Goal: Task Accomplishment & Management: Manage account settings

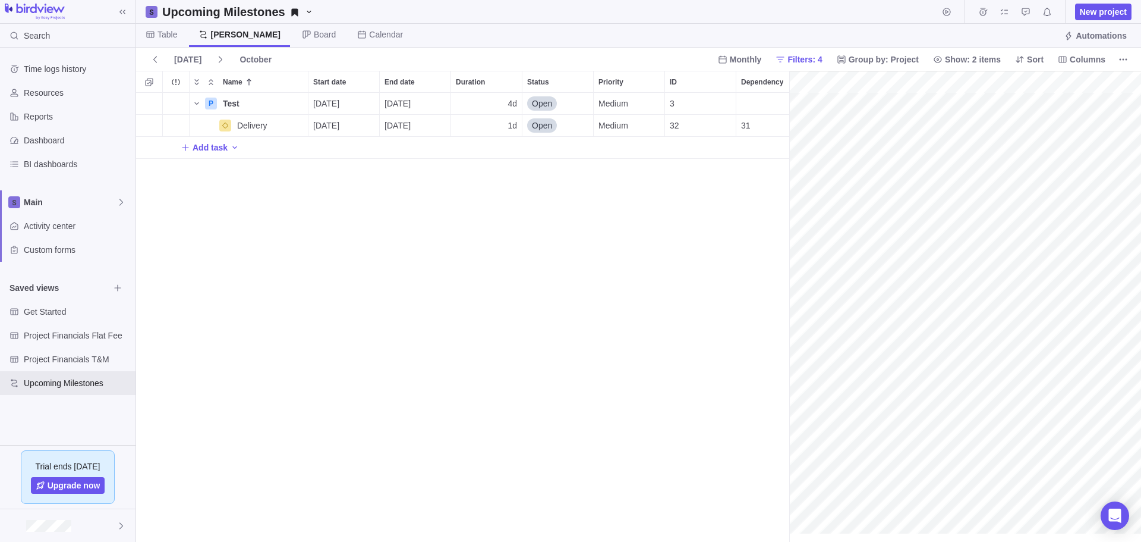
scroll to position [0, 52]
click at [162, 33] on span "Table" at bounding box center [168, 35] width 20 height 12
click at [169, 35] on span "Table" at bounding box center [168, 35] width 21 height 12
click at [160, 34] on span "Table" at bounding box center [168, 35] width 21 height 12
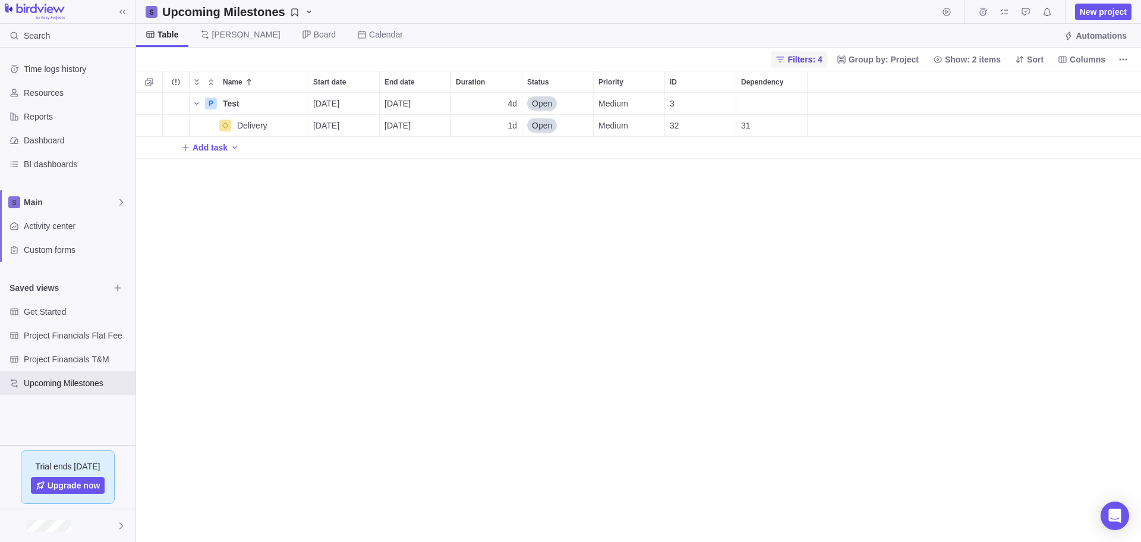
click at [817, 58] on span "Filters: 4" at bounding box center [805, 59] width 34 height 12
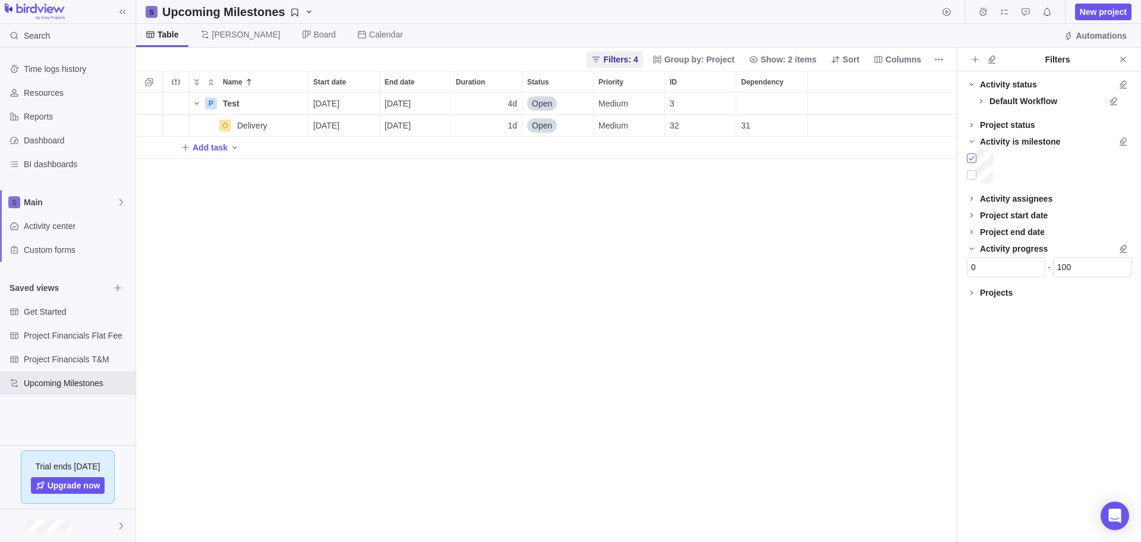
click at [971, 158] on div at bounding box center [972, 158] width 10 height 17
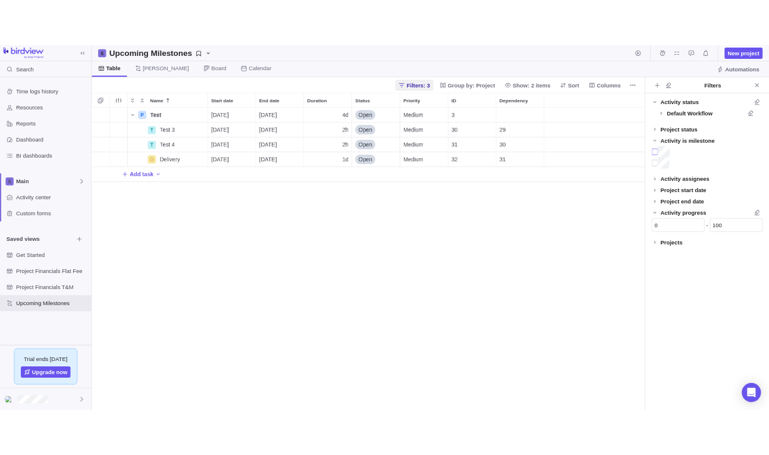
scroll to position [353, 439]
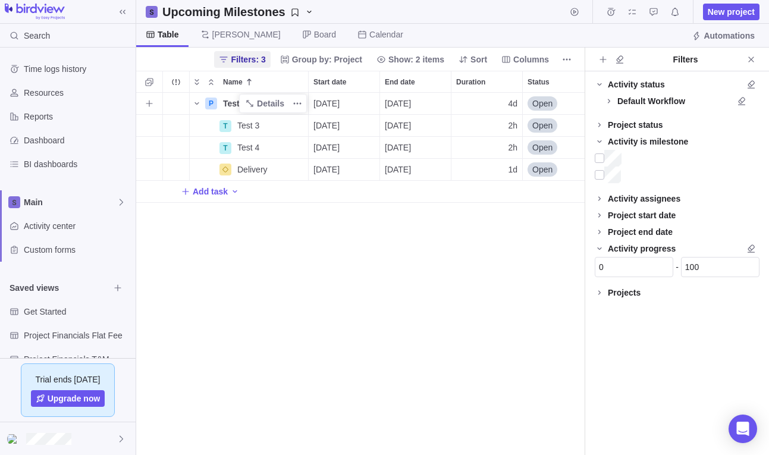
click at [229, 102] on span "Test" at bounding box center [231, 103] width 17 height 12
type input "First Time Homebuyers Program Pilot"
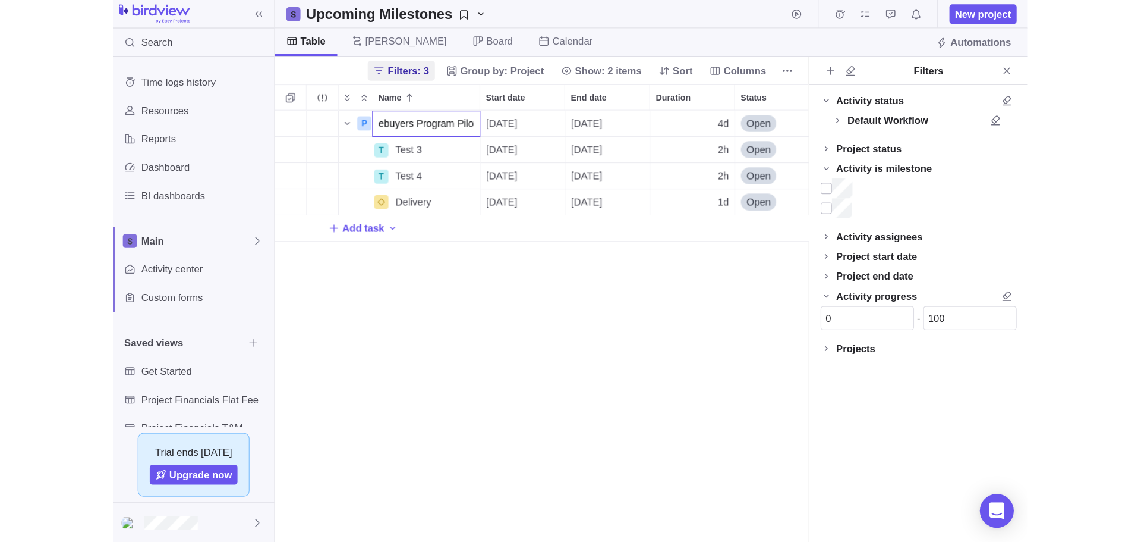
scroll to position [0, 0]
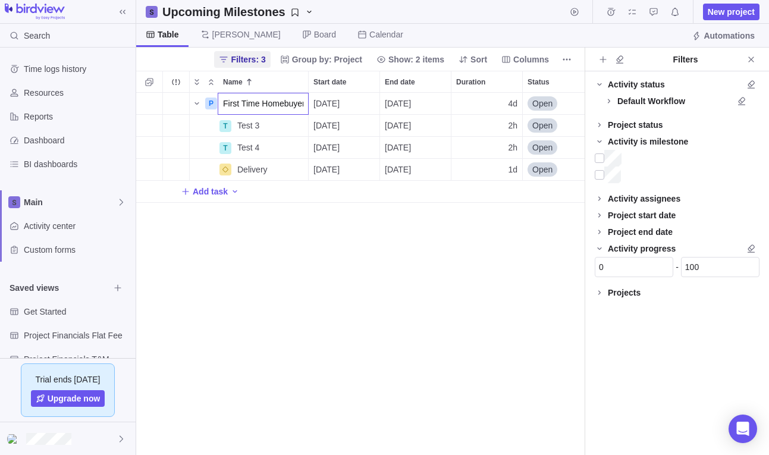
click at [364, 345] on div "P First Time Homebuyers Program Pilot 09/30/2025 10/03/2025 4d Open Medium 3 T …" at bounding box center [360, 274] width 448 height 362
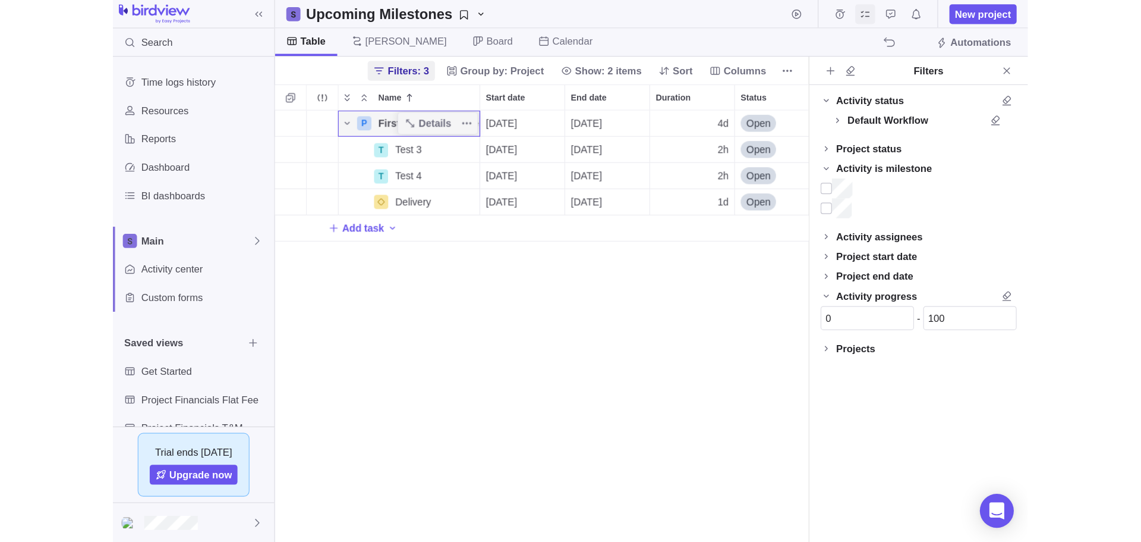
scroll to position [440, 812]
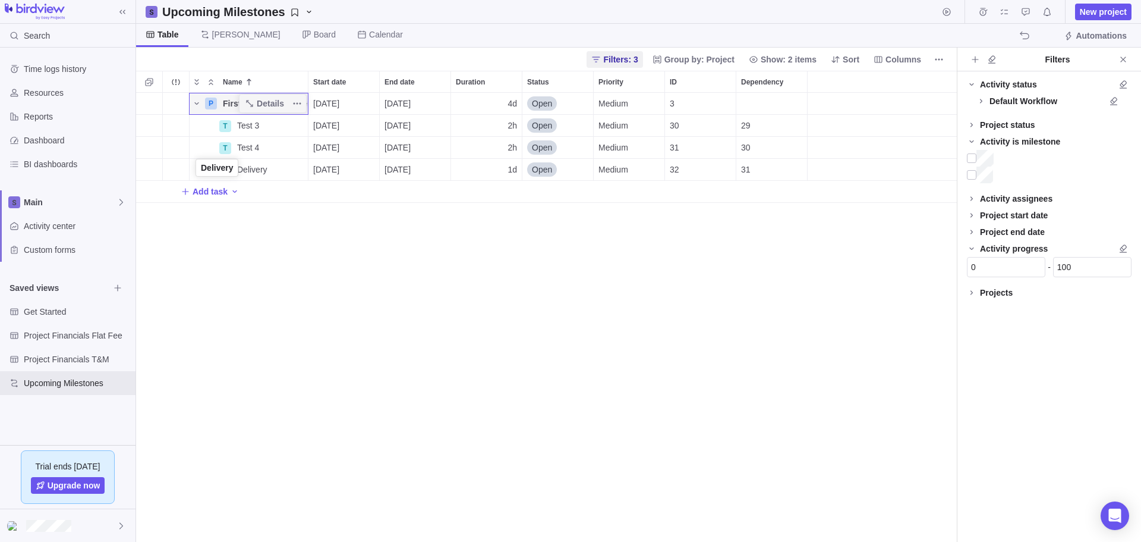
click at [197, 170] on div "Name" at bounding box center [204, 170] width 29 height 10
click at [298, 167] on icon "More actions" at bounding box center [297, 170] width 10 height 10
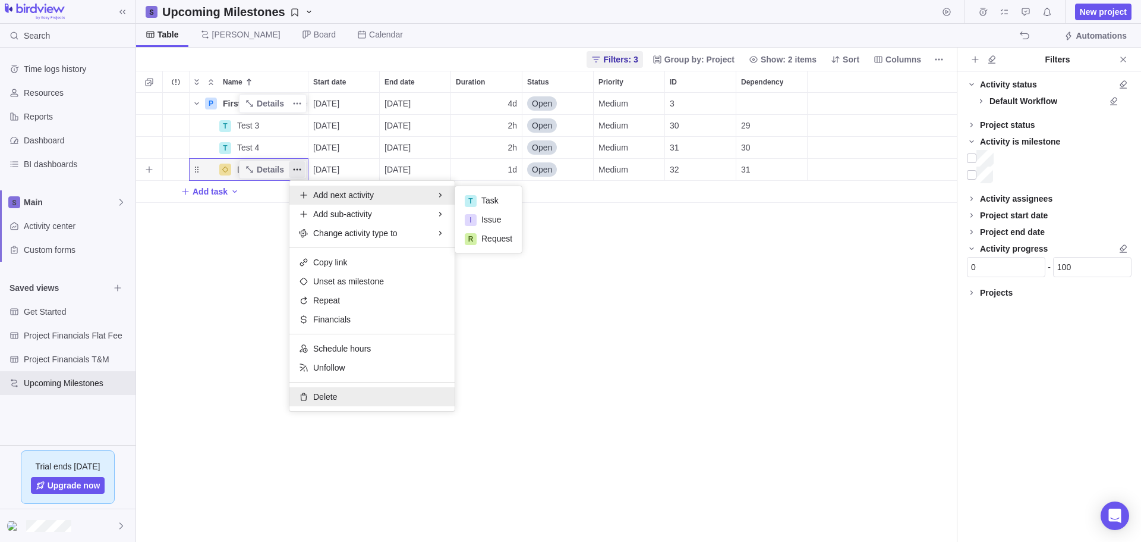
click at [332, 394] on span "Delete" at bounding box center [325, 397] width 24 height 12
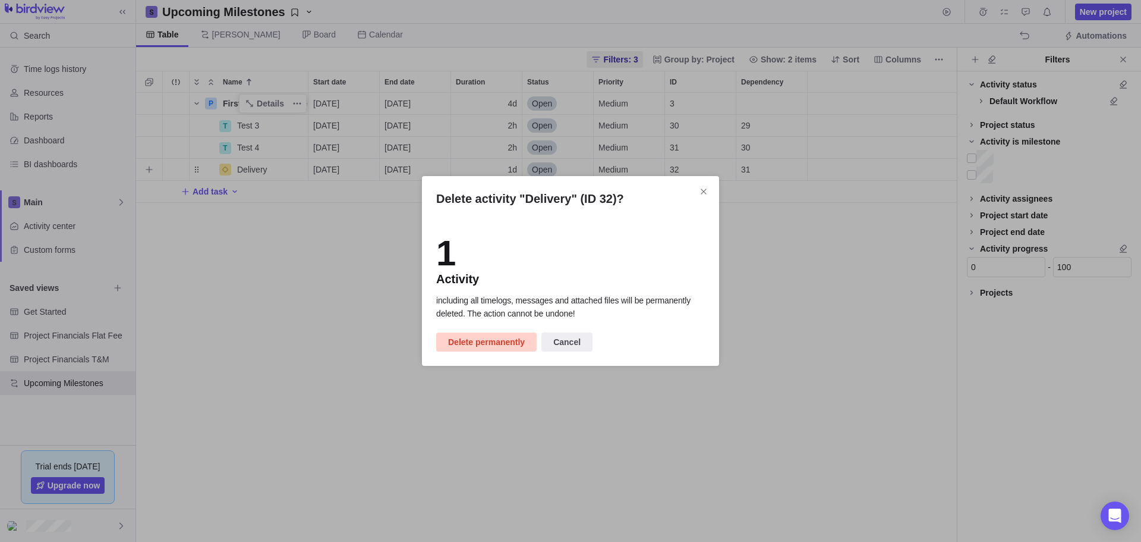
click at [486, 341] on span "Delete permanently" at bounding box center [486, 342] width 77 height 14
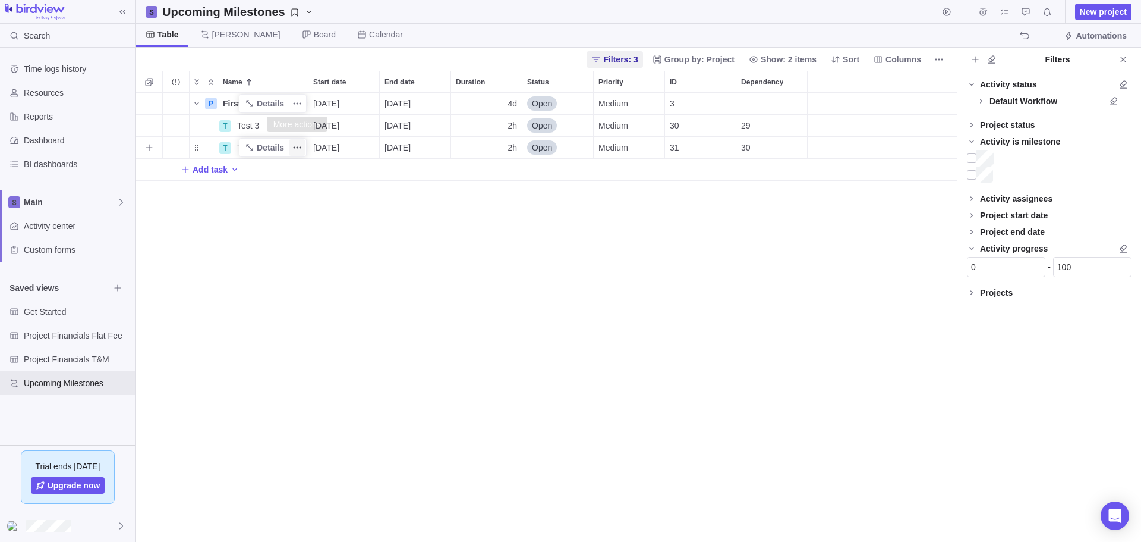
click at [297, 146] on icon "More actions" at bounding box center [297, 148] width 10 height 10
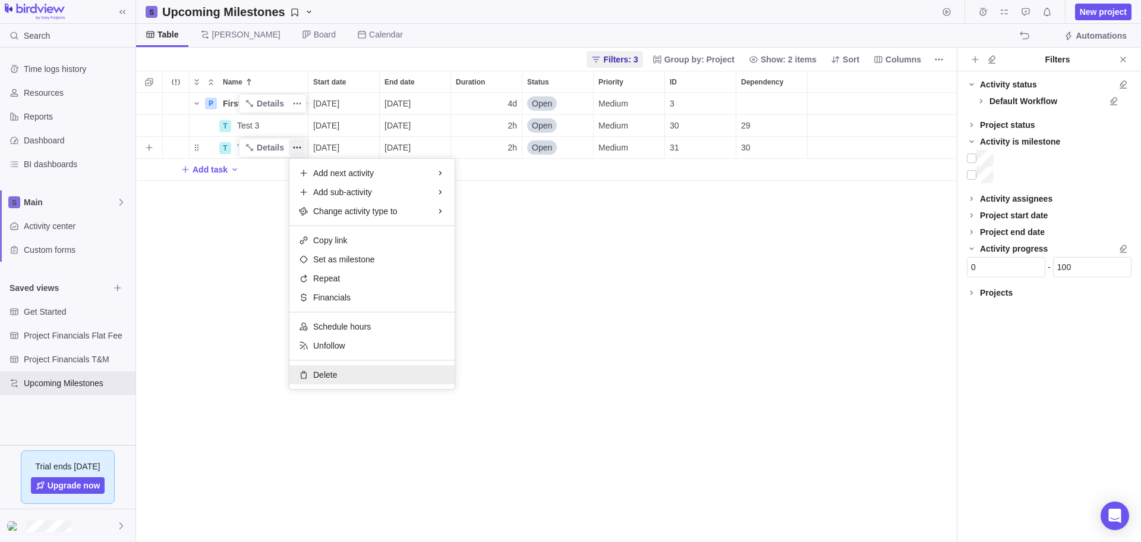
click at [328, 376] on span "Delete" at bounding box center [325, 375] width 24 height 12
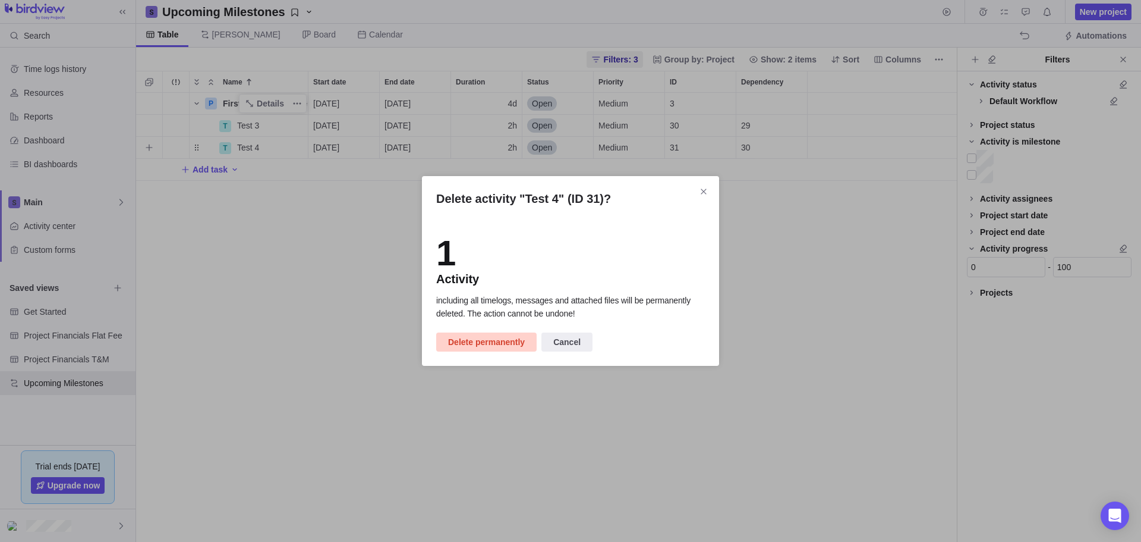
click at [486, 343] on span "Delete permanently" at bounding box center [486, 342] width 77 height 14
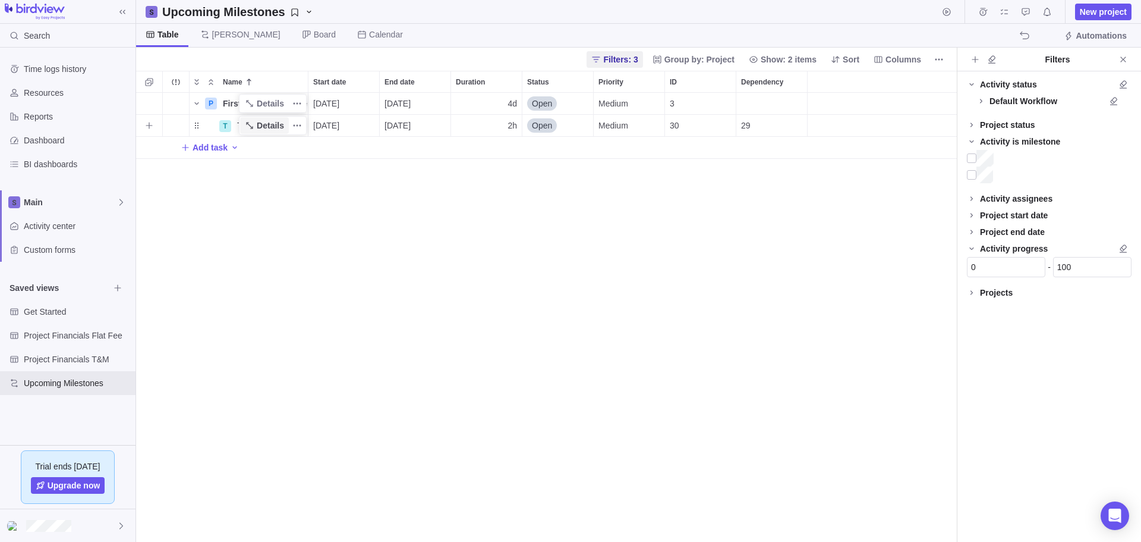
click at [276, 124] on span "Details" at bounding box center [270, 125] width 27 height 12
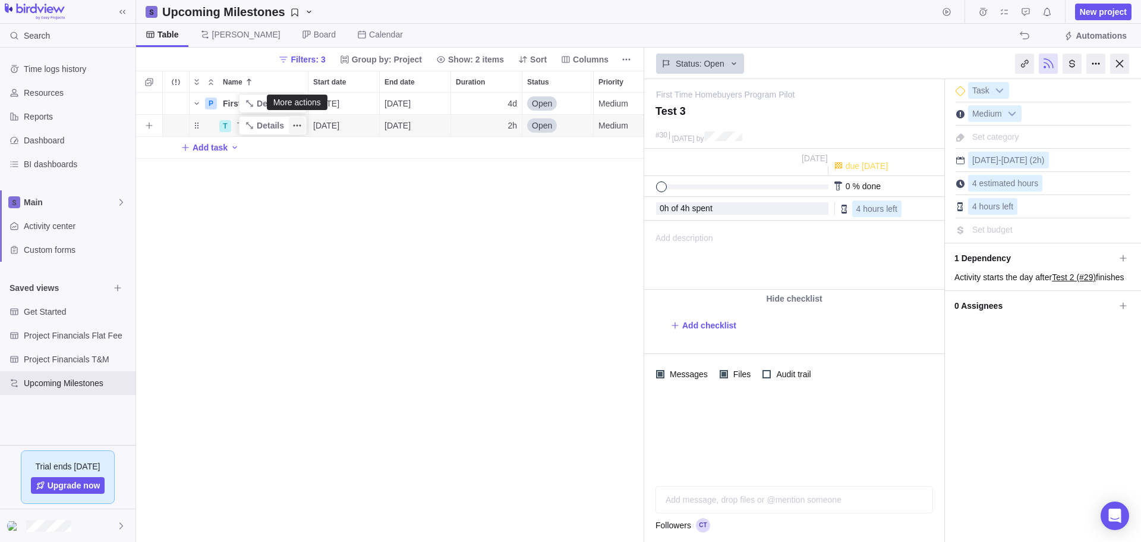
click at [294, 125] on icon "More actions" at bounding box center [295, 126] width 2 height 2
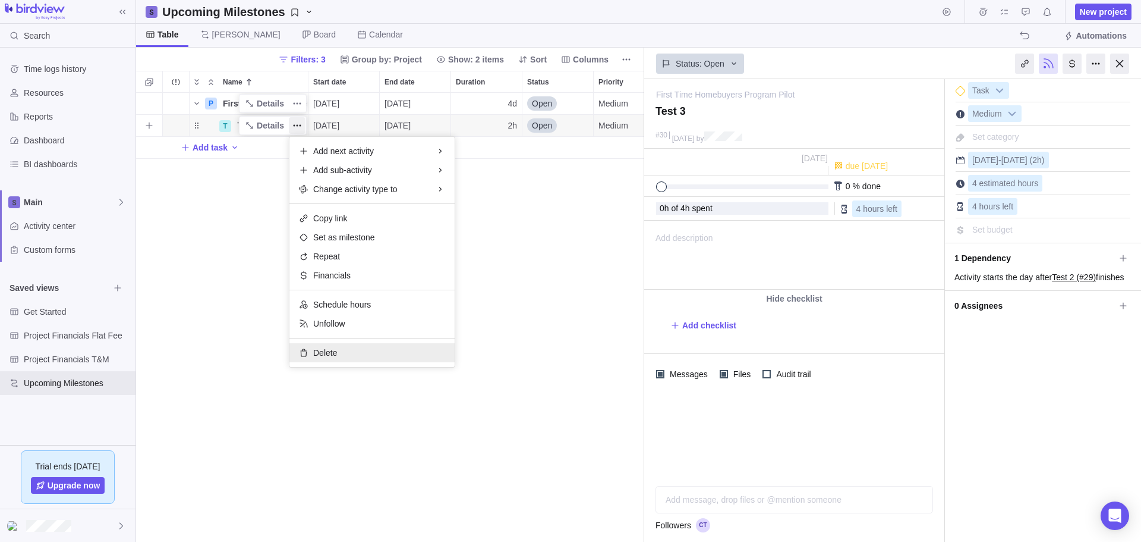
click at [325, 351] on span "Delete" at bounding box center [325, 353] width 24 height 12
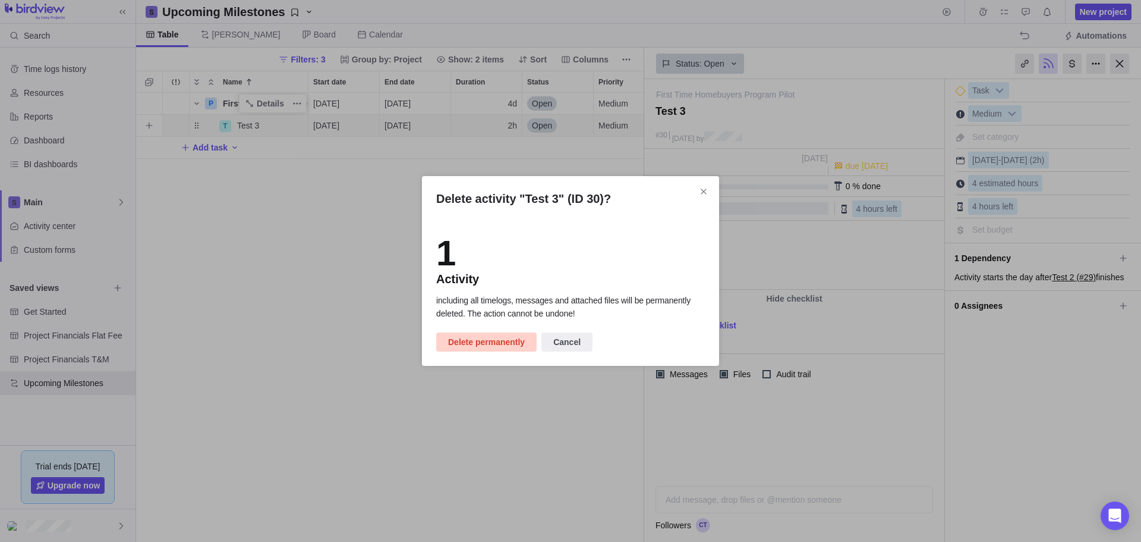
click at [481, 347] on span "Delete permanently" at bounding box center [486, 342] width 77 height 14
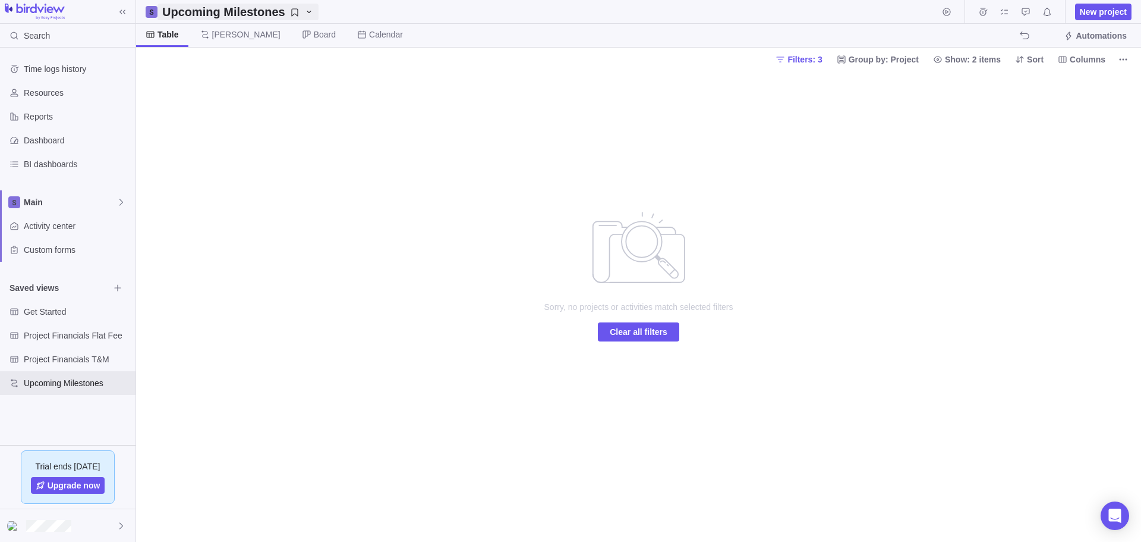
click at [304, 12] on icon "Upcoming Milestones" at bounding box center [309, 12] width 10 height 10
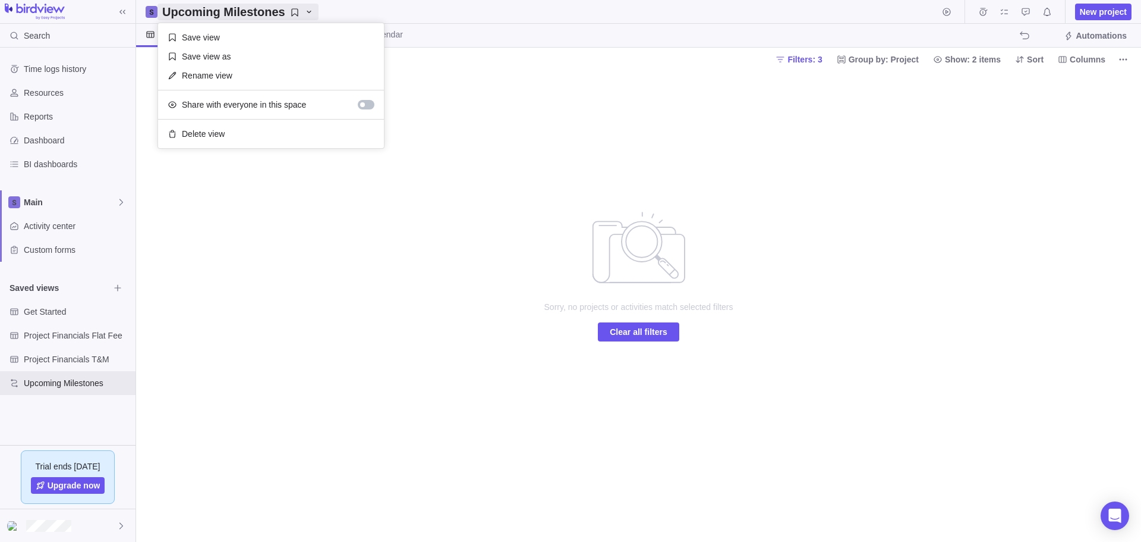
click at [211, 189] on body "Search Time logs history Resources Reports Dashboard BI dashboards Main Activit…" at bounding box center [570, 271] width 1141 height 542
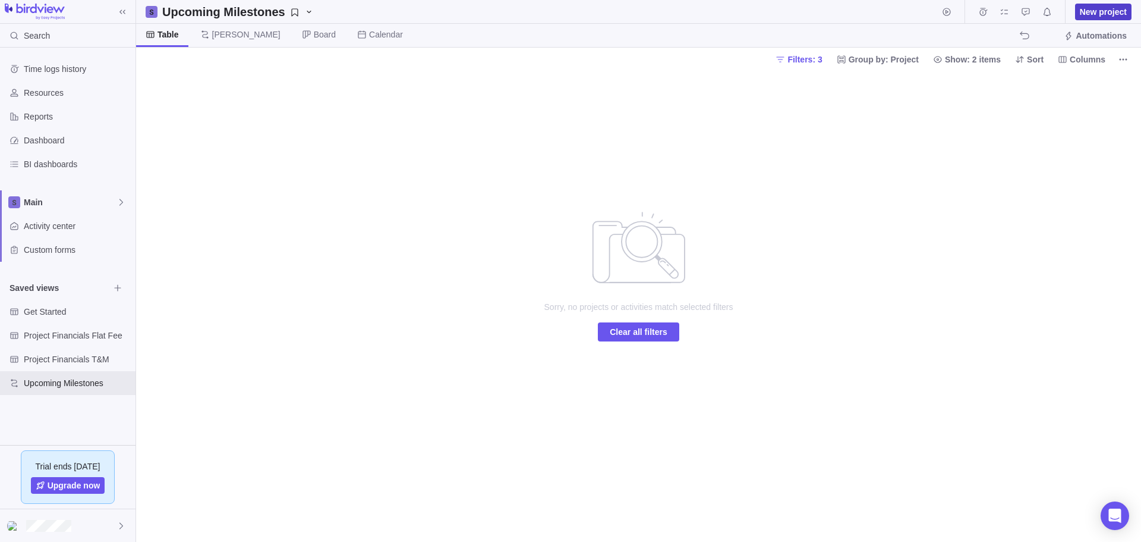
click at [1100, 8] on span "New project" at bounding box center [1103, 12] width 47 height 12
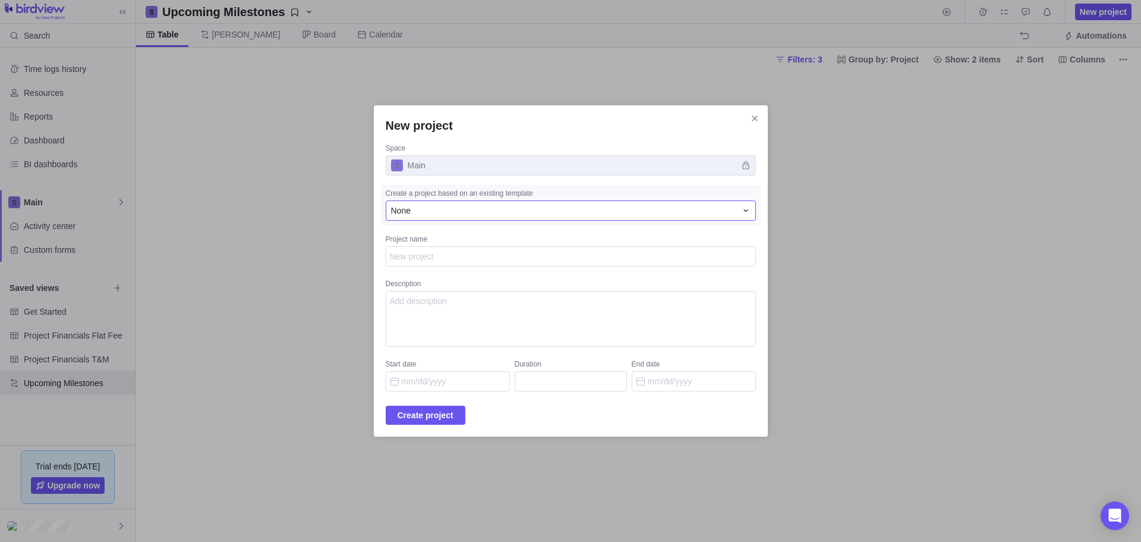
click at [485, 210] on div "None" at bounding box center [563, 210] width 345 height 12
click at [484, 209] on div "None" at bounding box center [563, 210] width 345 height 12
click at [449, 165] on span "Main" at bounding box center [571, 165] width 370 height 20
click at [431, 257] on textarea "Project name" at bounding box center [571, 256] width 370 height 20
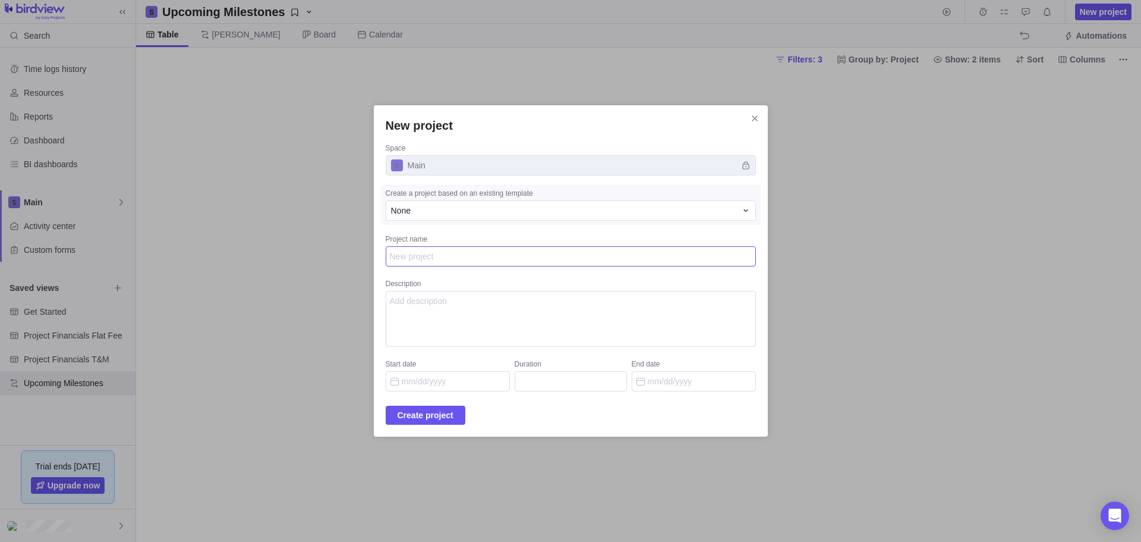
type textarea "x"
type textarea "F"
type textarea "x"
type textarea "Fi"
type textarea "x"
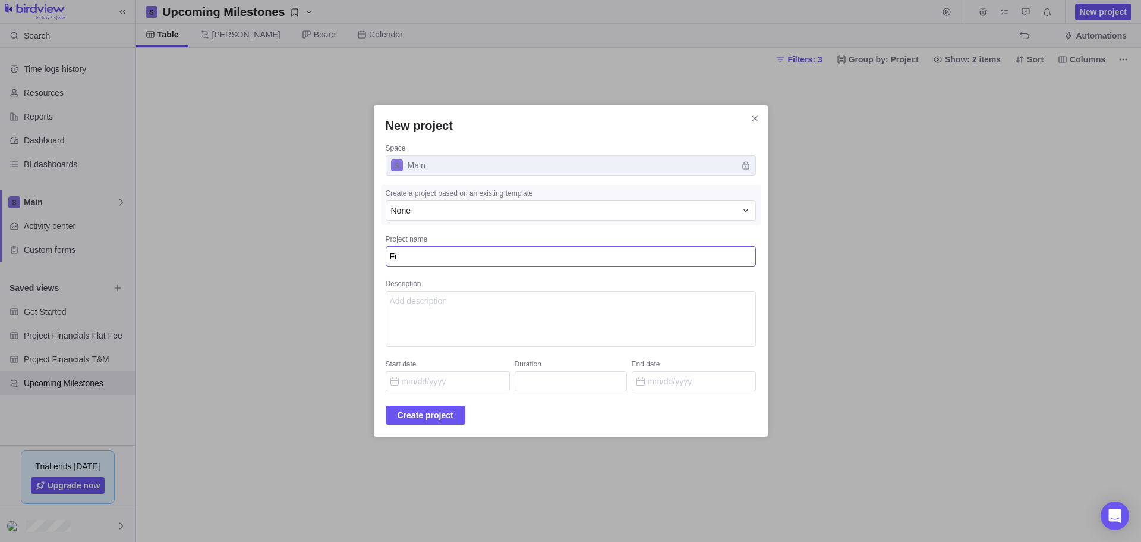
type textarea "Fir"
type textarea "x"
type textarea "Firs"
type textarea "x"
type textarea "First"
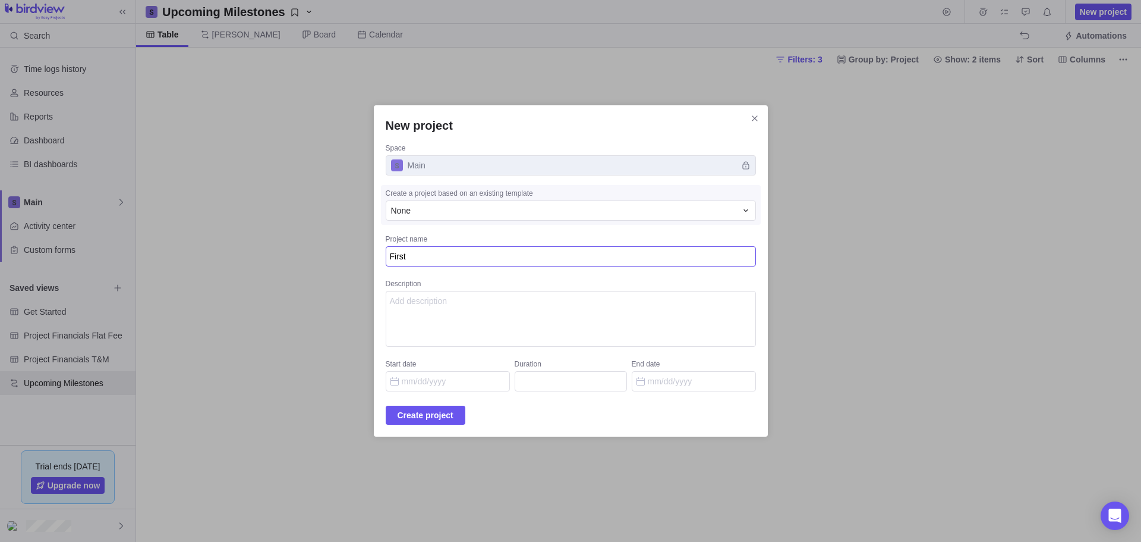
type textarea "x"
type textarea "First"
type textarea "x"
type textarea "First T"
type textarea "x"
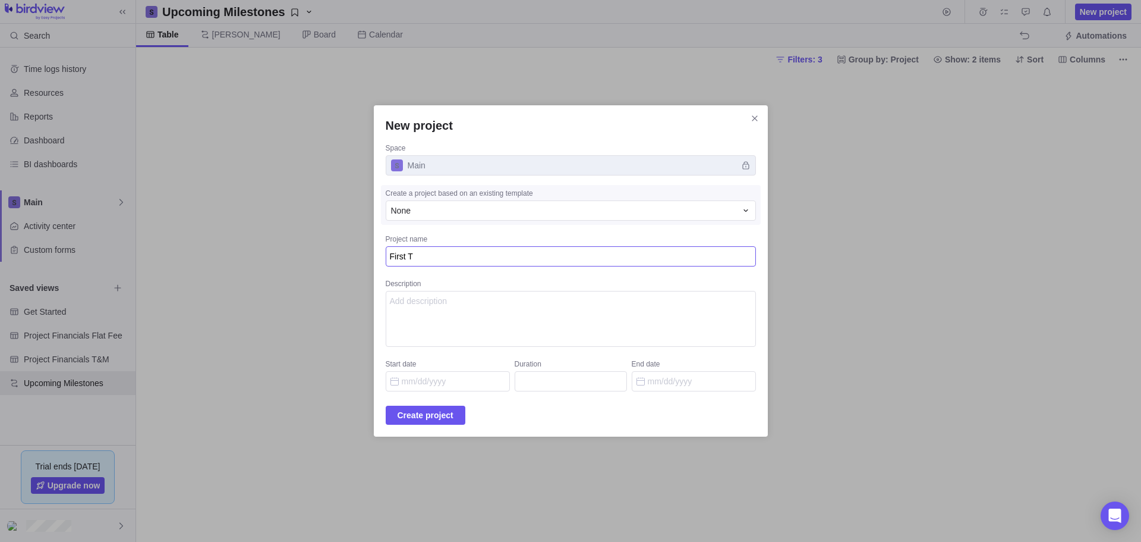
type textarea "First Ti"
type textarea "x"
type textarea "First Tim"
type textarea "x"
type textarea "First Time"
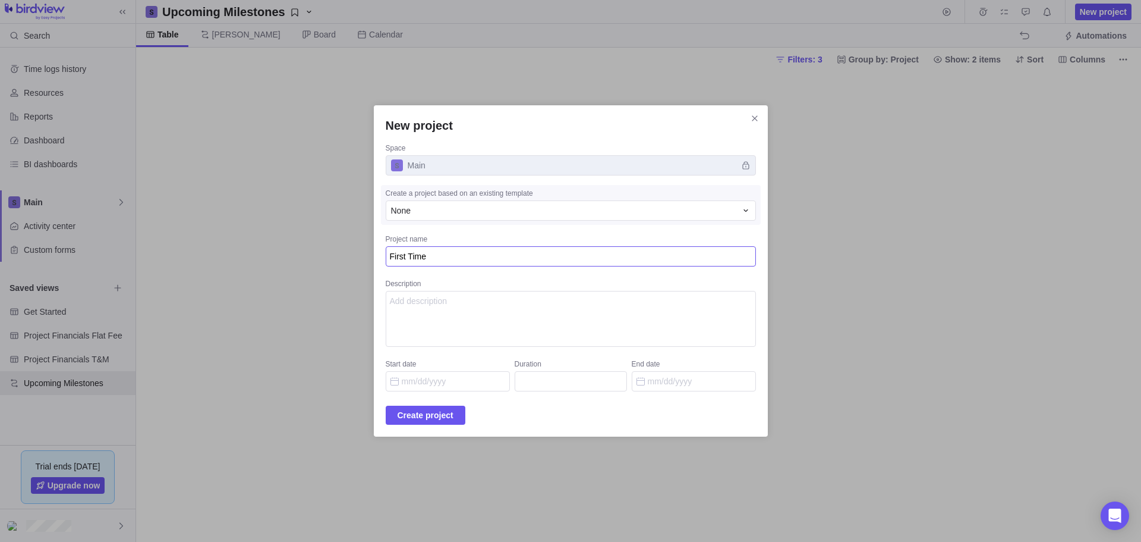
type textarea "x"
type textarea "First Tim"
type textarea "x"
type textarea "First Ti"
type textarea "x"
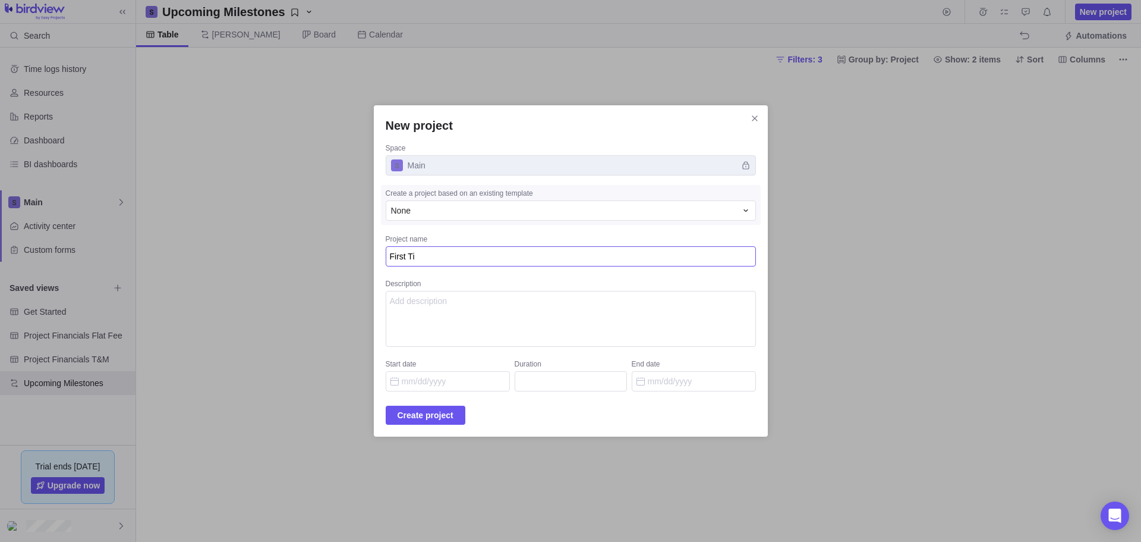
type textarea "First T"
type textarea "x"
type textarea "First"
type textarea "x"
type textarea "First"
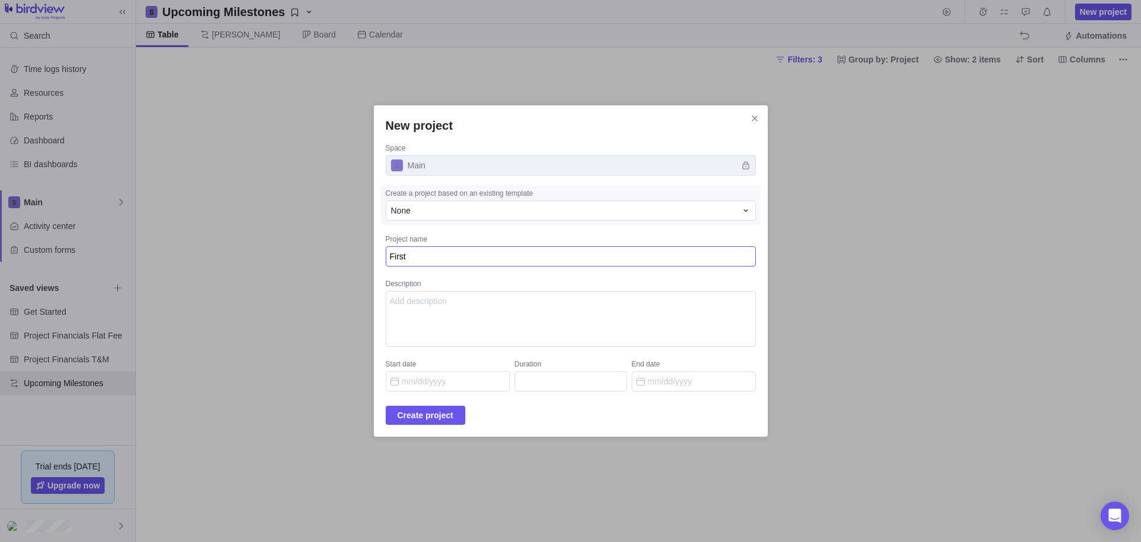
type textarea "x"
type textarea "First-"
type textarea "x"
type textarea "First-T"
type textarea "x"
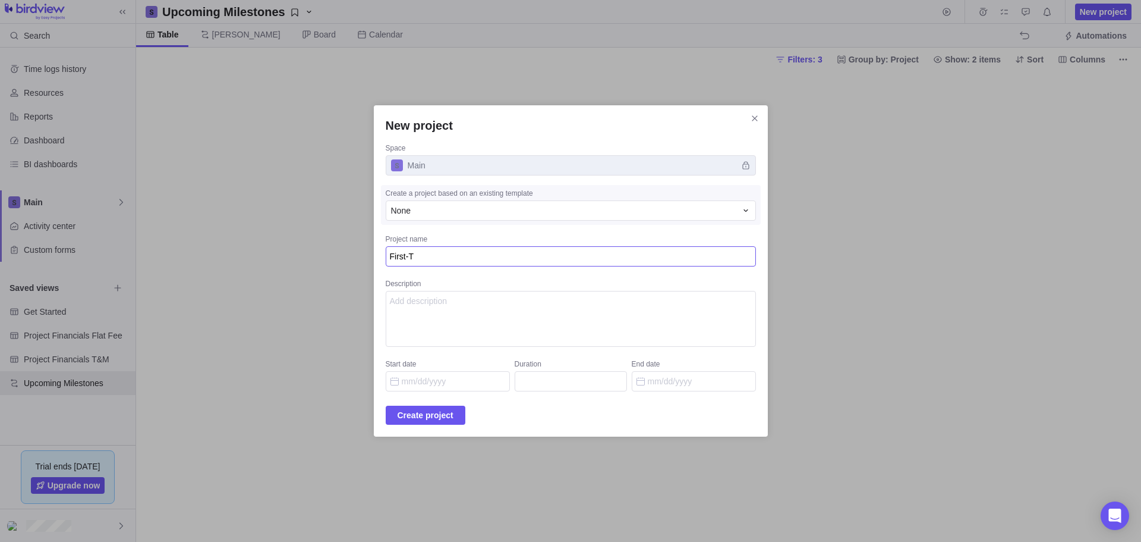
type textarea "First-Ti"
type textarea "x"
type textarea "First-Tim"
type textarea "x"
type textarea "First-Time"
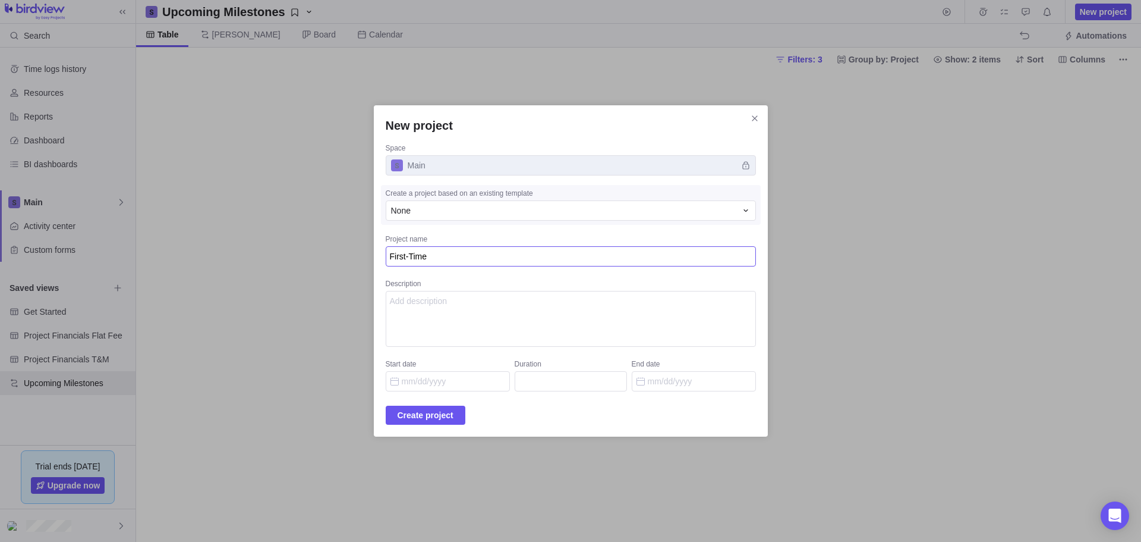
type textarea "x"
type textarea "First-Time"
type textarea "x"
type textarea "First-Time H"
type textarea "x"
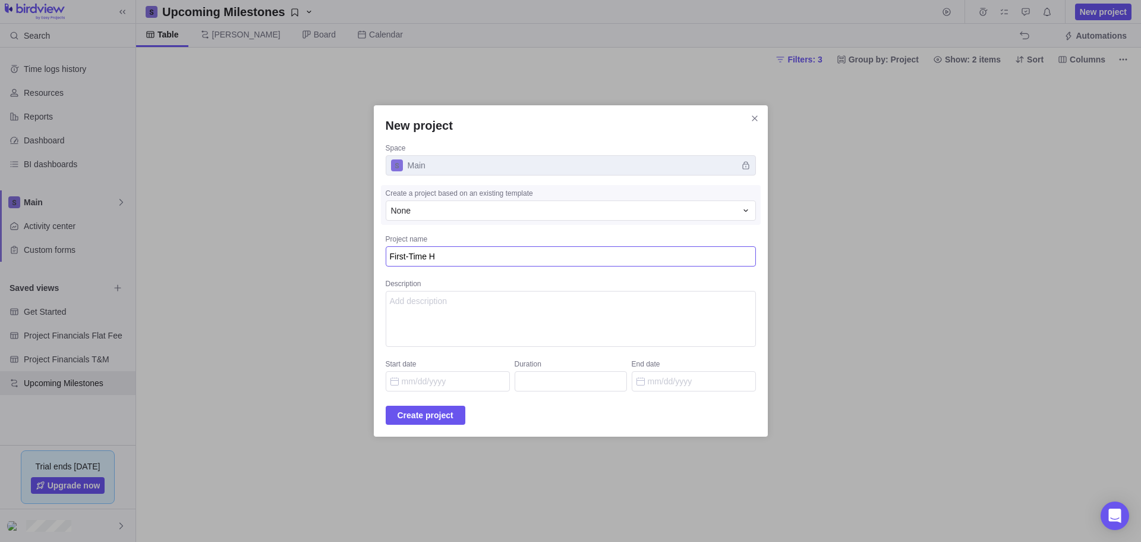
type textarea "First-Time Ho"
type textarea "x"
type textarea "First-Time Hom"
type textarea "x"
type textarea "First-Time Home"
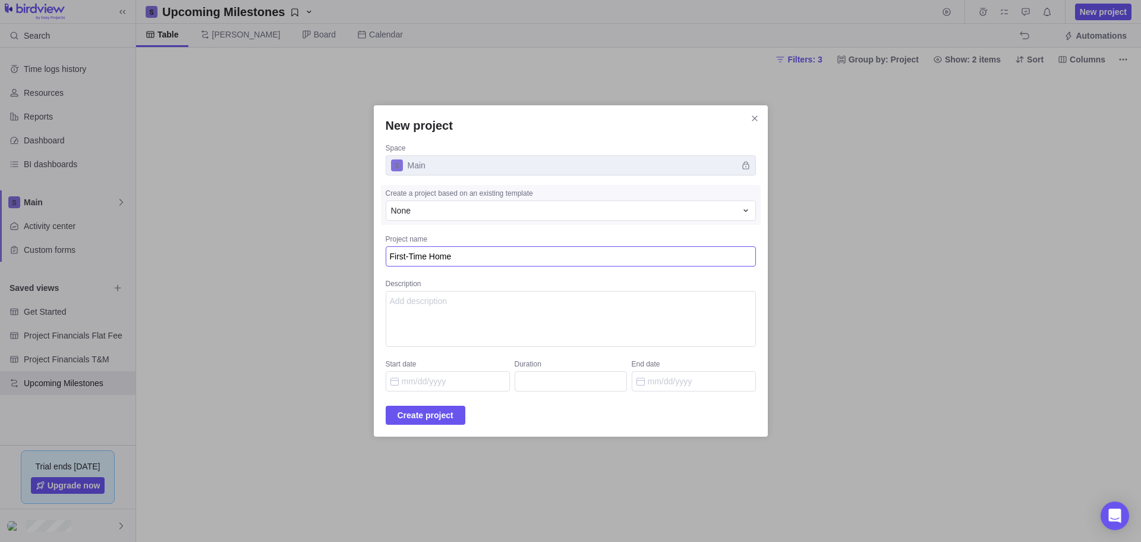
type textarea "x"
type textarea "First-Time Homeb"
type textarea "x"
type textarea "First-Time Homebu"
type textarea "x"
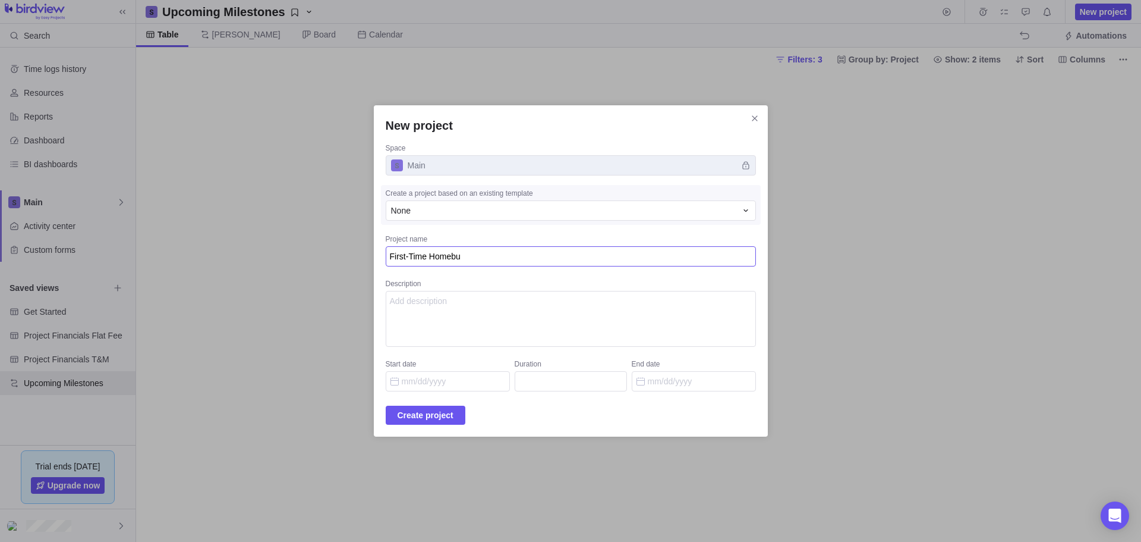
type textarea "First-Time Homebuy"
type textarea "x"
type textarea "First-Time Homebuye"
type textarea "x"
type textarea "First-Time Homebuyer"
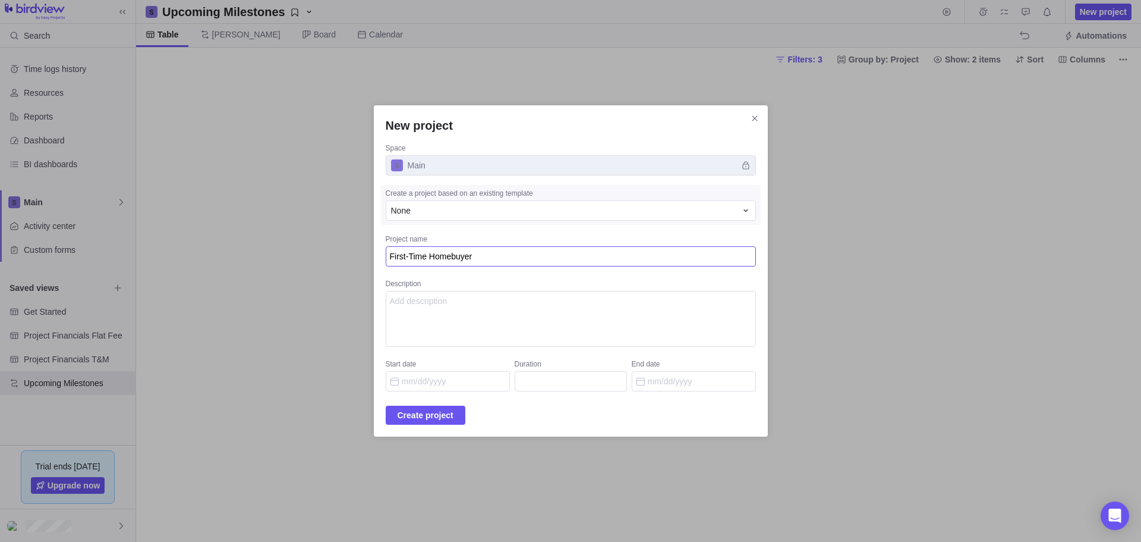
type textarea "x"
type textarea "First-Time Homebuyers"
type textarea "x"
type textarea "First-Time Homebuyers"
type textarea "x"
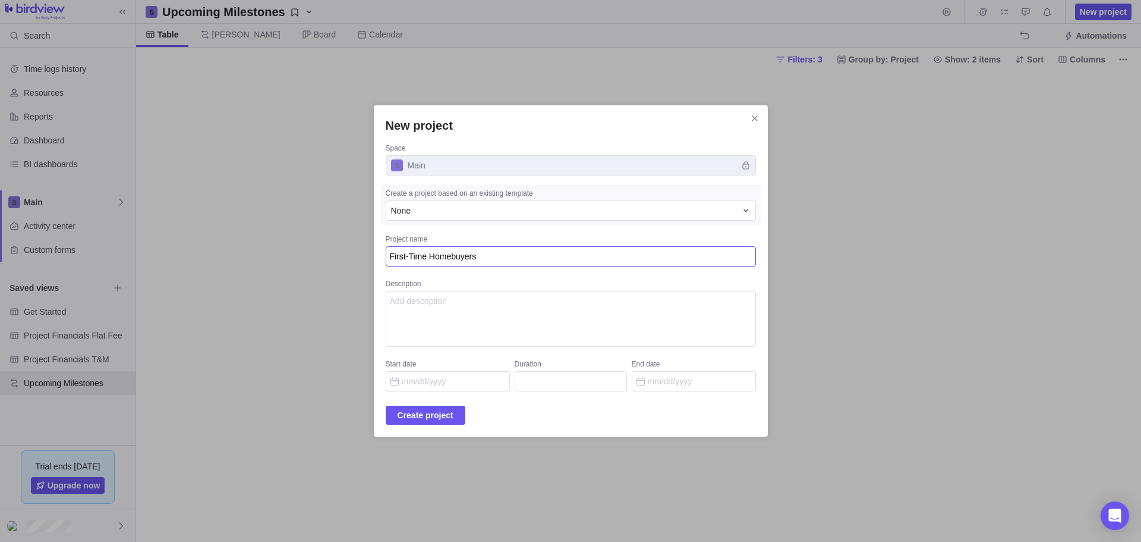
type textarea "First-Time Homebuyers P"
type textarea "x"
type textarea "First-Time Homebuyers Pr"
type textarea "x"
type textarea "First-Time Homebuyers Pro"
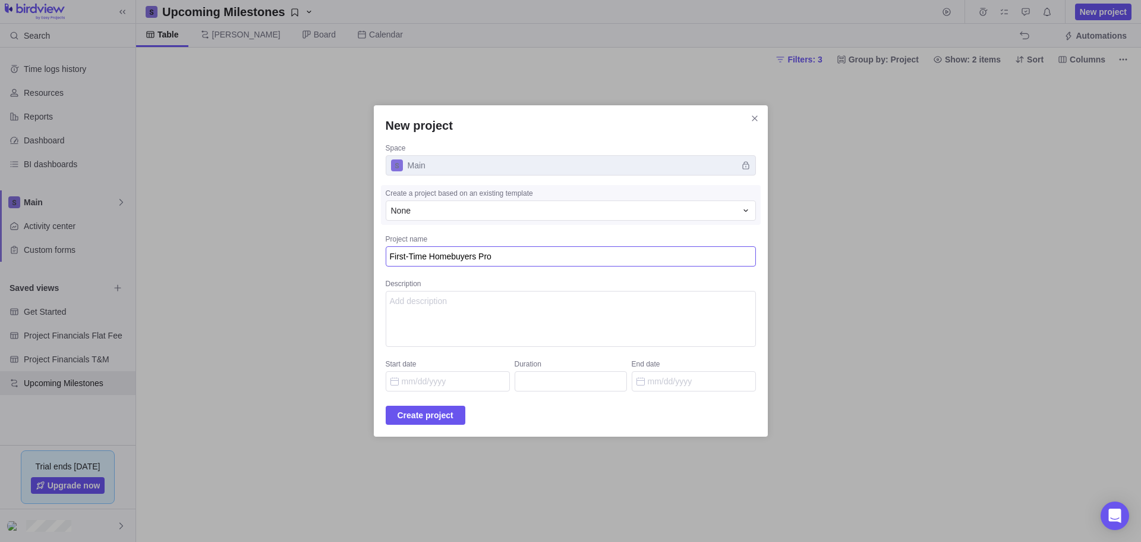
type textarea "x"
type textarea "First-Time Homebuyers Prog"
type textarea "x"
type textarea "First-Time Homebuyers Progr"
type textarea "x"
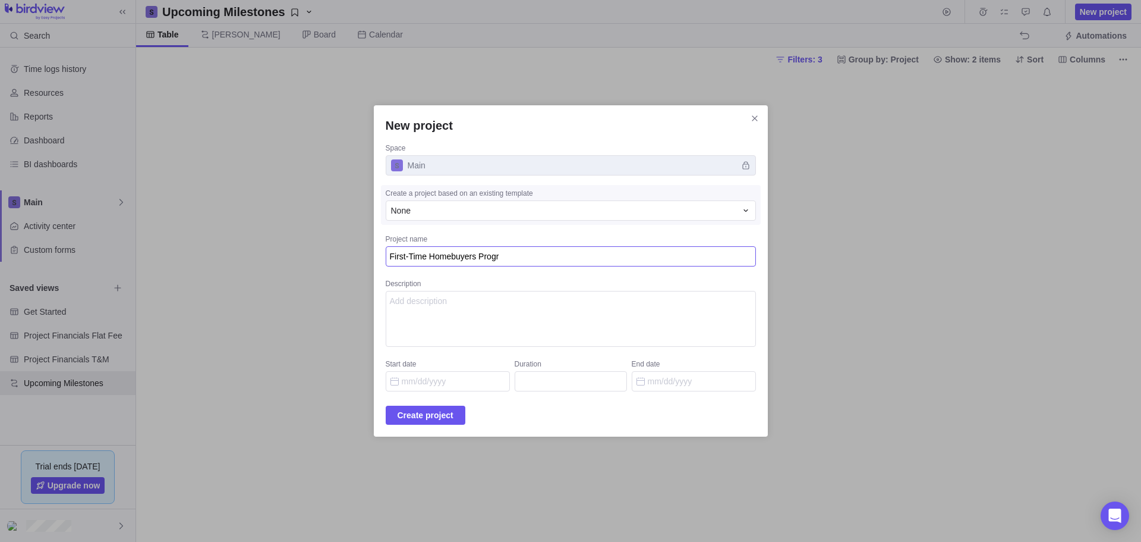
type textarea "First-Time Homebuyers Progra"
type textarea "x"
type textarea "First-Time Homebuyers Program"
type textarea "x"
type textarea "First-Time Homebuyers Program"
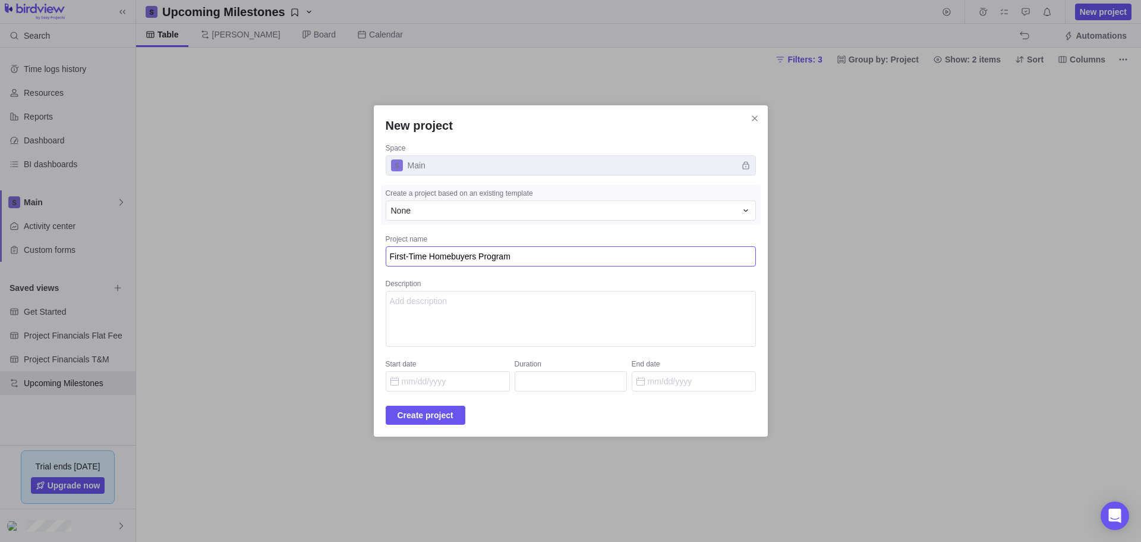
type textarea "x"
type textarea "First-Time Homebuyers Program P"
type textarea "x"
type textarea "First-Time Homebuyers Program Pi"
type textarea "x"
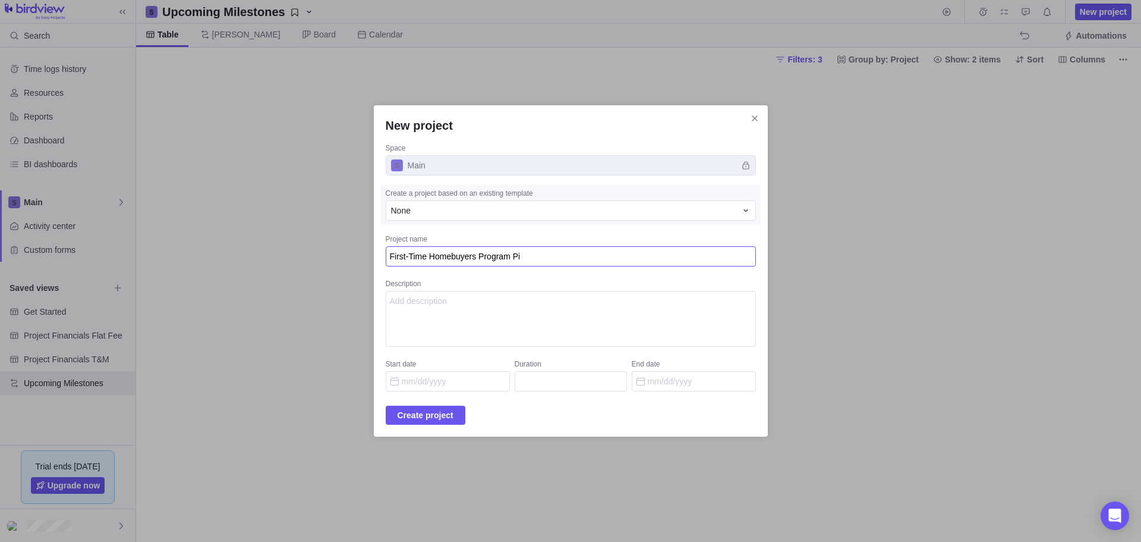
type textarea "First-Time Homebuyers Program Pil"
type textarea "x"
type textarea "First-Time Homebuyers Program Pilo"
type textarea "x"
type textarea "First-Time Homebuyers Program Pilot"
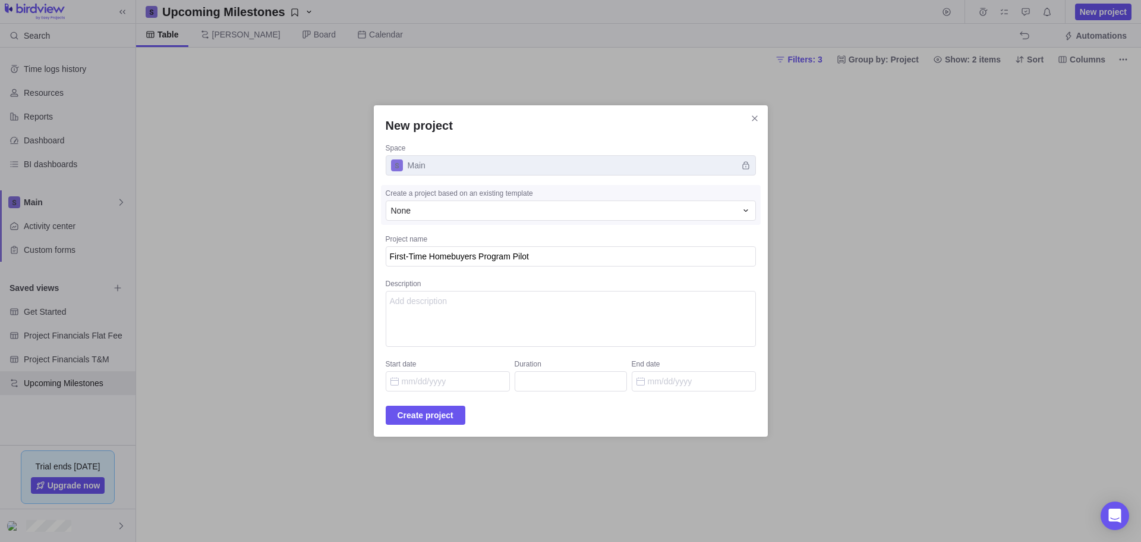
click at [500, 352] on div "Space Main Create a project based on an existing template None Project name Fir…" at bounding box center [571, 267] width 370 height 248
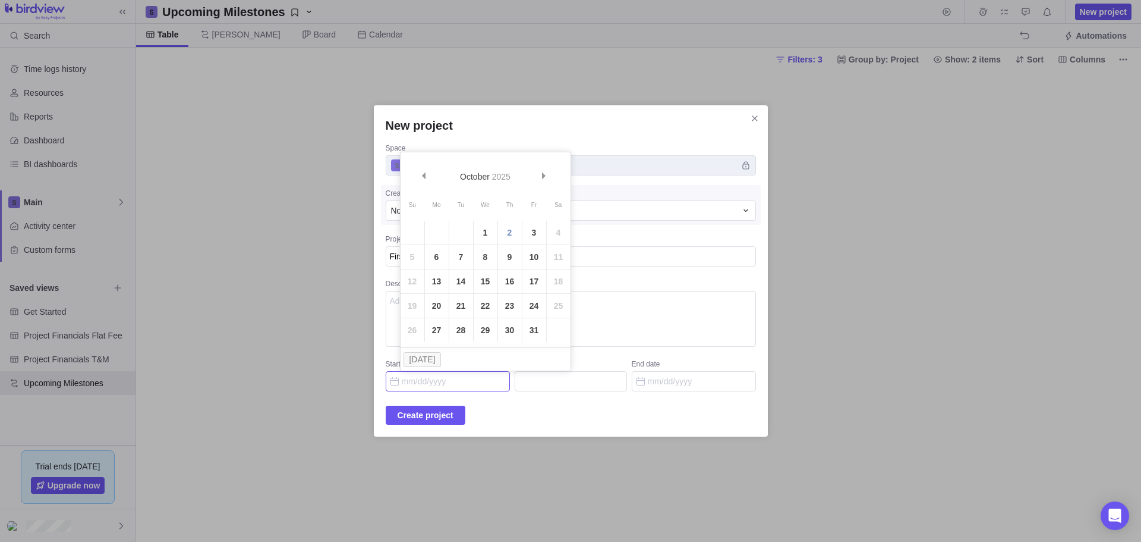
click at [415, 382] on input "Start date" at bounding box center [448, 381] width 124 height 20
click at [545, 175] on span "Next" at bounding box center [544, 175] width 7 height 7
click at [433, 255] on link "3" at bounding box center [437, 257] width 24 height 24
type input "11/03/2025"
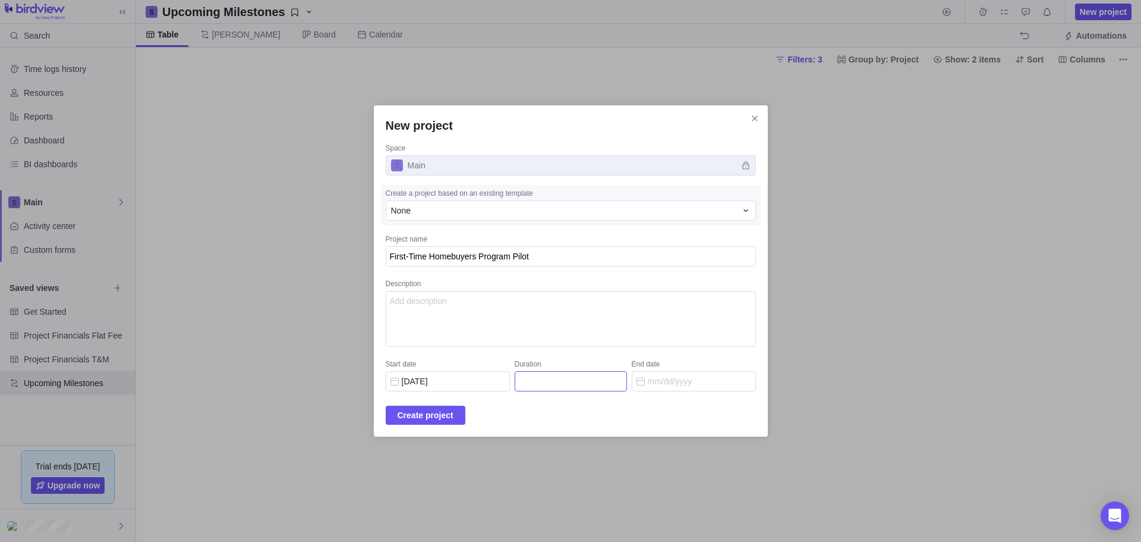
click at [531, 380] on input "Duration" at bounding box center [571, 381] width 112 height 20
click at [661, 380] on input "End date" at bounding box center [694, 381] width 124 height 20
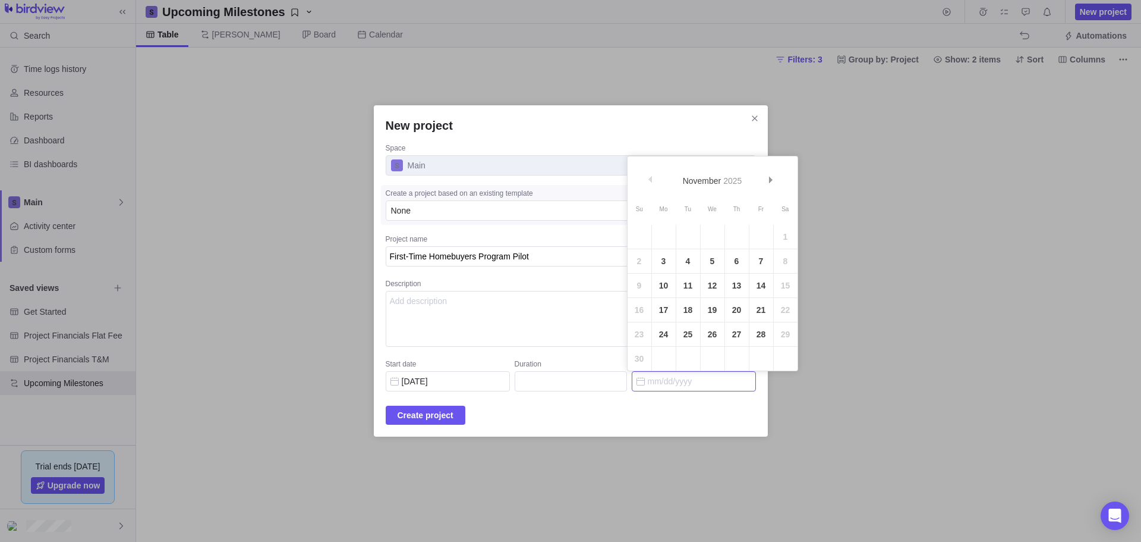
click at [661, 380] on input "End date" at bounding box center [694, 381] width 124 height 20
click at [652, 181] on div "November 2025" at bounding box center [713, 171] width 132 height 27
click at [651, 180] on div "November 2025" at bounding box center [713, 171] width 132 height 27
type input "03/31/202"
type input "890"
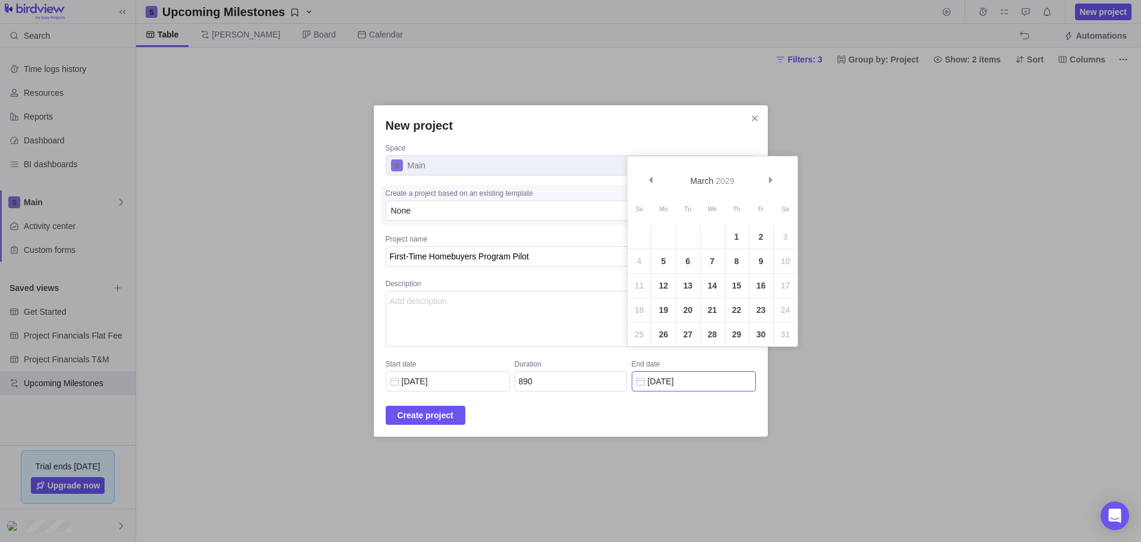
type input "03/31/2029"
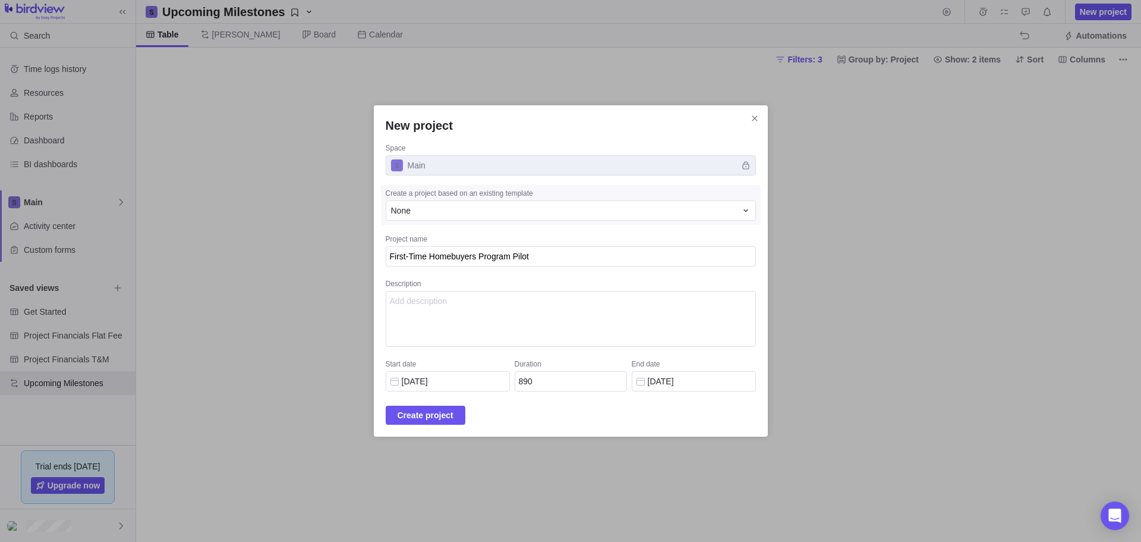
click at [534, 411] on div "Create project" at bounding box center [571, 414] width 370 height 19
click at [439, 411] on span "Create project" at bounding box center [426, 415] width 56 height 14
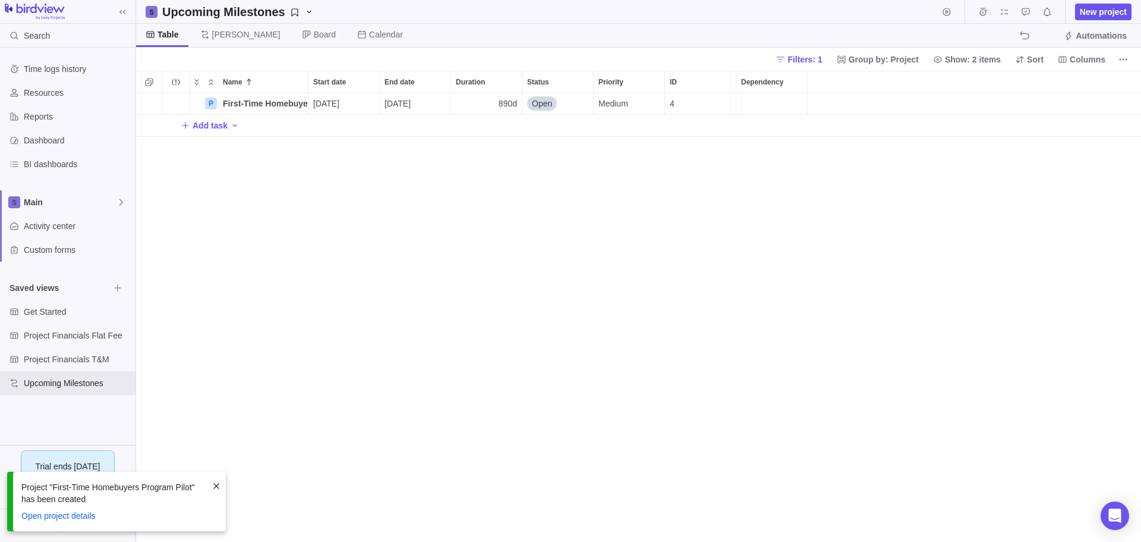
scroll to position [440, 996]
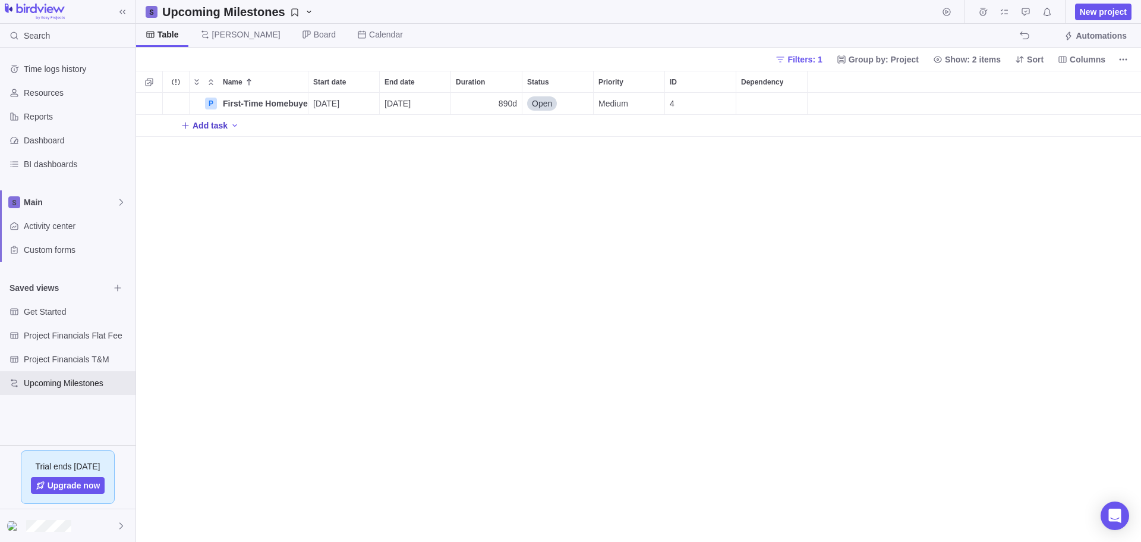
click at [215, 122] on span "Add task" at bounding box center [210, 125] width 35 height 12
click at [717, 279] on div "Name Start date End date Duration Status Priority ID Dependency P First-Time Ho…" at bounding box center [638, 306] width 1005 height 471
click at [234, 102] on span "First-Time Homebuyers Program Pilot" at bounding box center [265, 103] width 85 height 12
drag, startPoint x: 306, startPoint y: 193, endPoint x: 276, endPoint y: 178, distance: 33.0
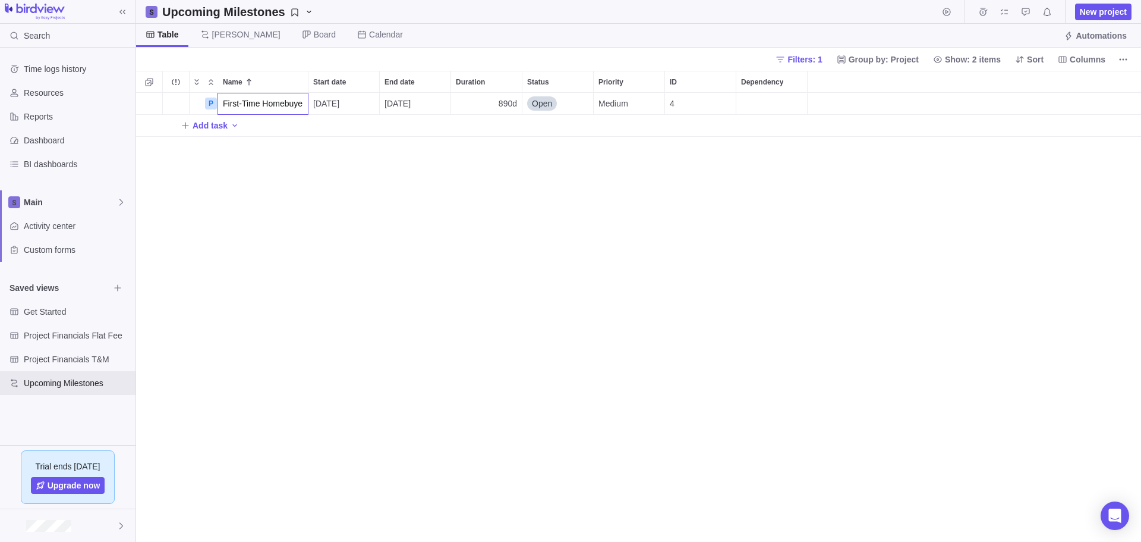
click at [306, 191] on div "Name Start date End date Duration Status Priority ID Dependency P First-Time Ho…" at bounding box center [638, 306] width 1005 height 471
click at [230, 122] on icon "Add activity" at bounding box center [235, 126] width 10 height 10
click at [266, 150] on span "Task" at bounding box center [263, 151] width 17 height 12
type input "Initiation"
type input "Planning"
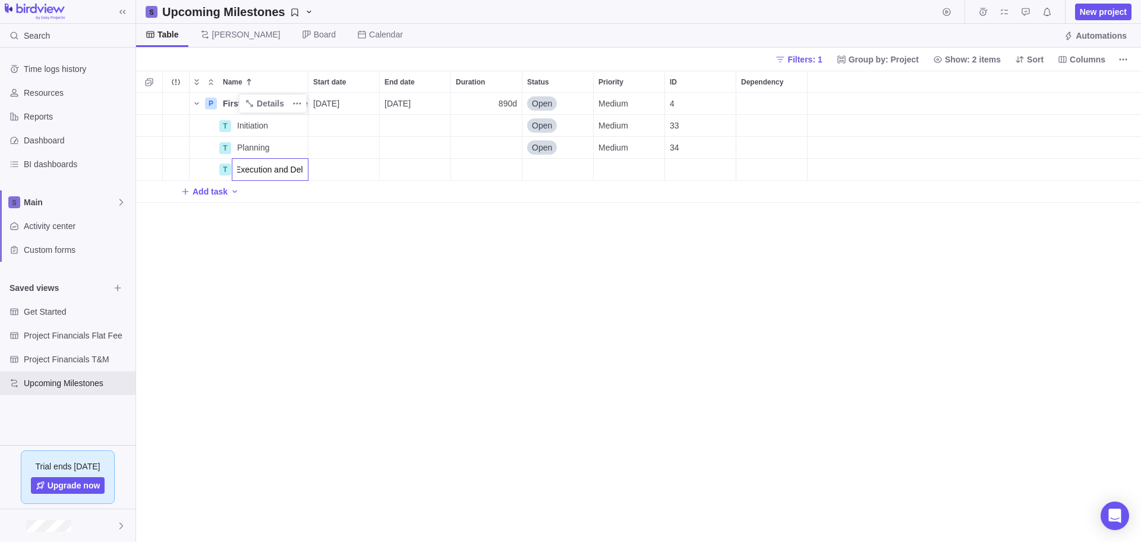
scroll to position [0, 0]
type input "Execution and Delivery Phase"
click at [308, 80] on div "Name Start date End date Duration Status Priority ID Dependency P First-Time Ho…" at bounding box center [638, 306] width 1005 height 471
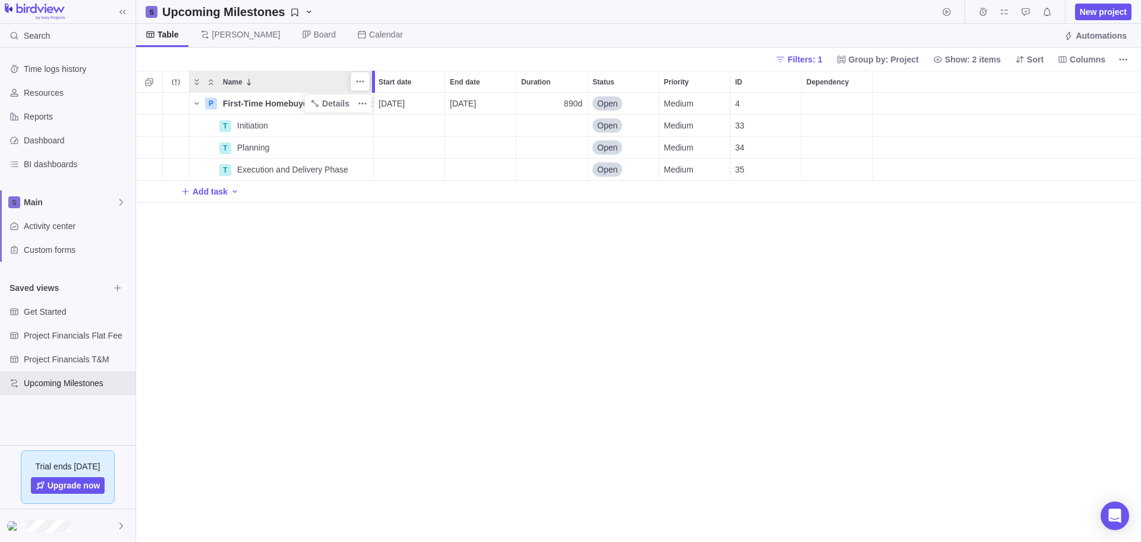
drag, startPoint x: 308, startPoint y: 80, endPoint x: 373, endPoint y: 74, distance: 65.1
click at [373, 74] on div at bounding box center [373, 82] width 3 height 22
click at [361, 166] on icon "More actions" at bounding box center [363, 170] width 10 height 10
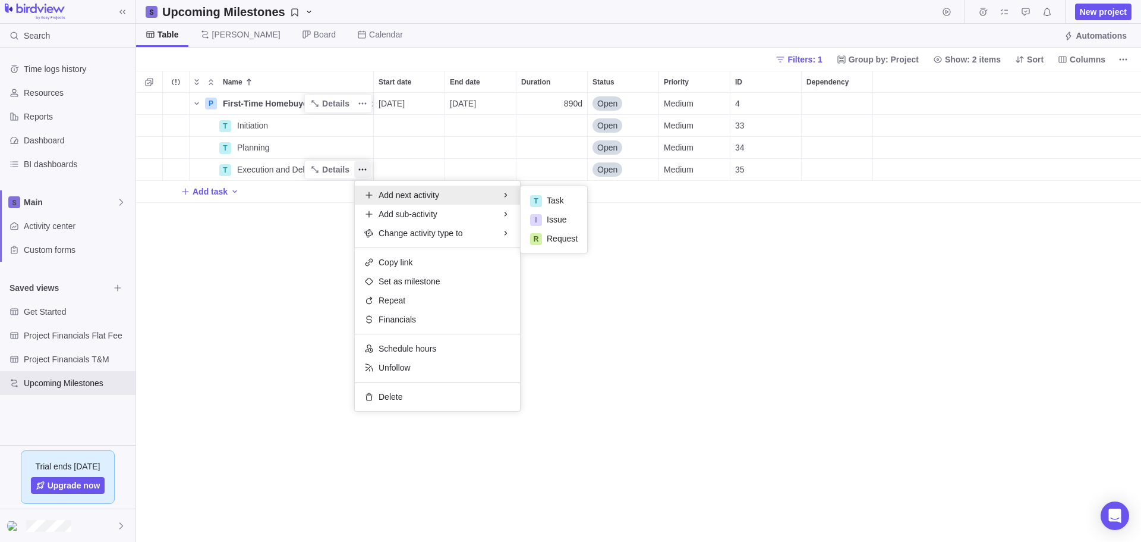
click at [284, 170] on div "Name Start date End date Duration Status Priority ID Dependency P First-Time Ho…" at bounding box center [638, 306] width 1005 height 471
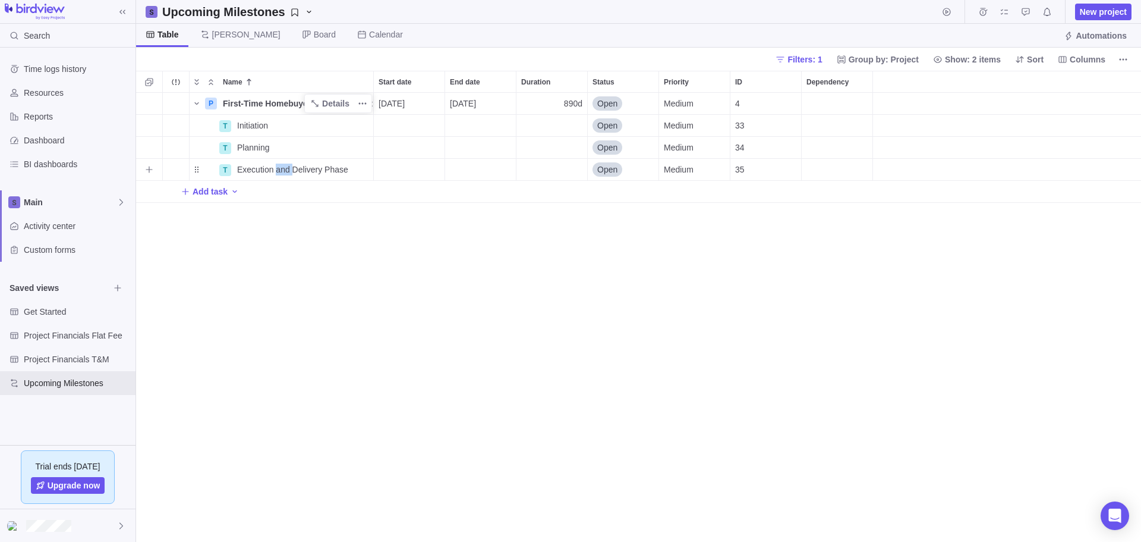
click at [284, 170] on span "Execution and Delivery Phase" at bounding box center [292, 169] width 111 height 12
click at [345, 171] on input "Execution and Delivery Phase" at bounding box center [303, 169] width 142 height 23
type input "Execution and Delivery"
click at [216, 191] on span "Add task" at bounding box center [210, 191] width 35 height 12
type input "P"
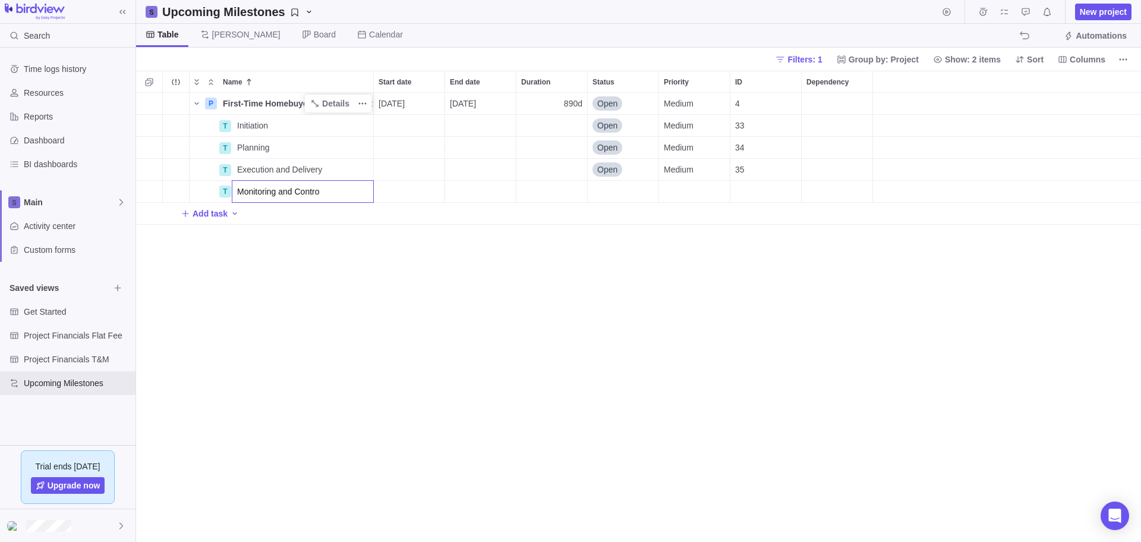
type input "Monitoring and Control"
type input "Closure"
click at [278, 274] on div "Name Start date End date Duration Status Priority ID Dependency P First-Time Ho…" at bounding box center [638, 306] width 1005 height 471
click at [462, 317] on div "P First-Time Homebuyers Program Pilot Details 11/03/2025 03/30/2029 890d Open M…" at bounding box center [638, 317] width 1005 height 449
click at [42, 92] on span "Resources" at bounding box center [77, 93] width 107 height 12
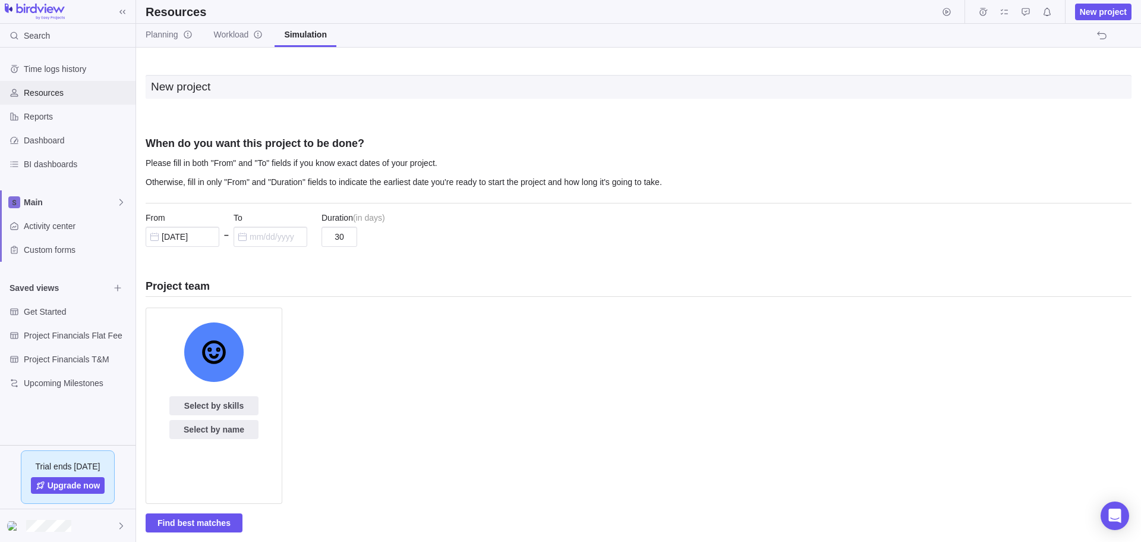
click at [51, 93] on span "Resources" at bounding box center [77, 93] width 107 height 12
click at [153, 33] on span "Planning" at bounding box center [169, 35] width 47 height 12
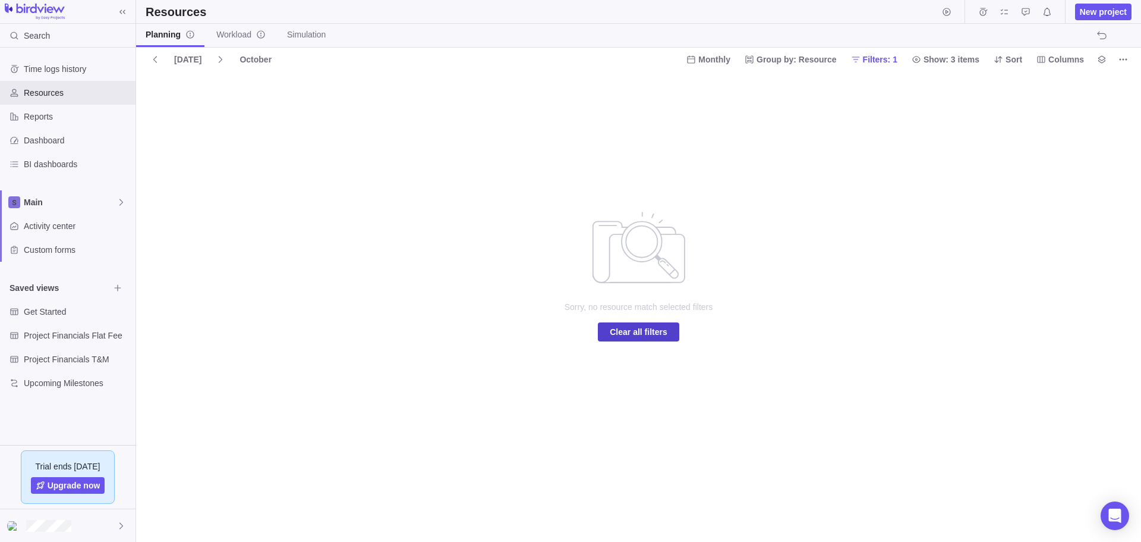
click at [636, 329] on span "Clear all filters" at bounding box center [639, 332] width 58 height 14
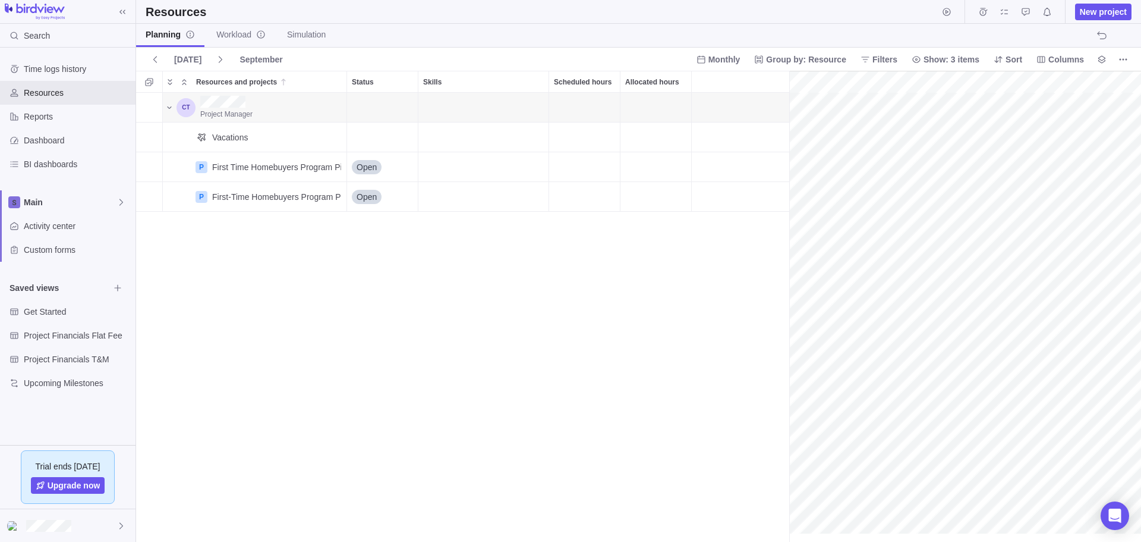
scroll to position [0, 52]
click at [345, 319] on div "Project Manager Vacations P First Time Homebuyers Program Pilot Details Open P …" at bounding box center [462, 317] width 653 height 449
click at [122, 527] on icon at bounding box center [122, 526] width 10 height 10
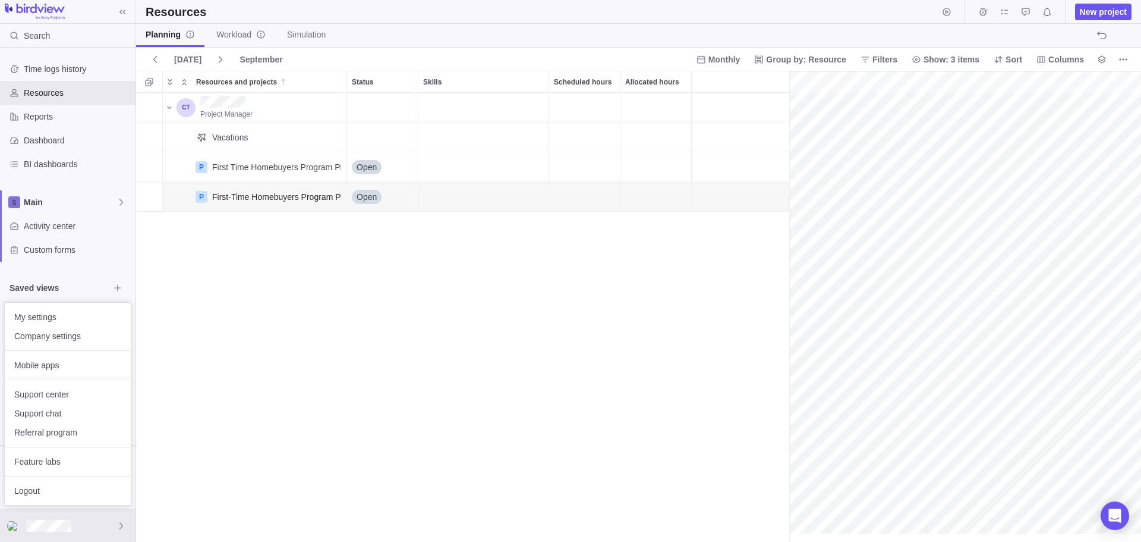
click at [288, 339] on body "Search Time logs history Resources Reports Dashboard BI dashboards Main Activit…" at bounding box center [570, 271] width 1141 height 542
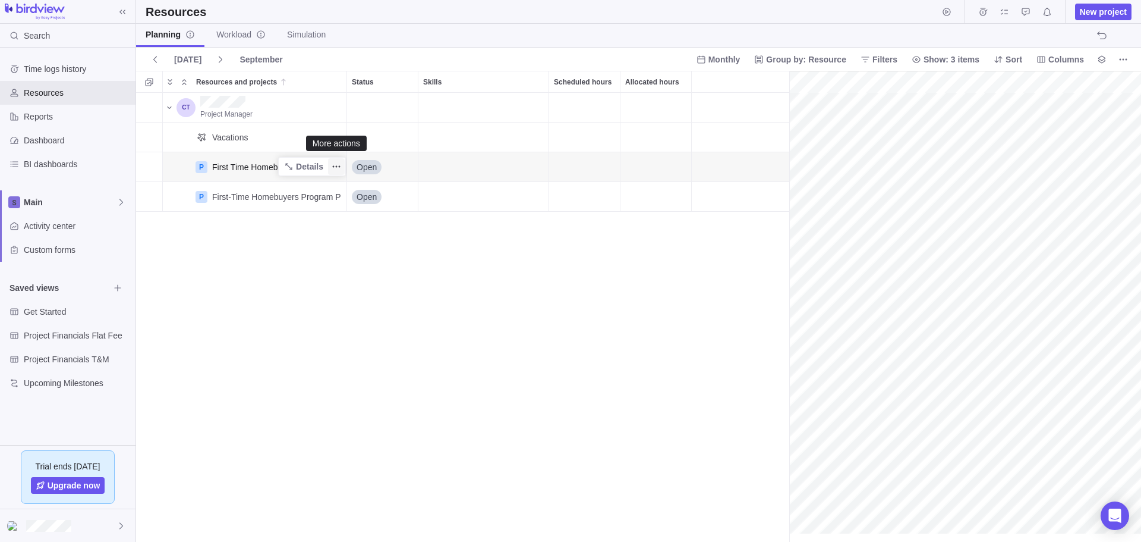
click at [336, 165] on icon "More actions" at bounding box center [337, 167] width 10 height 10
click at [392, 33] on body "Search Time logs history Resources Reports Dashboard BI dashboards Main Activit…" at bounding box center [570, 271] width 1141 height 542
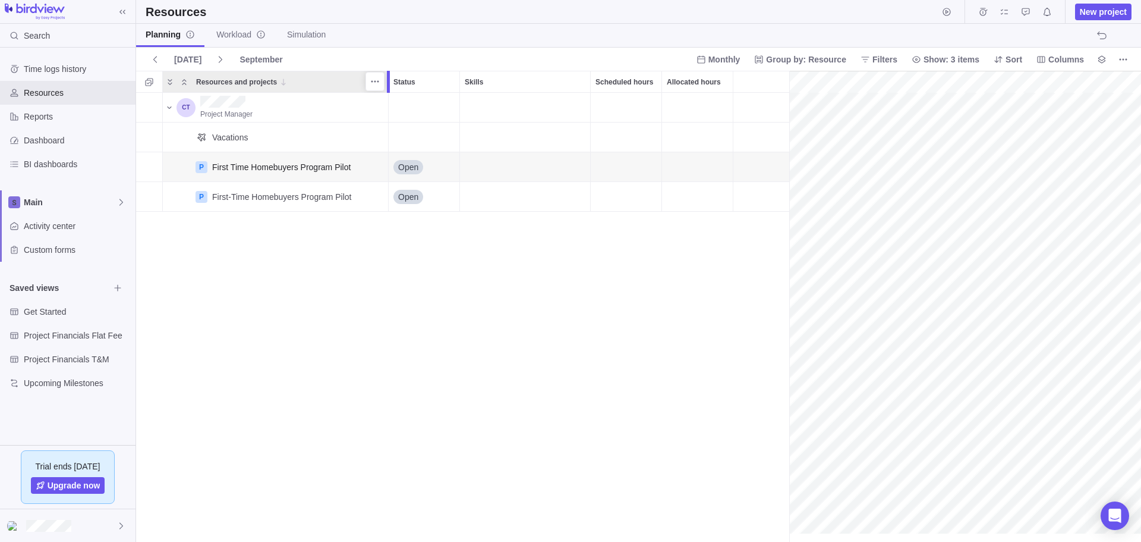
drag, startPoint x: 346, startPoint y: 81, endPoint x: 386, endPoint y: 87, distance: 40.2
click at [386, 87] on div at bounding box center [390, 82] width 10 height 22
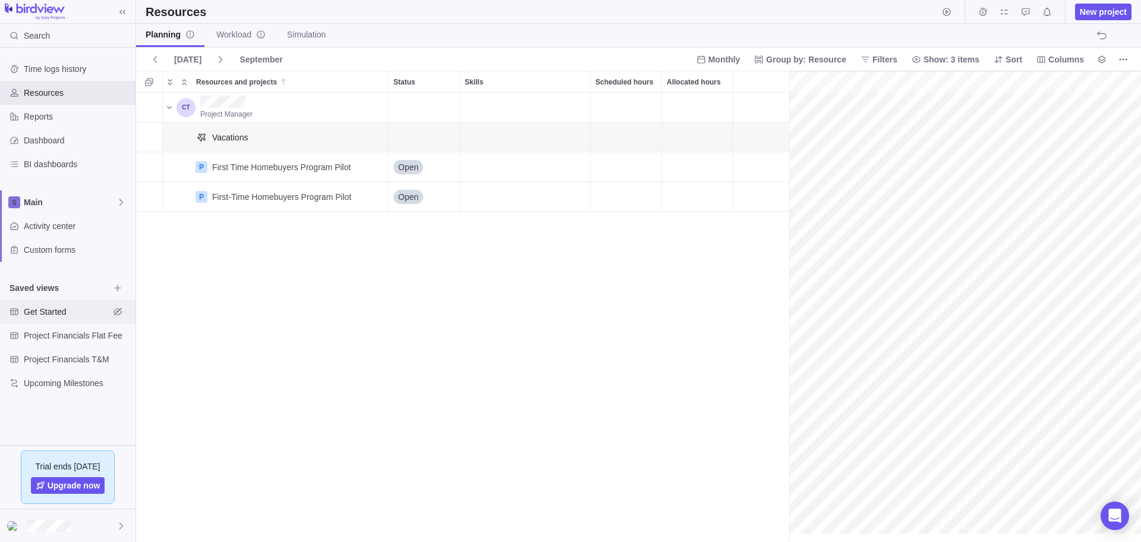
click at [50, 311] on span "Get Started" at bounding box center [67, 312] width 86 height 12
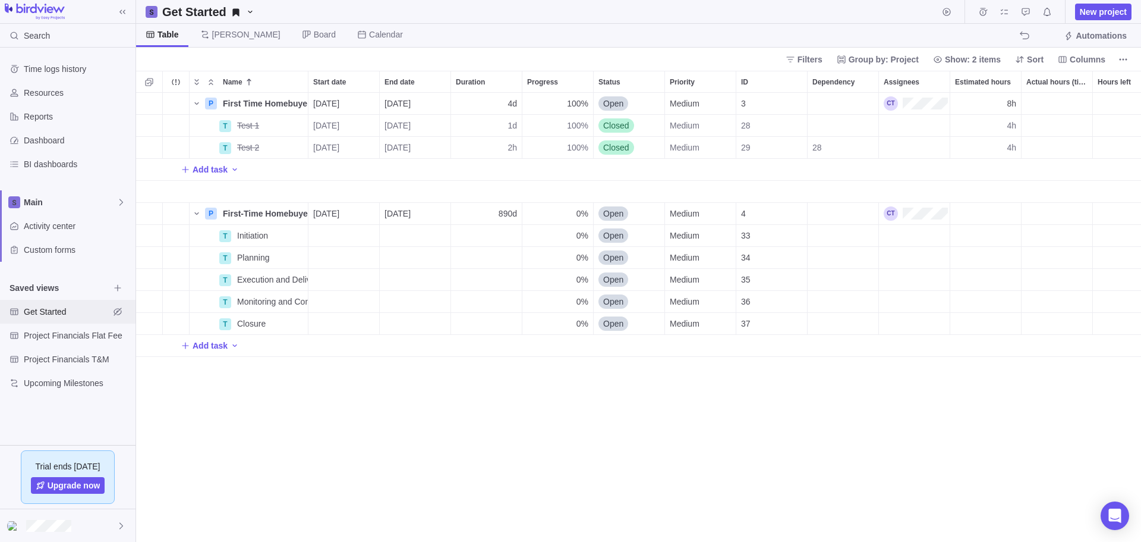
scroll to position [10, 10]
click at [175, 82] on icon "More actions" at bounding box center [176, 82] width 10 height 10
click at [510, 407] on div "Name Start date End date Duration Progress Status Priority ID Dependency Assign…" at bounding box center [638, 306] width 1005 height 471
click at [1122, 58] on icon "More actions" at bounding box center [1124, 60] width 10 height 10
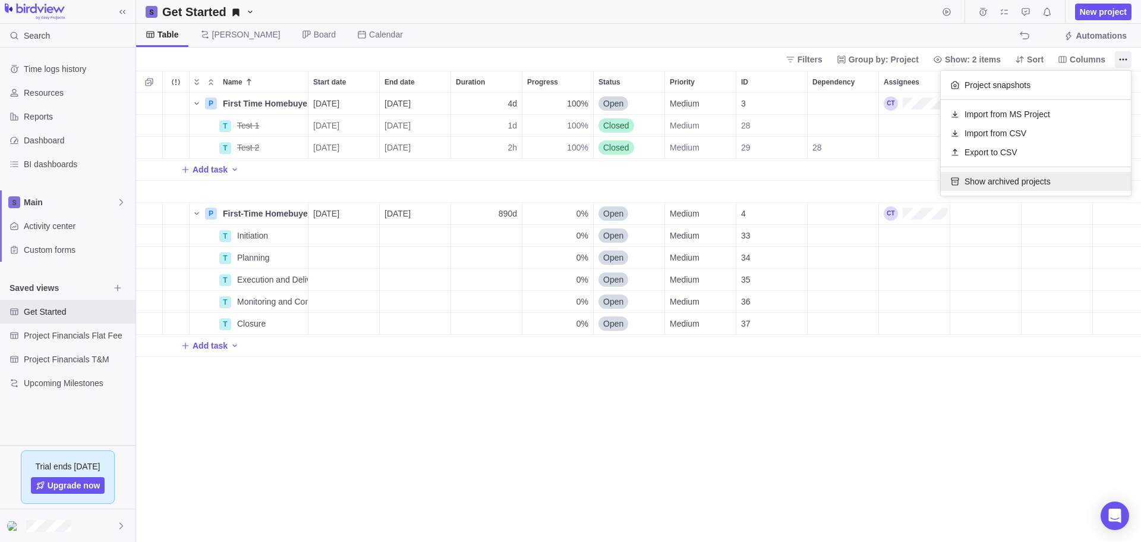
click at [996, 180] on span "Show archived projects" at bounding box center [1008, 181] width 86 height 12
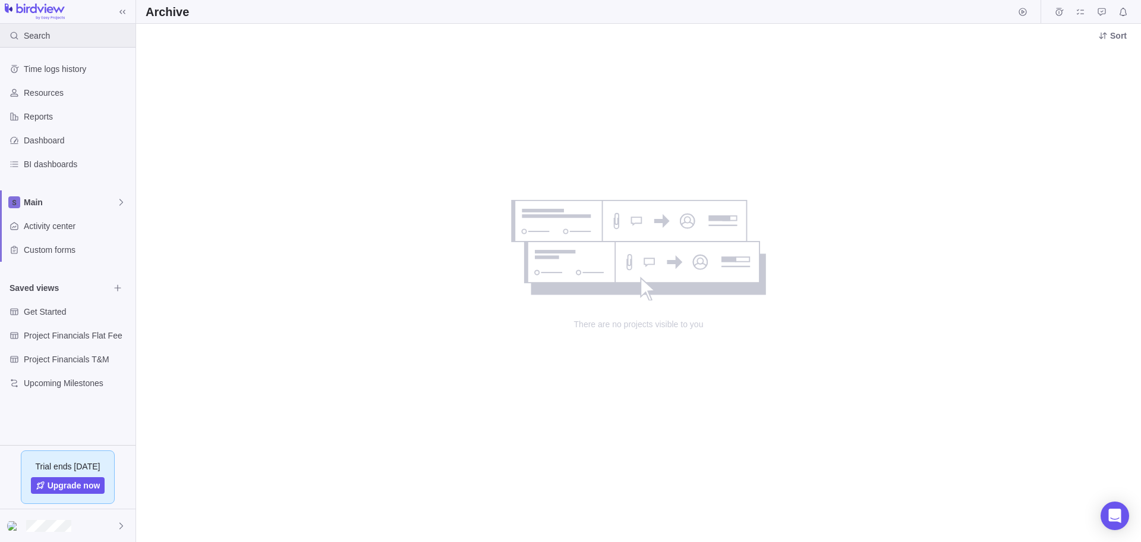
click at [32, 34] on span "Search" at bounding box center [37, 36] width 26 height 12
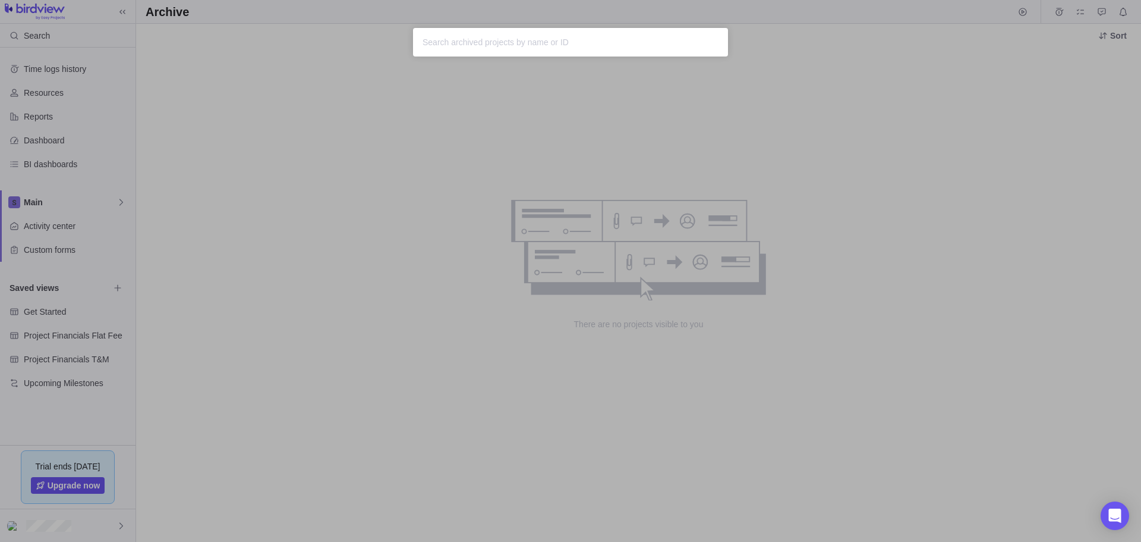
click at [44, 140] on div "Sorry, nothing was found" at bounding box center [570, 271] width 1141 height 542
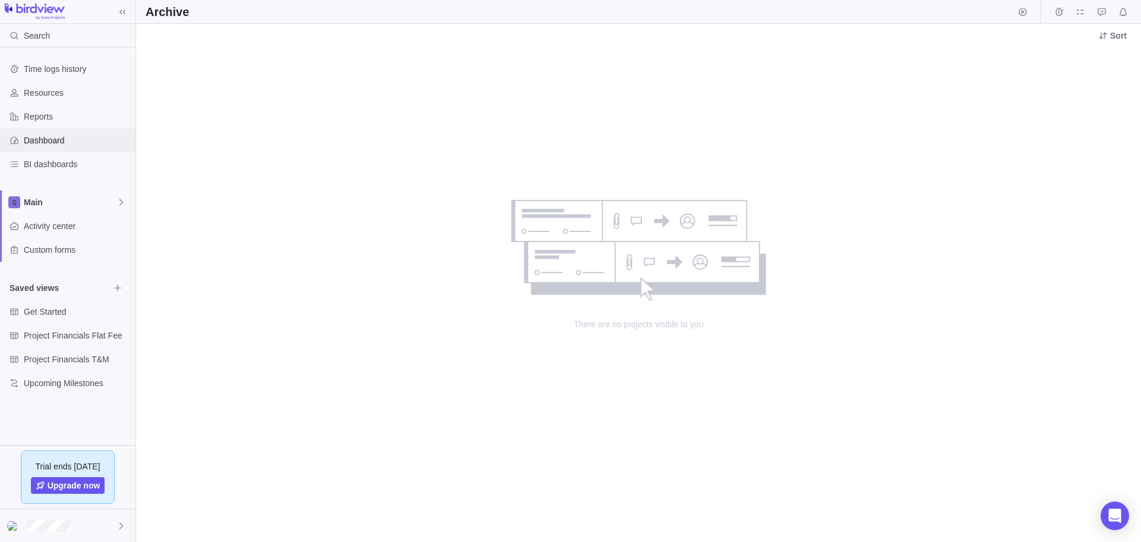
click at [36, 140] on span "Dashboard" at bounding box center [77, 140] width 107 height 12
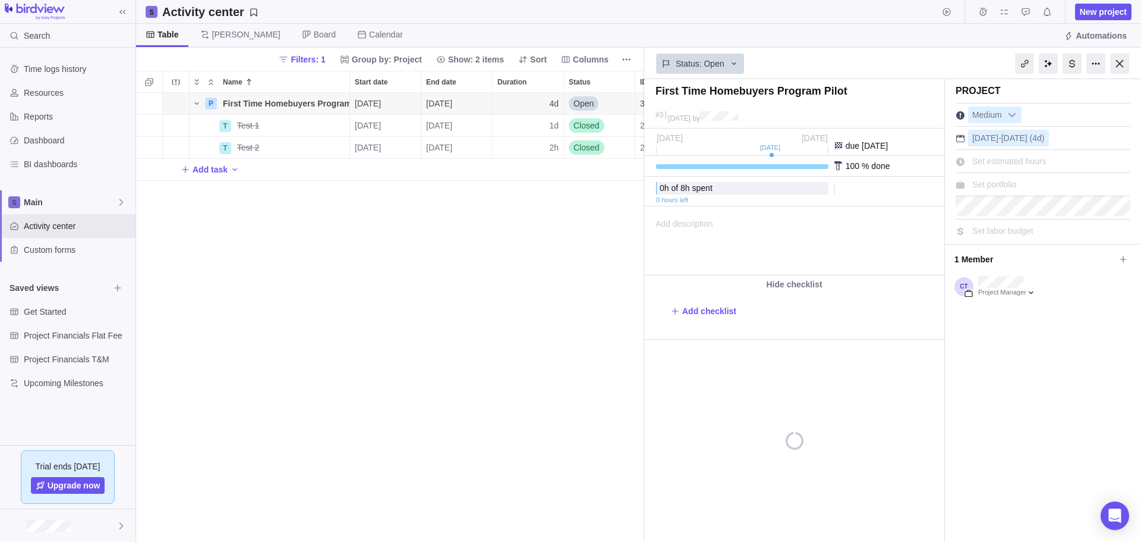
scroll to position [440, 499]
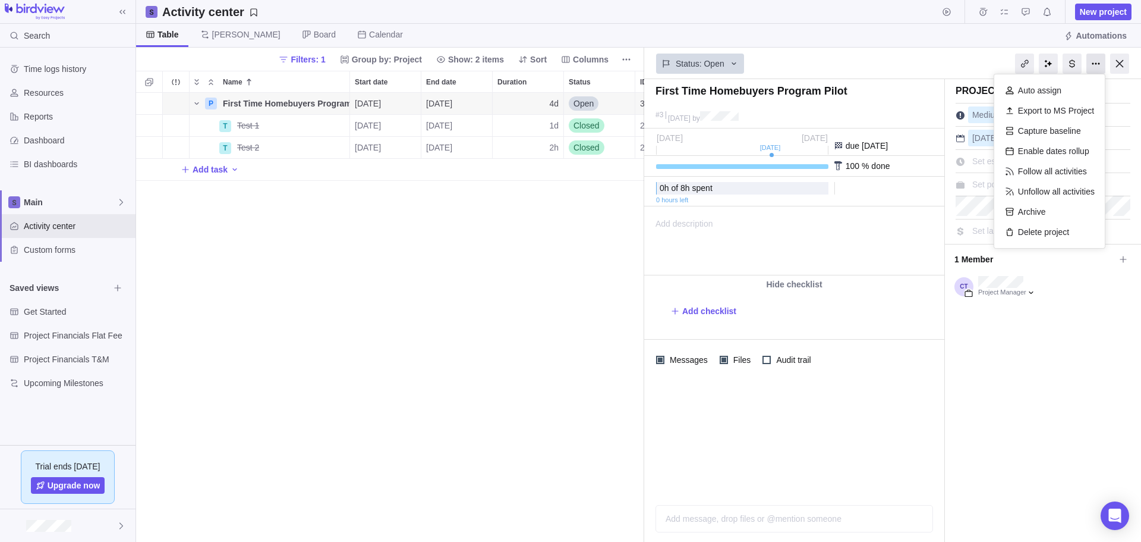
click at [1097, 61] on div at bounding box center [1096, 63] width 19 height 20
click at [1044, 228] on div "Delete project" at bounding box center [1049, 232] width 99 height 20
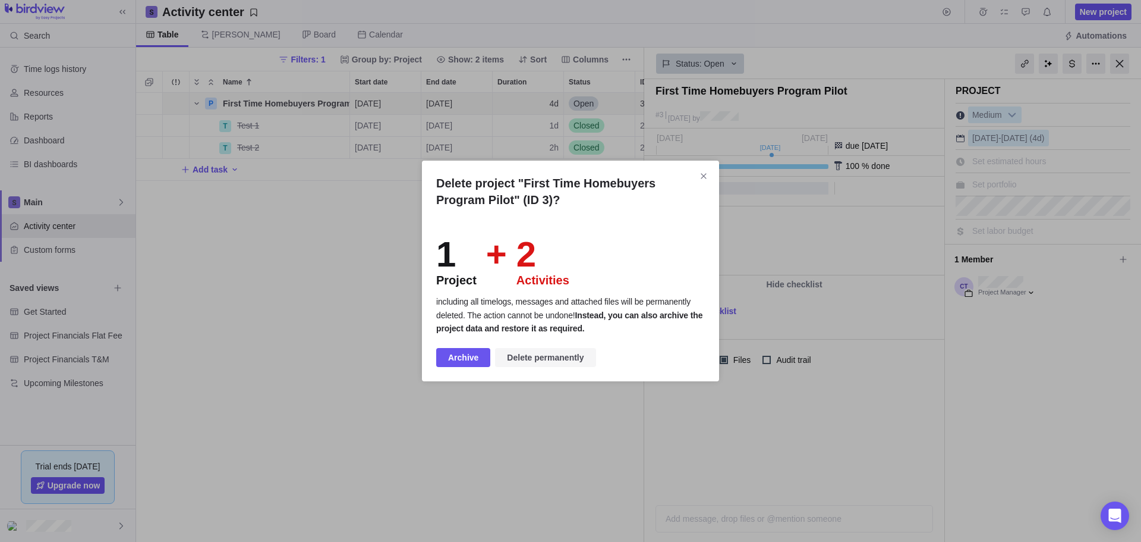
click at [547, 353] on span "Delete permanently" at bounding box center [545, 357] width 77 height 14
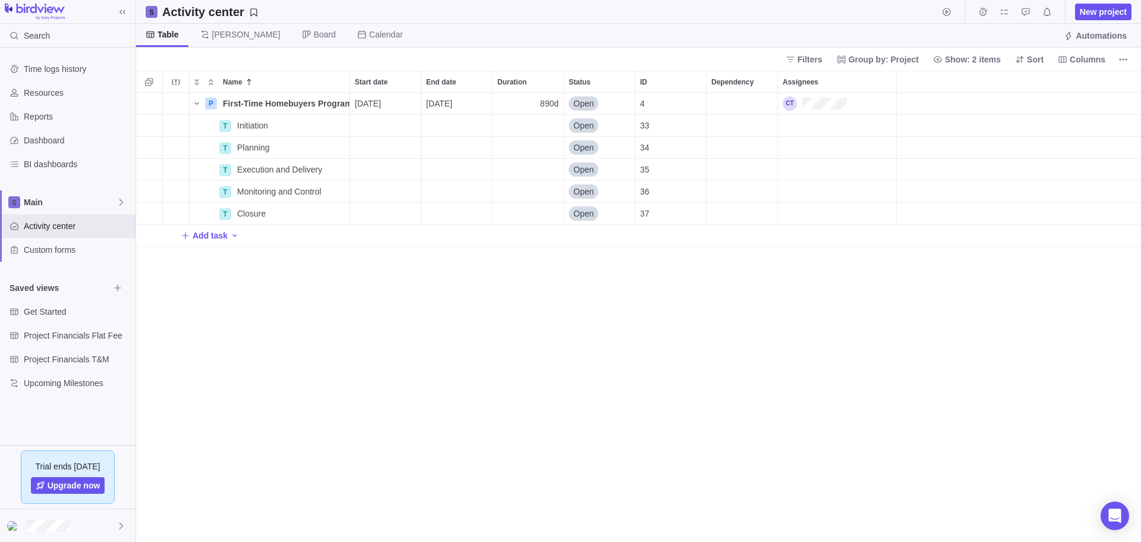
scroll to position [440, 996]
click at [323, 350] on div "P First-Time Homebuyers Program Pilot Details [DATE] [DATE] 890d Open 4 T Initi…" at bounding box center [638, 317] width 1005 height 449
click at [301, 333] on div "P First-Time Homebuyers Program Pilot Details [DATE] [DATE] 890d Open 4 T Initi…" at bounding box center [638, 317] width 1005 height 449
click at [45, 93] on span "Resources" at bounding box center [77, 93] width 107 height 12
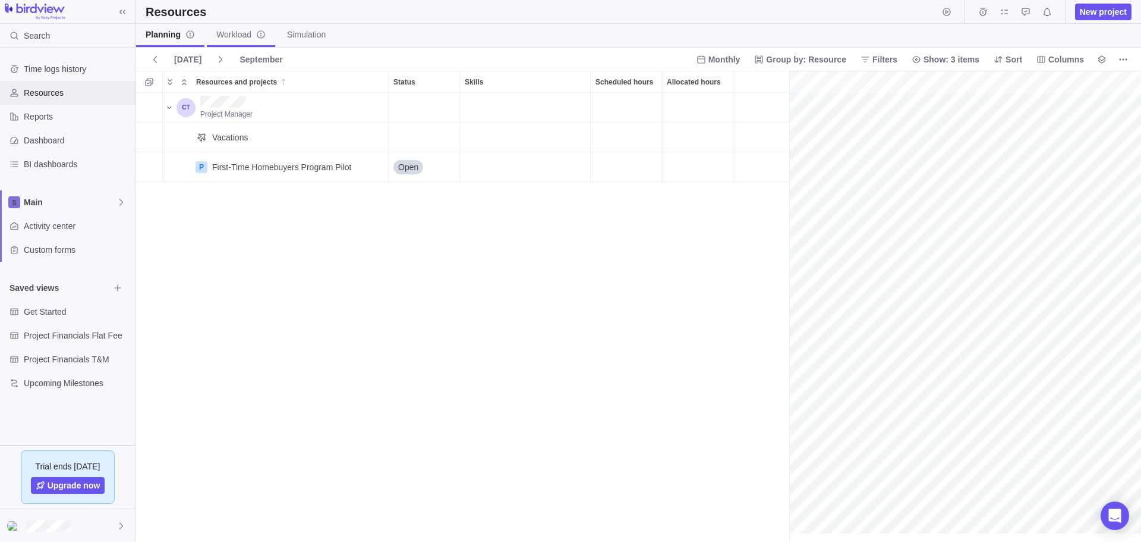
scroll to position [0, 52]
click at [1124, 59] on icon "More actions" at bounding box center [1124, 59] width 2 height 2
click at [250, 213] on body "Search Time logs history Resources Reports Dashboard BI dashboards Main Activit…" at bounding box center [570, 271] width 1141 height 542
click at [168, 202] on div "Project Manager Vacations P First-Time Homebuyers Program Pilot Details Open" at bounding box center [462, 317] width 653 height 449
click at [55, 333] on span "Project Financials Flat Fee" at bounding box center [67, 335] width 86 height 12
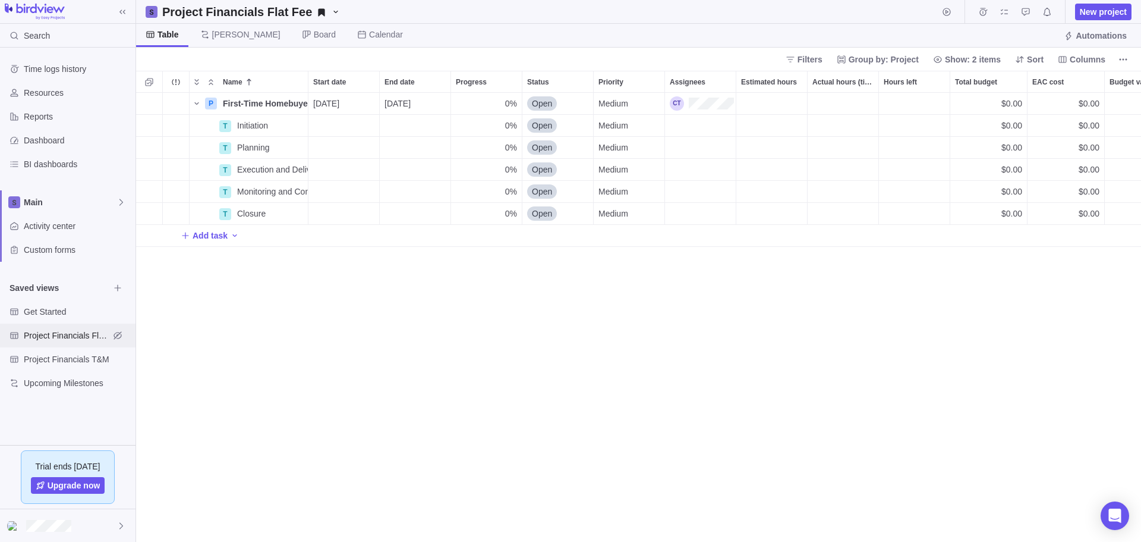
scroll to position [440, 996]
click at [62, 355] on span "Project Financials T&M" at bounding box center [67, 359] width 86 height 12
click at [240, 334] on div "P First-Time Homebuyers Program Pilot Details 11/03/2025 03/30/2029 0% Open Med…" at bounding box center [638, 317] width 1005 height 449
click at [39, 90] on span "Resources" at bounding box center [77, 93] width 107 height 12
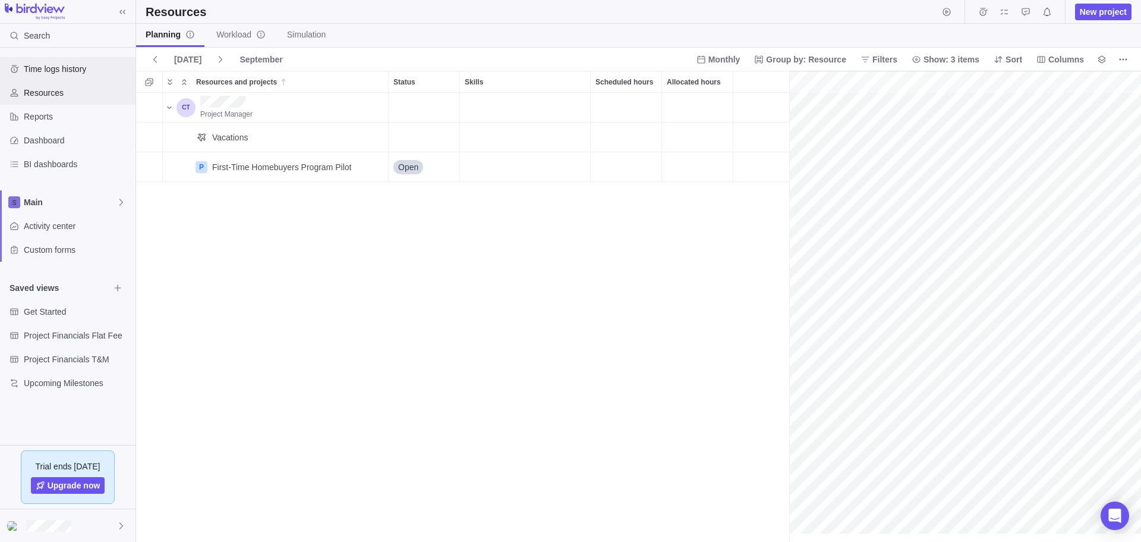
scroll to position [0, 52]
click at [65, 67] on span "Time logs history" at bounding box center [77, 69] width 107 height 12
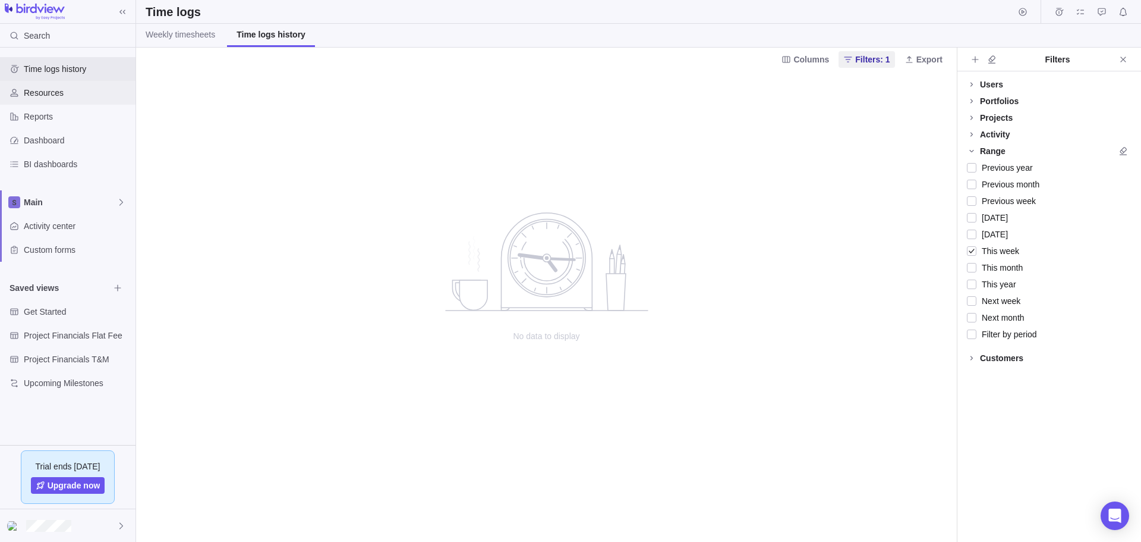
click at [43, 92] on span "Resources" at bounding box center [77, 93] width 107 height 12
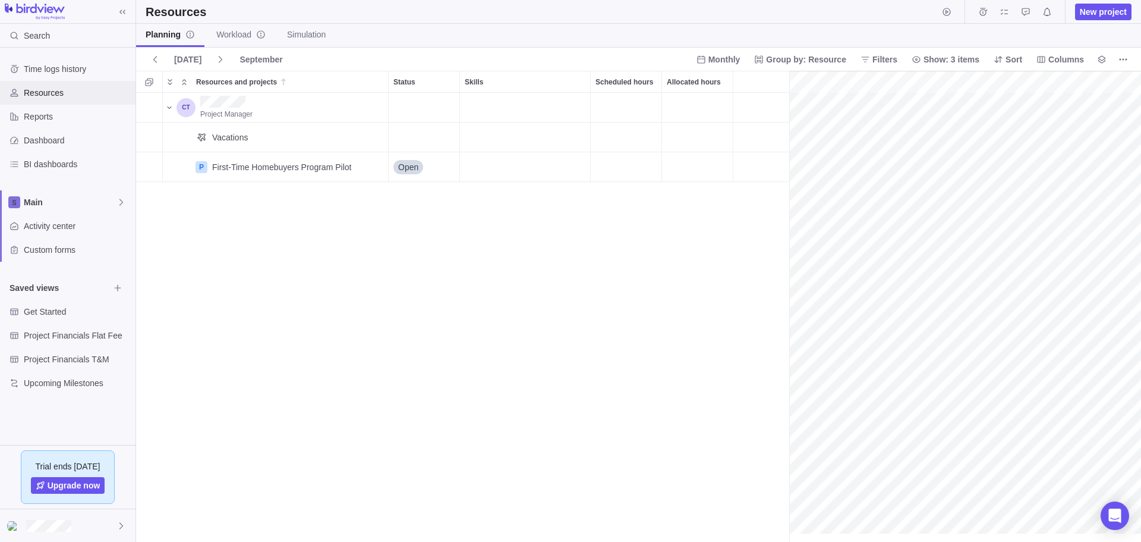
scroll to position [0, 52]
click at [170, 108] on icon "Resources and projects" at bounding box center [170, 108] width 10 height 10
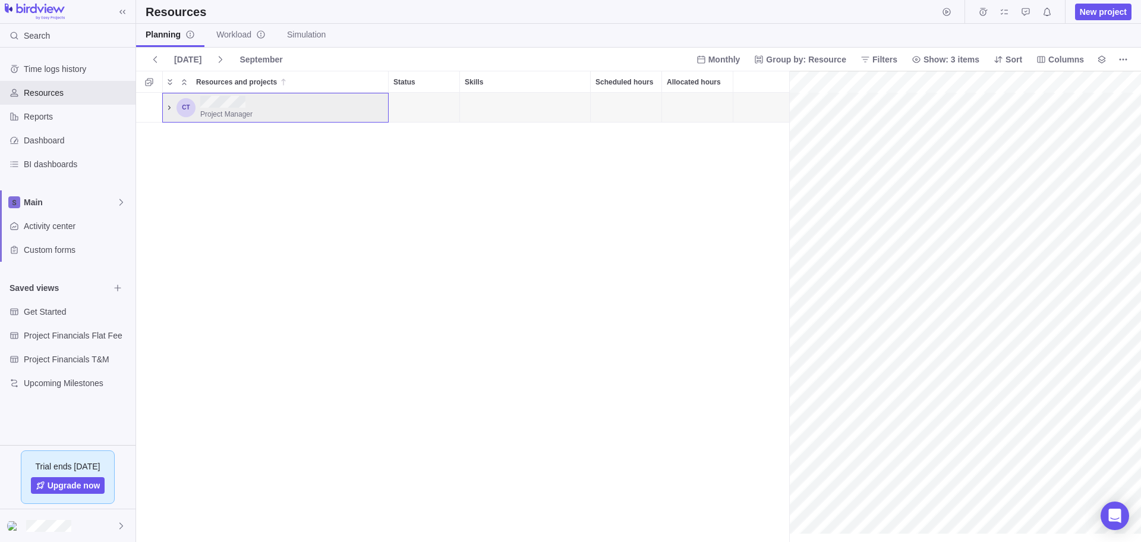
click at [170, 108] on icon "Resources and projects" at bounding box center [170, 108] width 10 height 10
click at [248, 262] on div "Project Manager Vacations P First-Time Homebuyers Program Pilot Details Open" at bounding box center [462, 317] width 653 height 449
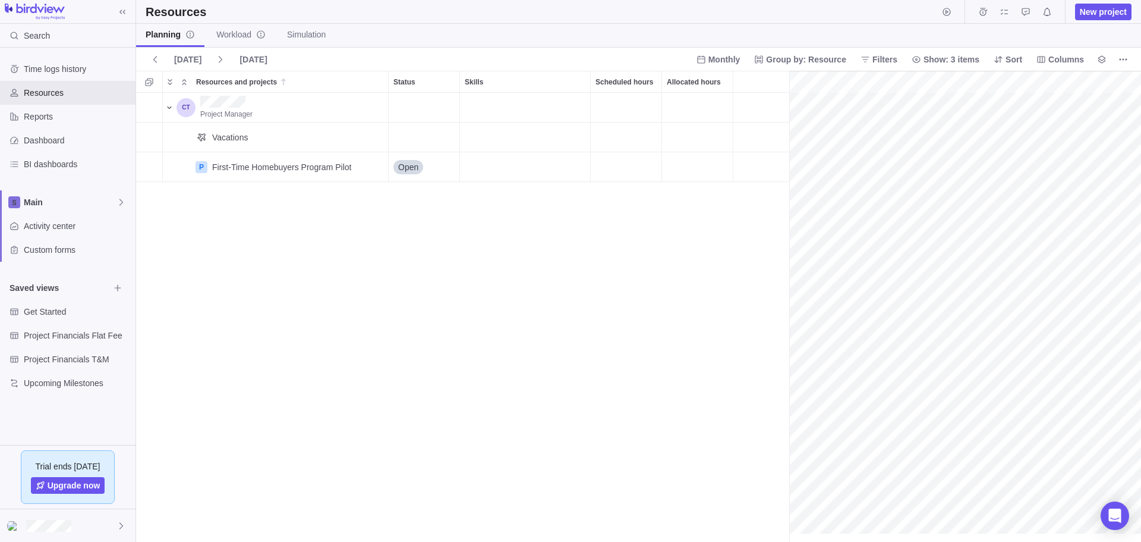
scroll to position [0, 0]
click at [1124, 58] on icon "More actions" at bounding box center [1124, 60] width 10 height 10
click at [1097, 36] on body "Search Time logs history Resources Reports Dashboard BI dashboards Main Activit…" at bounding box center [570, 271] width 1141 height 542
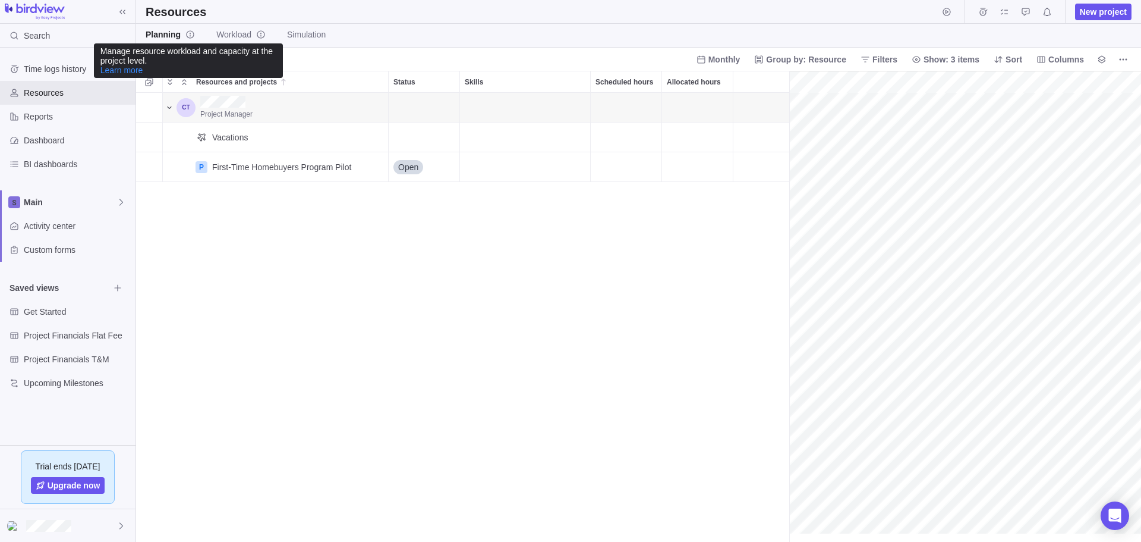
click at [188, 31] on icon "info-description" at bounding box center [190, 35] width 10 height 10
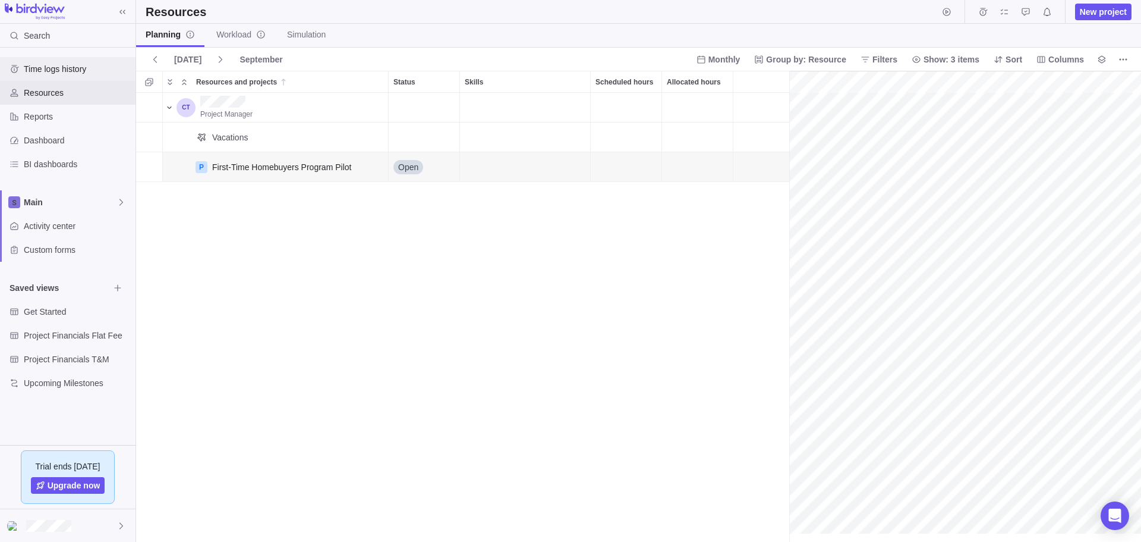
click at [64, 67] on span "Time logs history" at bounding box center [77, 69] width 107 height 12
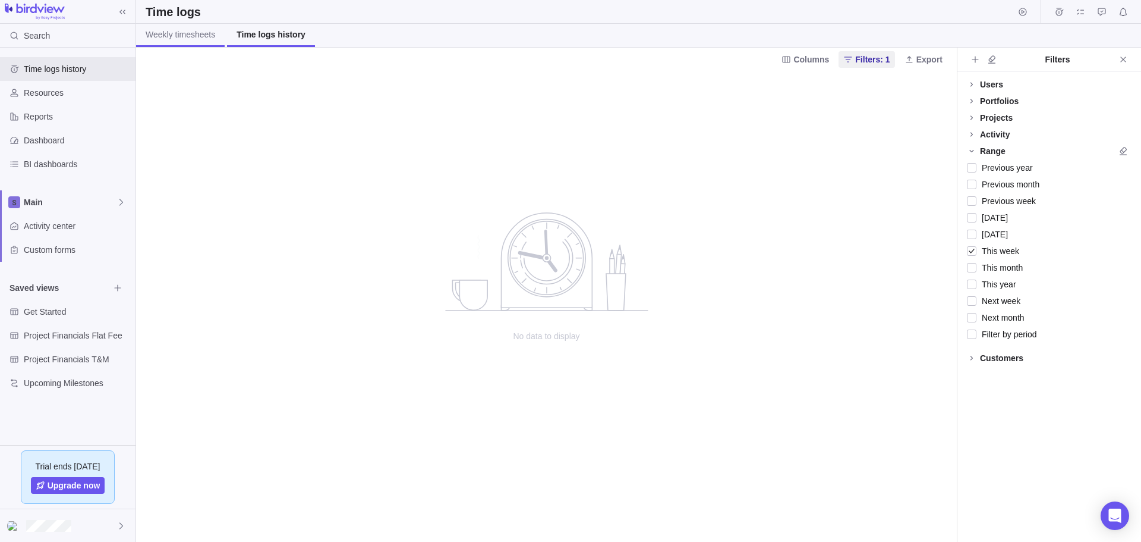
click at [179, 30] on span "Weekly timesheets" at bounding box center [181, 35] width 70 height 12
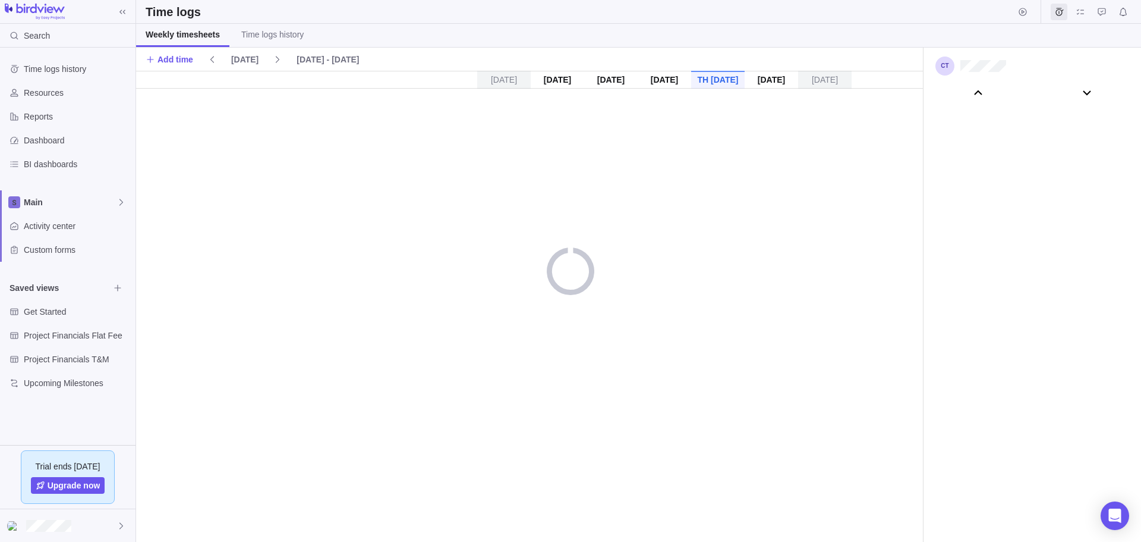
scroll to position [66256, 0]
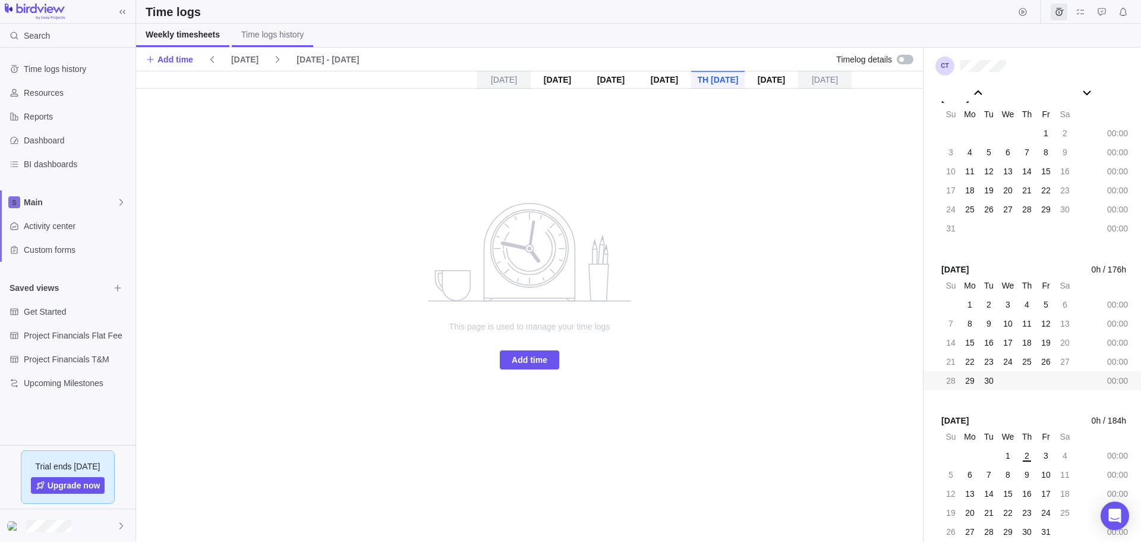
click at [257, 33] on span "Time logs history" at bounding box center [272, 35] width 62 height 12
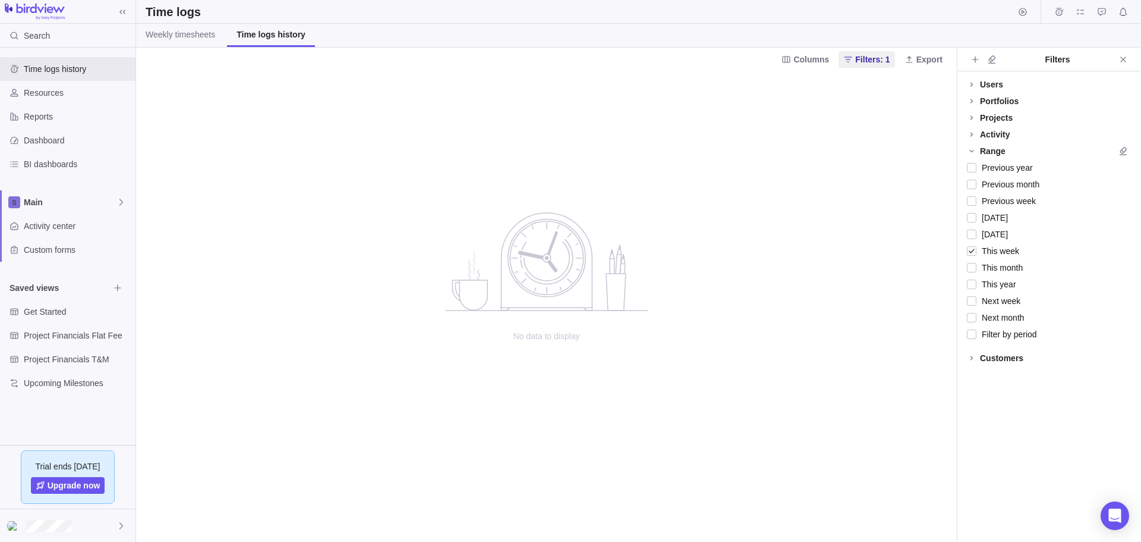
click at [986, 85] on div "Users" at bounding box center [991, 84] width 23 height 12
click at [51, 224] on span "Activity center" at bounding box center [77, 226] width 107 height 12
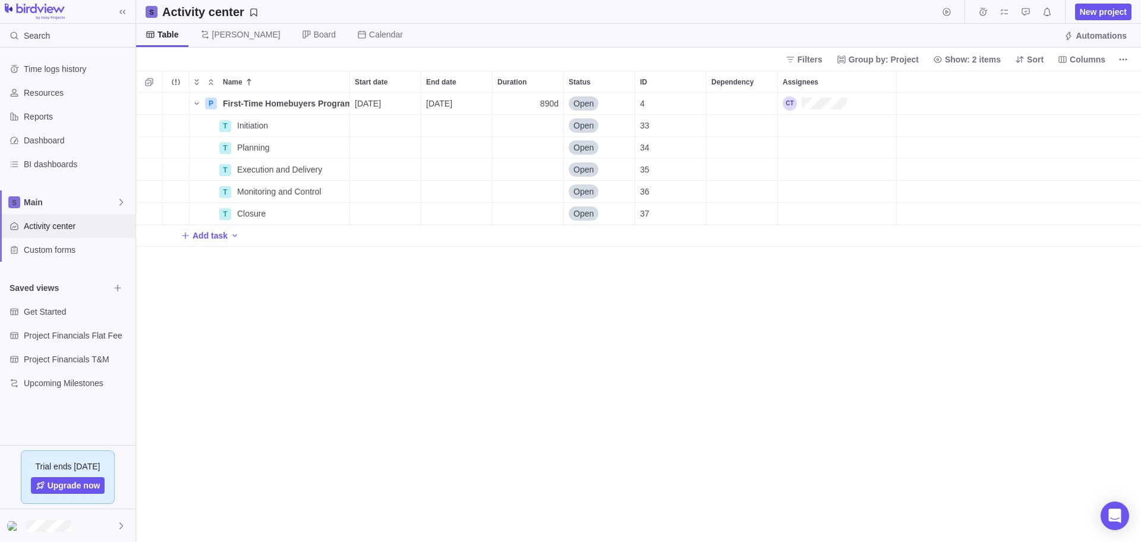
scroll to position [440, 996]
click at [49, 251] on span "Custom forms" at bounding box center [77, 250] width 107 height 12
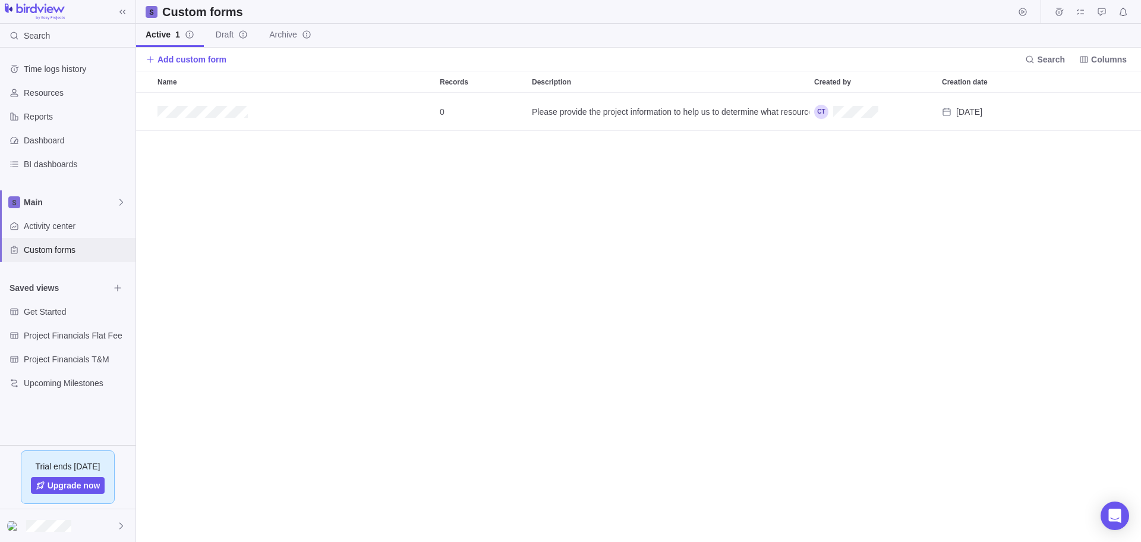
scroll to position [440, 996]
click at [31, 199] on span "Main" at bounding box center [70, 202] width 93 height 12
click at [34, 227] on span "Main" at bounding box center [68, 230] width 73 height 12
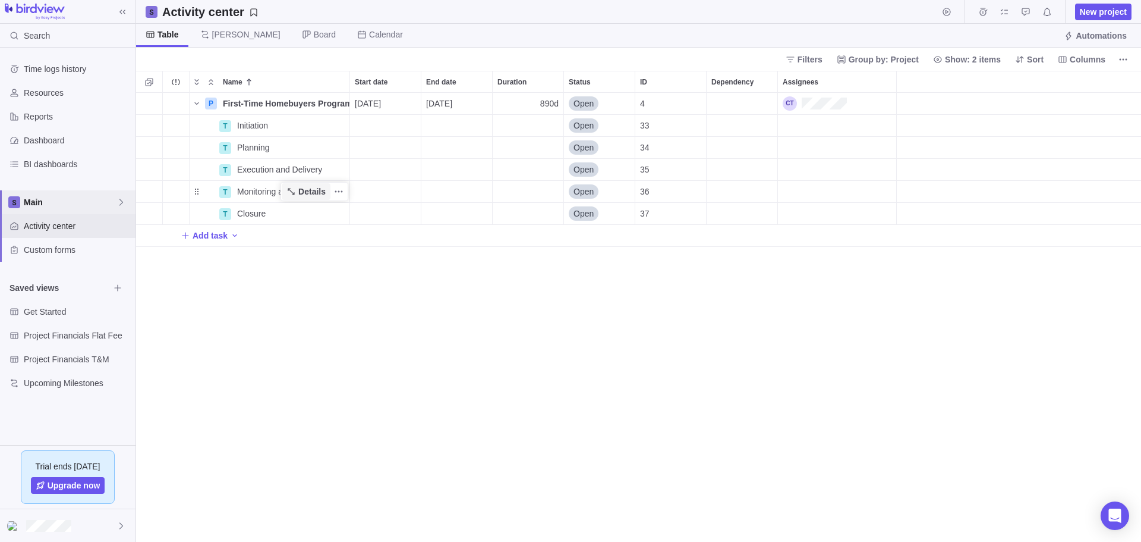
scroll to position [440, 996]
drag, startPoint x: 1100, startPoint y: 11, endPoint x: 1027, endPoint y: 40, distance: 78.4
click at [1028, 42] on div "Activity center New project Table Gantt Board Calendar Automations" at bounding box center [638, 24] width 1005 height 48
click at [1103, 33] on span "Automations" at bounding box center [1101, 36] width 51 height 12
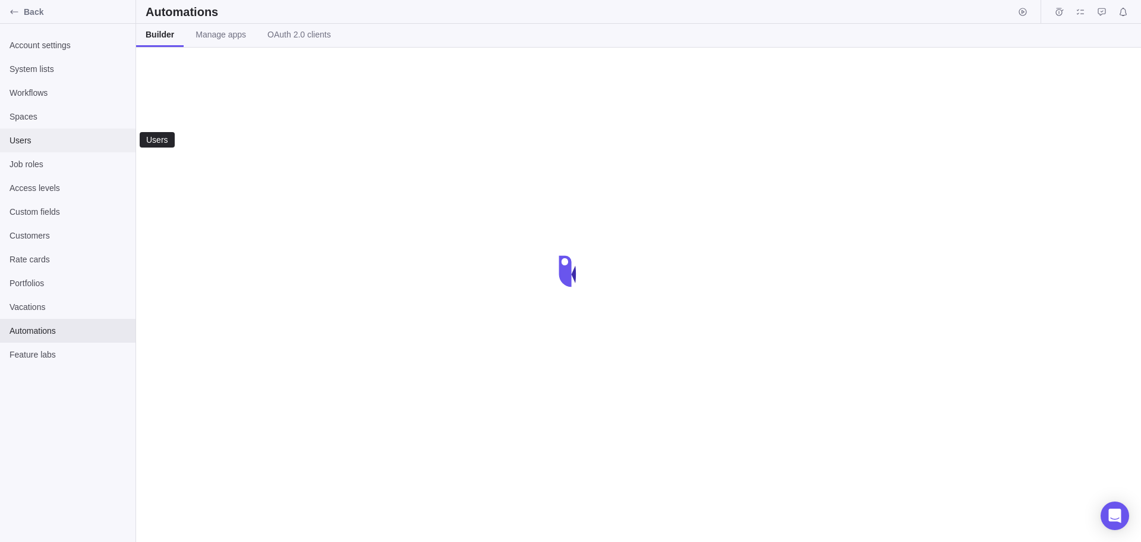
click at [21, 143] on span "Users" at bounding box center [68, 140] width 117 height 12
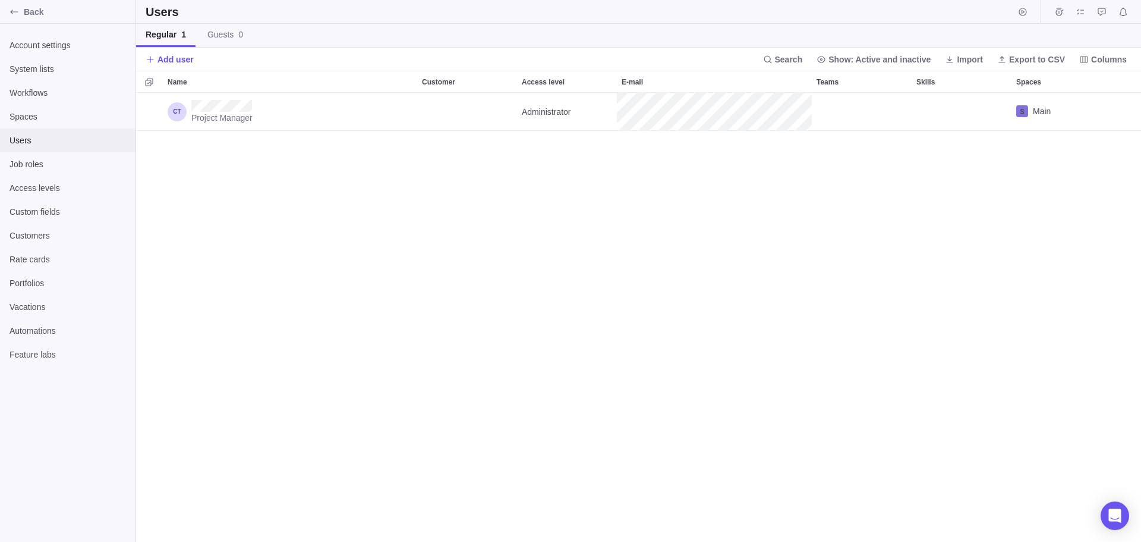
scroll to position [440, 996]
click at [173, 58] on span "Add user" at bounding box center [176, 59] width 36 height 12
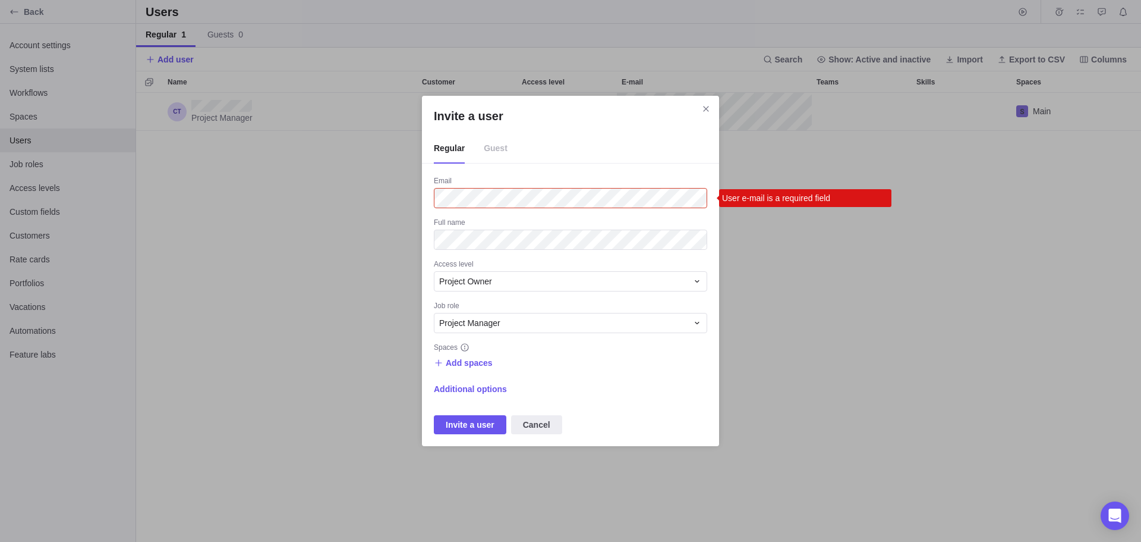
click at [600, 383] on div "Additional options" at bounding box center [570, 388] width 273 height 17
click at [474, 391] on span "Additional options" at bounding box center [470, 389] width 73 height 12
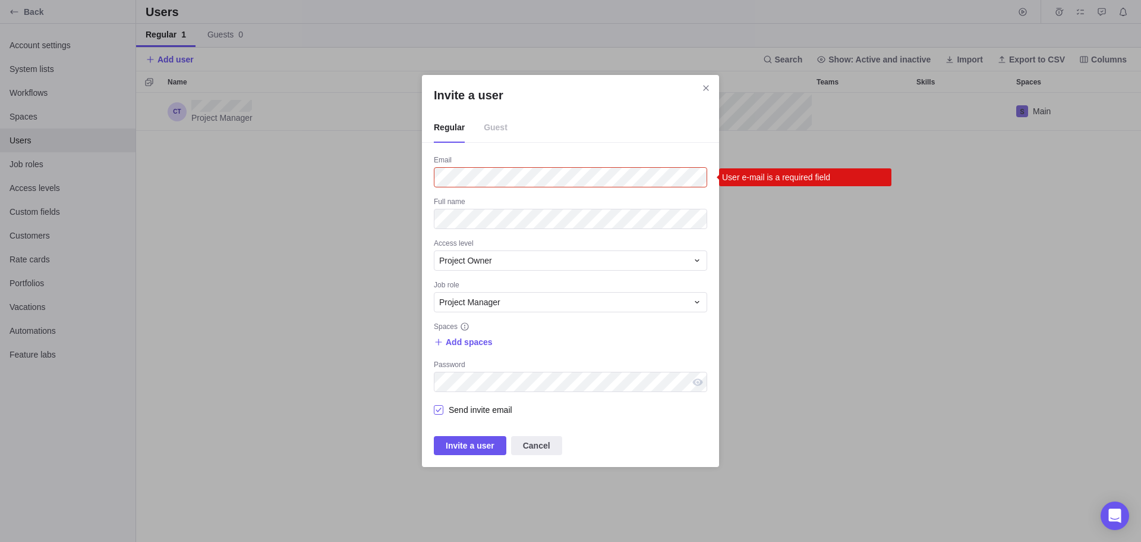
click at [438, 409] on div "Invite a user" at bounding box center [439, 409] width 10 height 17
click at [588, 122] on div "Regular Guest" at bounding box center [570, 128] width 297 height 30
click at [698, 260] on icon "Invite a user" at bounding box center [697, 260] width 4 height 2
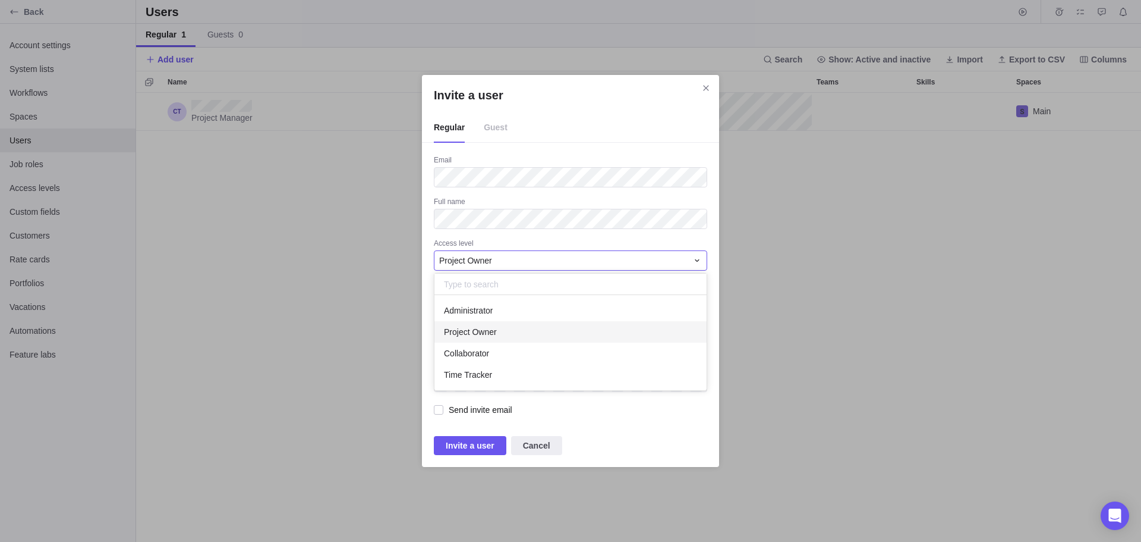
scroll to position [86, 263]
click at [477, 355] on span "Collaborator" at bounding box center [466, 353] width 45 height 12
click at [480, 305] on span "Project Manager" at bounding box center [469, 302] width 61 height 12
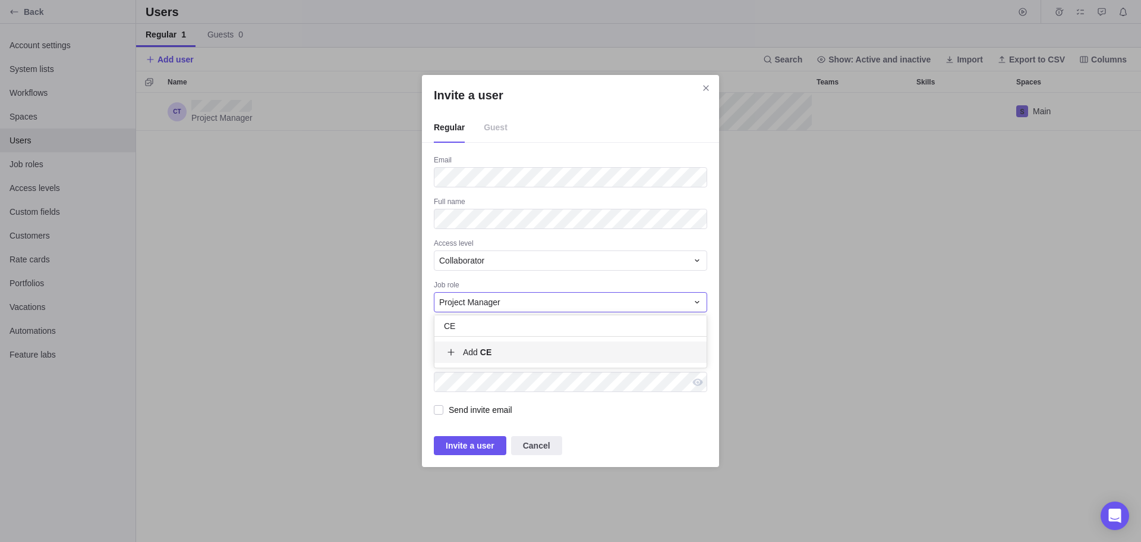
scroll to position [22, 263]
type input "CEO"
click at [469, 351] on span "Add CEO" at bounding box center [480, 352] width 35 height 12
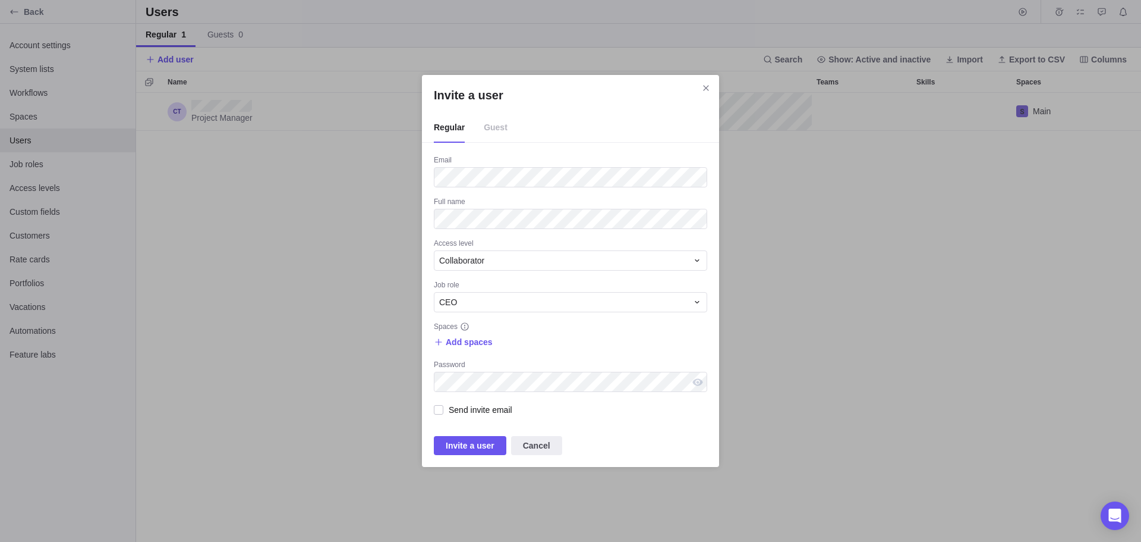
click at [490, 128] on span "Guest" at bounding box center [496, 128] width 24 height 30
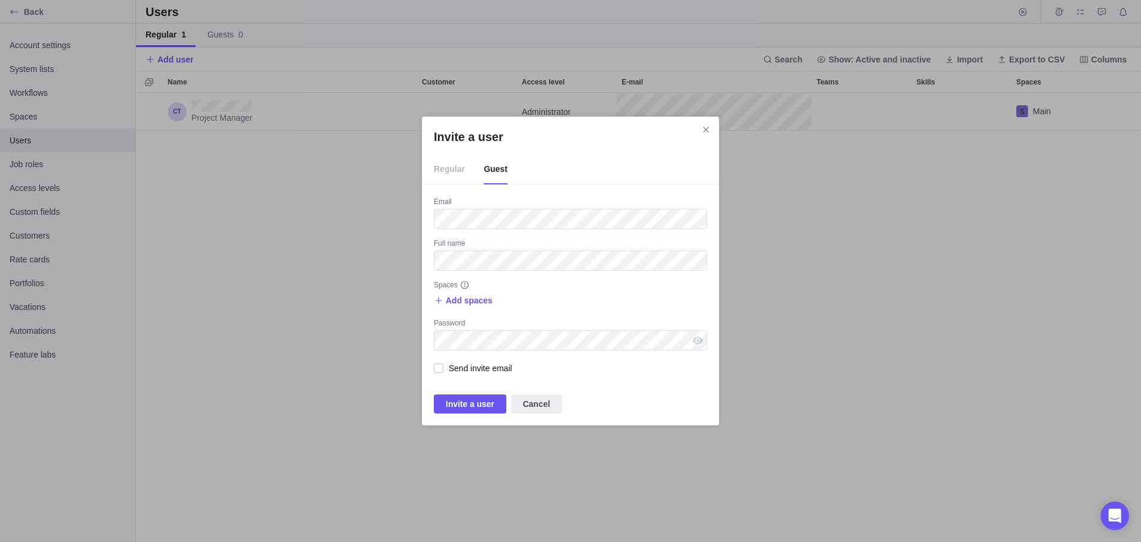
click at [443, 171] on span "Regular" at bounding box center [449, 170] width 31 height 30
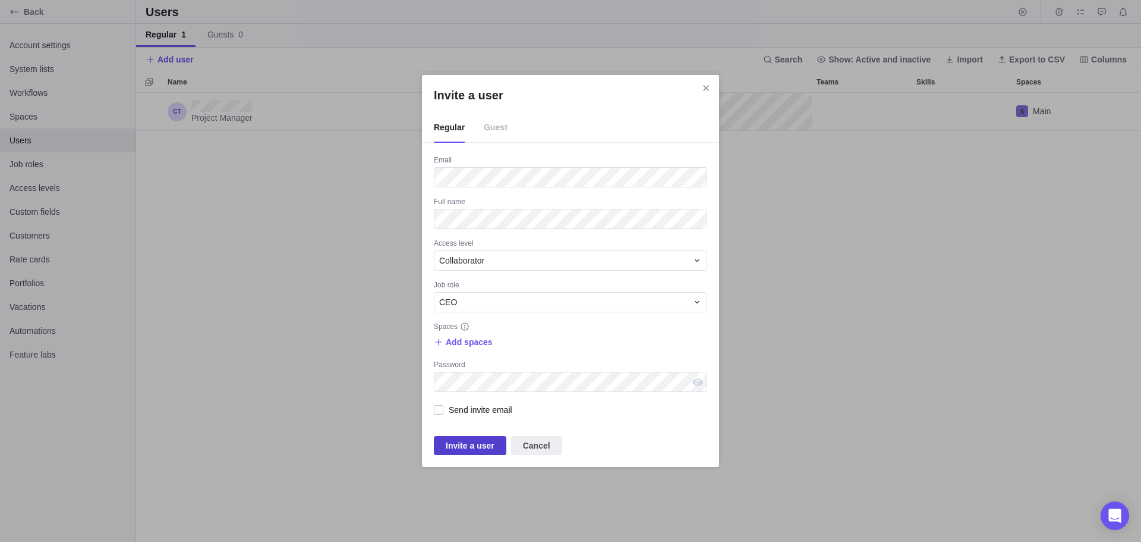
click at [482, 445] on span "Invite a user" at bounding box center [470, 445] width 49 height 14
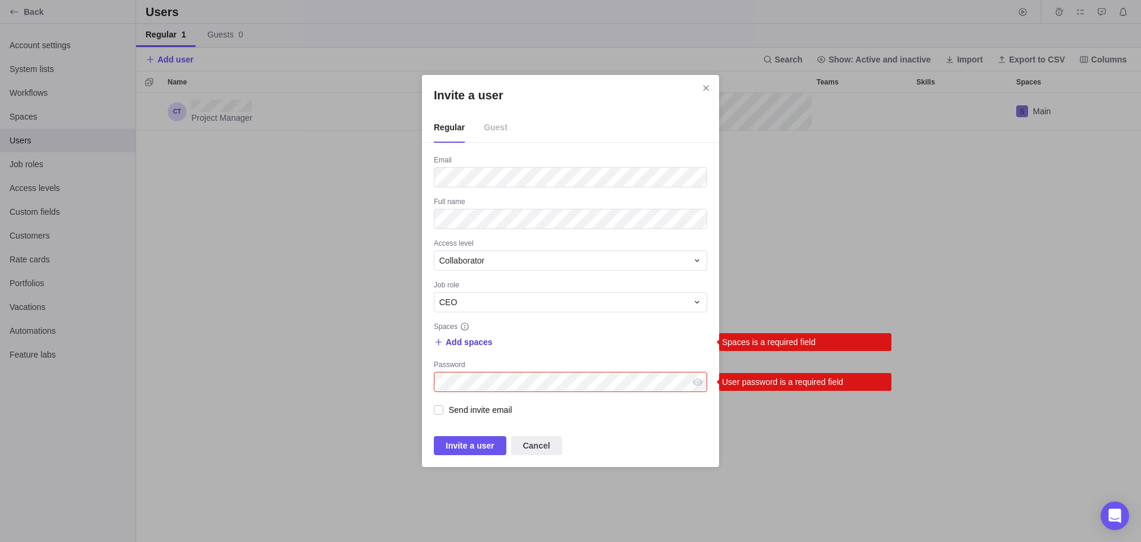
click at [459, 341] on span "Add spaces" at bounding box center [469, 342] width 47 height 12
click at [467, 391] on span "Main" at bounding box center [470, 391] width 18 height 12
click at [473, 443] on div "Invite a user Regular Guest Email Full name Access level Collaborator Job role …" at bounding box center [570, 271] width 1141 height 542
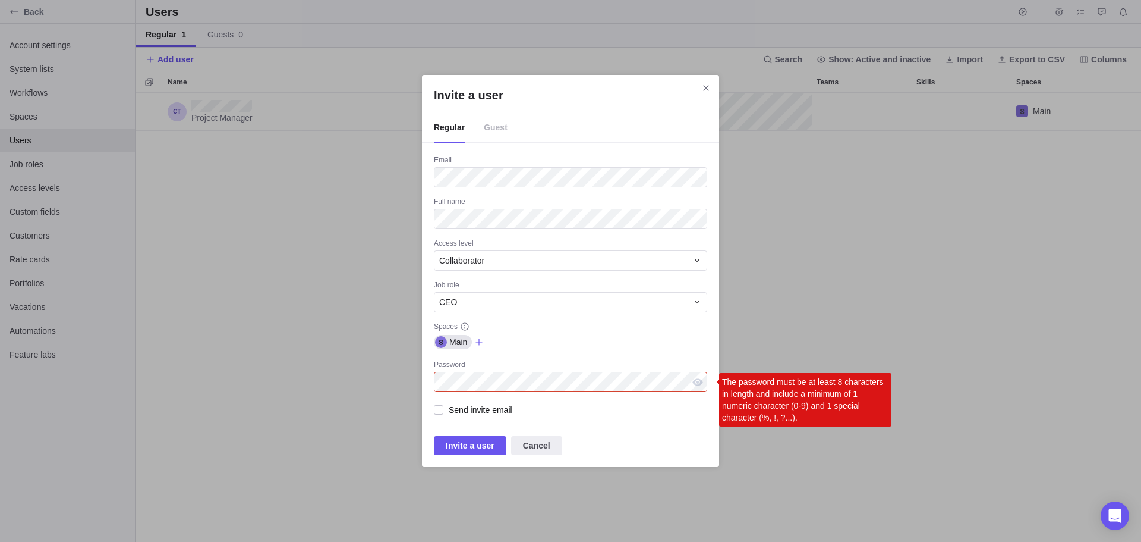
click at [405, 382] on div "Invite a user Regular Guest Email Full name Access level Collaborator Job role …" at bounding box center [570, 271] width 1141 height 542
click at [700, 380] on div "Invite a user" at bounding box center [697, 382] width 19 height 20
click at [687, 380] on div "The password must be at least 8 characters in length and include a minimum of 1…" at bounding box center [570, 382] width 273 height 20
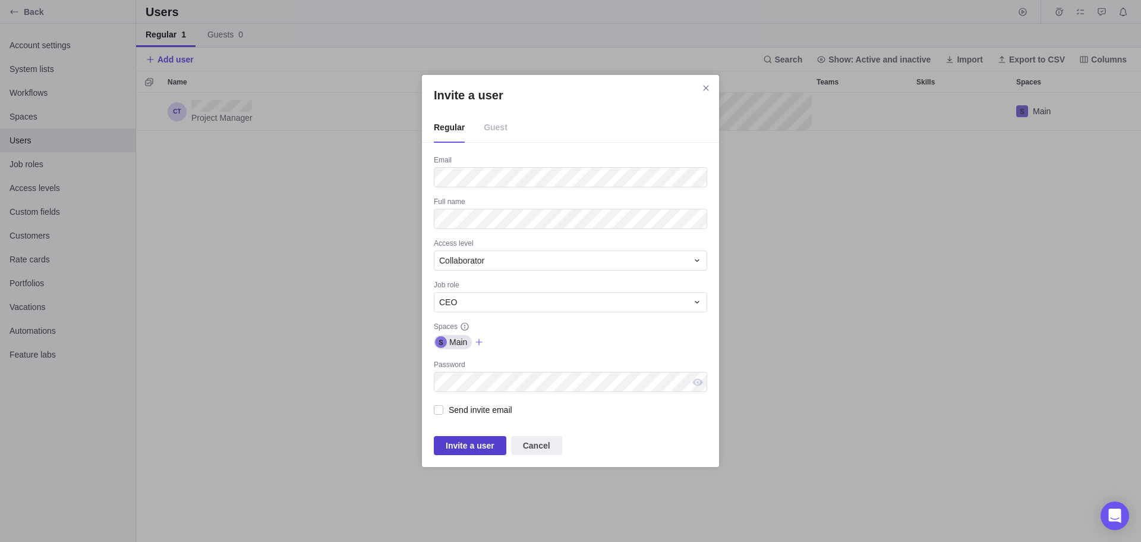
click at [474, 444] on span "Invite a user" at bounding box center [470, 445] width 49 height 14
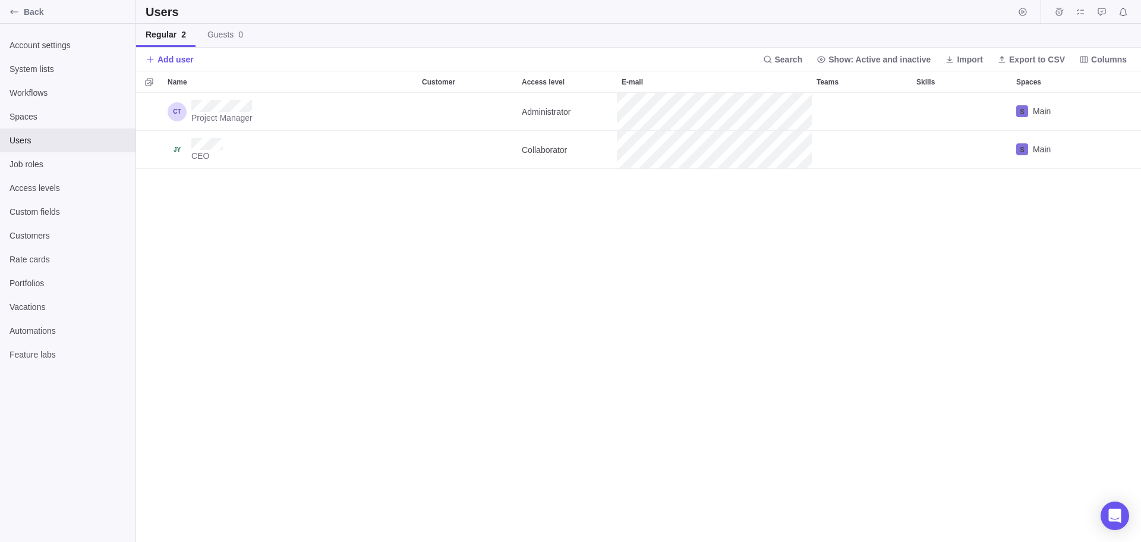
click at [323, 238] on div "Project Manager Administrator Main CEO Collaborator Main" at bounding box center [638, 317] width 1005 height 449
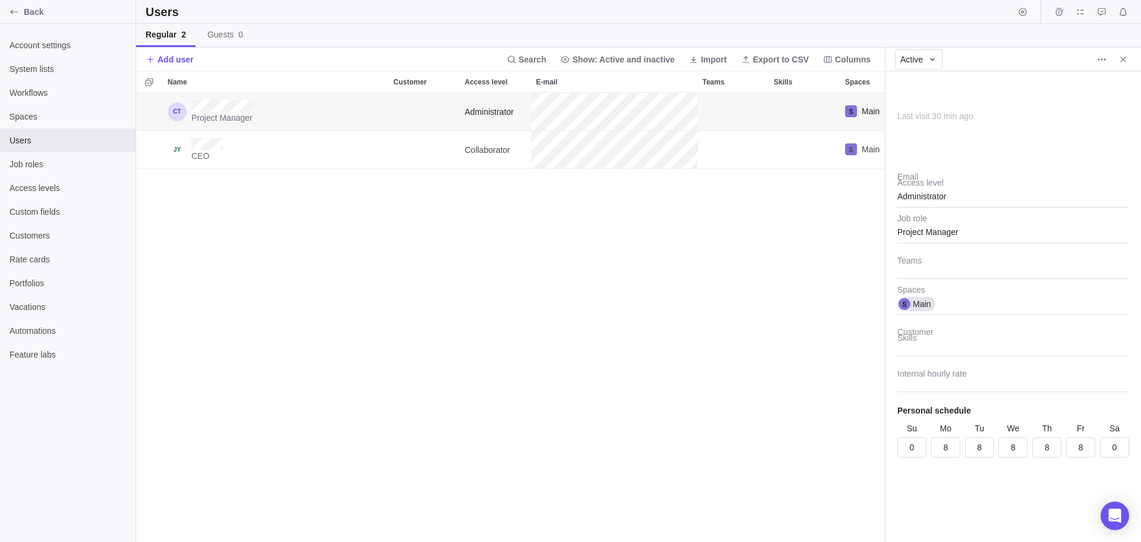
scroll to position [440, 740]
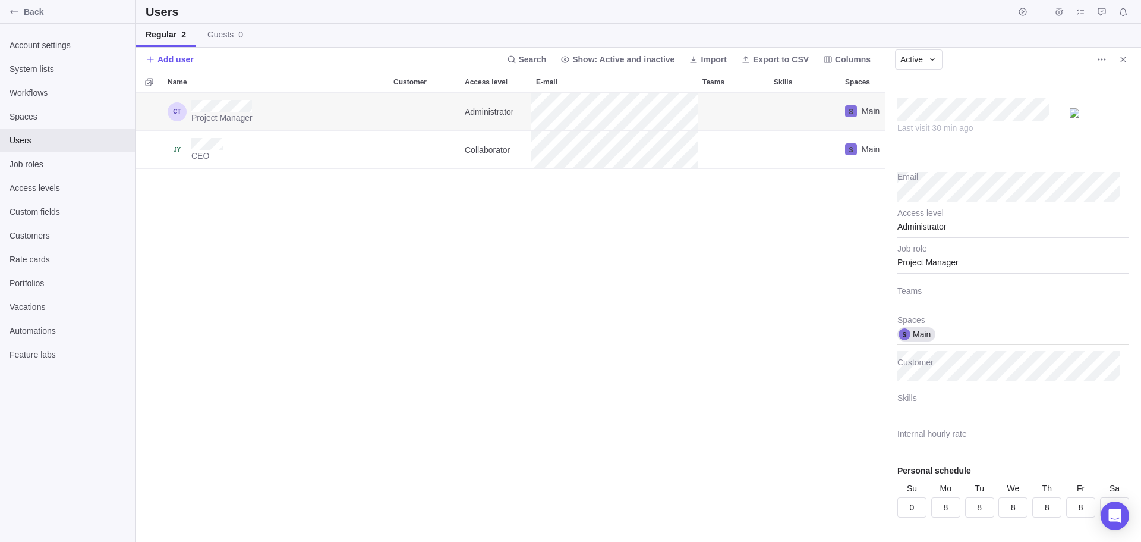
type textarea "x"
click at [912, 399] on div at bounding box center [1014, 401] width 232 height 30
type input "Project Management"
type input "Database Development,Website Development,Web Master"
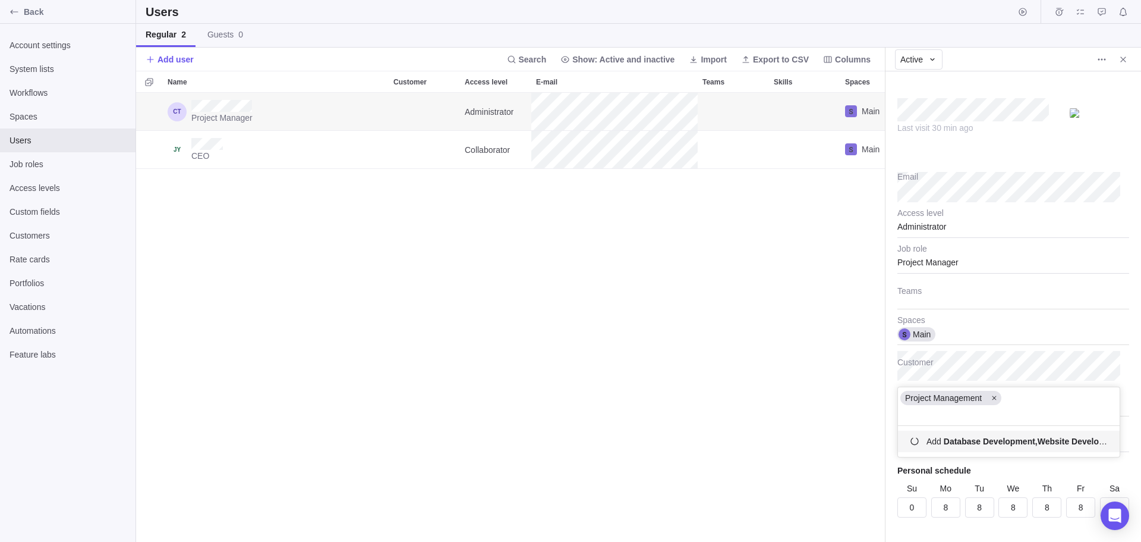
scroll to position [43, 213]
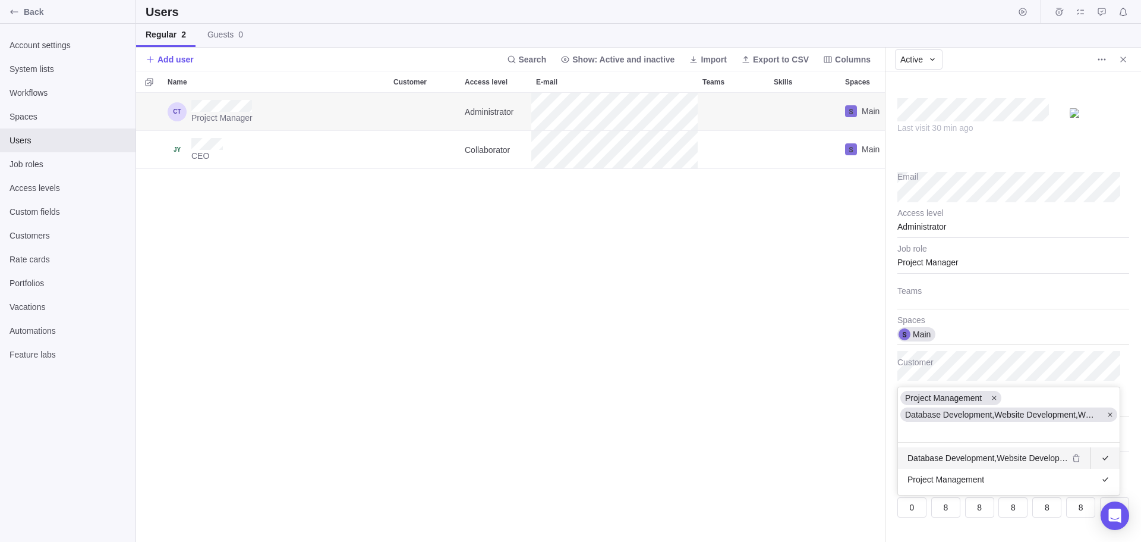
drag, startPoint x: 992, startPoint y: 416, endPoint x: 1044, endPoint y: 412, distance: 53.0
click at [1044, 412] on span "Database Development,Website Development,Web Master" at bounding box center [1001, 414] width 193 height 12
click at [1014, 416] on span "Database Development,Website Development,Web Master" at bounding box center [1001, 414] width 193 height 12
click at [1109, 413] on icon at bounding box center [1110, 414] width 7 height 7
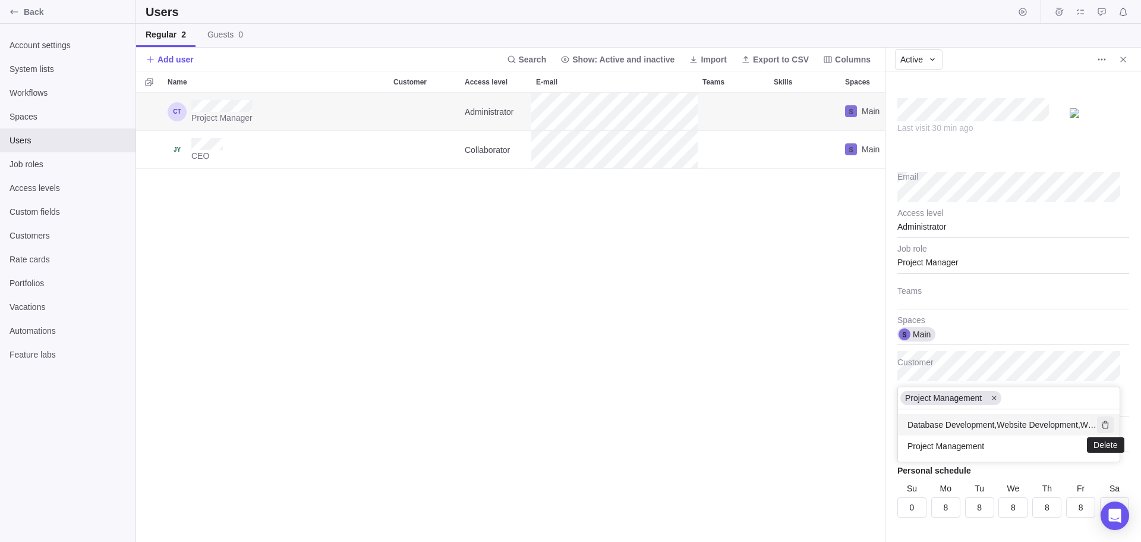
click at [1106, 423] on icon "Delete" at bounding box center [1106, 425] width 10 height 10
click at [945, 451] on div "Last visit 30 min ago Email Administrator Access level Project Manager Job role…" at bounding box center [1014, 306] width 256 height 470
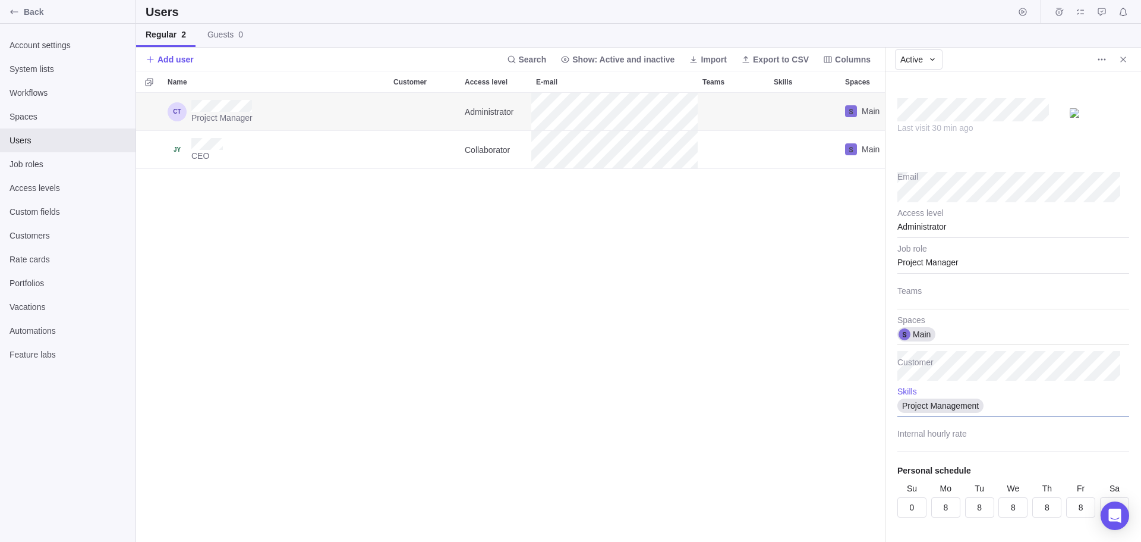
type textarea "x"
click at [997, 406] on div "Project Management" at bounding box center [1014, 401] width 232 height 30
type input "Database Manager"
type input "Website Developer"
type input "Product Testing"
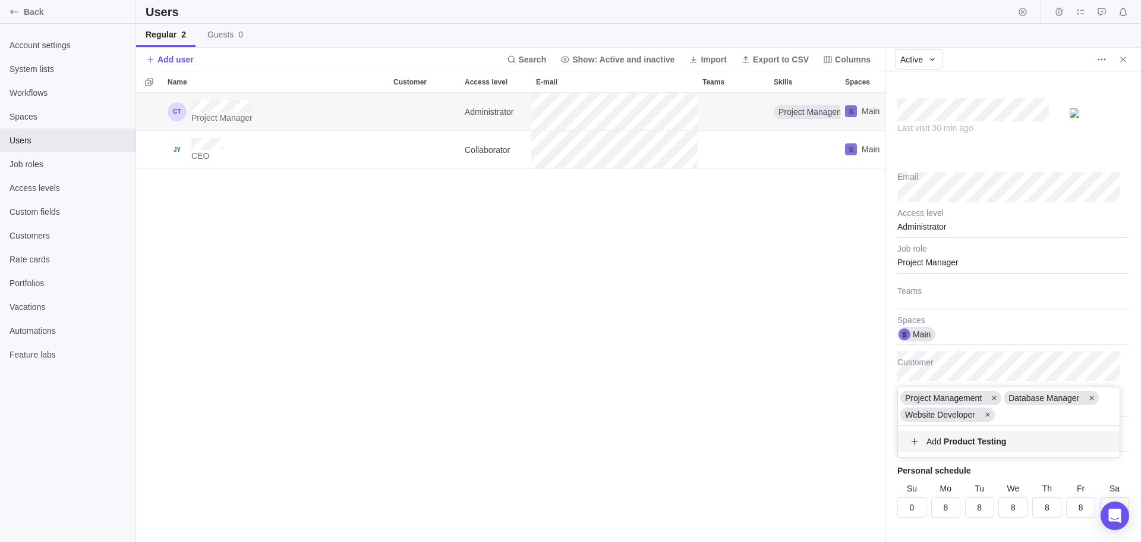
scroll to position [86, 213]
click at [738, 428] on body "Back Account settings System lists Workflows Spaces Users Job roles Access leve…" at bounding box center [570, 271] width 1141 height 542
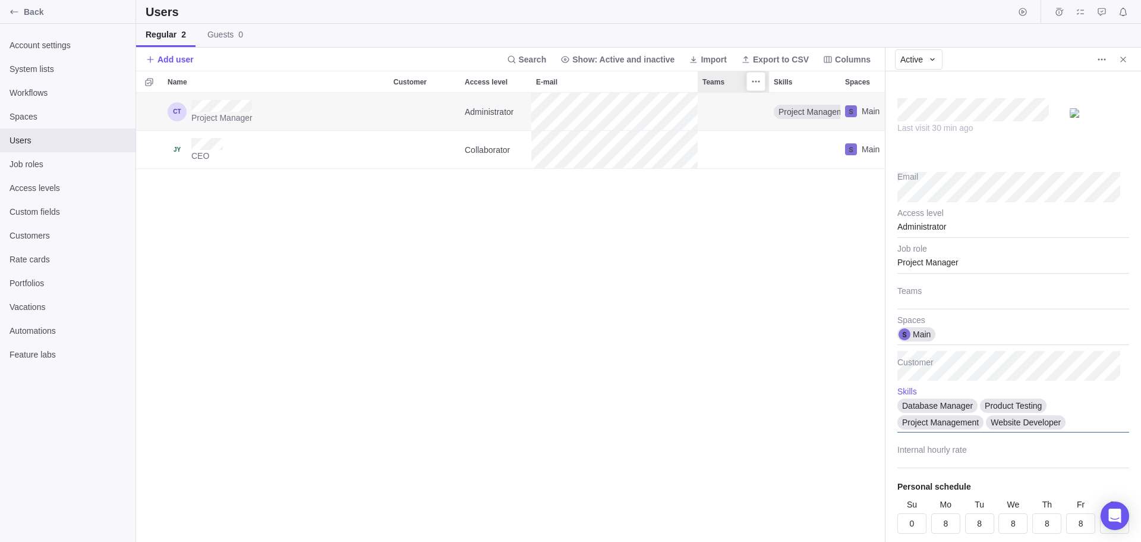
click at [712, 81] on span "Teams" at bounding box center [714, 82] width 22 height 12
click at [915, 292] on div at bounding box center [1014, 294] width 232 height 30
click at [785, 304] on body "Back Account settings System lists Workflows Spaces Users Job roles Access leve…" at bounding box center [570, 271] width 1141 height 542
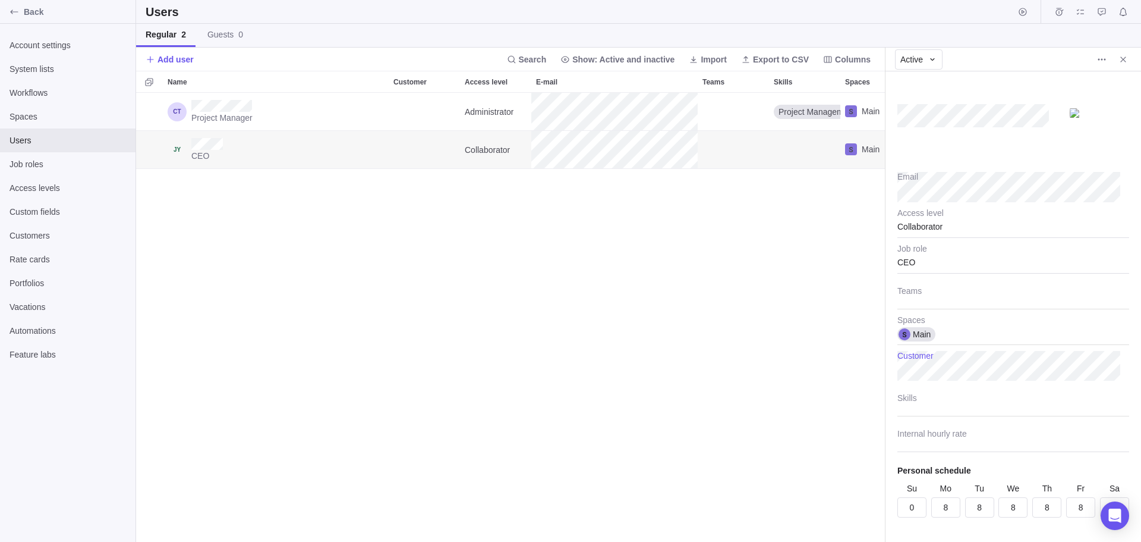
click at [794, 395] on body "Back Account settings System lists Workflows Spaces Users Job roles Access leve…" at bounding box center [570, 271] width 1141 height 542
type textarea "x"
click at [907, 399] on div at bounding box center [1014, 401] width 232 height 30
type input "Marketing"
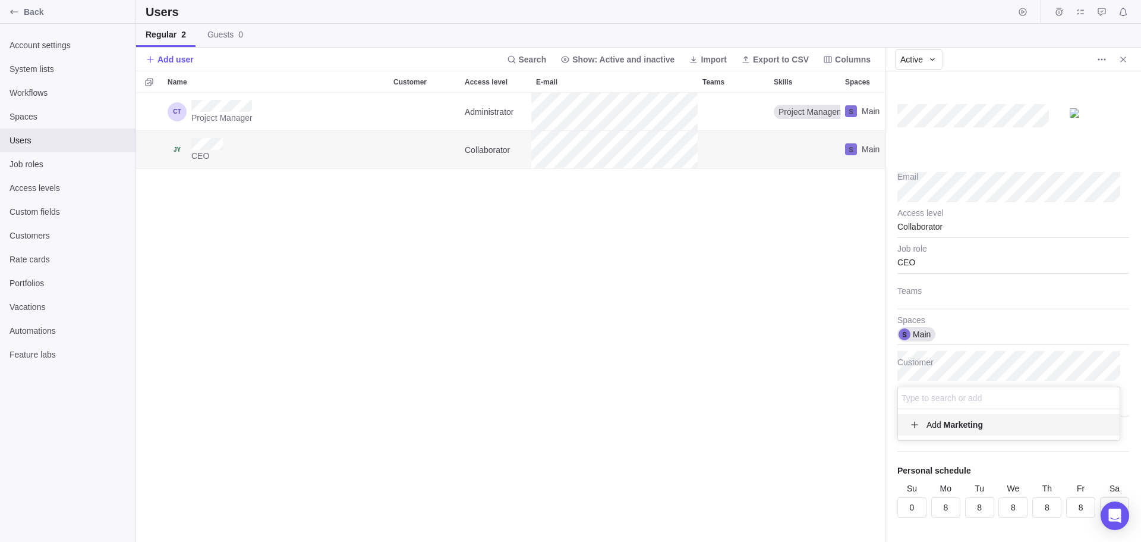
scroll to position [108, 213]
click at [853, 385] on body "Back Account settings System lists Workflows Spaces Users Job roles Access leve…" at bounding box center [570, 271] width 1141 height 542
type textarea "x"
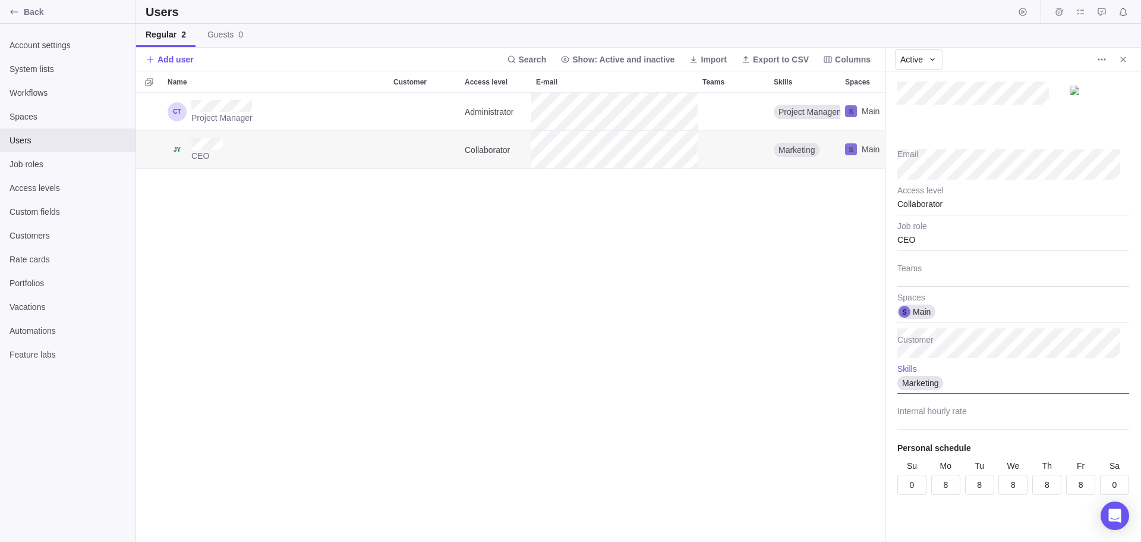
scroll to position [23, 0]
click at [168, 56] on span "Add user" at bounding box center [176, 59] width 36 height 12
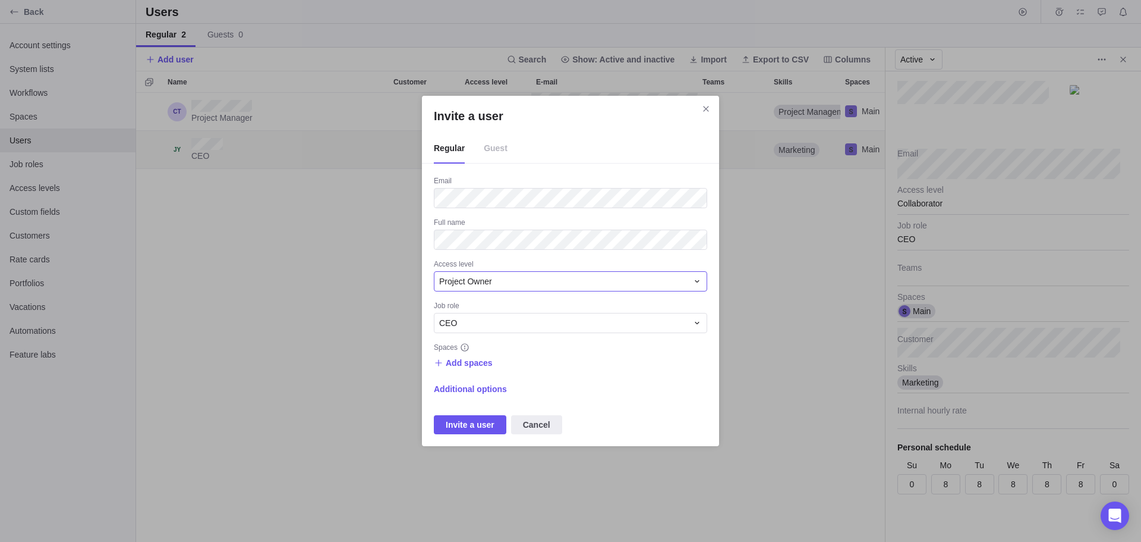
click at [697, 280] on icon "Invite a user" at bounding box center [698, 281] width 10 height 10
click at [483, 372] on span "Collaborator" at bounding box center [466, 374] width 45 height 12
click at [462, 320] on div "CEO" at bounding box center [563, 323] width 248 height 12
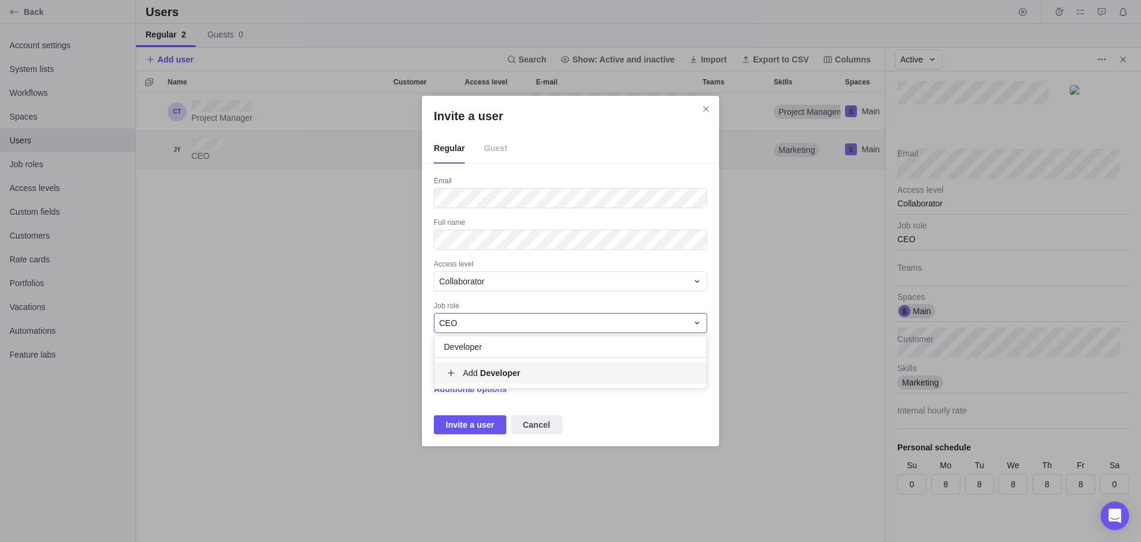
type input "Developer"
click at [507, 371] on b "Developer" at bounding box center [500, 373] width 40 height 10
click at [457, 360] on span "Add spaces" at bounding box center [469, 363] width 47 height 12
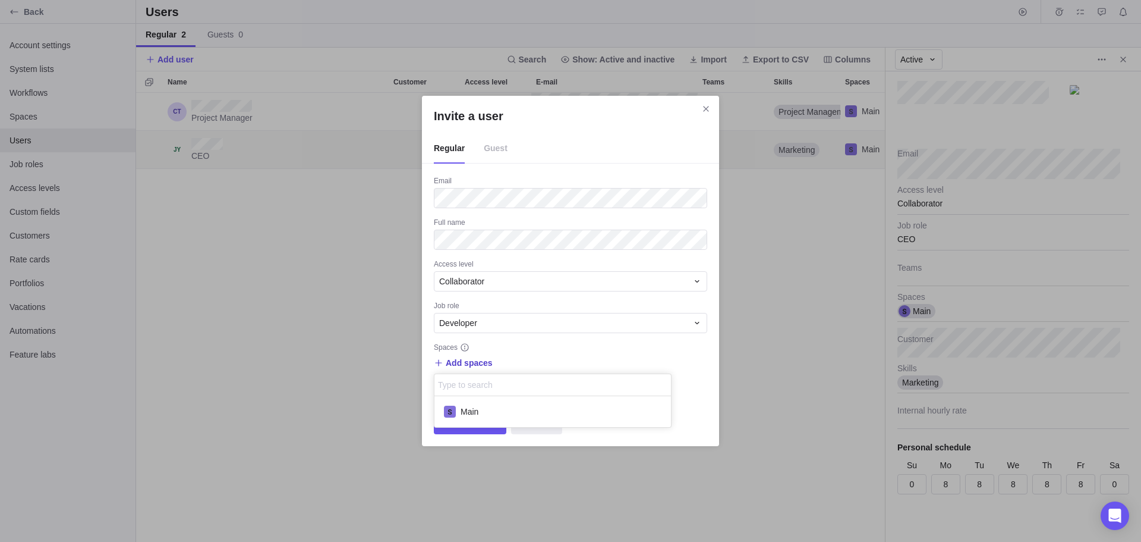
scroll to position [22, 228]
click at [462, 347] on div "Invite a user Regular Guest Email Full name Access level Collaborator Job role …" at bounding box center [570, 271] width 1141 height 542
click at [470, 360] on span "Add spaces" at bounding box center [469, 363] width 47 height 12
drag, startPoint x: 468, startPoint y: 408, endPoint x: 495, endPoint y: 403, distance: 27.3
click at [467, 408] on span "Main" at bounding box center [470, 411] width 18 height 12
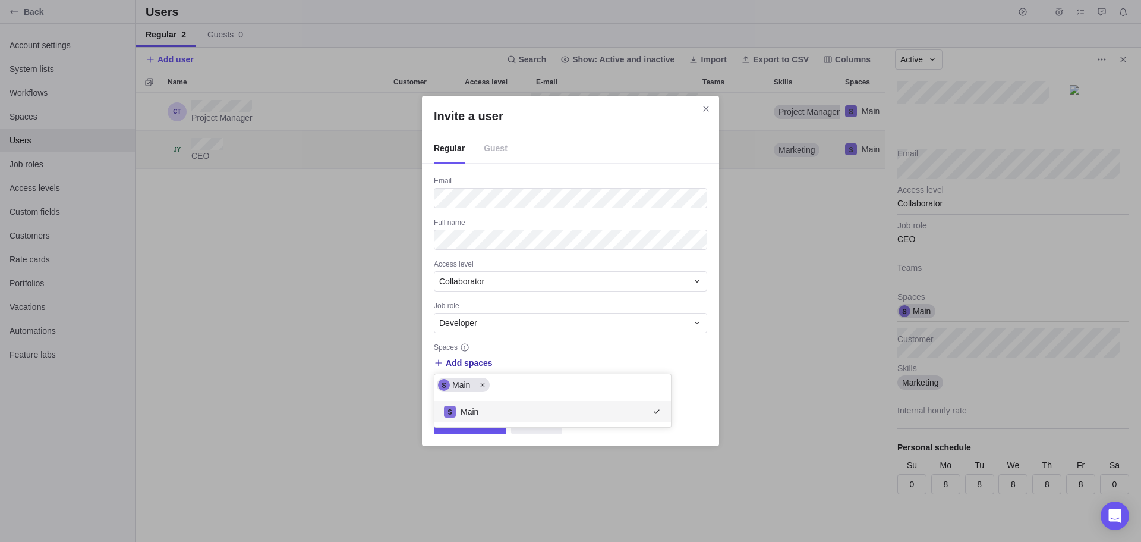
click at [707, 418] on div "Invite a user Regular Guest Email Full name Access level Collaborator Job role …" at bounding box center [570, 271] width 1141 height 542
click at [486, 386] on span "Additional options" at bounding box center [470, 389] width 73 height 12
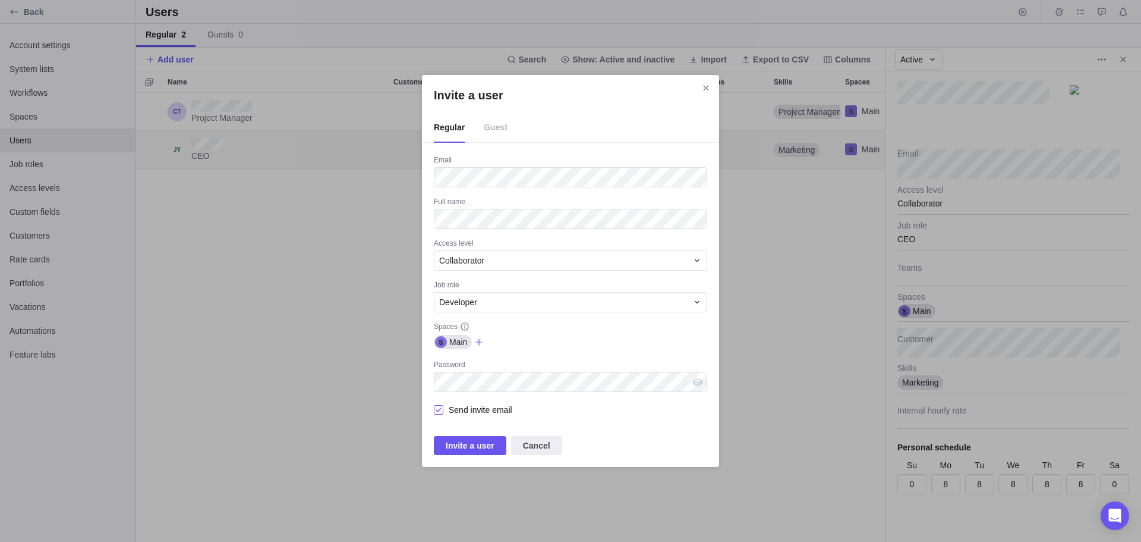
click at [439, 408] on div "Invite a user" at bounding box center [439, 409] width 10 height 17
click at [471, 448] on span "Invite a user" at bounding box center [470, 445] width 49 height 14
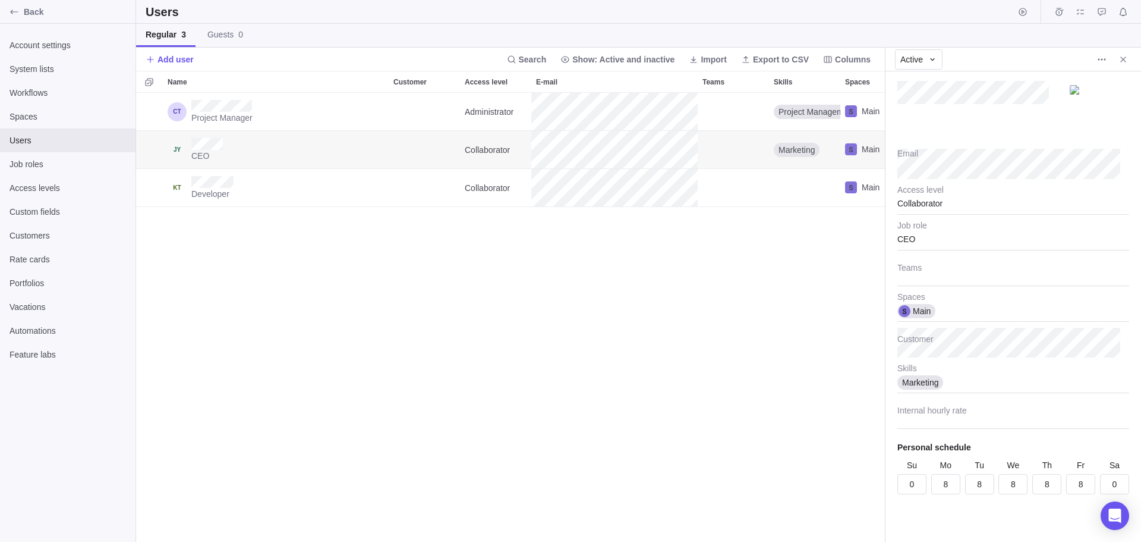
click at [345, 303] on div "Project Manager Administrator Project Management Database Manager Website Devel…" at bounding box center [510, 317] width 749 height 449
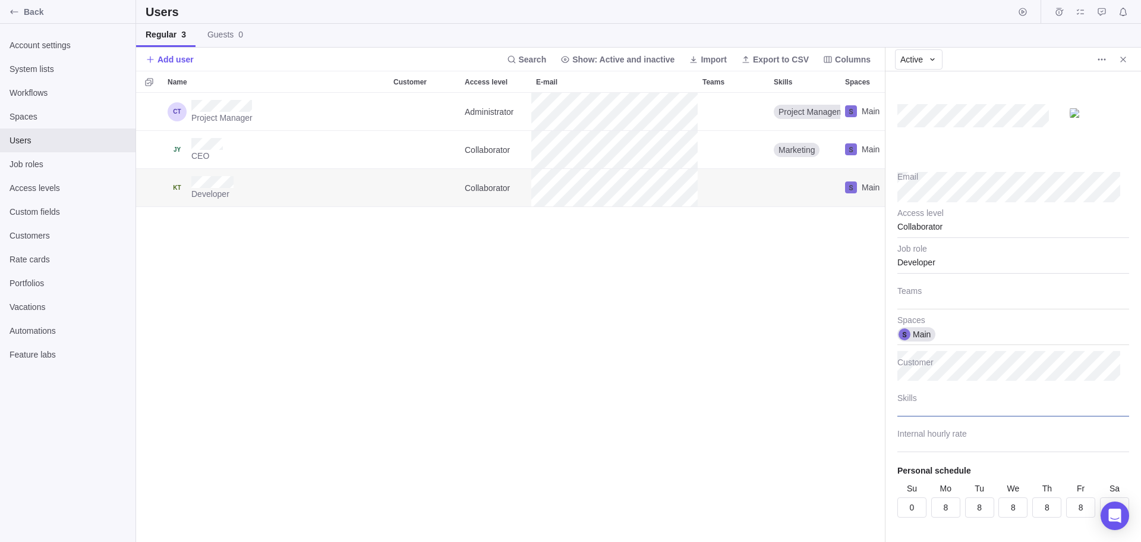
type textarea "x"
click at [915, 402] on div at bounding box center [1014, 401] width 232 height 30
type input "Programming"
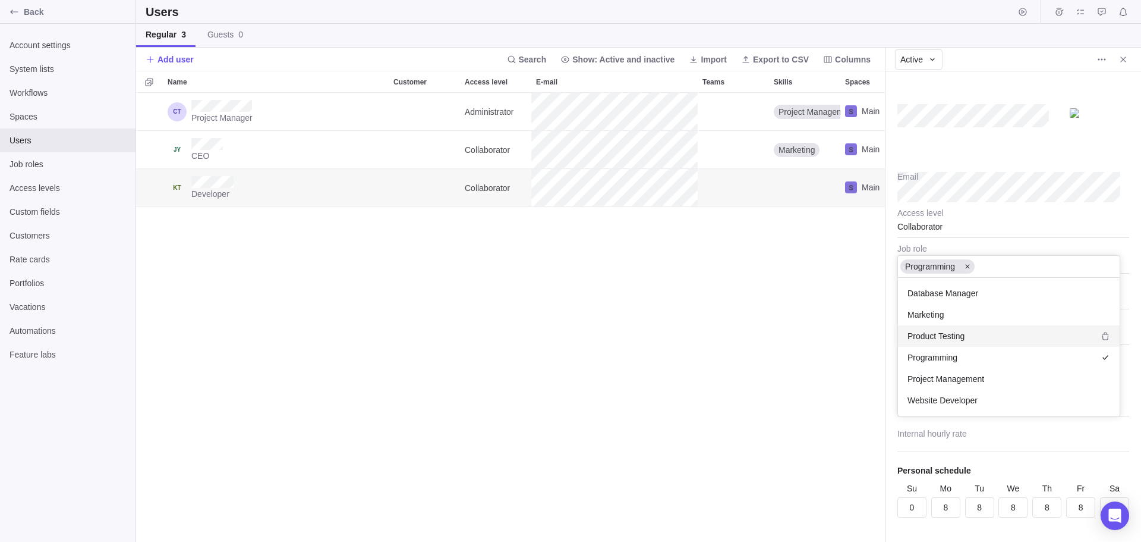
click at [956, 333] on span "Product Testing" at bounding box center [936, 336] width 57 height 12
click at [942, 401] on span "Website Developer" at bounding box center [943, 400] width 70 height 12
click at [944, 508] on div "Email Collaborator Access level Developer Job role Teams Main Spaces Customer P…" at bounding box center [1014, 306] width 256 height 470
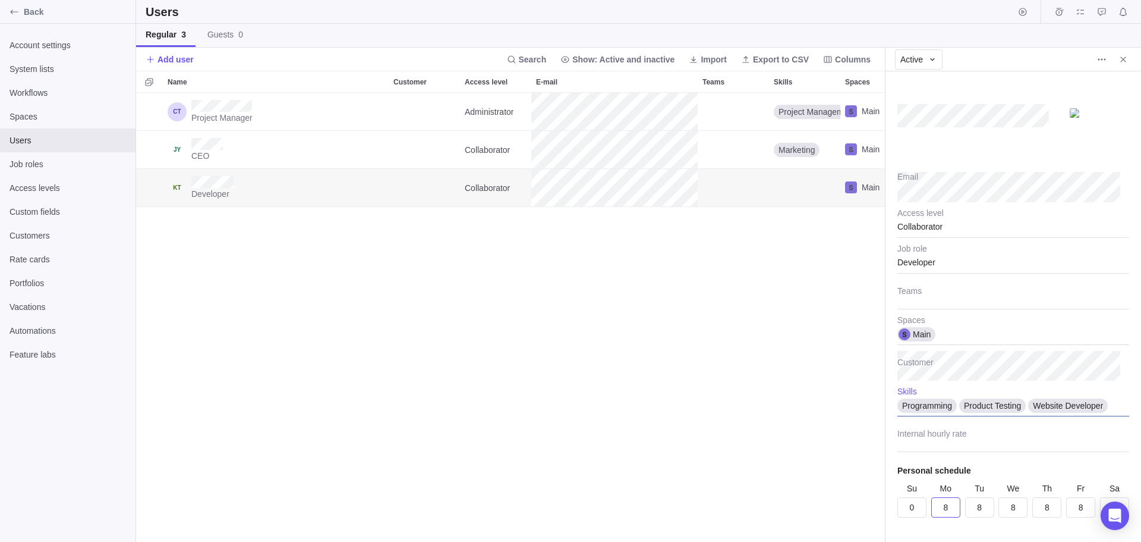
type textarea "x"
type input "3"
type textarea "x"
type input "4.75"
click at [1049, 506] on input "8" at bounding box center [1047, 507] width 29 height 20
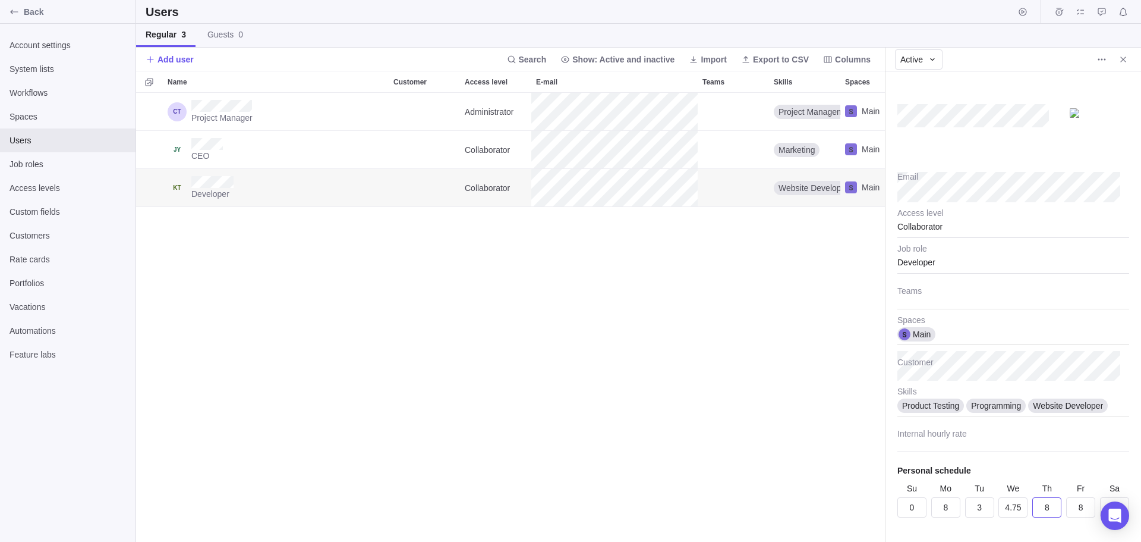
type textarea "x"
type input "3"
type textarea "x"
type input "5"
click at [946, 506] on input "8" at bounding box center [945, 507] width 29 height 20
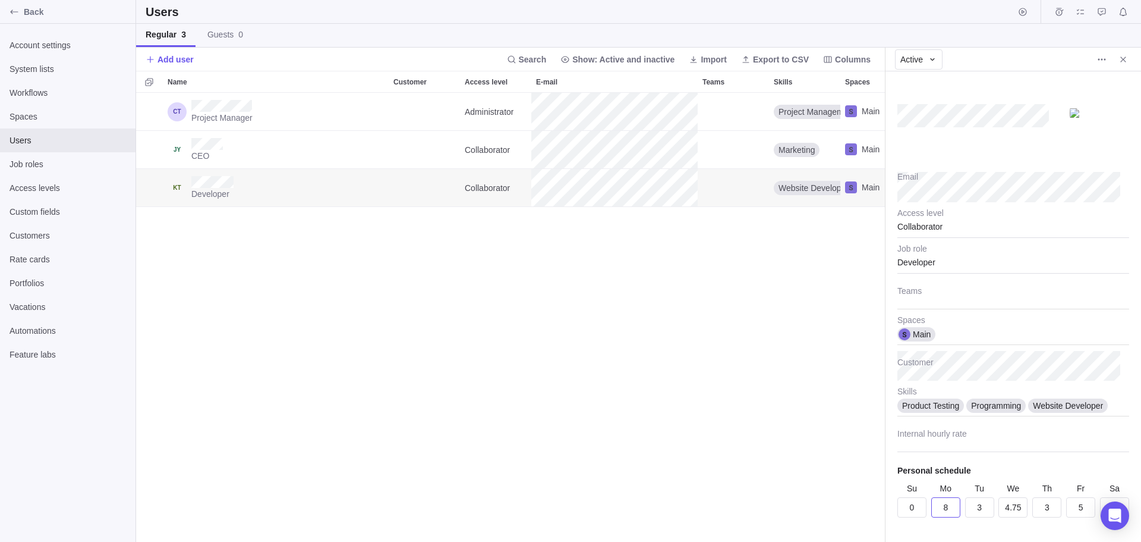
type textarea "x"
type input "8.25"
click at [762, 294] on div "Project Manager Administrator Project Management Database Manager Website Devel…" at bounding box center [510, 317] width 749 height 449
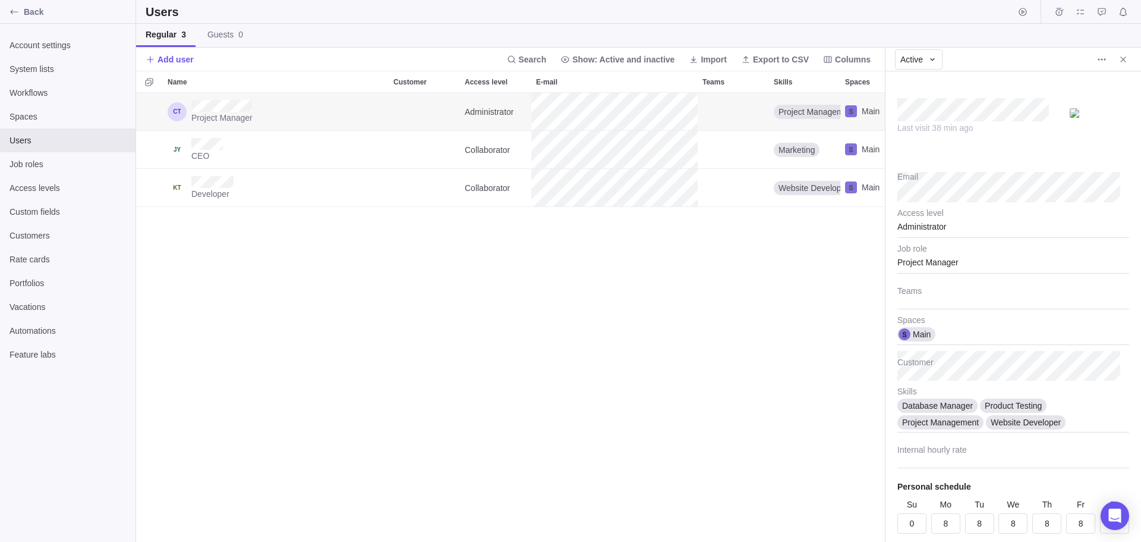
type textarea "x"
click at [337, 273] on div "Project Manager Administrator Project Management Database Manager Website Devel…" at bounding box center [510, 317] width 749 height 449
click at [174, 56] on span "Add user" at bounding box center [176, 59] width 36 height 12
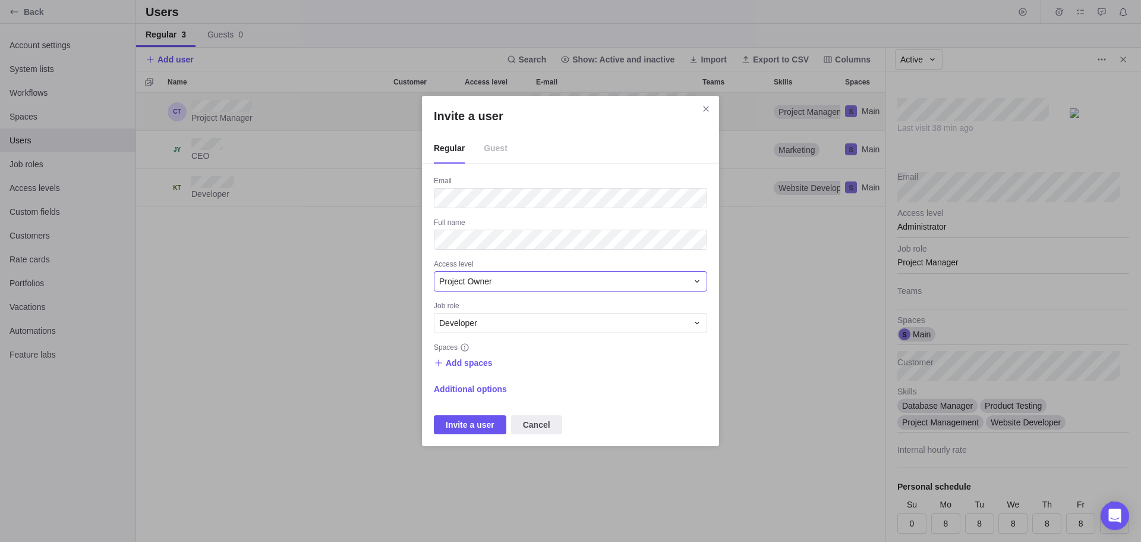
click at [484, 279] on span "Project Owner" at bounding box center [465, 281] width 53 height 12
click at [477, 374] on span "Collaborator" at bounding box center [466, 374] width 45 height 12
click at [479, 322] on div "Developer" at bounding box center [563, 323] width 248 height 12
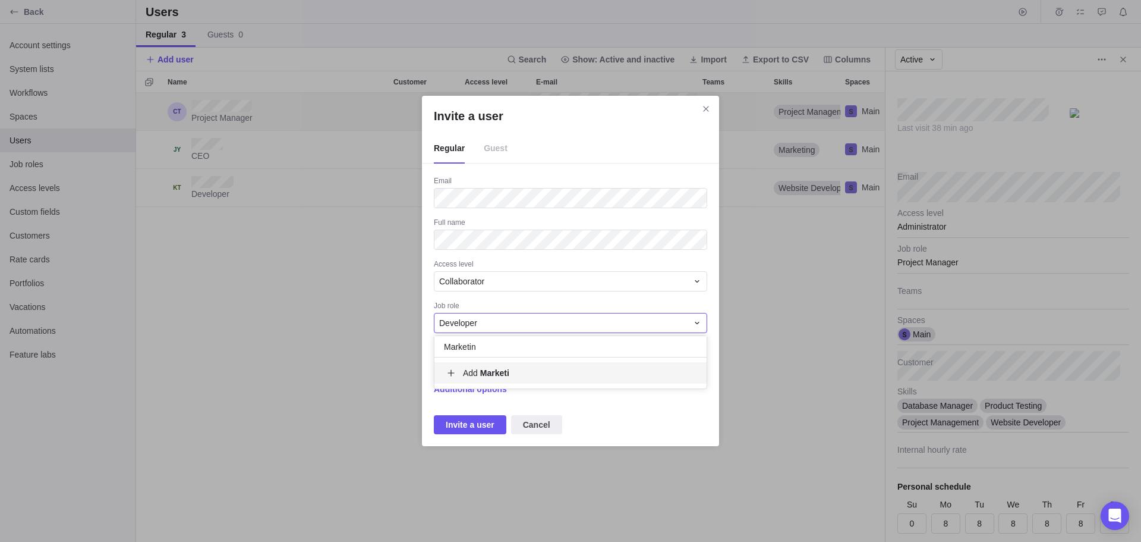
type input "Marketing"
click at [476, 386] on span "Additional options" at bounding box center [470, 389] width 73 height 12
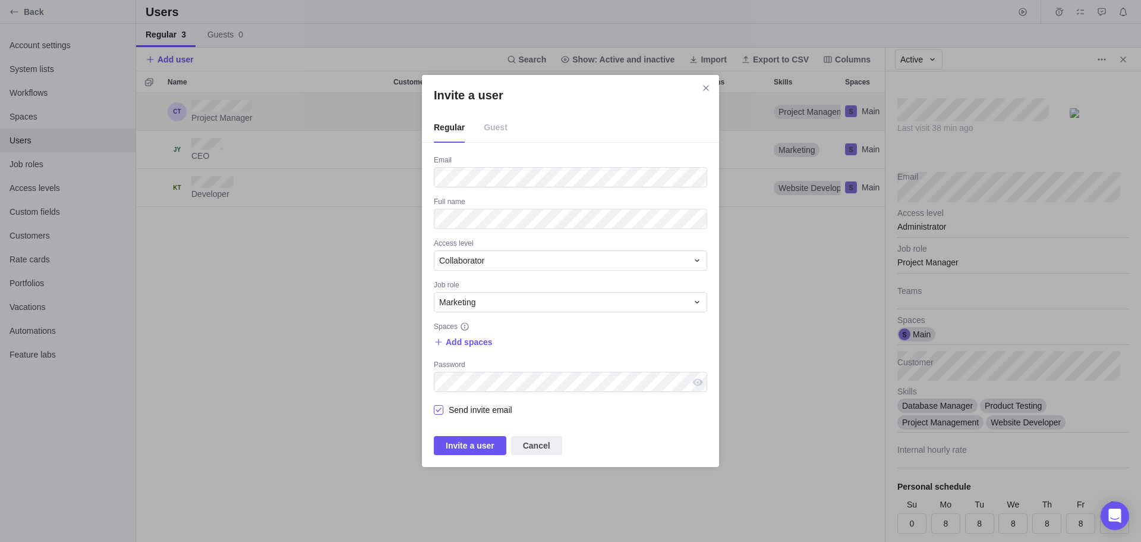
click at [439, 408] on div "Invite a user" at bounding box center [439, 409] width 10 height 17
click at [464, 442] on span "Invite a user" at bounding box center [470, 445] width 49 height 14
click at [469, 340] on span "Add spaces" at bounding box center [469, 342] width 47 height 12
click at [468, 391] on span "Main" at bounding box center [470, 391] width 18 height 12
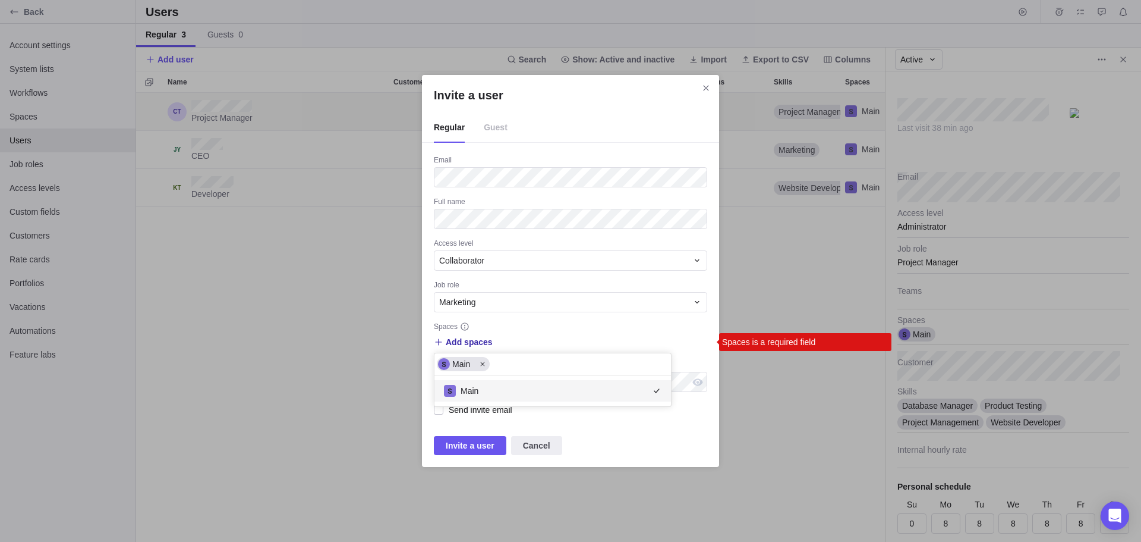
click at [462, 443] on div "Invite a user Regular Guest Email Full name Access level Collaborator Job role …" at bounding box center [570, 271] width 1141 height 542
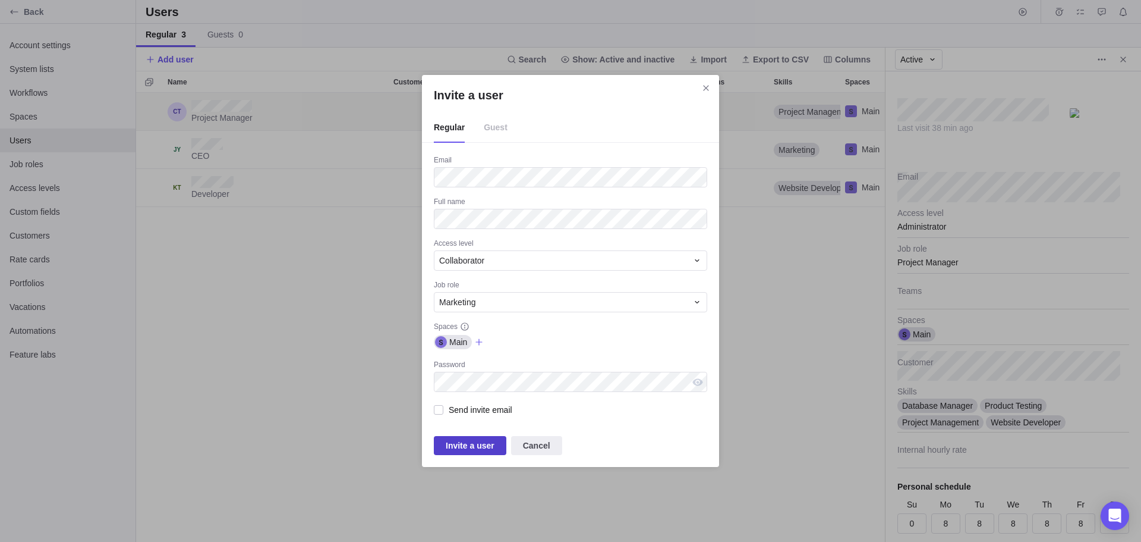
click at [473, 445] on span "Invite a user" at bounding box center [470, 445] width 49 height 14
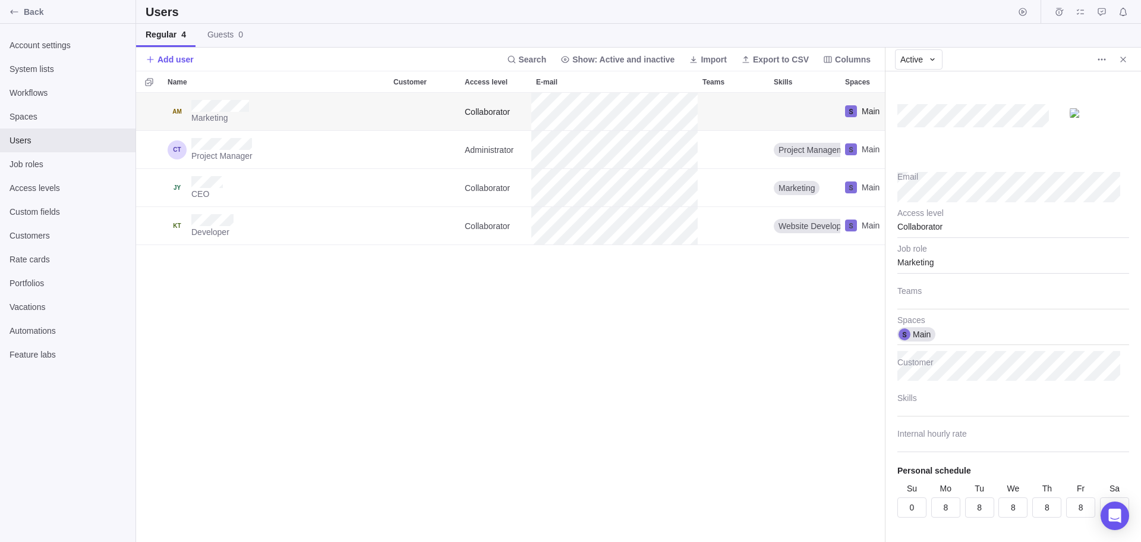
type textarea "x"
click at [909, 400] on div at bounding box center [1014, 401] width 232 height 30
click at [933, 313] on span "Marketing" at bounding box center [926, 315] width 36 height 12
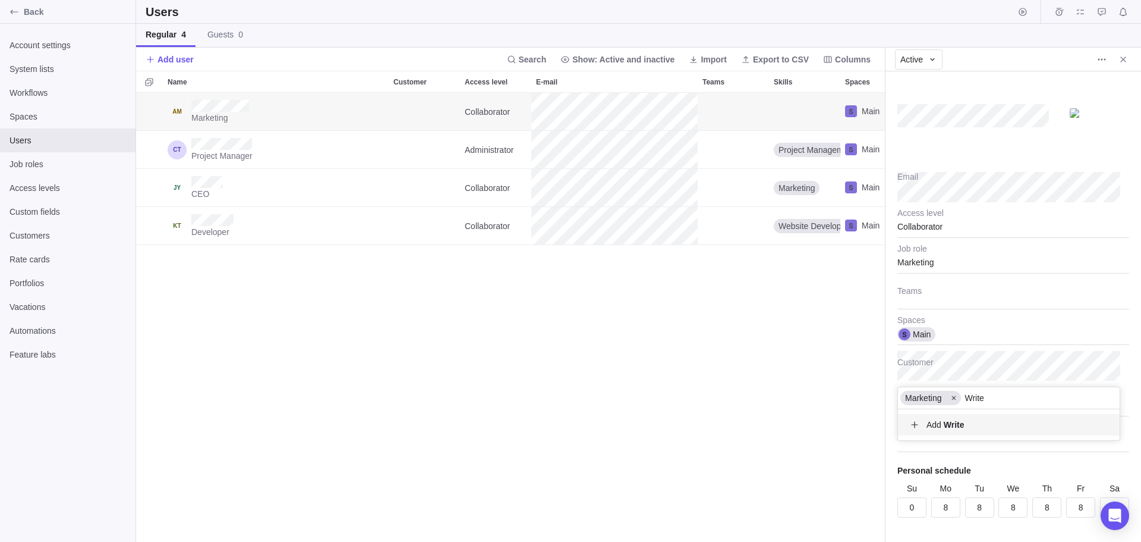
type input "Writer"
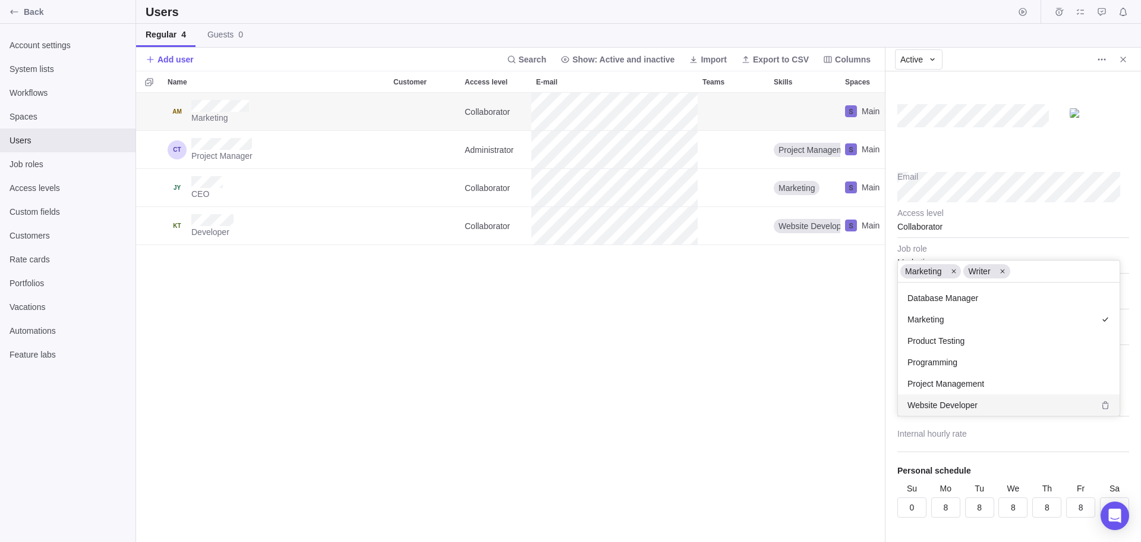
click at [784, 484] on body "Back Account settings System lists Workflows Spaces Users Job roles Access leve…" at bounding box center [570, 271] width 1141 height 542
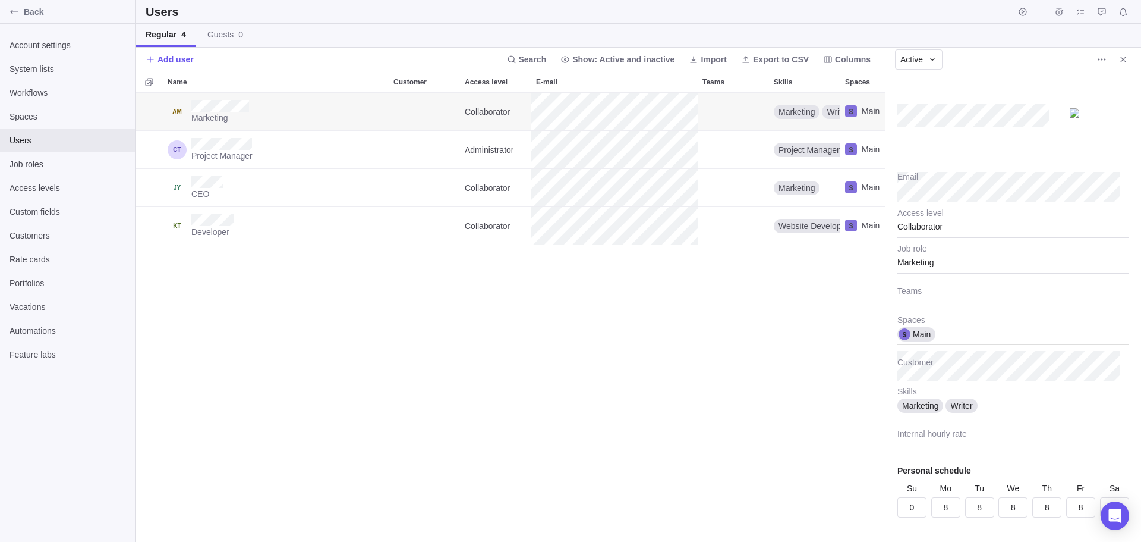
click at [317, 322] on div "Marketing Collaborator Marketing Writer Main Project Manager Administrator Proj…" at bounding box center [510, 317] width 749 height 449
click at [1124, 56] on icon "Close" at bounding box center [1124, 60] width 10 height 10
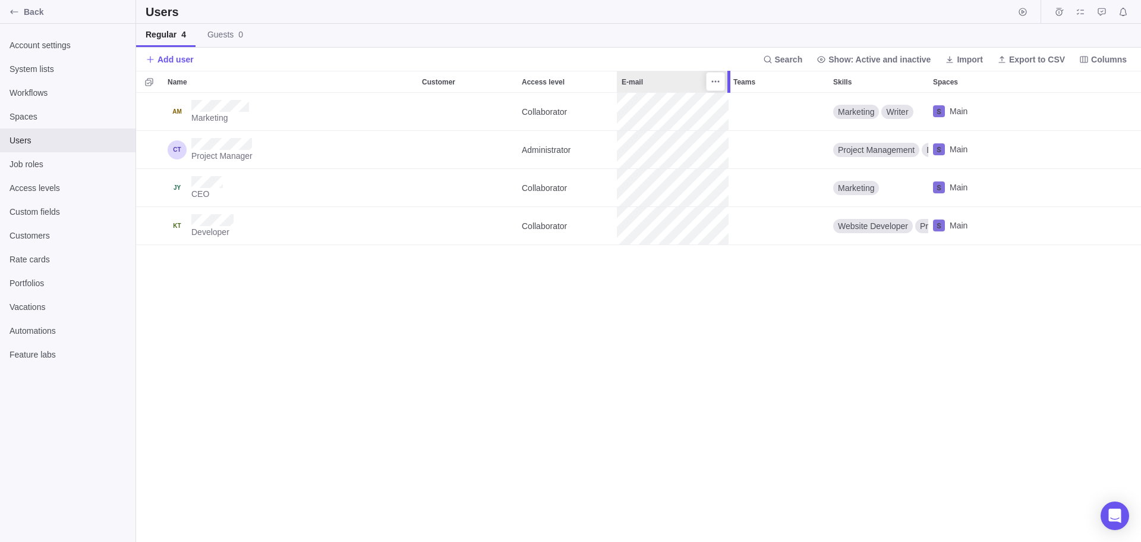
drag, startPoint x: 811, startPoint y: 79, endPoint x: 728, endPoint y: 87, distance: 84.2
click at [728, 87] on div at bounding box center [729, 82] width 3 height 22
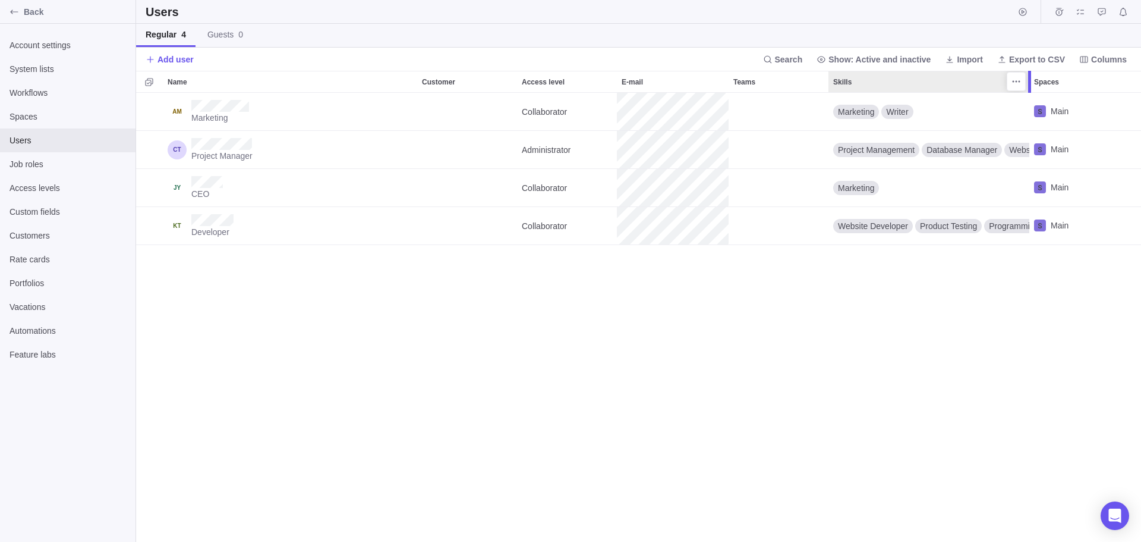
drag, startPoint x: 929, startPoint y: 80, endPoint x: 1029, endPoint y: 81, distance: 100.5
click at [1029, 81] on div at bounding box center [1029, 82] width 3 height 22
click at [331, 321] on div "Marketing Collaborator Marketing Writer Main Project Manager Administrator Proj…" at bounding box center [638, 317] width 1005 height 449
click at [210, 331] on div "Marketing Collaborator Marketing Writer Main Project Manager Administrator Proj…" at bounding box center [638, 317] width 1005 height 449
click at [46, 65] on span "System lists" at bounding box center [68, 69] width 117 height 12
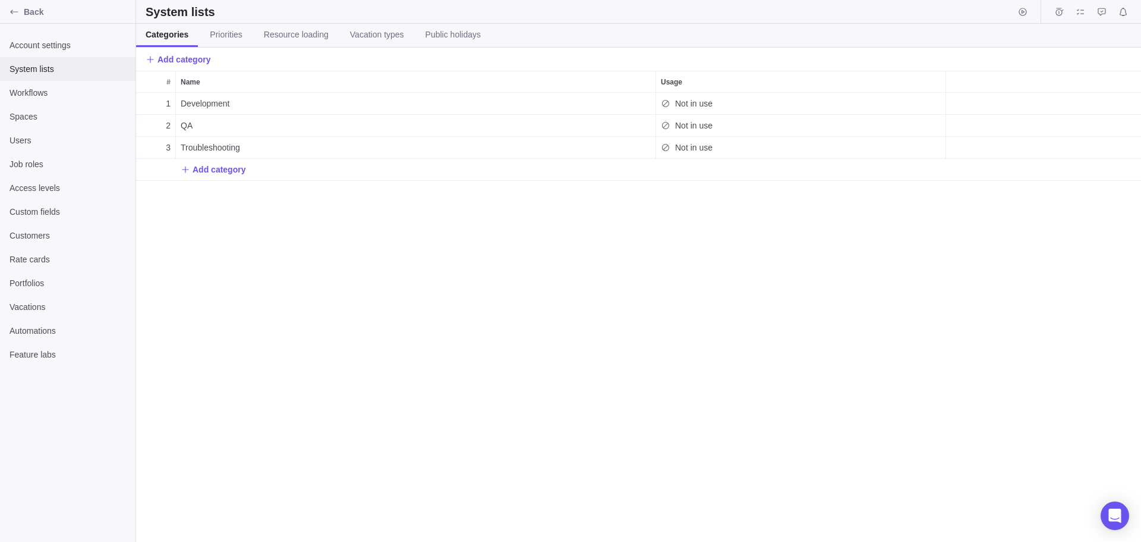
scroll to position [440, 996]
click at [228, 33] on span "Priorities" at bounding box center [226, 35] width 32 height 12
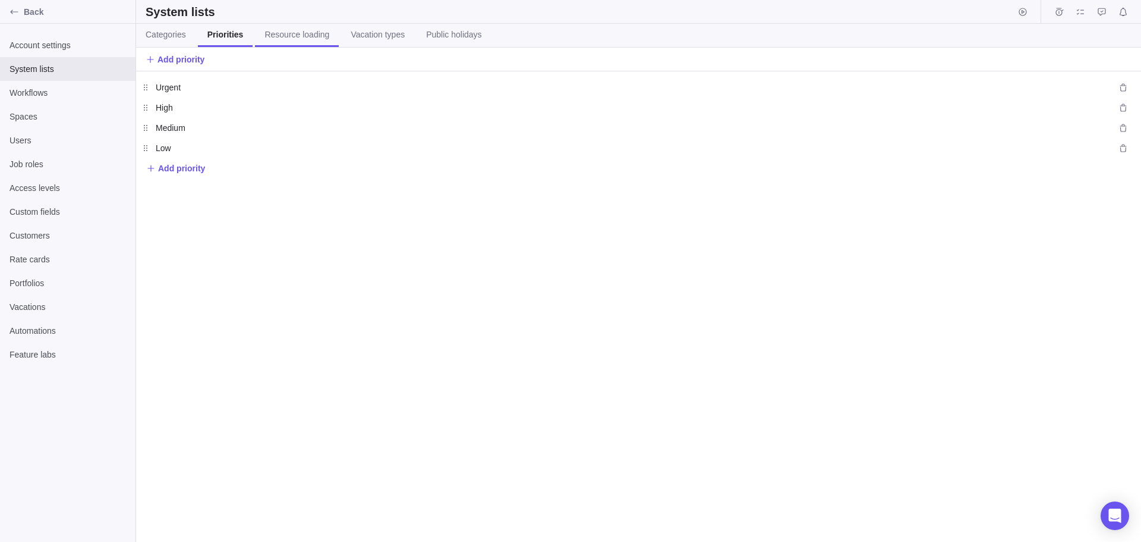
click at [281, 33] on span "Resource loading" at bounding box center [297, 35] width 65 height 12
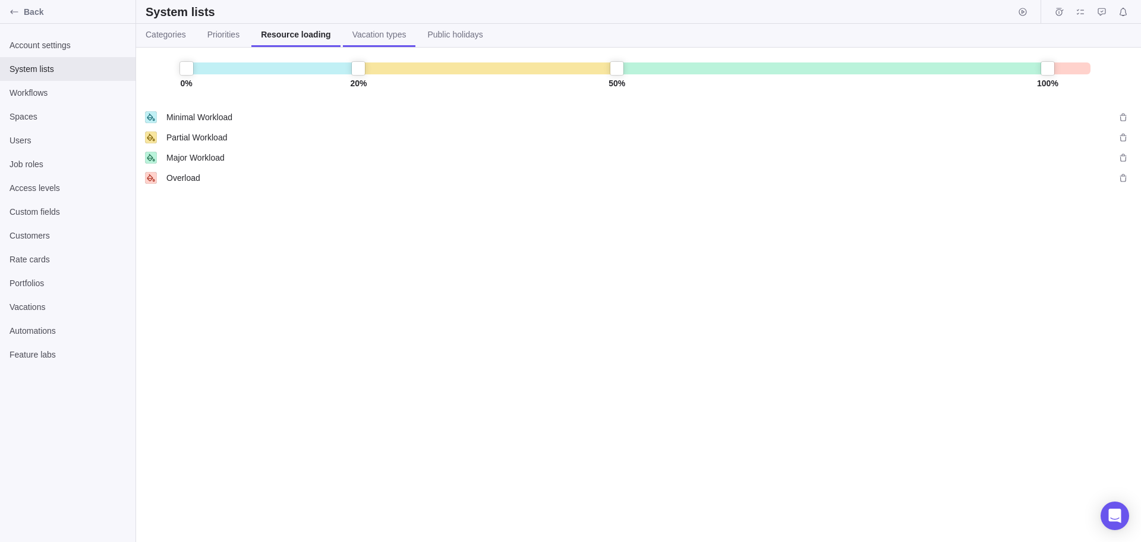
click at [367, 33] on span "Vacation types" at bounding box center [380, 35] width 54 height 12
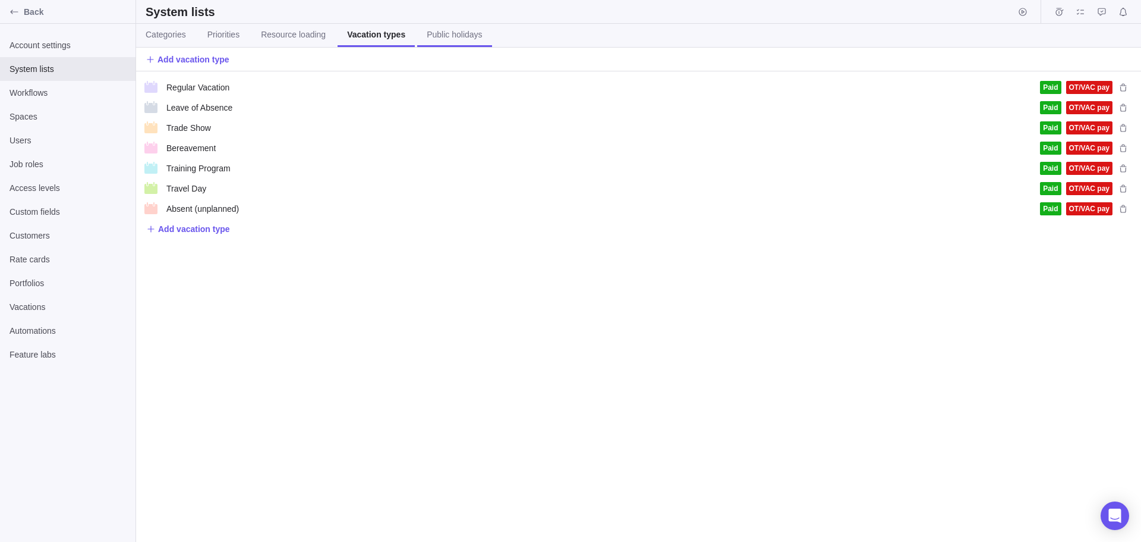
click at [449, 32] on span "Public holidays" at bounding box center [454, 35] width 55 height 12
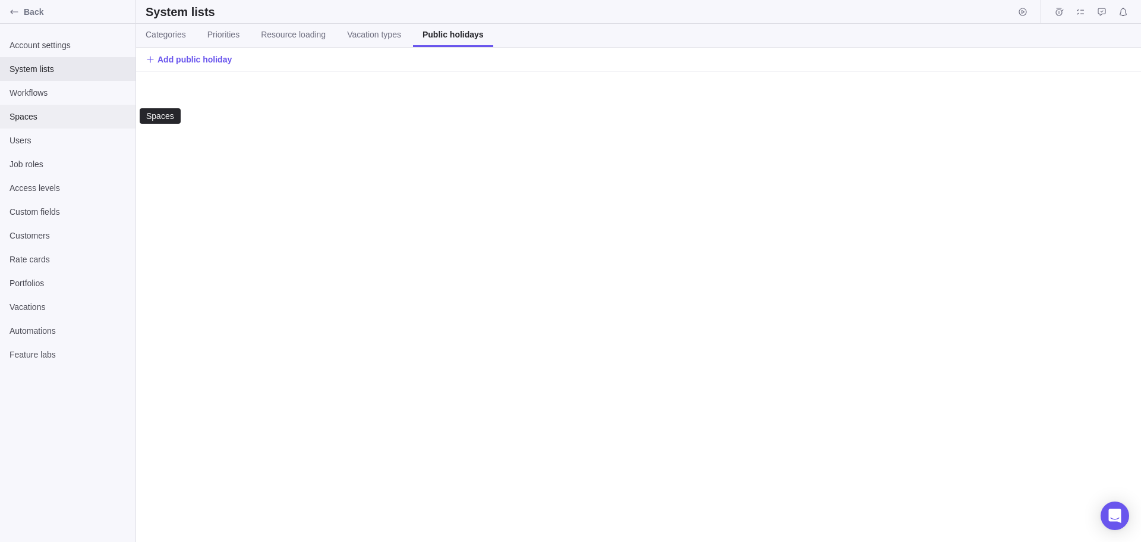
click at [26, 116] on span "Spaces" at bounding box center [68, 117] width 117 height 12
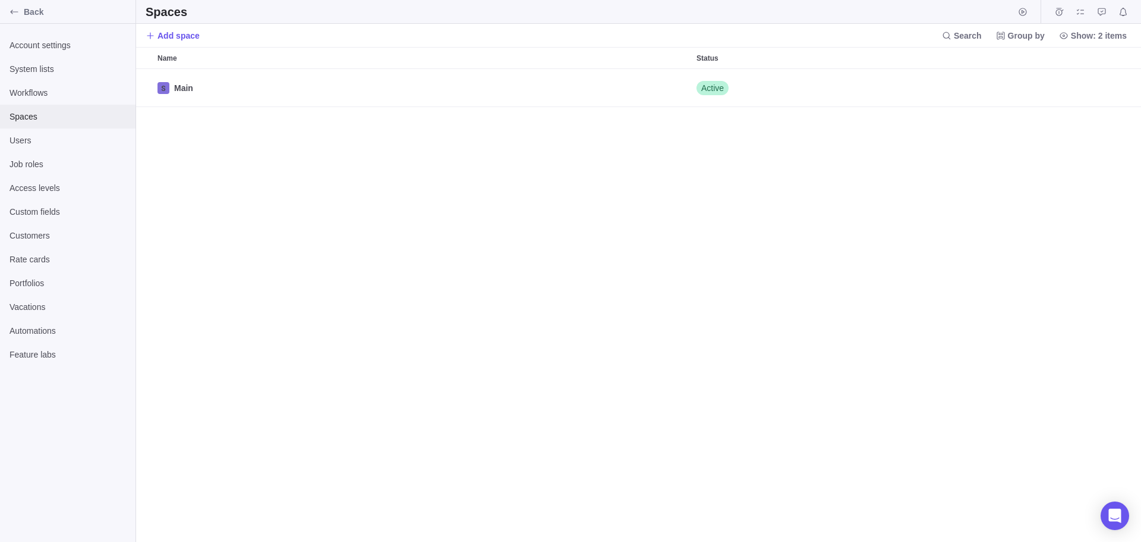
scroll to position [464, 996]
click at [30, 229] on span "Customers" at bounding box center [68, 235] width 117 height 12
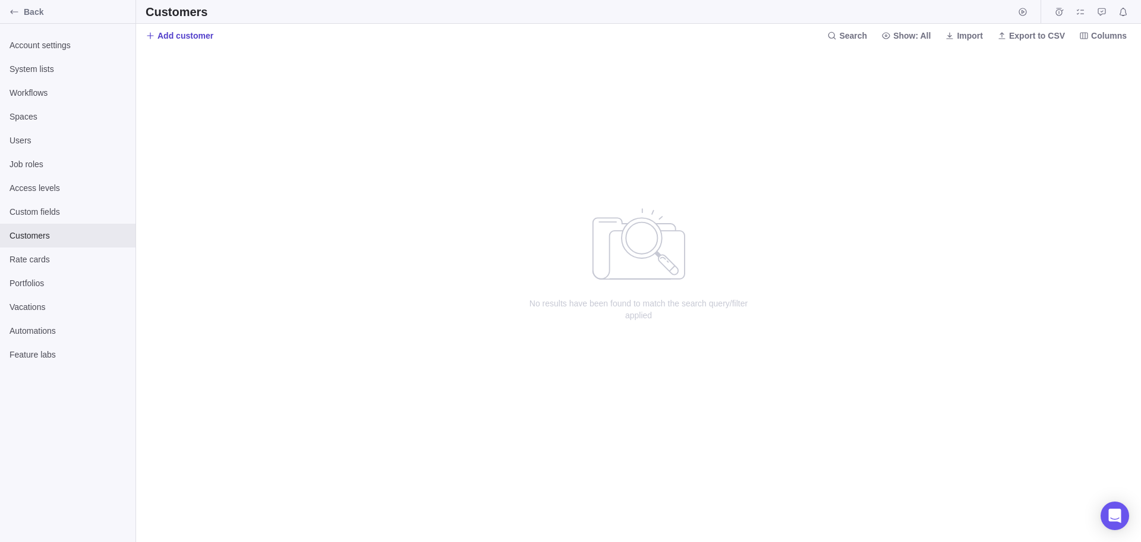
click at [168, 33] on span "Add customer" at bounding box center [186, 36] width 56 height 12
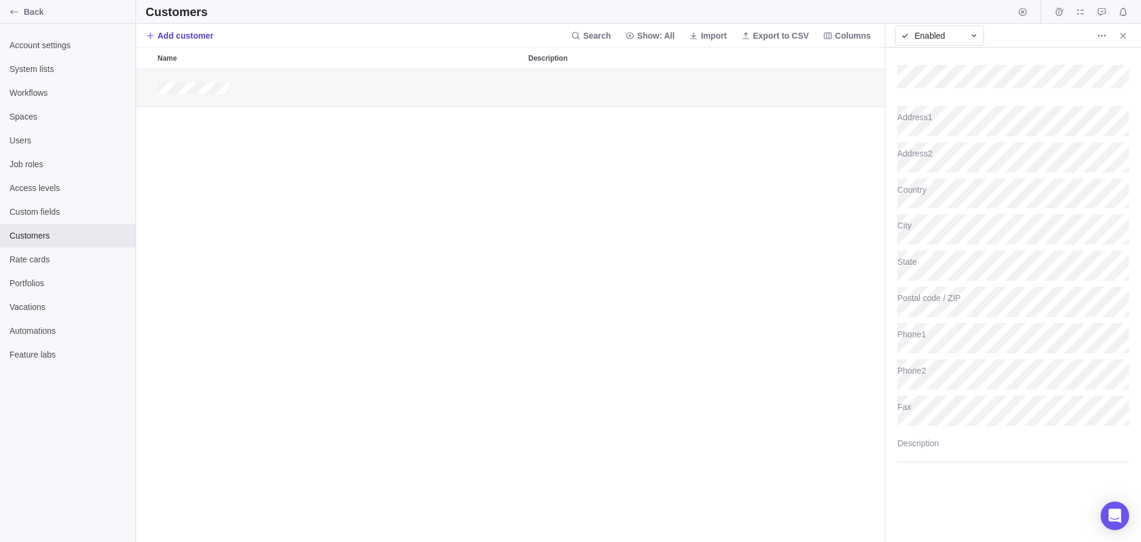
scroll to position [464, 740]
click at [449, 271] on div "grid" at bounding box center [510, 305] width 749 height 473
click at [34, 164] on span "Job roles" at bounding box center [68, 164] width 117 height 12
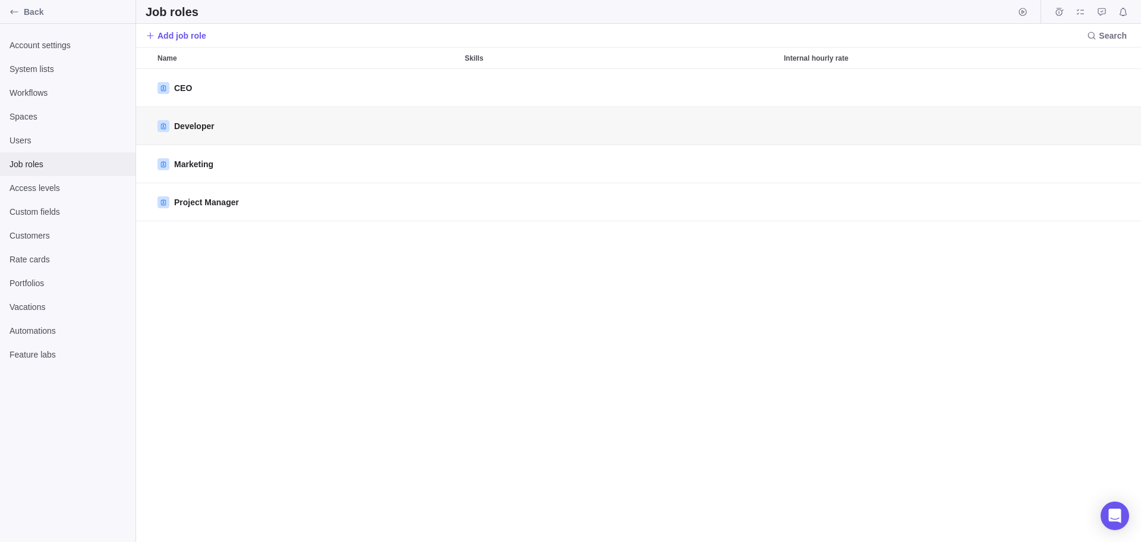
scroll to position [464, 996]
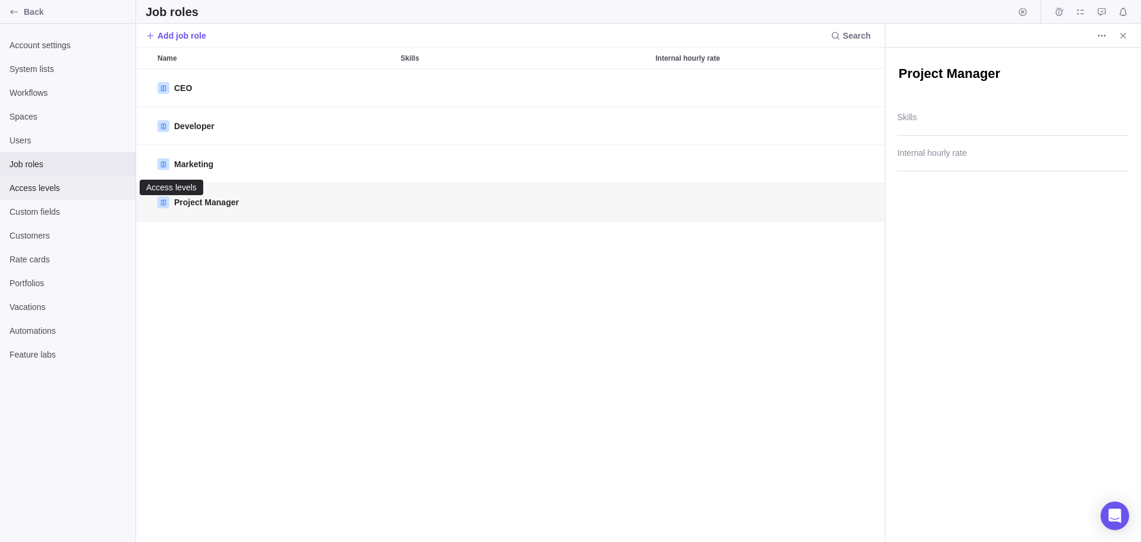
type textarea "x"
click at [40, 186] on span "Access levels" at bounding box center [68, 188] width 117 height 12
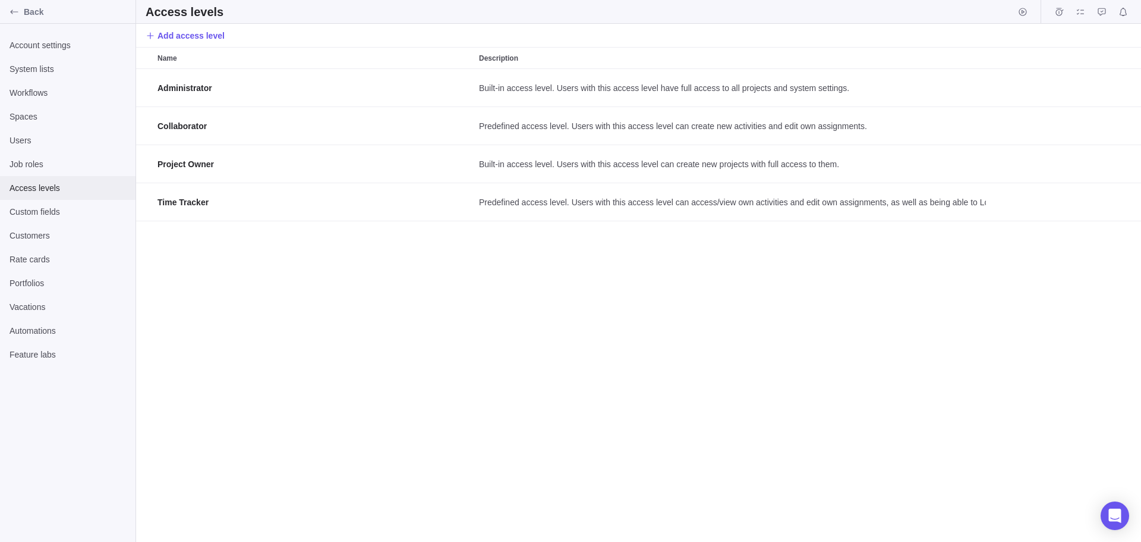
scroll to position [464, 996]
click at [315, 269] on div "Administrator Built-in access level. Users with this access level have full acc…" at bounding box center [638, 305] width 1005 height 473
click at [34, 212] on span "Custom fields" at bounding box center [68, 212] width 117 height 12
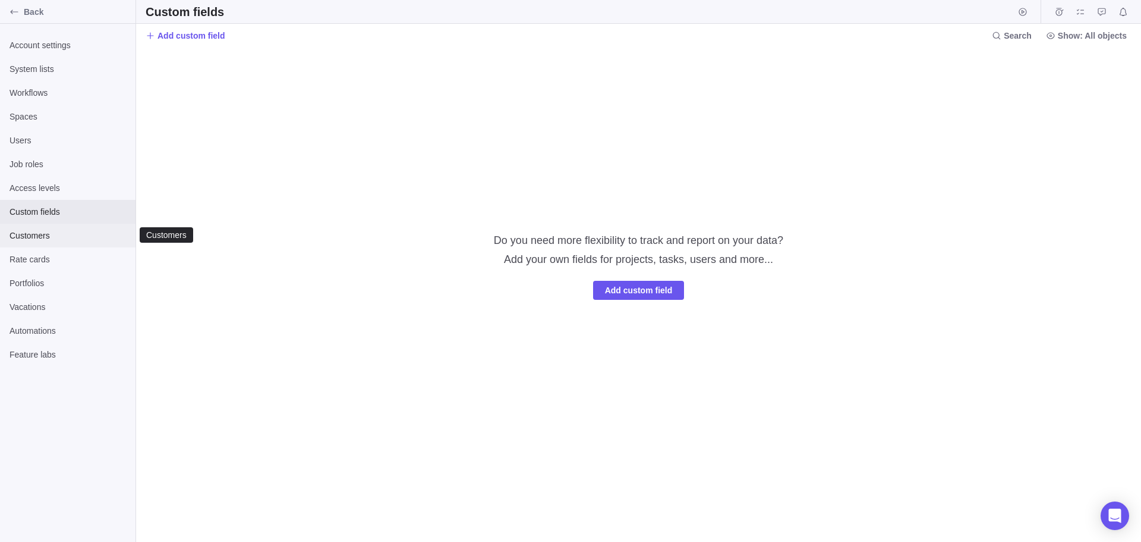
click at [35, 231] on span "Customers" at bounding box center [68, 235] width 117 height 12
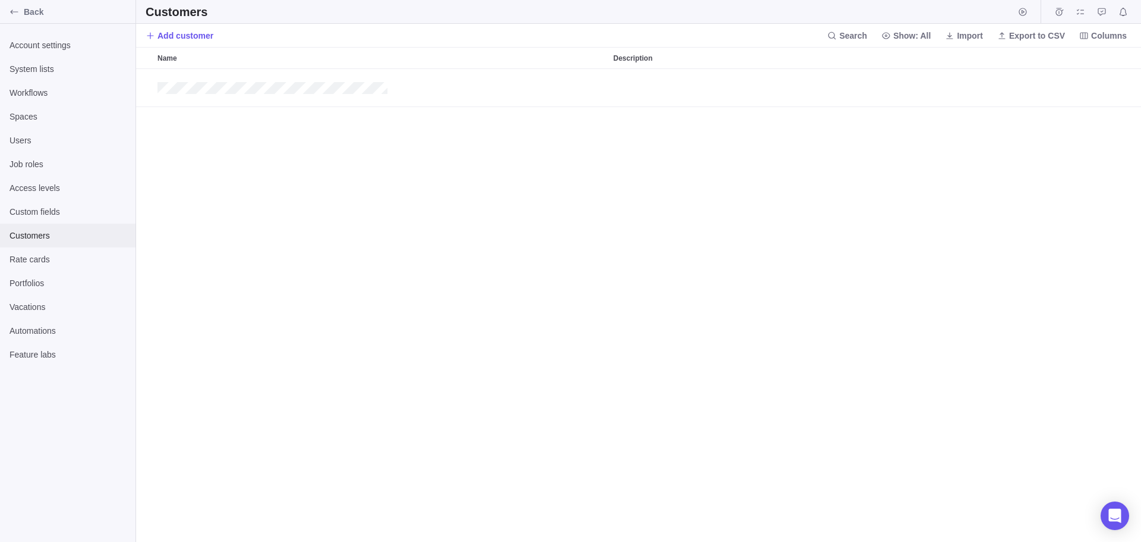
scroll to position [464, 996]
click at [27, 262] on span "Rate cards" at bounding box center [68, 259] width 117 height 12
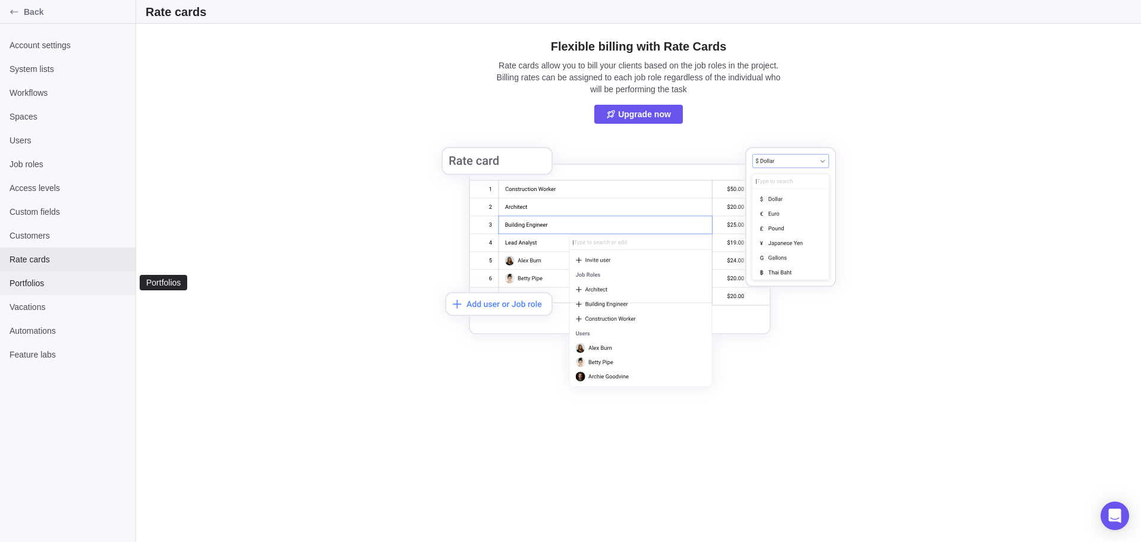
click at [29, 284] on span "Portfolios" at bounding box center [68, 283] width 117 height 12
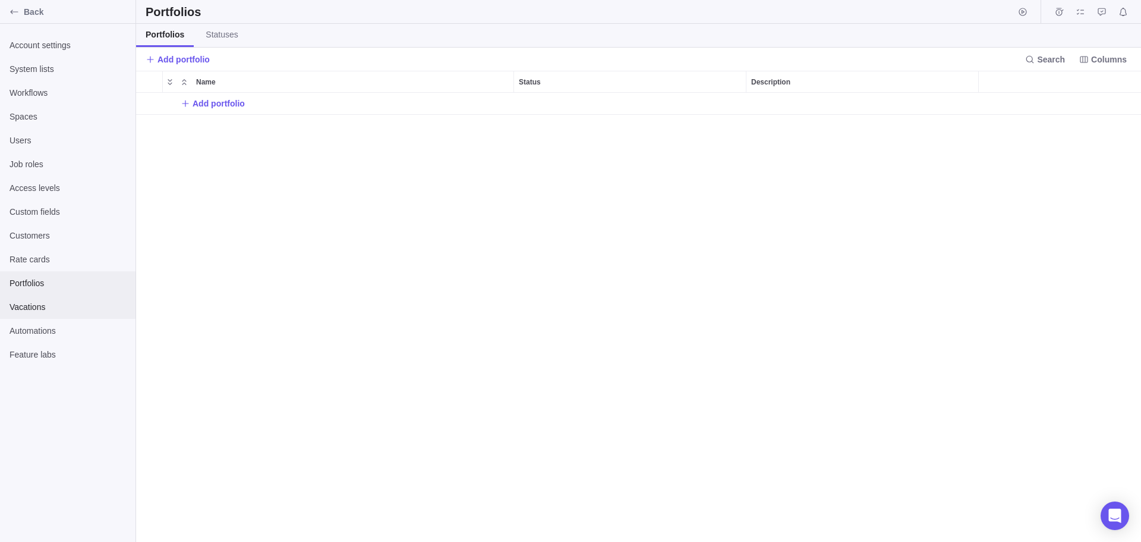
scroll to position [440, 996]
click at [34, 330] on span "Automations" at bounding box center [68, 331] width 117 height 12
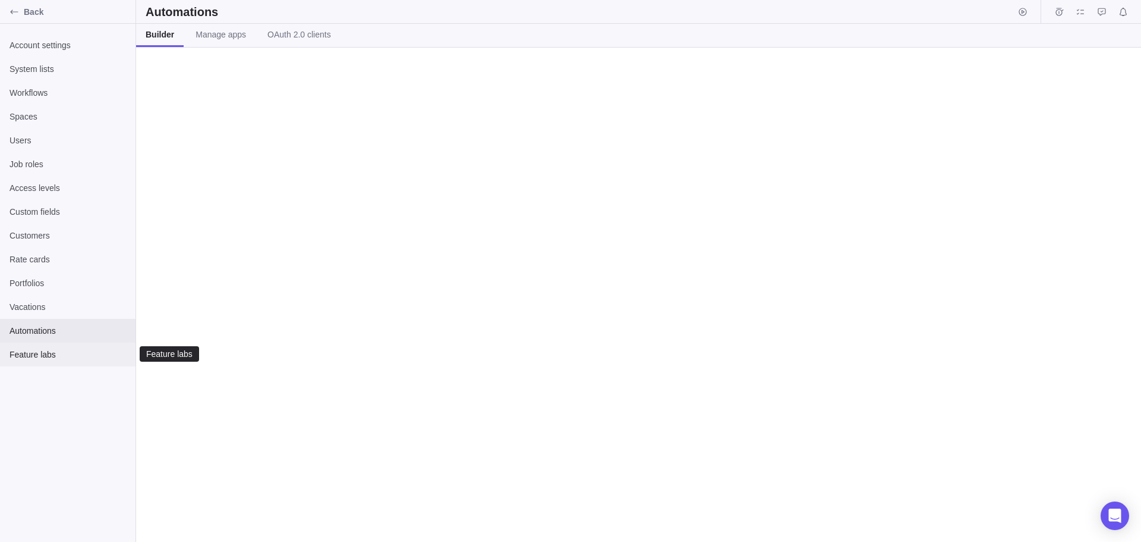
click at [41, 351] on span "Feature labs" at bounding box center [68, 354] width 117 height 12
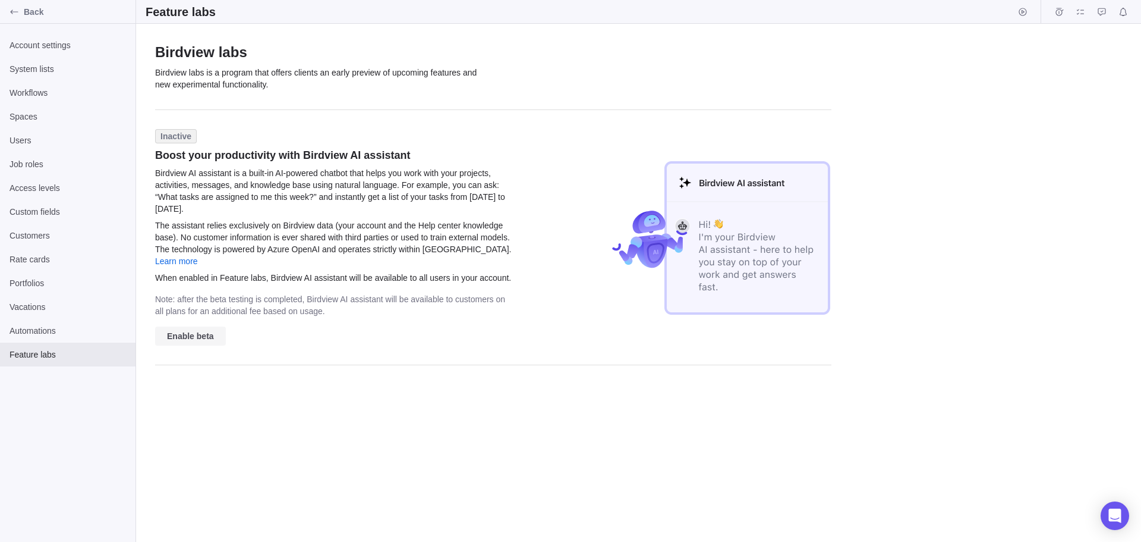
click at [183, 329] on span "Enable beta" at bounding box center [190, 336] width 47 height 14
click at [43, 40] on span "Account settings" at bounding box center [68, 45] width 117 height 12
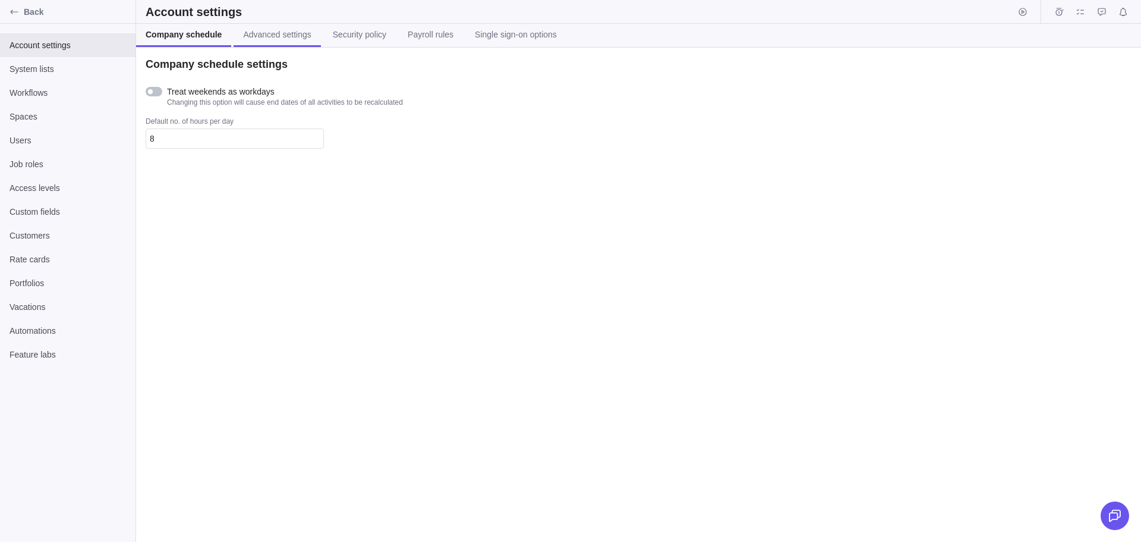
click at [281, 34] on span "Advanced settings" at bounding box center [277, 35] width 68 height 12
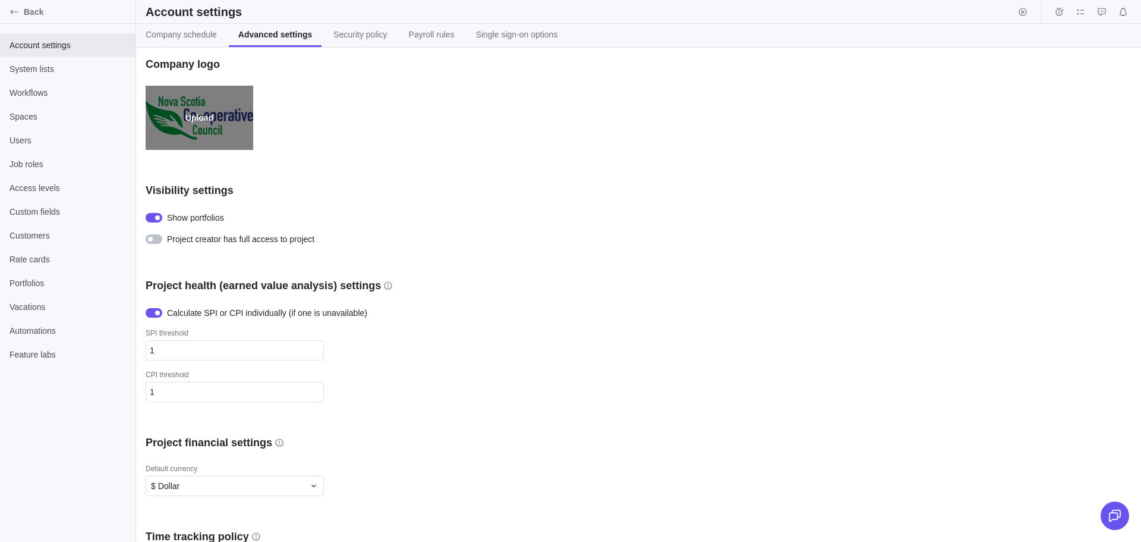
click at [200, 117] on label "Upload" at bounding box center [200, 118] width 108 height 64
click at [0, 0] on input "Upload" at bounding box center [0, 0] width 0 height 0
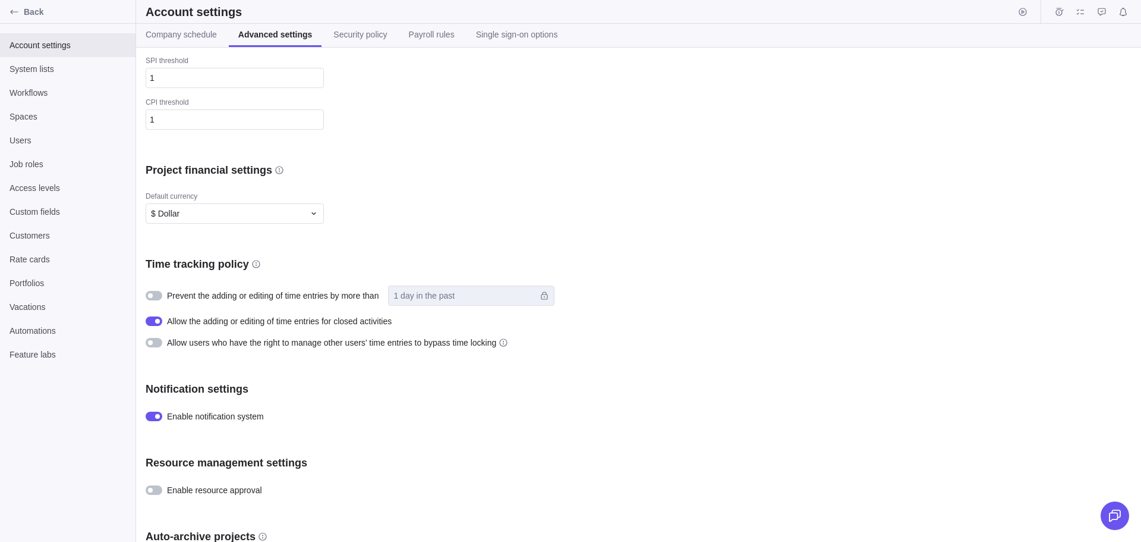
scroll to position [297, 0]
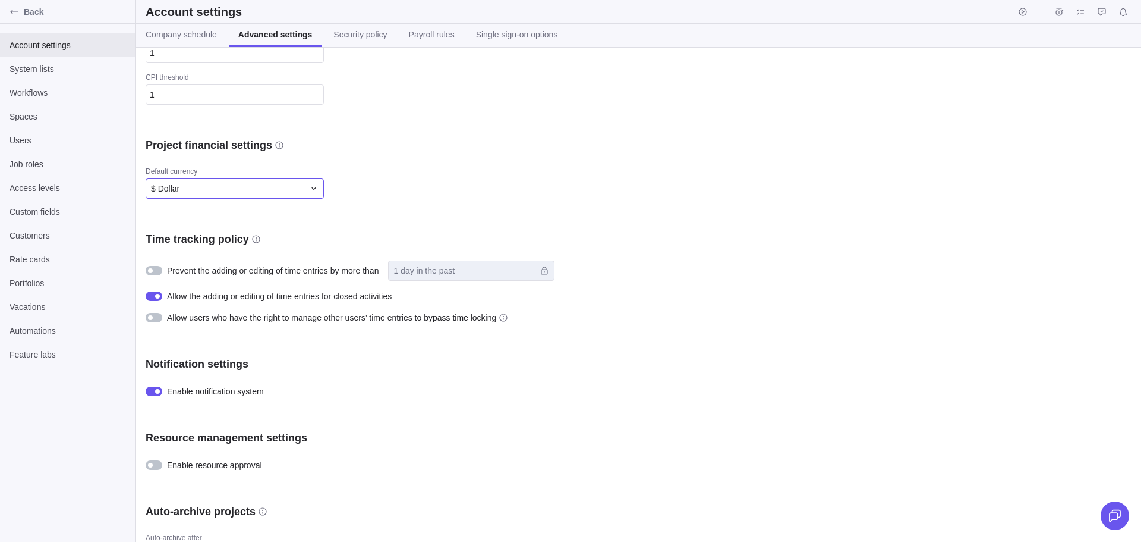
click at [315, 189] on icon at bounding box center [314, 189] width 10 height 10
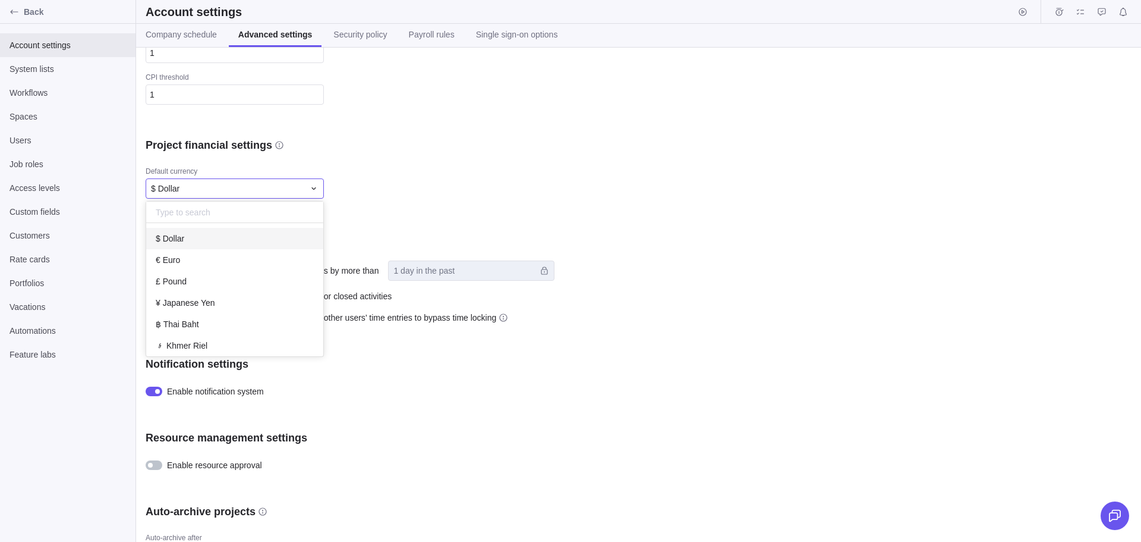
click at [315, 189] on icon at bounding box center [314, 189] width 10 height 10
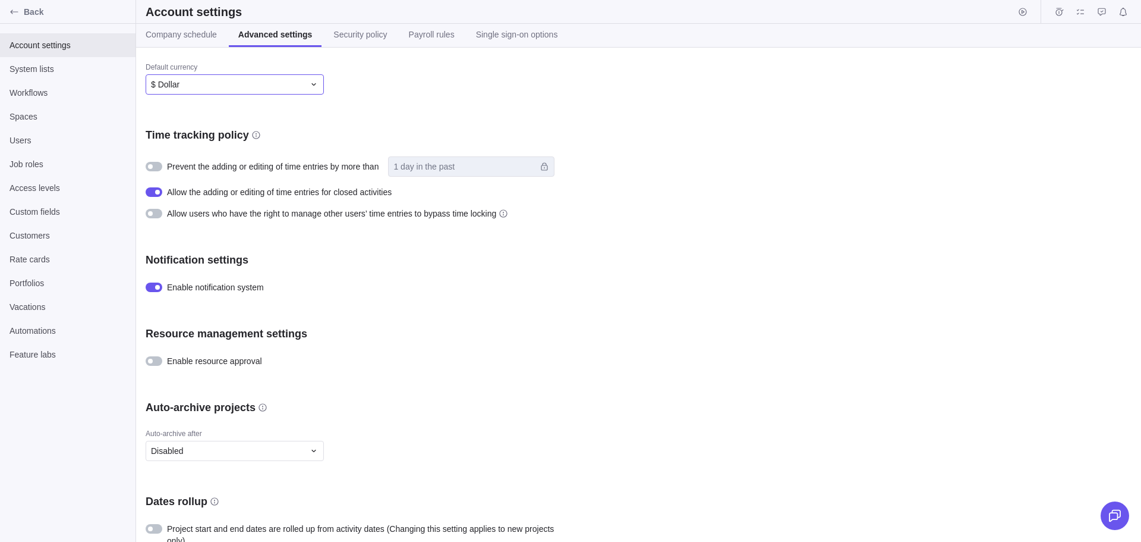
scroll to position [416, 0]
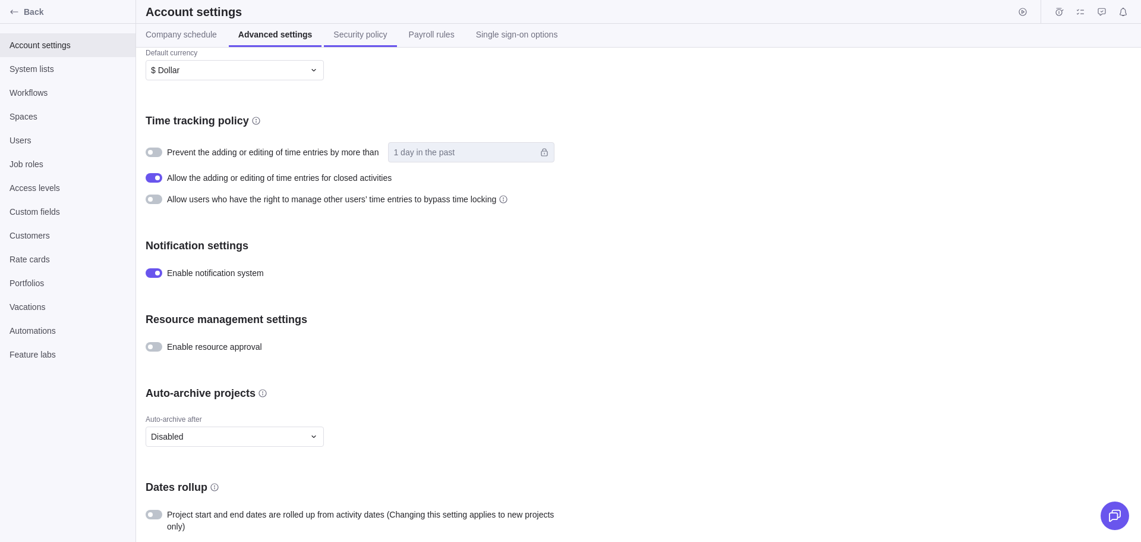
click at [355, 36] on span "Security policy" at bounding box center [359, 35] width 53 height 12
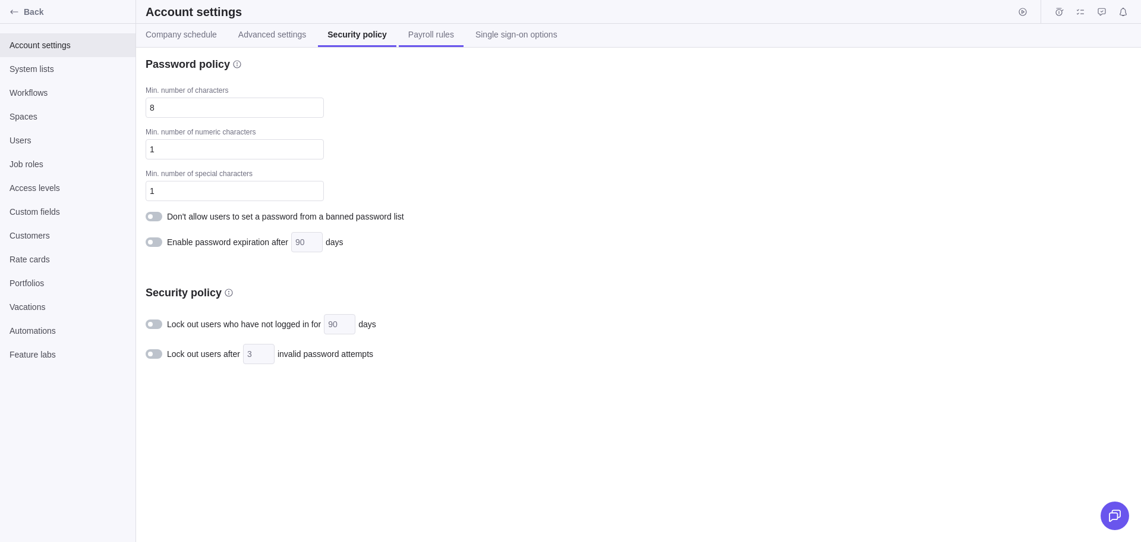
click at [430, 36] on span "Payroll rules" at bounding box center [431, 35] width 46 height 12
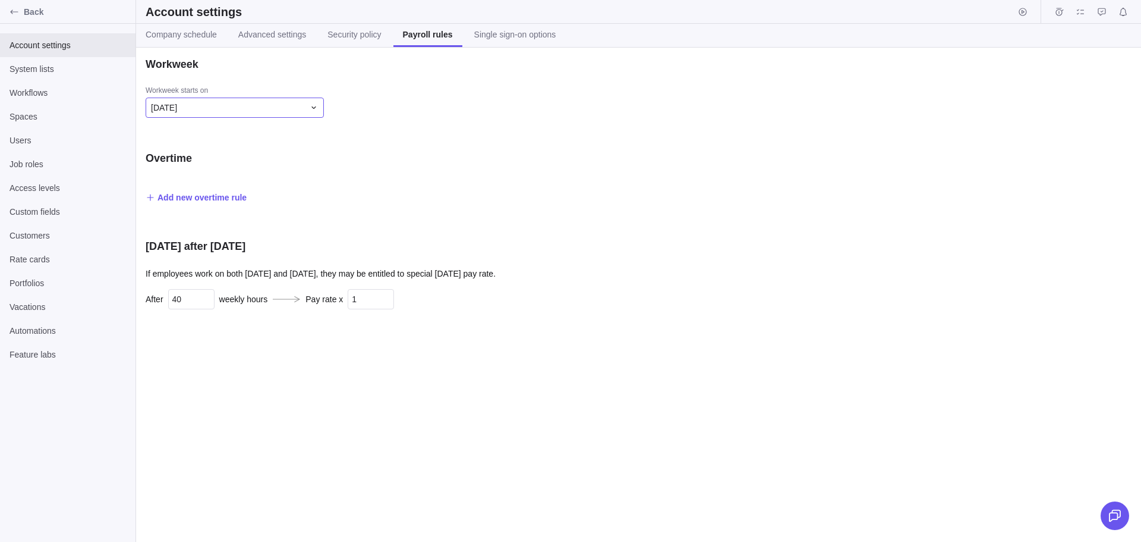
click at [314, 106] on icon at bounding box center [314, 108] width 10 height 10
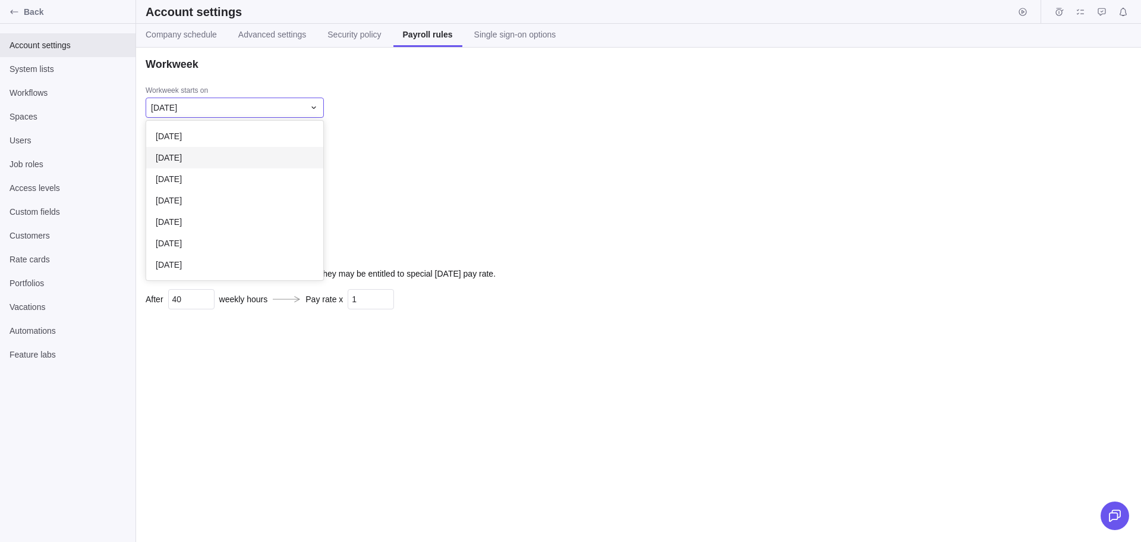
click at [182, 160] on span "Monday" at bounding box center [169, 158] width 26 height 12
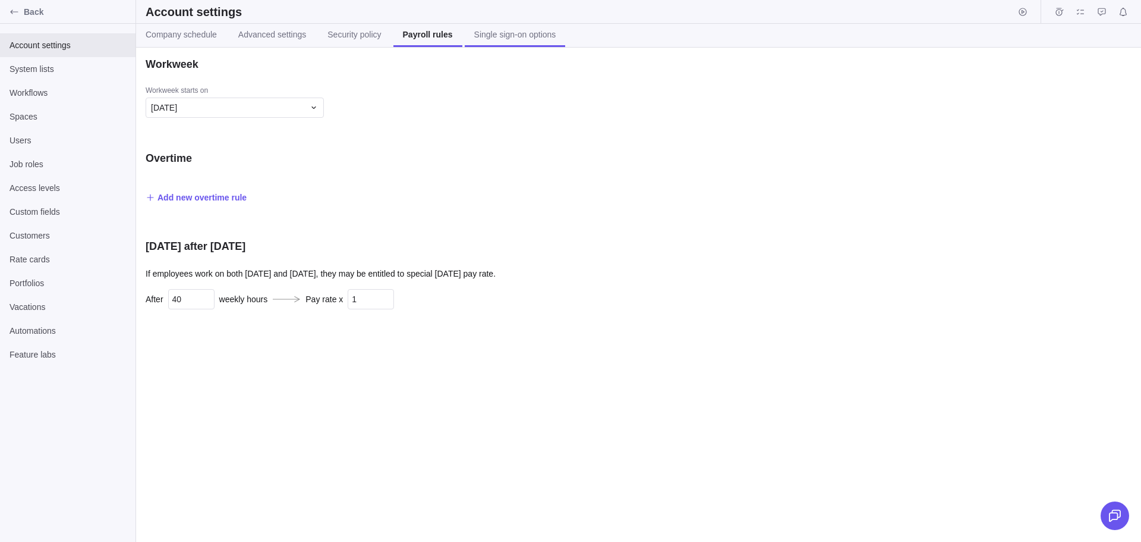
click at [503, 36] on span "Single sign-on options" at bounding box center [515, 35] width 82 height 12
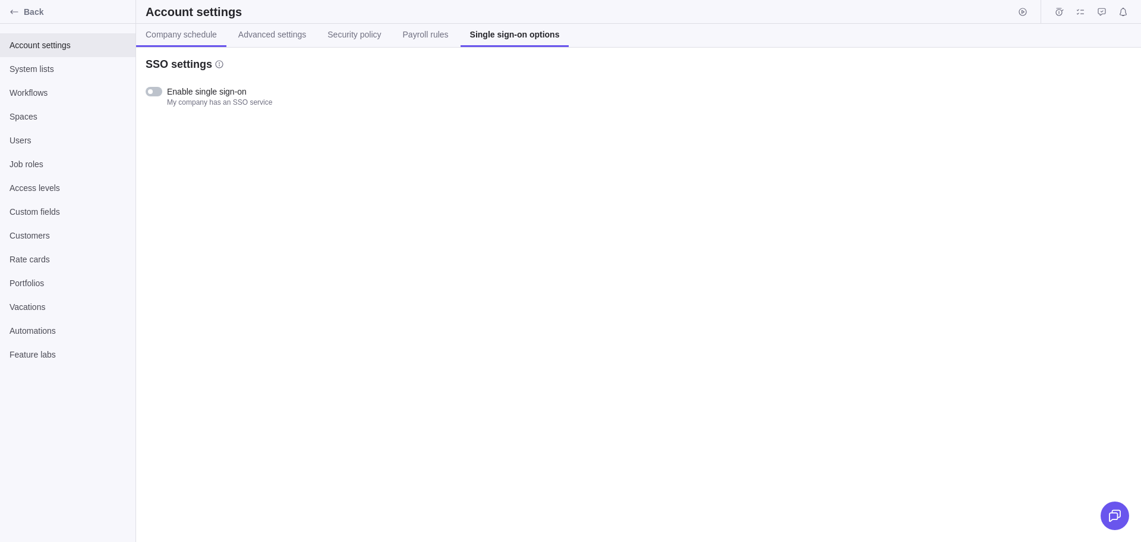
click at [204, 32] on span "Company schedule" at bounding box center [181, 35] width 71 height 12
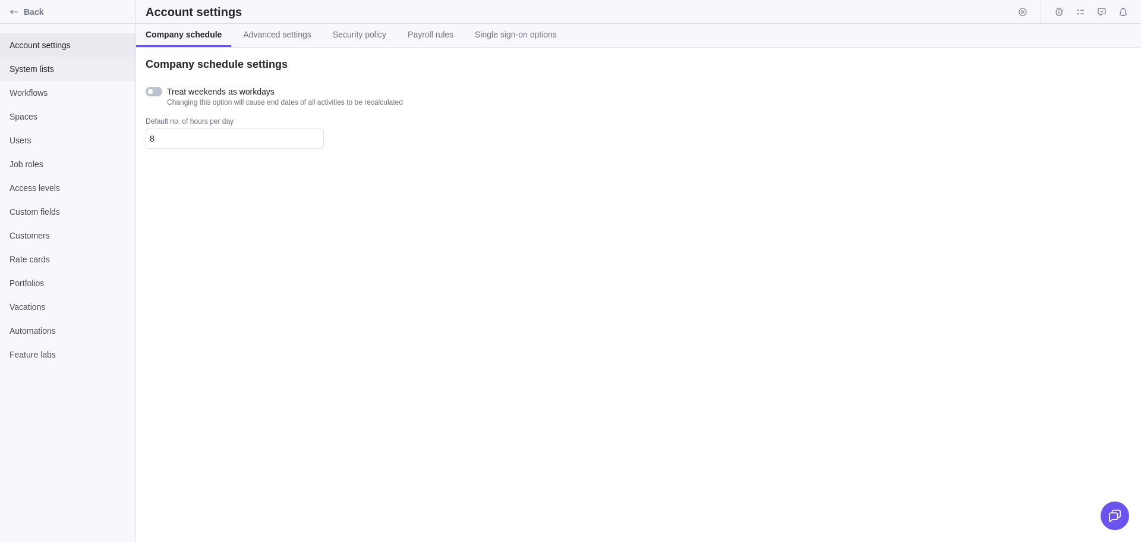
click at [37, 66] on span "System lists" at bounding box center [68, 69] width 117 height 12
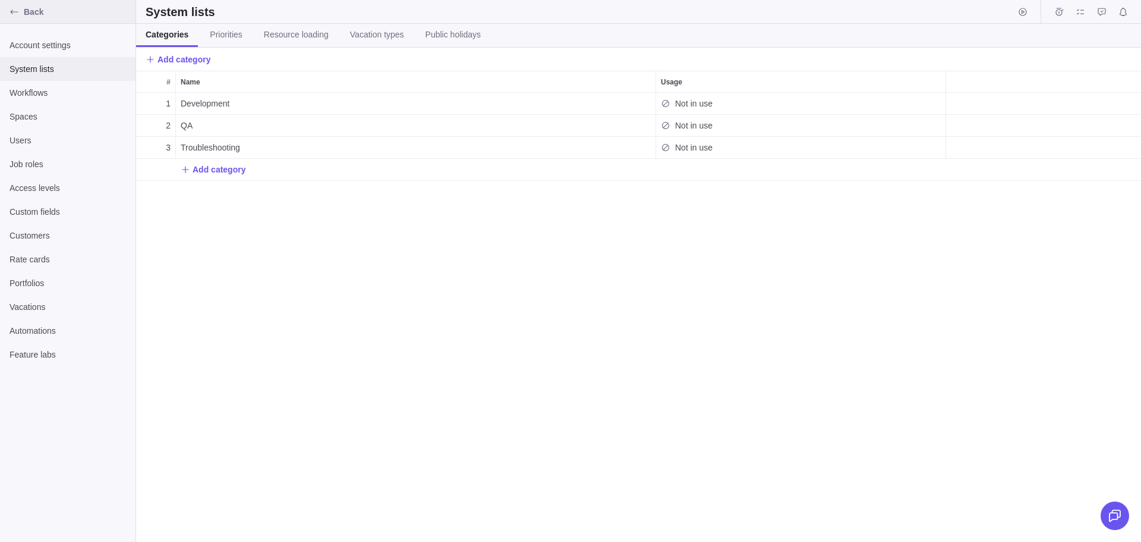
scroll to position [440, 996]
click at [15, 11] on icon "Back" at bounding box center [15, 12] width 10 height 10
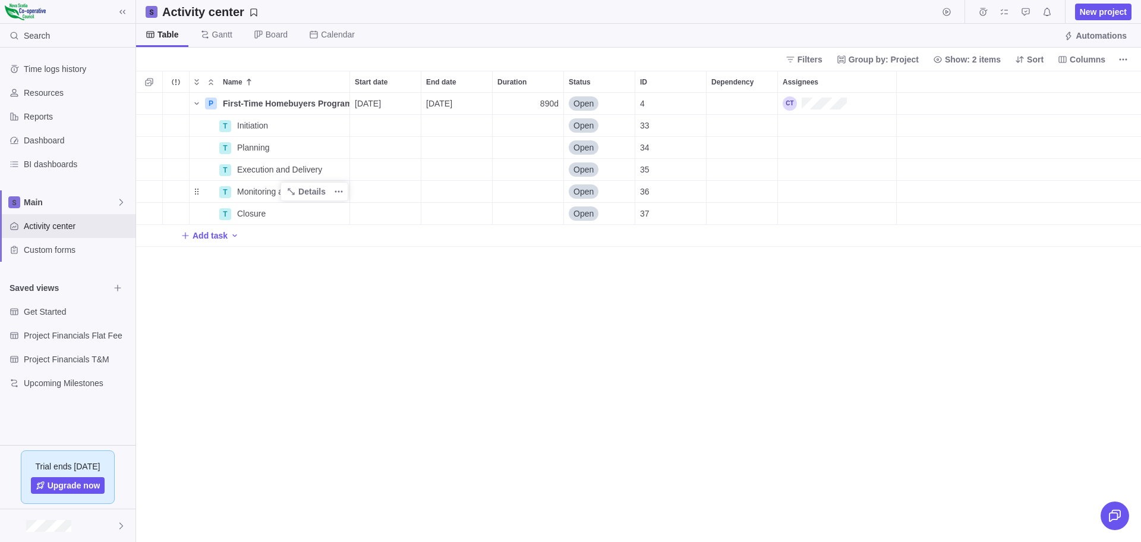
scroll to position [440, 996]
click at [353, 302] on div "P First-Time Homebuyers Program Pilot Details 11/03/2025 03/30/2029 890d Open 4…" at bounding box center [638, 317] width 1005 height 449
click at [298, 333] on div "P First-Time Homebuyers Program Pilot Details 11/03/2025 03/30/2029 890d Open 4…" at bounding box center [638, 317] width 1005 height 449
click at [341, 122] on icon "More actions" at bounding box center [339, 126] width 10 height 10
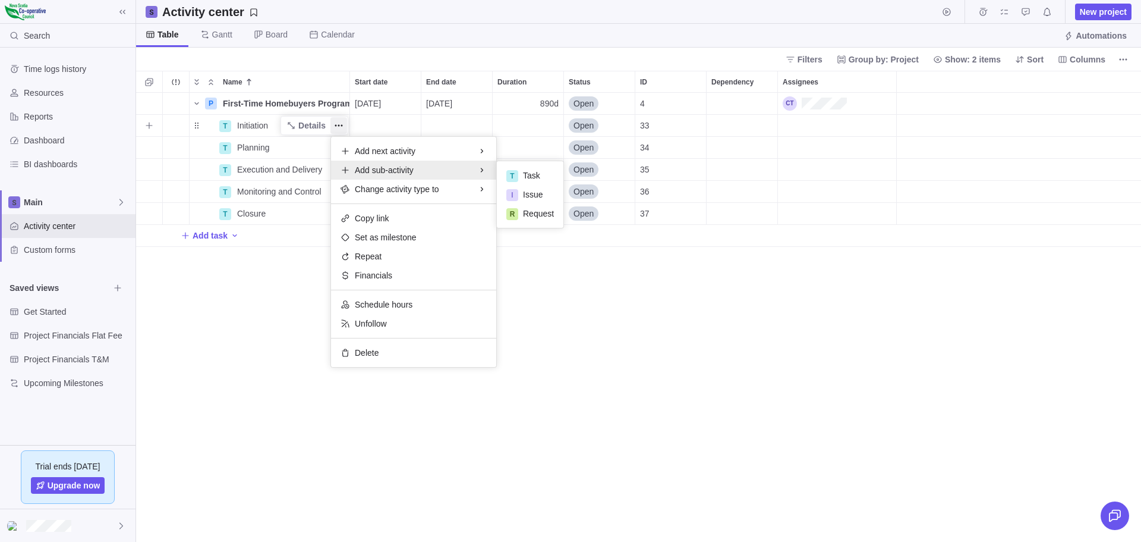
click at [401, 170] on span "Add sub-activity" at bounding box center [384, 170] width 59 height 12
click at [527, 174] on span "Task" at bounding box center [531, 175] width 17 height 12
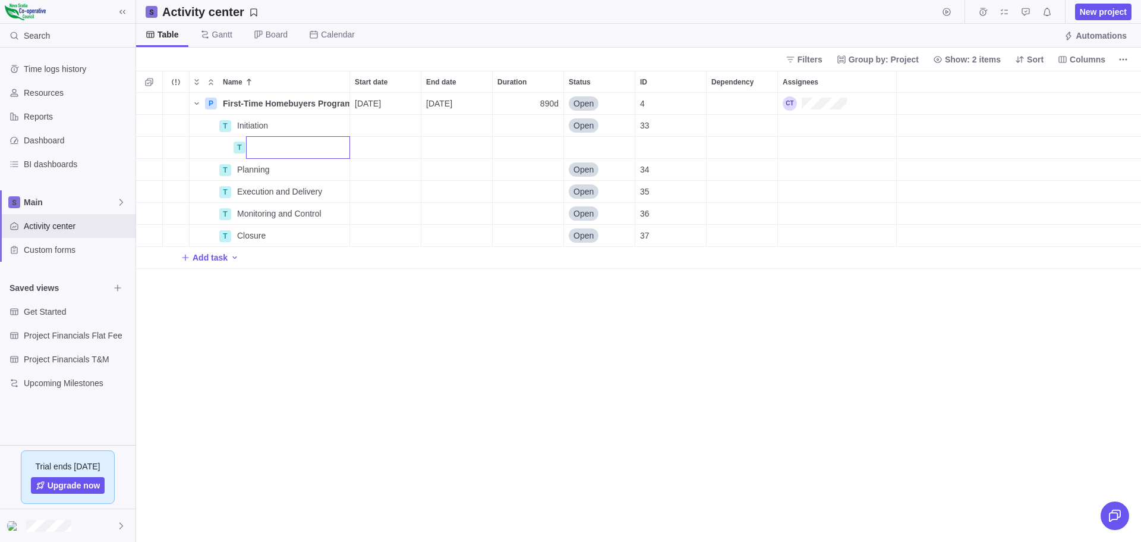
paste input "Labour Services Agreement between the Department and PDP is executed."
type input "Labour Services Agreement between the Department and PDP is executed"
click at [259, 168] on input "Name" at bounding box center [298, 169] width 104 height 23
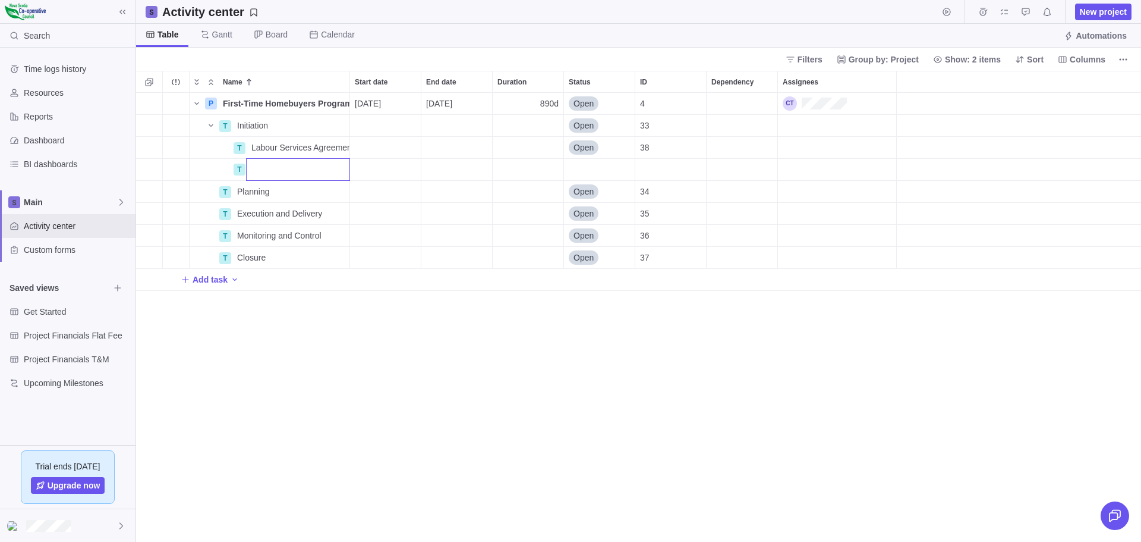
paste input "PDP issues call for interested credit unions to participate and enter into Defi…"
type input "PDP issues call for interested credit unions to participate and enter into Defi…"
click at [327, 344] on div "Name Start date End date Duration Status ID Dependency Assignees P First-Time H…" at bounding box center [638, 306] width 1005 height 471
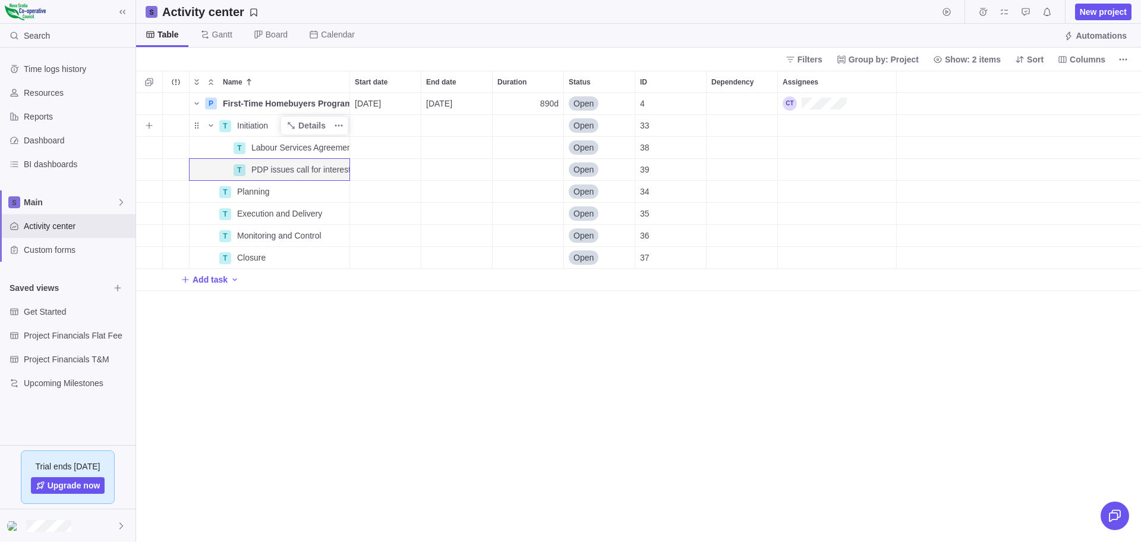
drag, startPoint x: 246, startPoint y: 126, endPoint x: 240, endPoint y: 122, distance: 7.8
click at [240, 122] on span "Initiation" at bounding box center [252, 125] width 31 height 12
click at [226, 125] on div "Name Start date End date Duration Status ID Dependency Assignees P First-Time H…" at bounding box center [638, 306] width 1005 height 471
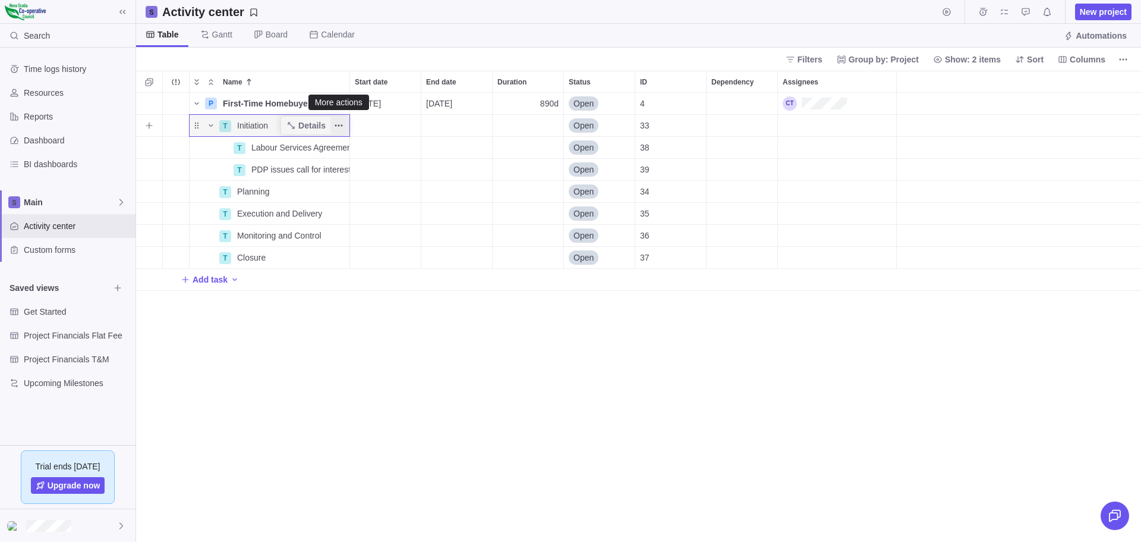
click at [338, 124] on icon "More actions" at bounding box center [339, 126] width 10 height 10
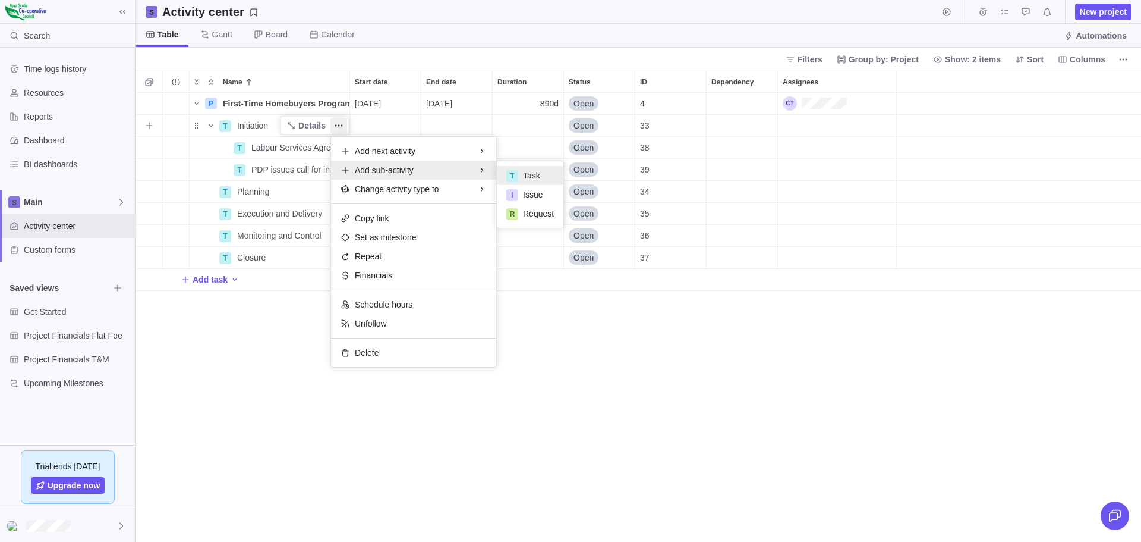
click at [529, 173] on span "Task" at bounding box center [531, 175] width 17 height 12
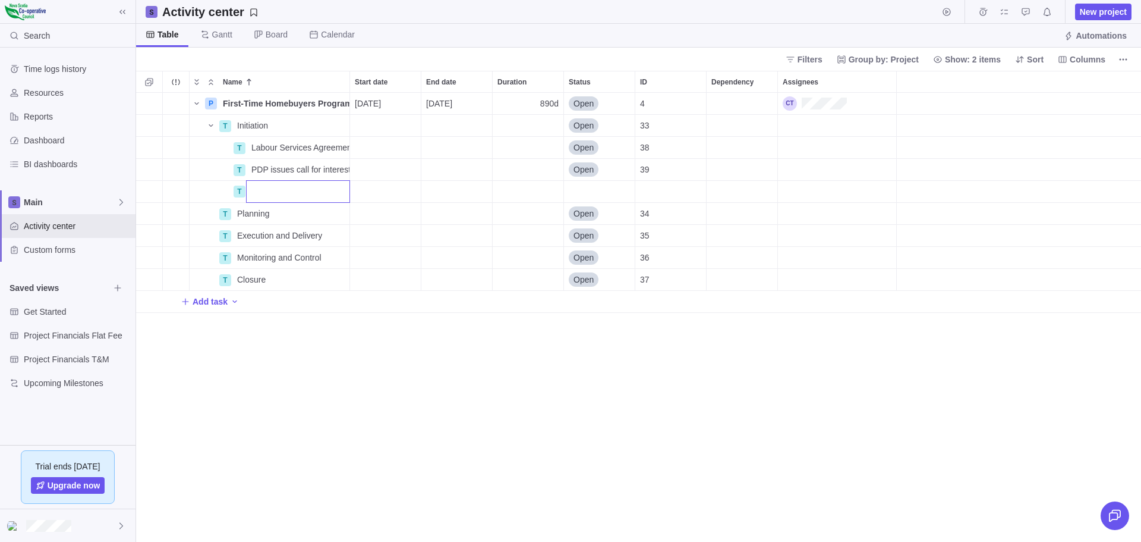
click at [254, 191] on input "Name" at bounding box center [298, 191] width 104 height 23
paste input "Program Guidelines finalized in collaboration with PDP"
type input "Program Guidelines finalized in collaboration with PDP"
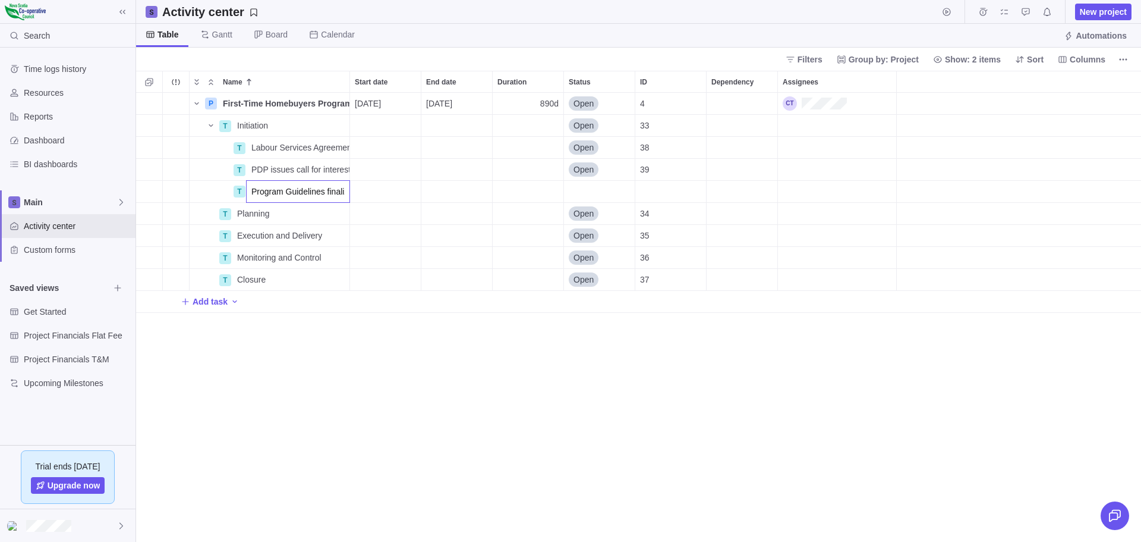
click at [311, 338] on div "Name Start date End date Duration Status ID Dependency Assignees P First-Time H…" at bounding box center [638, 306] width 1005 height 471
click at [340, 188] on icon "More actions" at bounding box center [339, 192] width 10 height 10
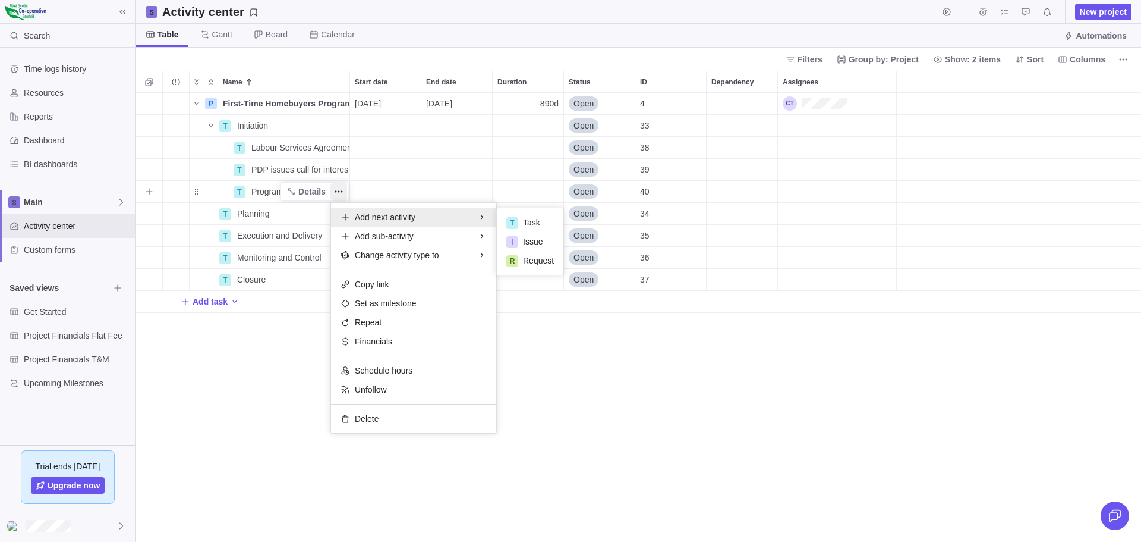
click at [392, 216] on span "Add next activity" at bounding box center [385, 217] width 61 height 12
click at [530, 219] on span "Task" at bounding box center [531, 222] width 17 height 12
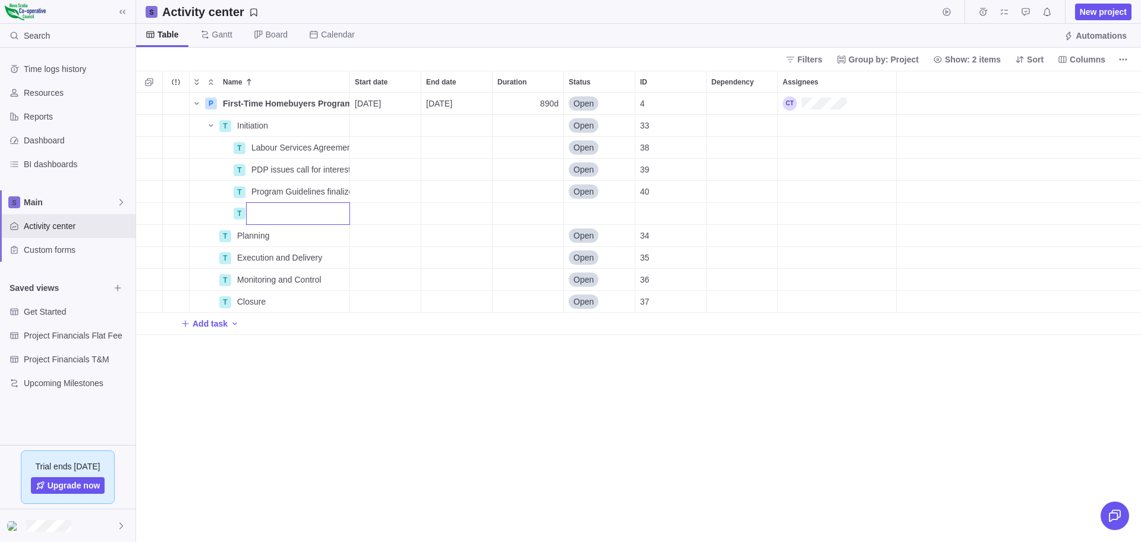
type input "Establish Governance Oversight Committee"
click at [256, 236] on input "Name" at bounding box center [298, 235] width 104 height 23
paste input "PDP delivers training and information to participating credit unions"
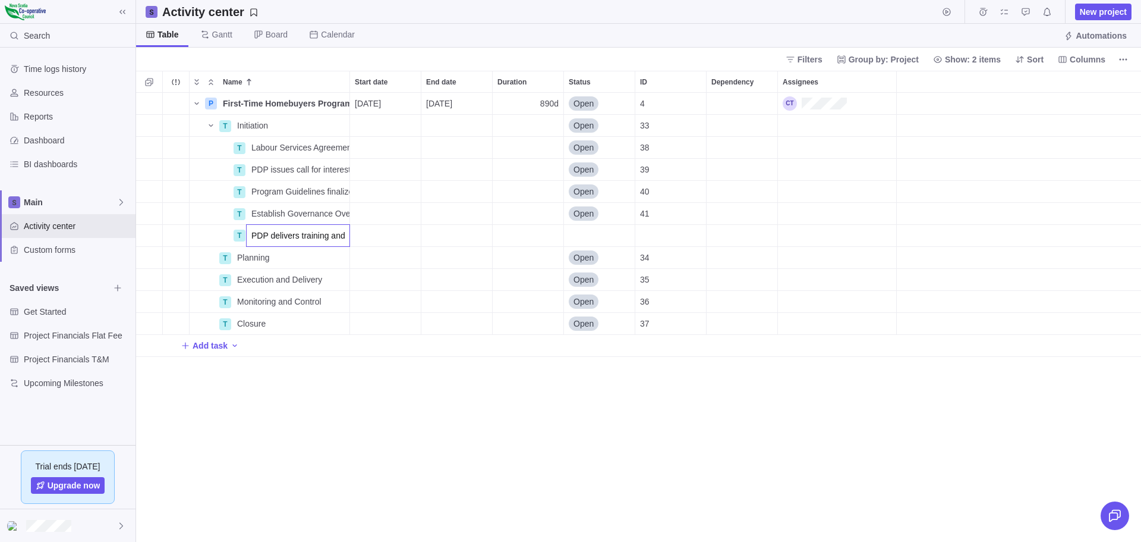
scroll to position [0, 152]
type input "PDP delivers training and information to participating credit unions"
click at [293, 258] on div "Name Start date End date Duration Status ID Dependency Assignees P First-Time H…" at bounding box center [638, 306] width 1005 height 471
click at [336, 233] on icon "More actions" at bounding box center [339, 236] width 10 height 10
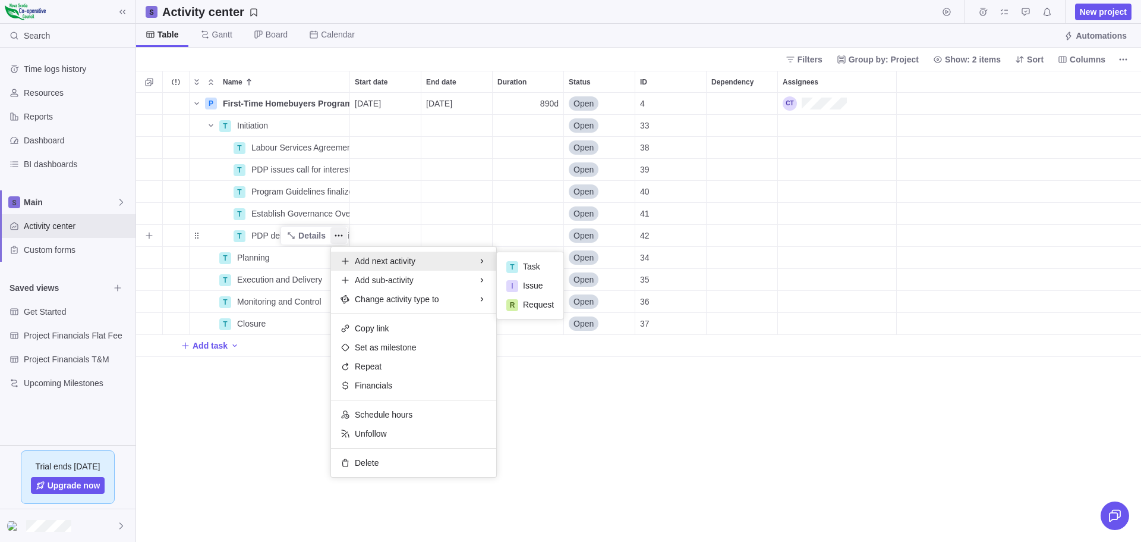
click at [386, 263] on span "Add next activity" at bounding box center [385, 261] width 61 height 12
click at [525, 265] on span "Task" at bounding box center [531, 266] width 17 height 12
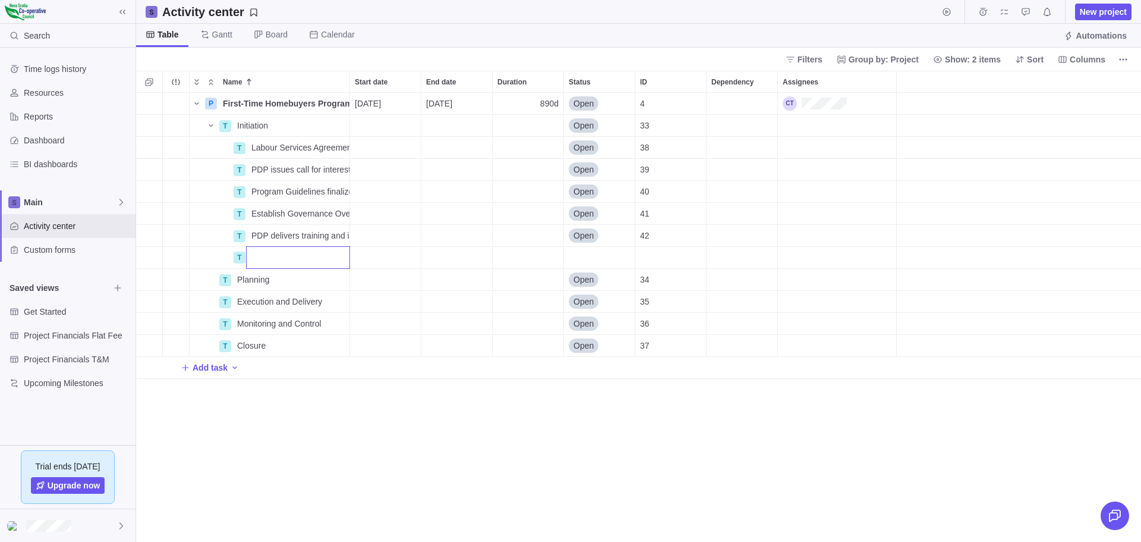
click at [259, 258] on input "Name" at bounding box center [298, 257] width 104 height 23
paste input "Secure online system established to share program material and support reportin…"
type input "Secure online system established to share program material and support reportin…"
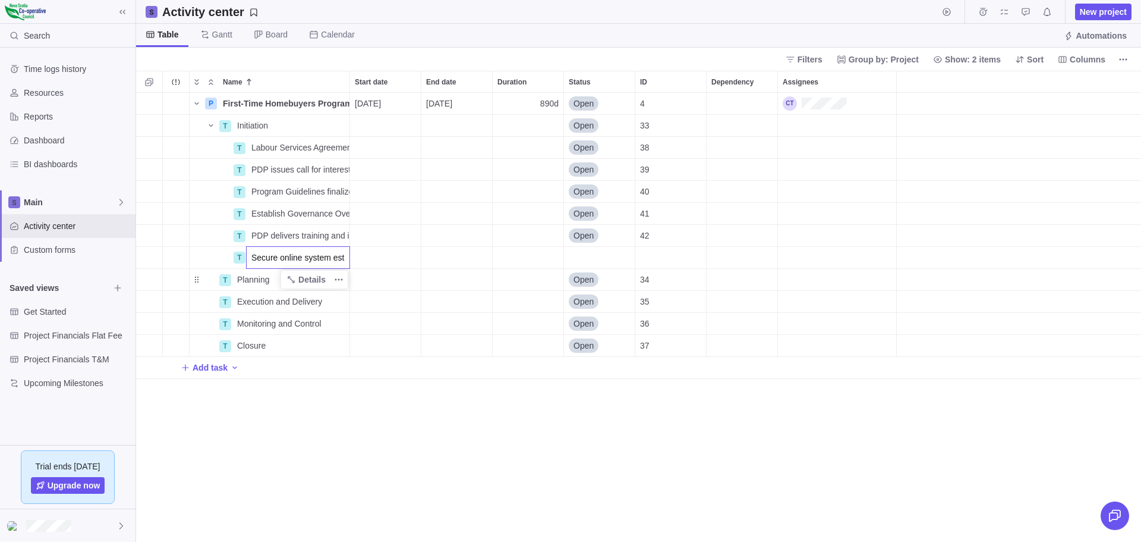
click at [303, 280] on div "Name Start date End date Duration Status ID Dependency Assignees P First-Time H…" at bounding box center [638, 306] width 1005 height 471
click at [341, 254] on icon "More actions" at bounding box center [339, 258] width 10 height 10
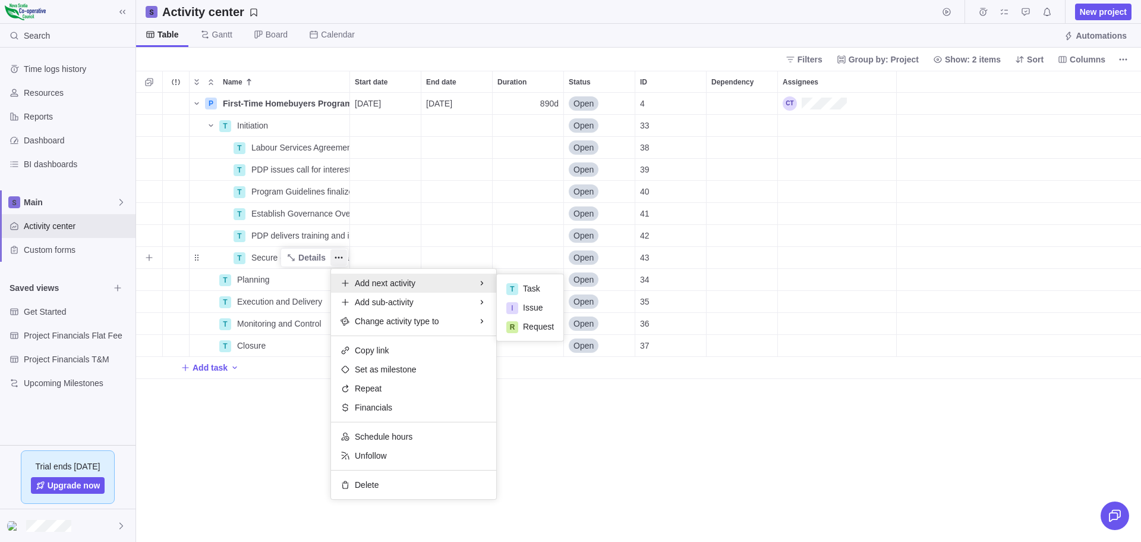
click at [393, 282] on span "Add next activity" at bounding box center [385, 283] width 61 height 12
click at [536, 288] on span "Task" at bounding box center [531, 288] width 17 height 12
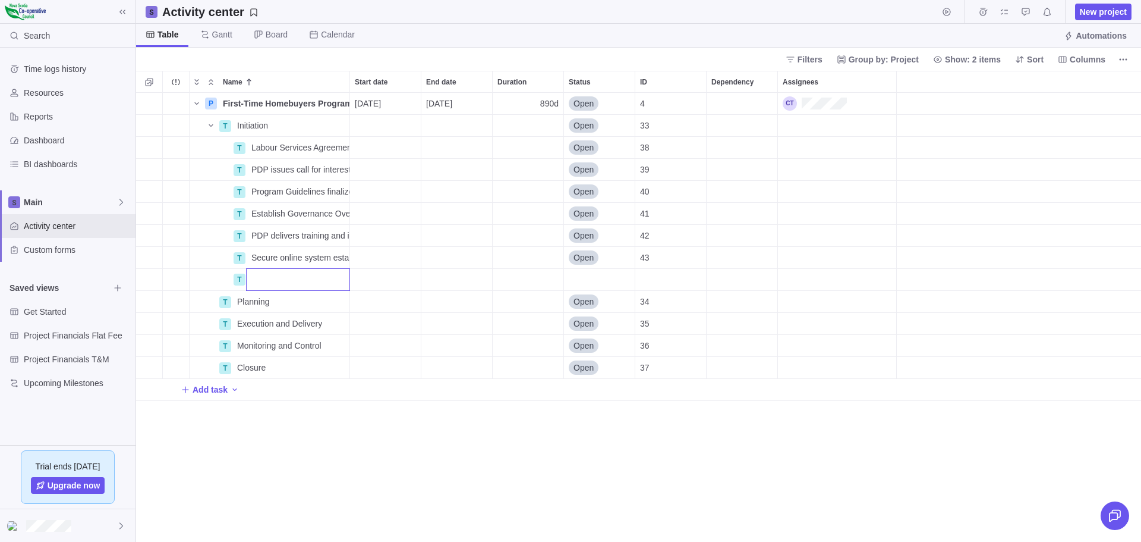
click at [278, 279] on input "Name" at bounding box center [298, 279] width 104 height 23
paste input "Marketing material developed by PDP"
type input "Marketing material developed by PDP"
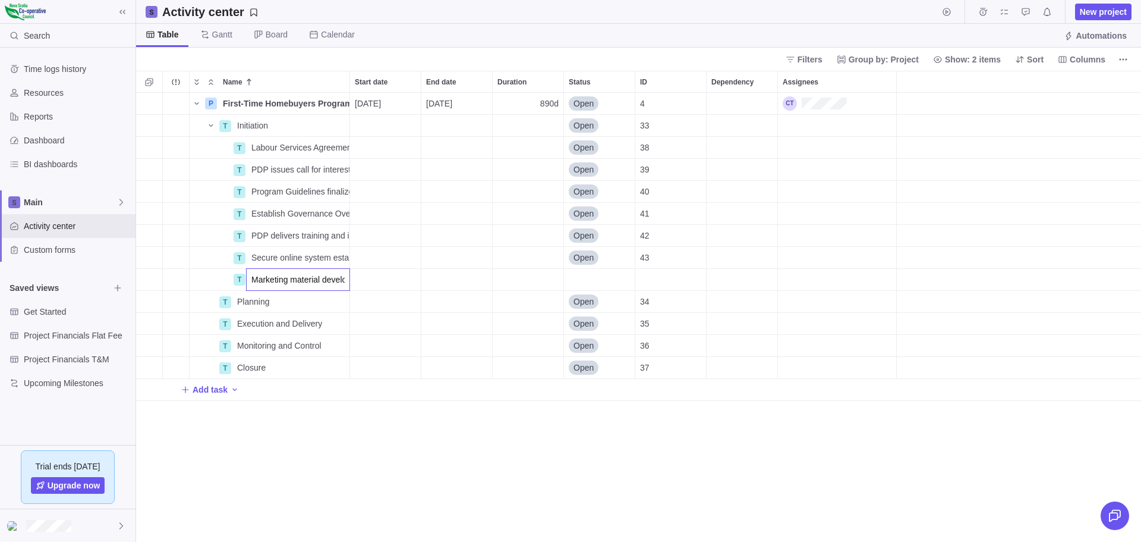
click at [310, 401] on div "Name Start date End date Duration Status ID Dependency Assignees P First-Time H…" at bounding box center [638, 306] width 1005 height 471
drag, startPoint x: 261, startPoint y: 229, endPoint x: 270, endPoint y: 238, distance: 13.0
click at [270, 238] on div "PDP delivers training and information to participating credit unions" at bounding box center [298, 235] width 103 height 21
drag, startPoint x: 238, startPoint y: 234, endPoint x: 237, endPoint y: 261, distance: 26.8
click at [239, 264] on div "Name Start date End date Duration Status ID Dependency Assignees P First-Time H…" at bounding box center [638, 306] width 1005 height 471
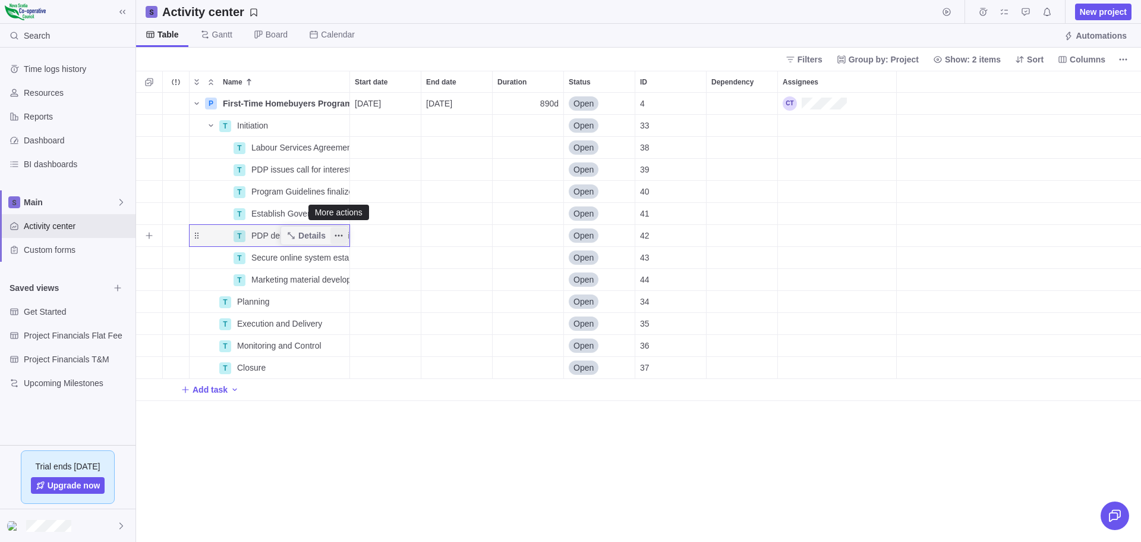
click at [338, 232] on icon "More actions" at bounding box center [339, 236] width 10 height 10
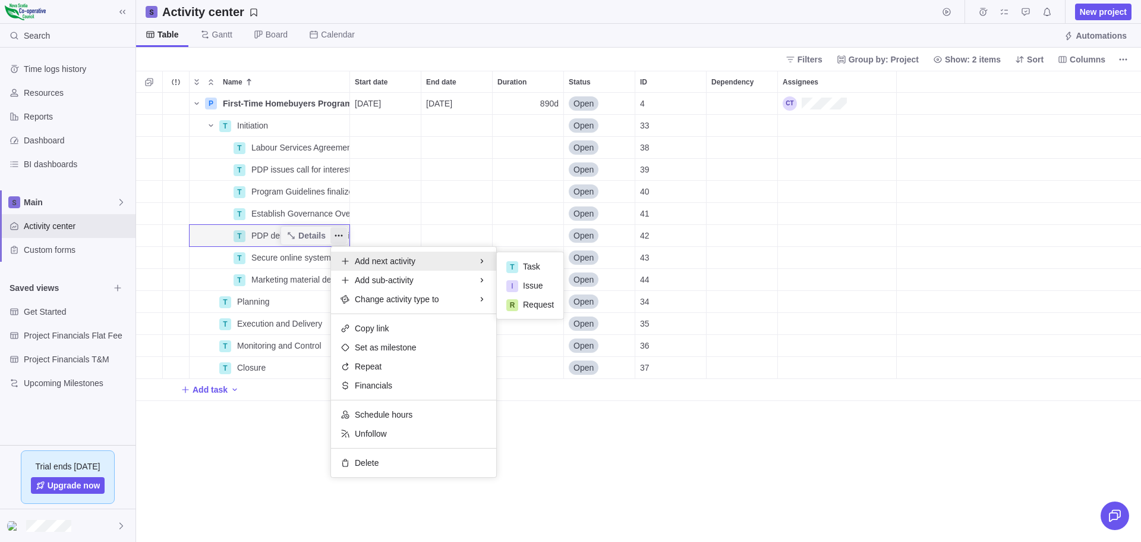
click at [241, 235] on div "Name Start date End date Duration Status ID Dependency Assignees P First-Time H…" at bounding box center [638, 306] width 1005 height 471
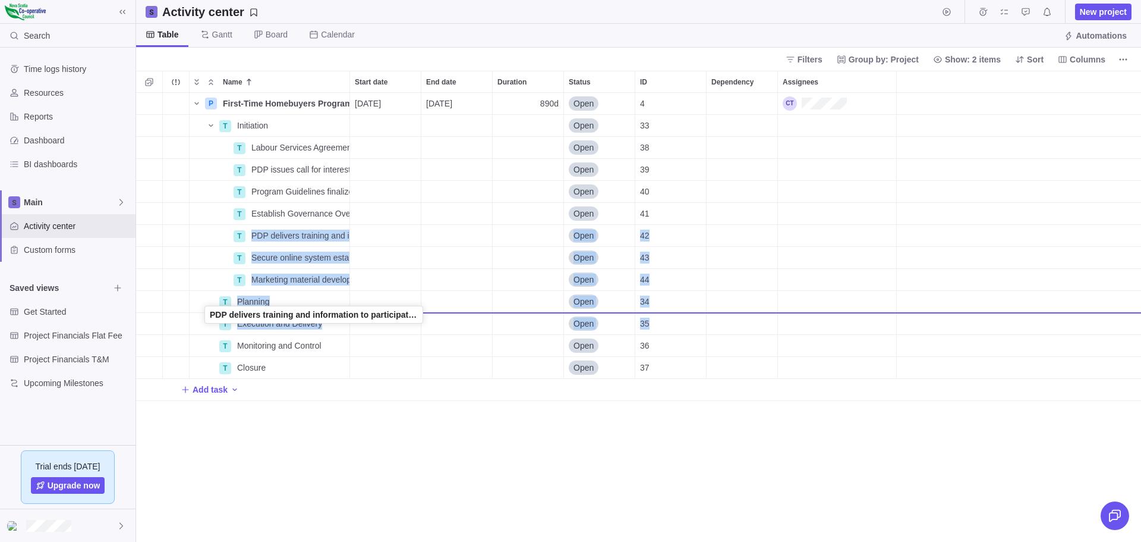
drag, startPoint x: 199, startPoint y: 236, endPoint x: 207, endPoint y: 316, distance: 80.7
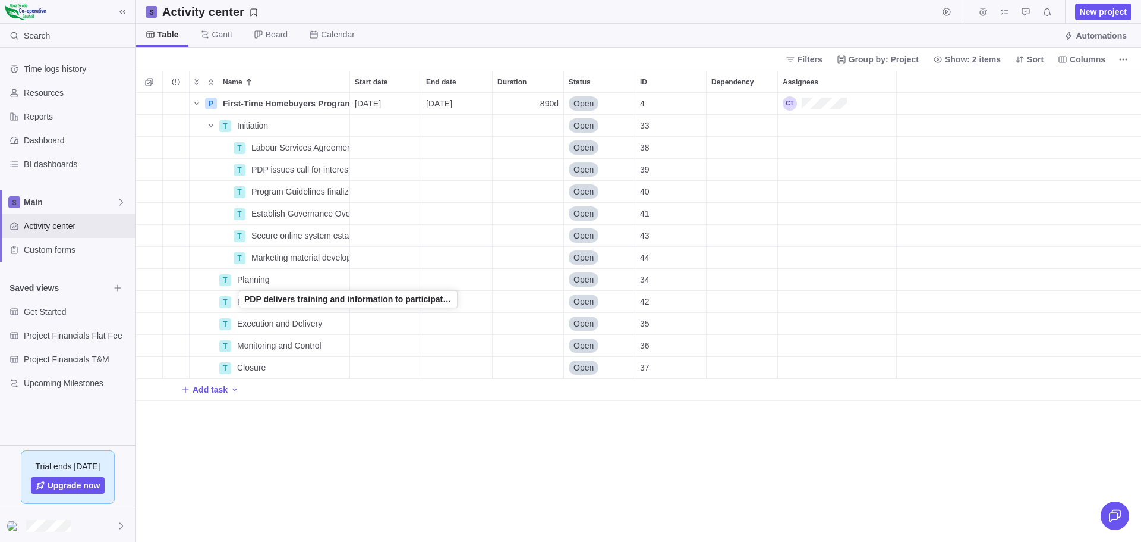
drag, startPoint x: 196, startPoint y: 301, endPoint x: 239, endPoint y: 301, distance: 43.4
click at [340, 298] on icon "More actions" at bounding box center [339, 302] width 10 height 10
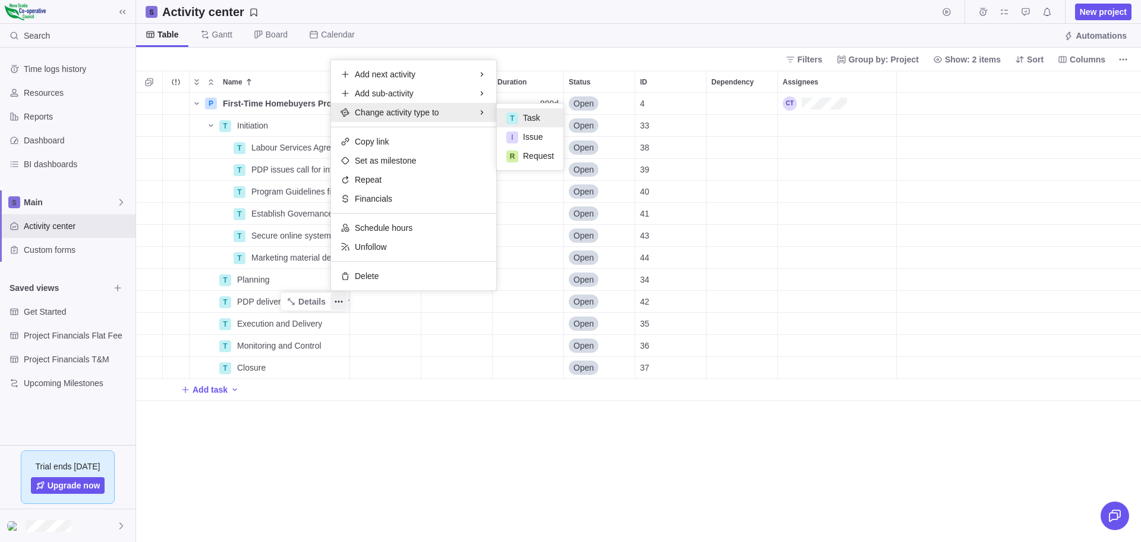
click at [339, 439] on div "Name Start date End date Duration Status ID Dependency Assignees P First-Time H…" at bounding box center [638, 306] width 1005 height 471
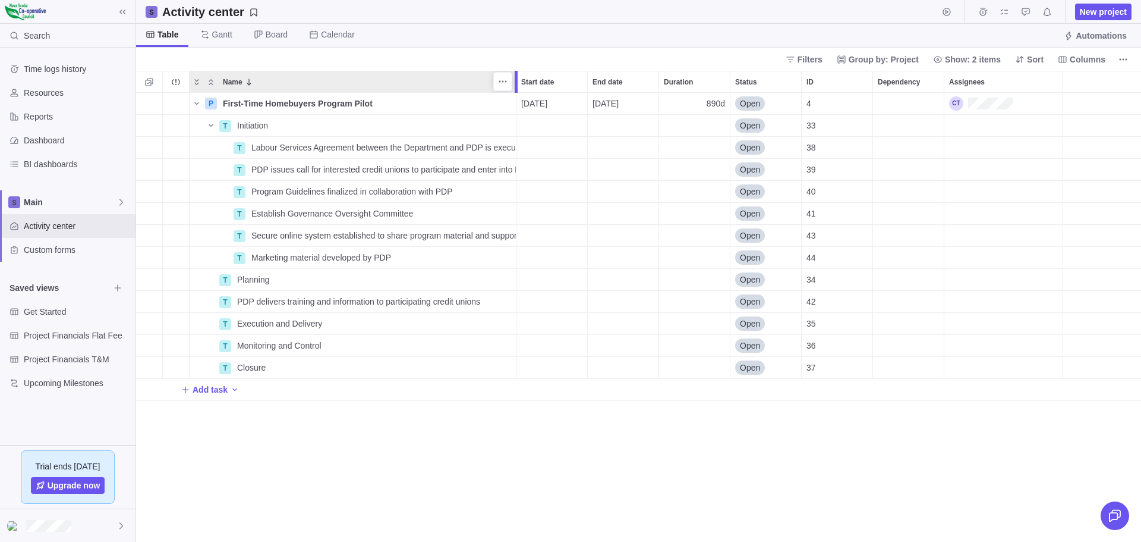
drag, startPoint x: 351, startPoint y: 78, endPoint x: 520, endPoint y: 77, distance: 168.2
click at [520, 77] on div at bounding box center [518, 82] width 10 height 22
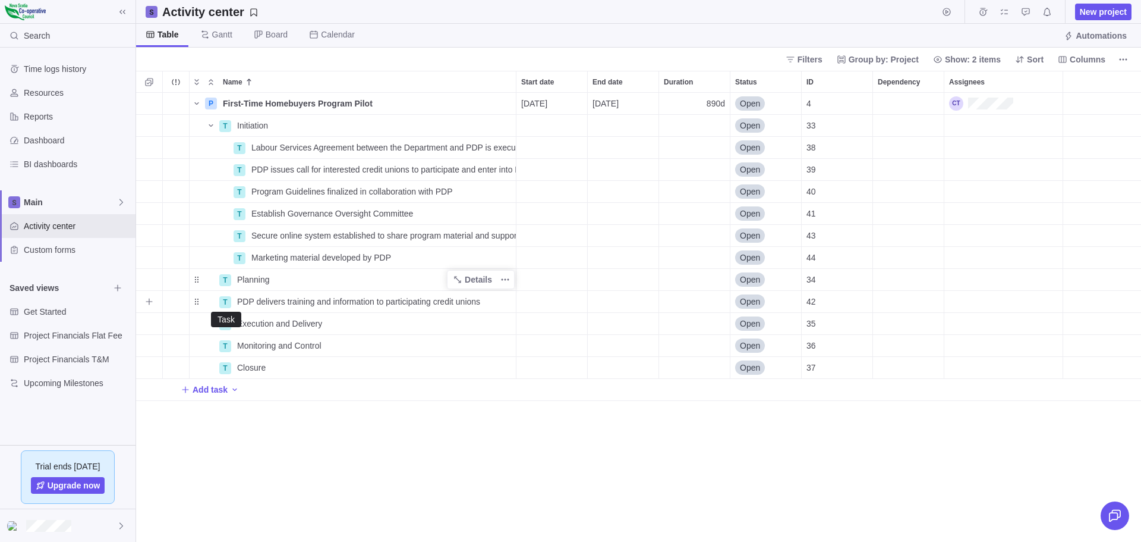
drag, startPoint x: 223, startPoint y: 299, endPoint x: 199, endPoint y: 277, distance: 32.4
click at [199, 277] on icon "Name" at bounding box center [197, 280] width 10 height 10
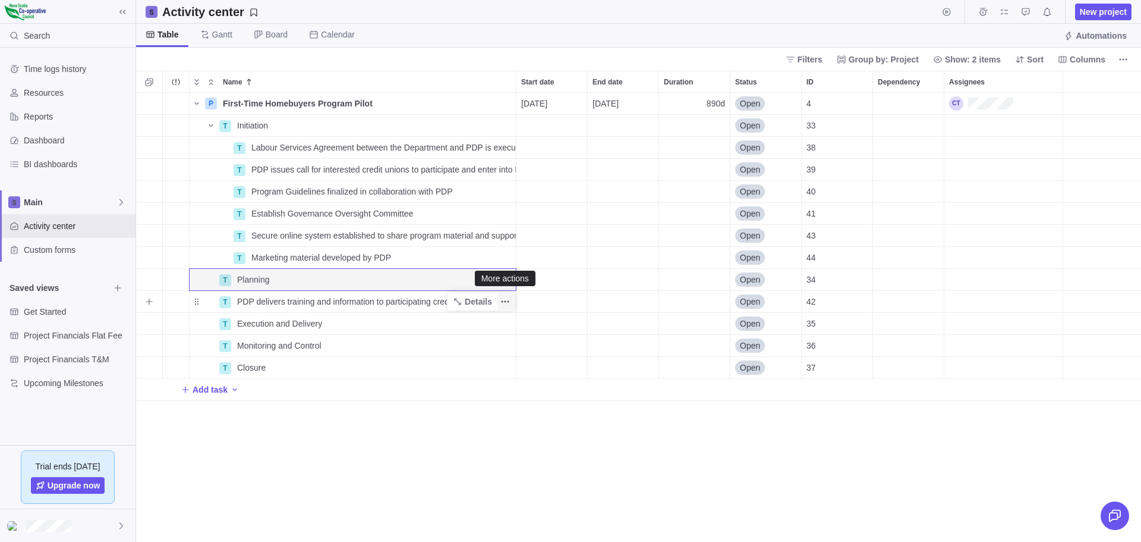
click at [506, 299] on icon "More actions" at bounding box center [506, 302] width 10 height 10
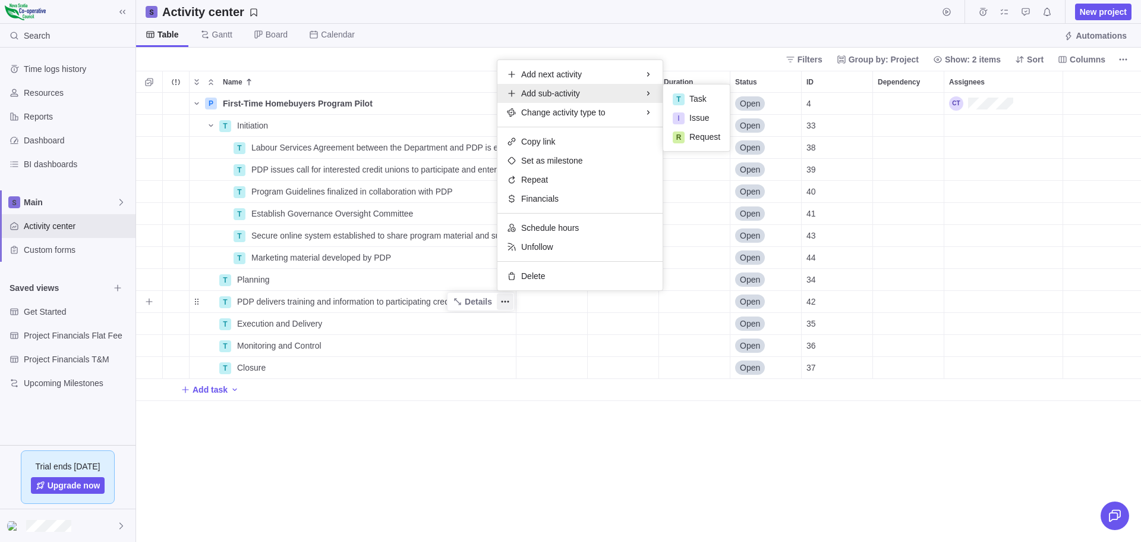
click at [557, 94] on span "Add sub-activity" at bounding box center [550, 93] width 59 height 12
click at [696, 96] on span "Task" at bounding box center [698, 99] width 17 height 12
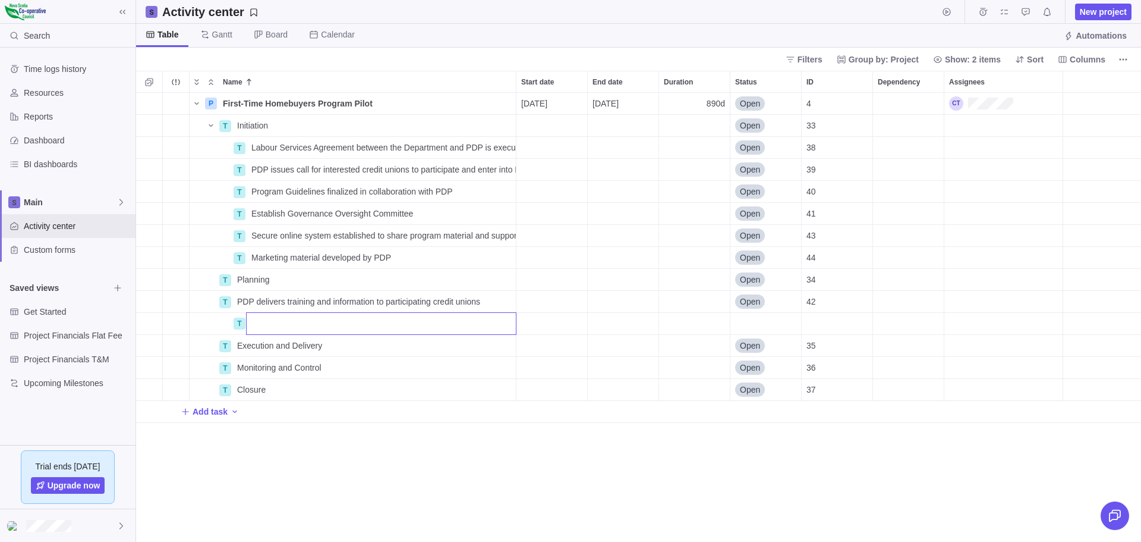
click at [242, 300] on div "Name Start date End date Duration Status ID Dependency Assignees P First-Time H…" at bounding box center [638, 306] width 1005 height 471
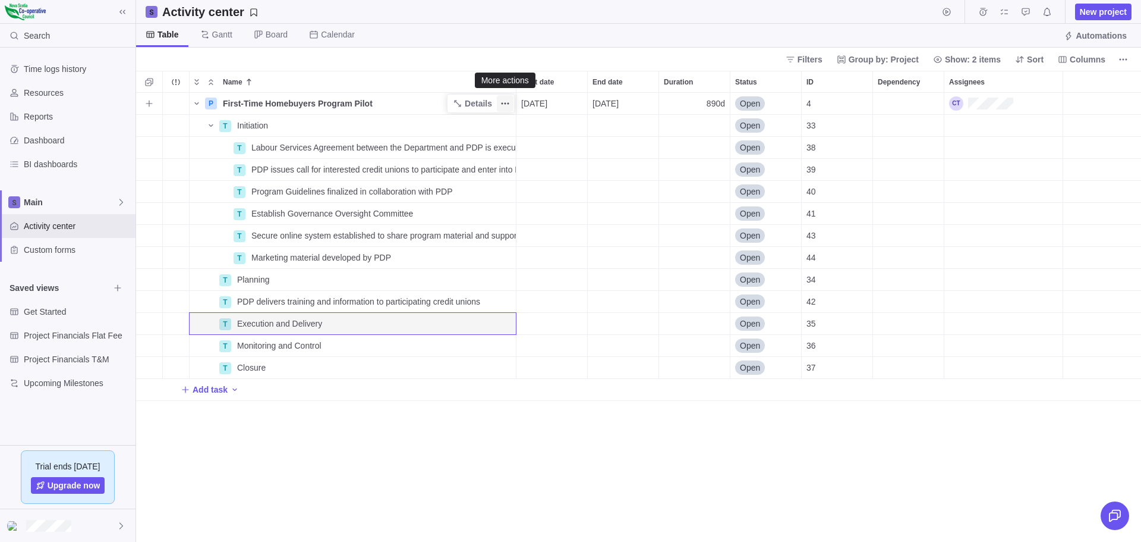
click at [504, 100] on icon "More actions" at bounding box center [506, 104] width 10 height 10
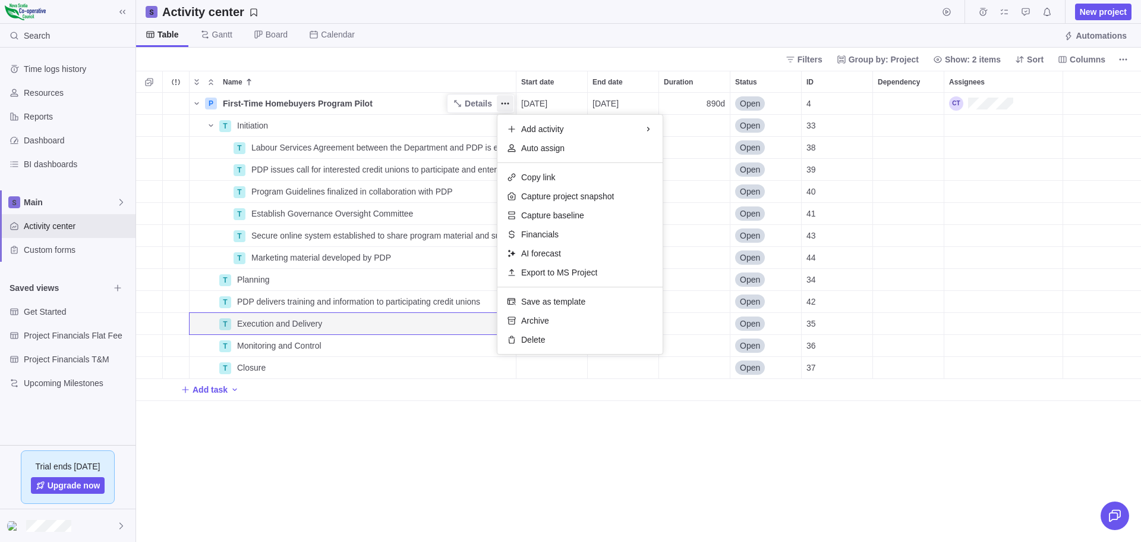
click at [217, 33] on body "Search Time logs history Resources Reports Dashboard BI dashboards Main Activit…" at bounding box center [570, 271] width 1141 height 542
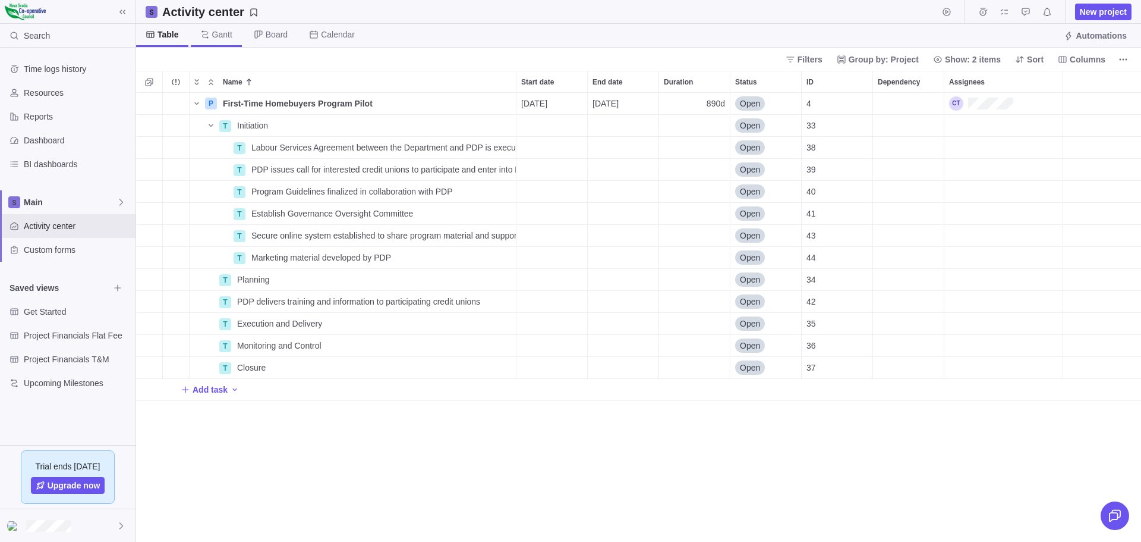
click at [216, 33] on span "Gantt" at bounding box center [222, 35] width 20 height 12
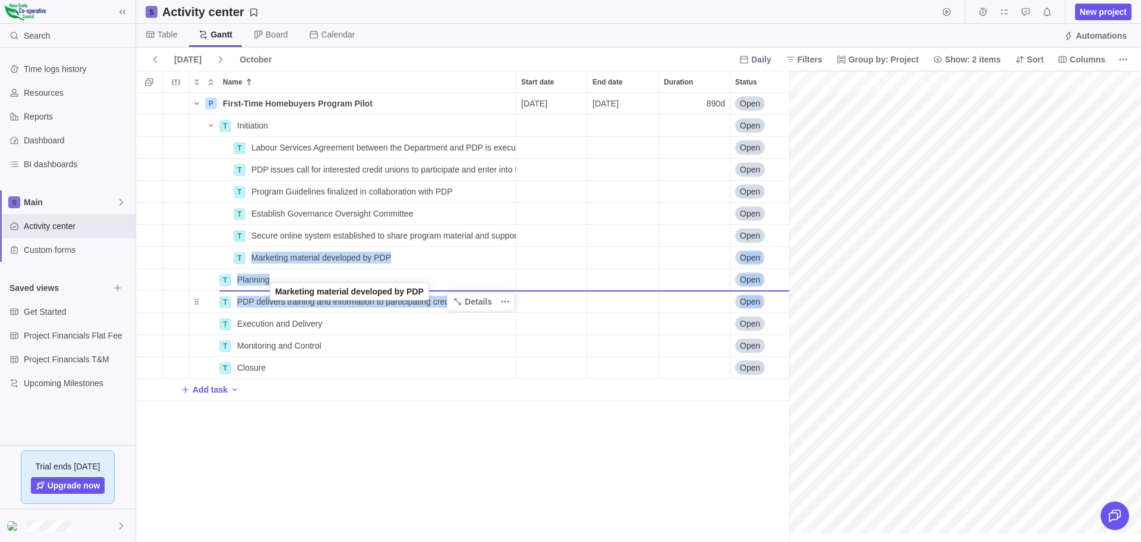
drag, startPoint x: 197, startPoint y: 257, endPoint x: 271, endPoint y: 292, distance: 82.2
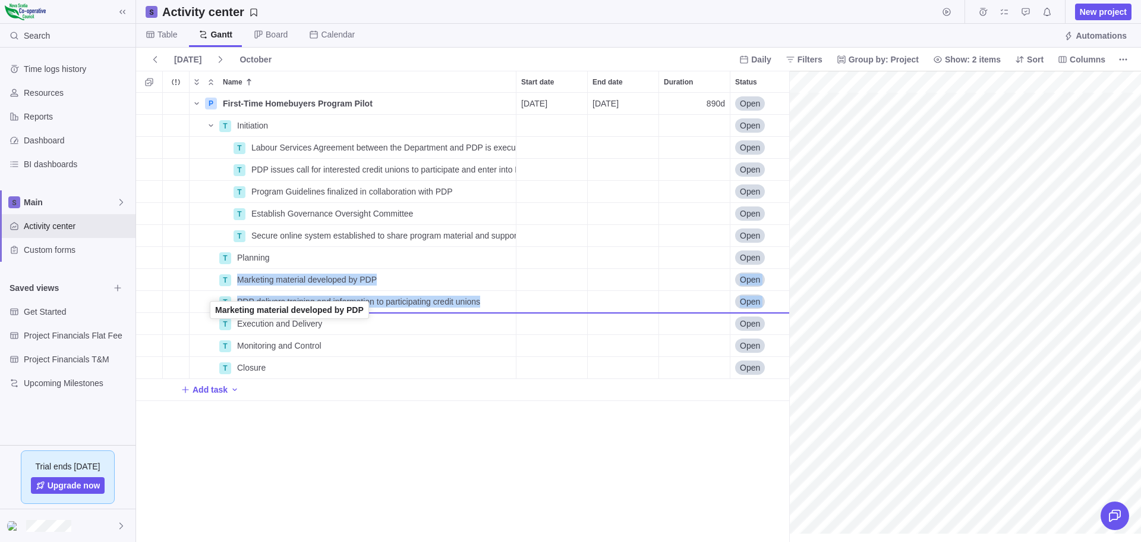
drag, startPoint x: 196, startPoint y: 276, endPoint x: 210, endPoint y: 309, distance: 35.1
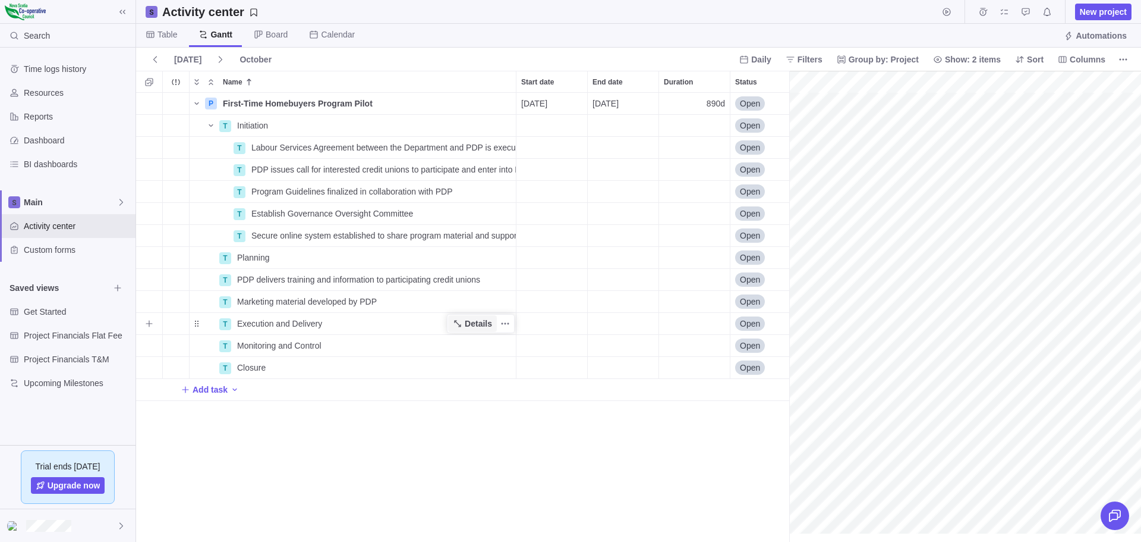
click at [459, 322] on icon "Name" at bounding box center [458, 324] width 10 height 10
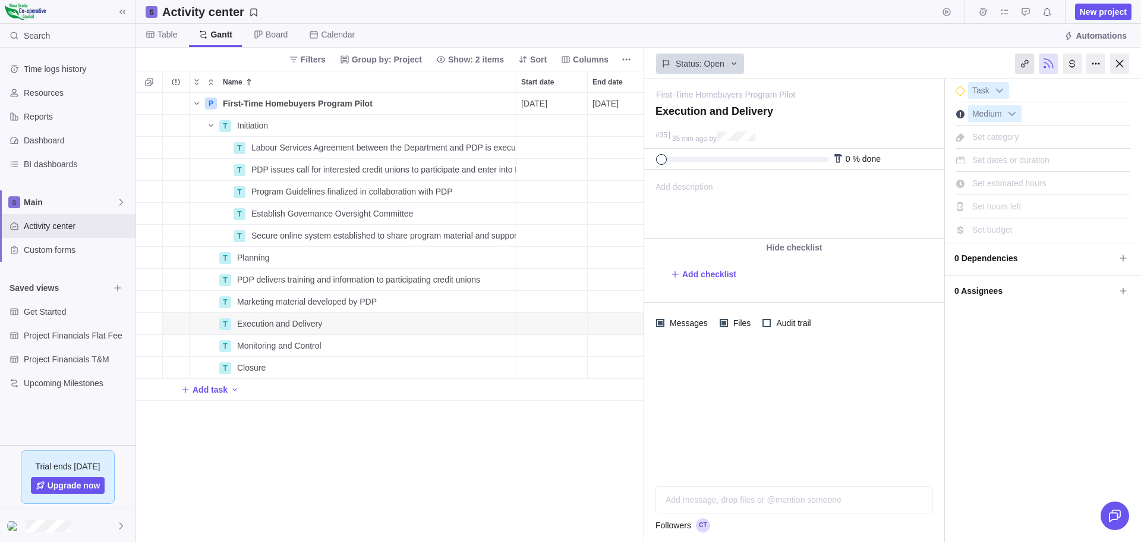
click at [1026, 61] on div at bounding box center [1024, 63] width 19 height 20
click at [504, 277] on icon "More actions" at bounding box center [506, 280] width 10 height 10
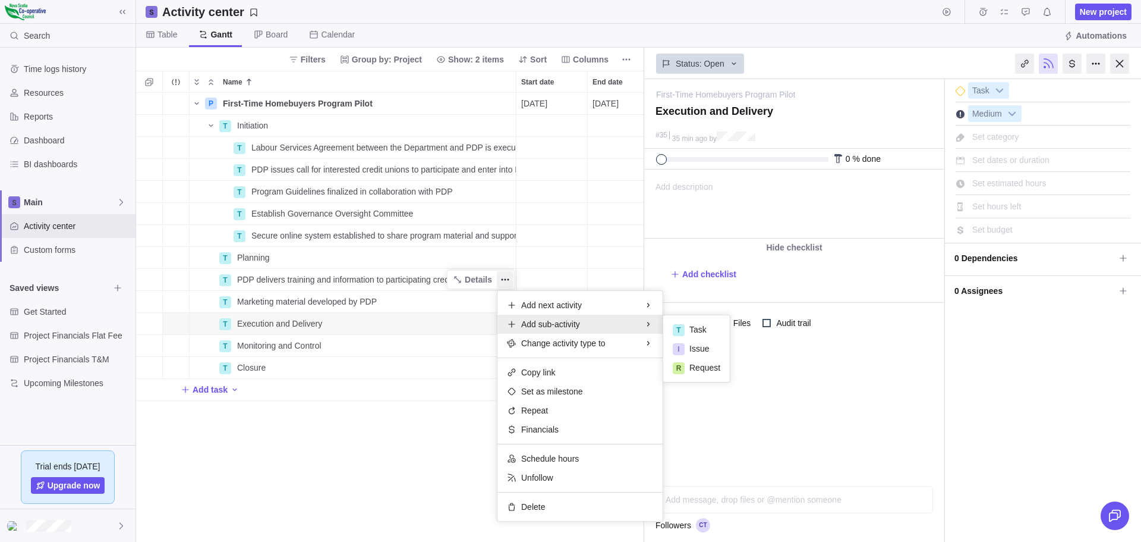
click at [167, 33] on body "Search Time logs history Resources Reports Dashboard BI dashboards Main Activit…" at bounding box center [570, 271] width 1141 height 542
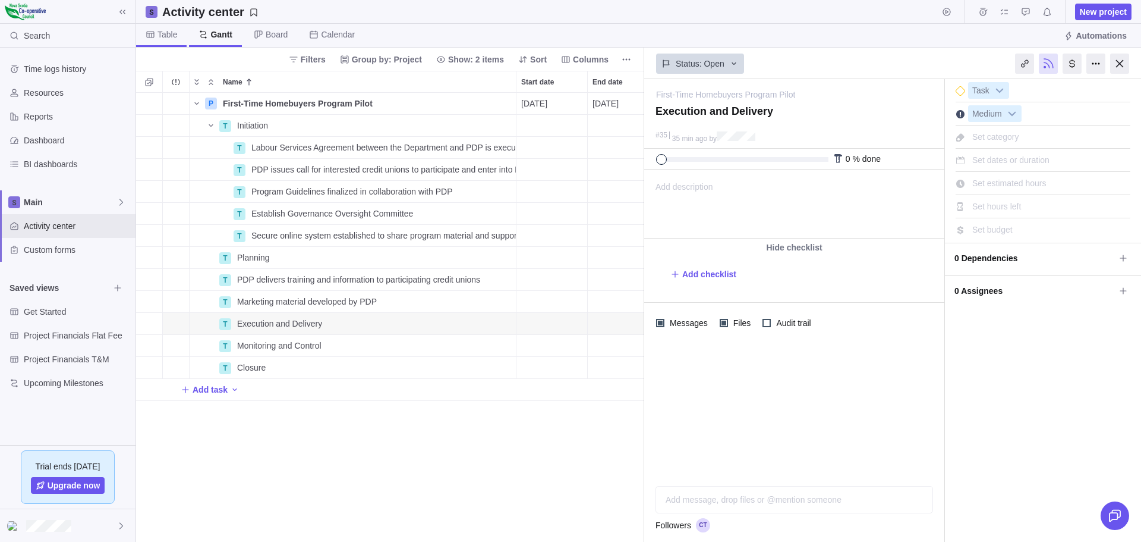
click at [163, 36] on span "Table" at bounding box center [168, 35] width 20 height 12
click at [176, 322] on div "Trouble indication" at bounding box center [176, 323] width 26 height 21
click at [177, 81] on icon "More actions" at bounding box center [176, 82] width 2 height 2
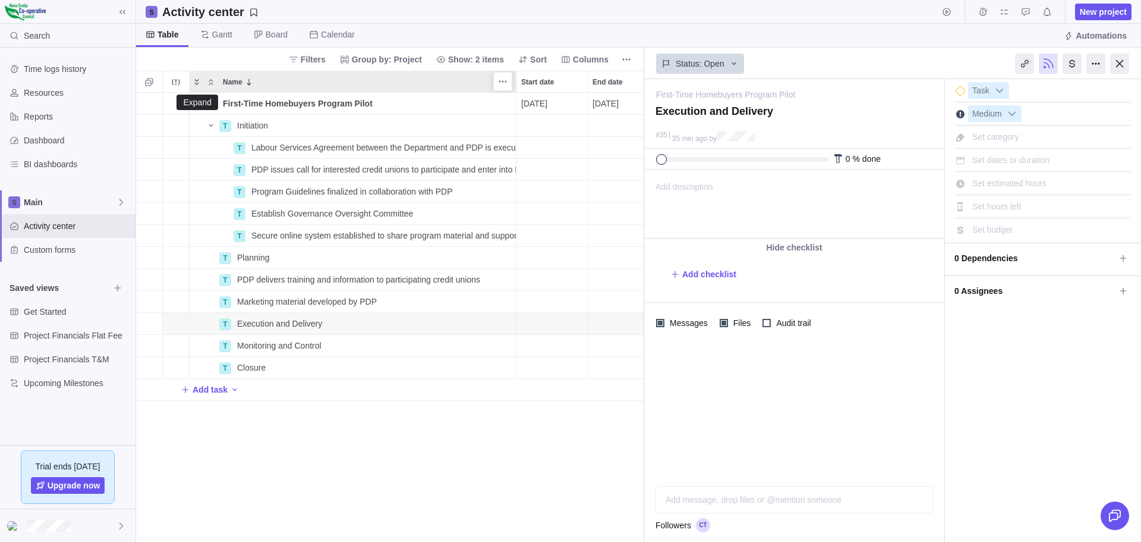
click at [199, 80] on icon "Expand" at bounding box center [196, 82] width 4 height 6
click at [212, 84] on icon "Collapse" at bounding box center [211, 82] width 10 height 10
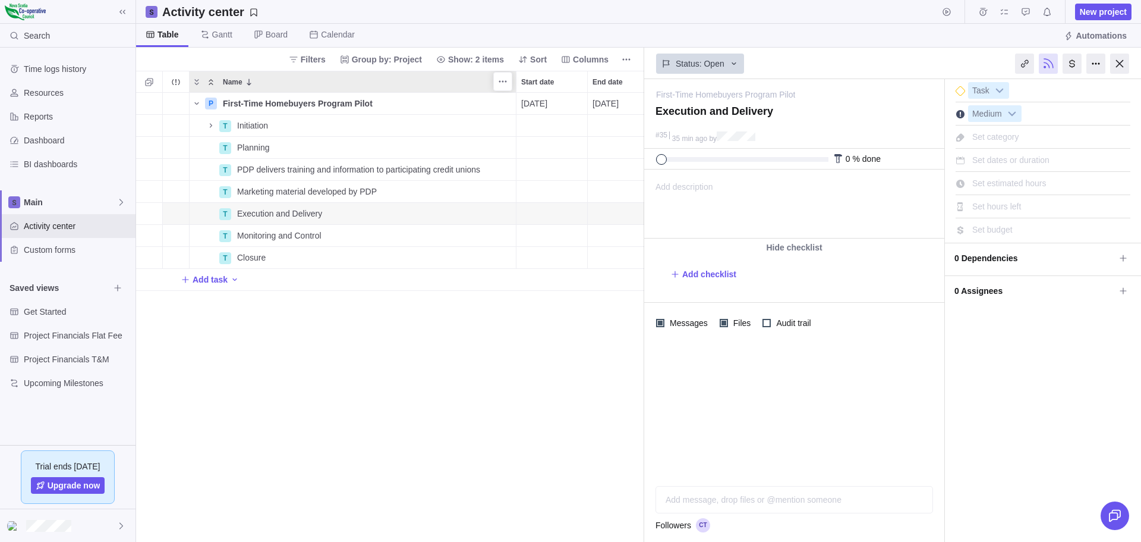
click at [212, 79] on icon "Collapse" at bounding box center [211, 82] width 10 height 10
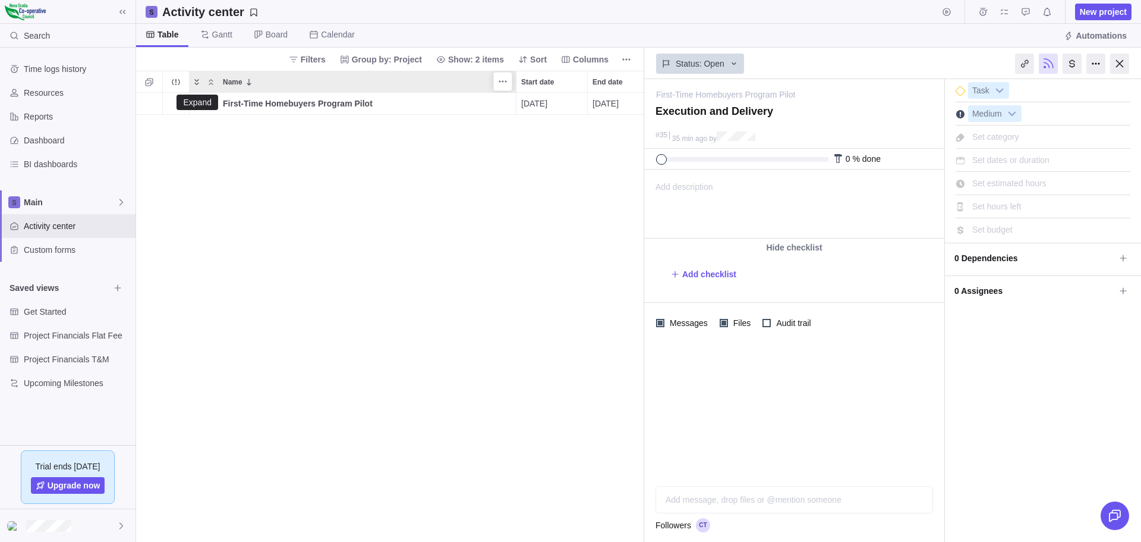
click at [198, 80] on icon "Expand" at bounding box center [196, 82] width 4 height 6
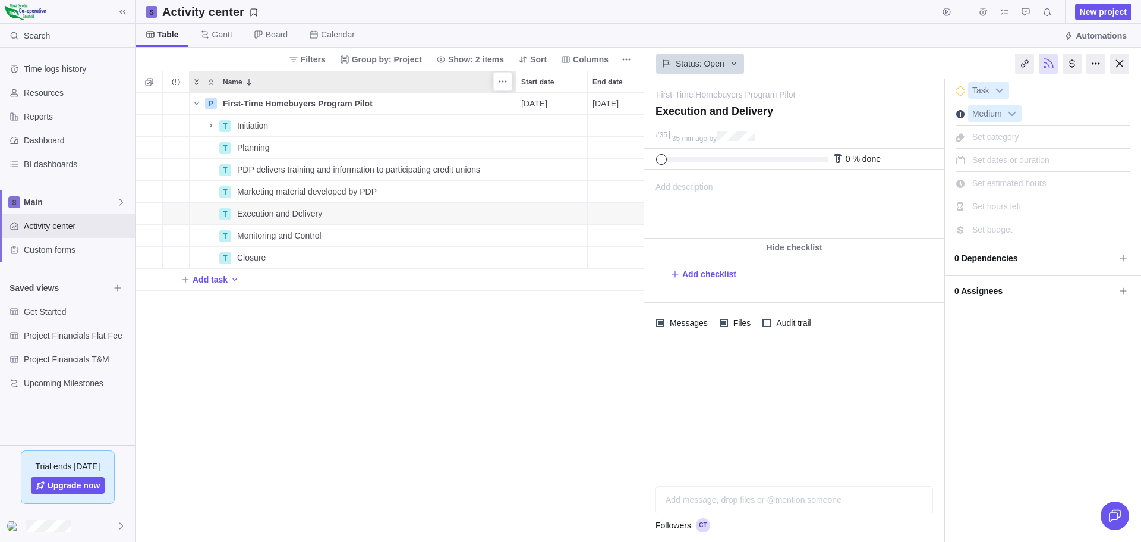
click at [196, 81] on icon "Expand" at bounding box center [196, 82] width 4 height 6
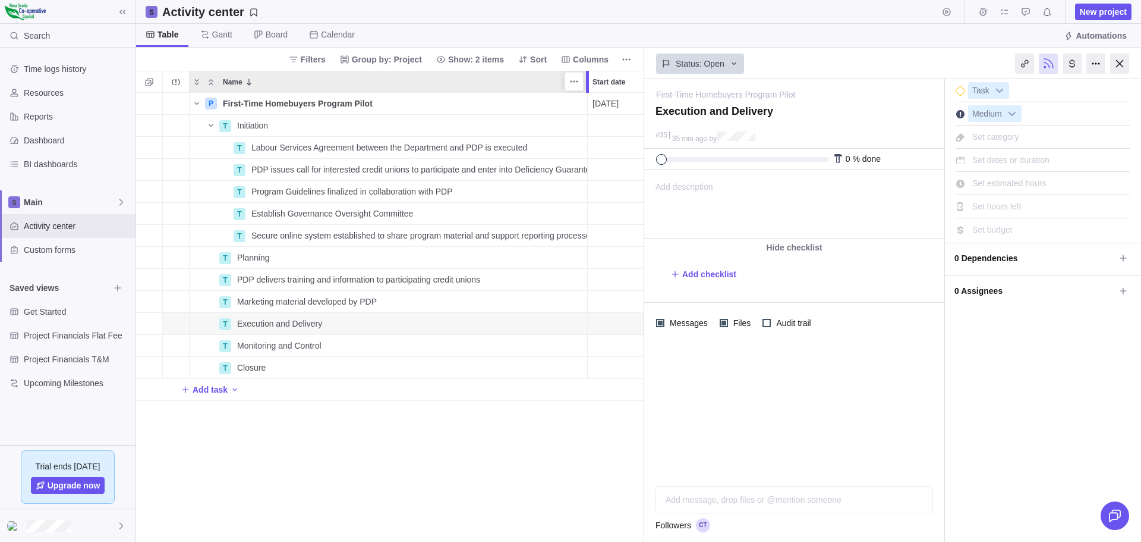
drag, startPoint x: 517, startPoint y: 76, endPoint x: 588, endPoint y: 77, distance: 71.3
click at [588, 77] on div at bounding box center [587, 82] width 3 height 22
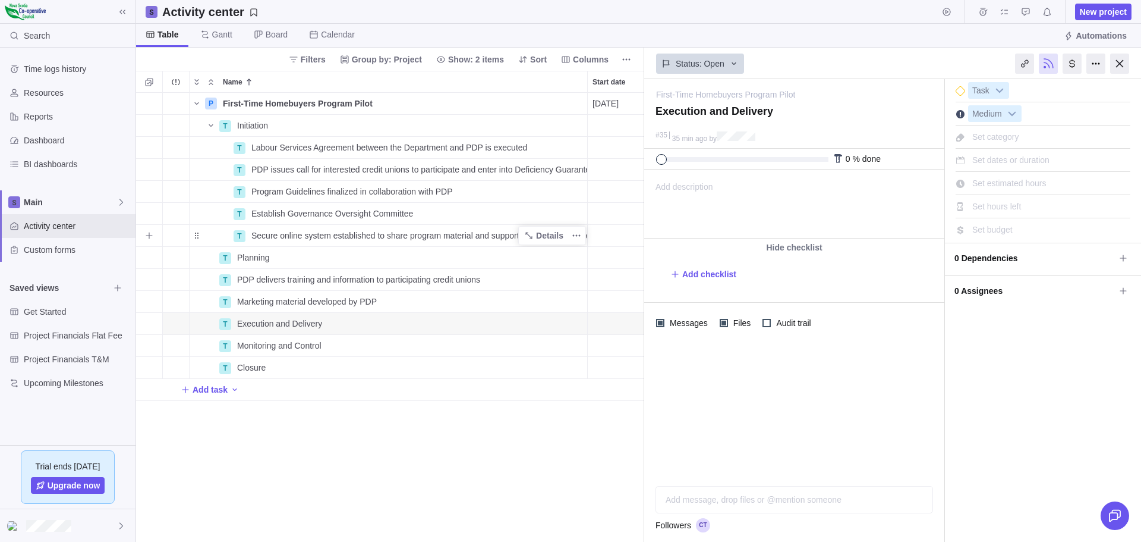
drag, startPoint x: 241, startPoint y: 232, endPoint x: 265, endPoint y: 236, distance: 24.6
click at [265, 236] on div "T Secure online system established to share program material and support report…" at bounding box center [388, 235] width 399 height 23
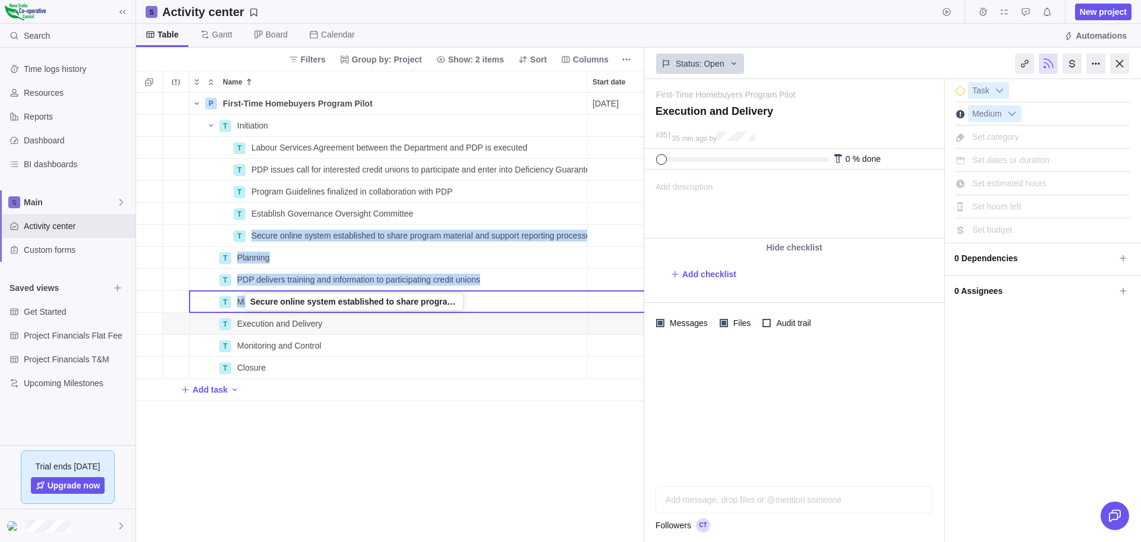
drag, startPoint x: 197, startPoint y: 234, endPoint x: 246, endPoint y: 302, distance: 83.8
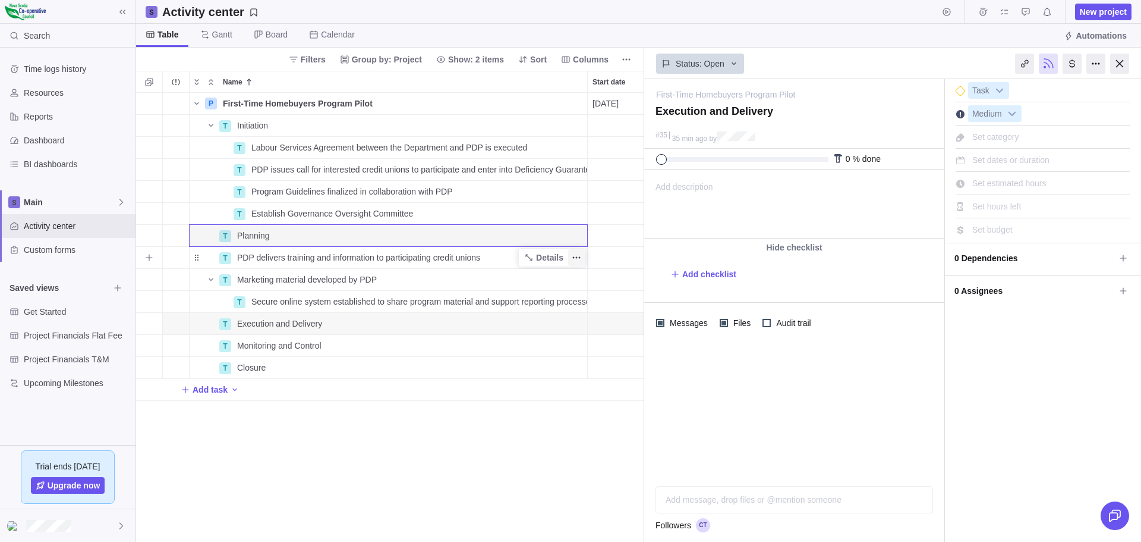
click at [579, 254] on icon "More actions" at bounding box center [577, 258] width 10 height 10
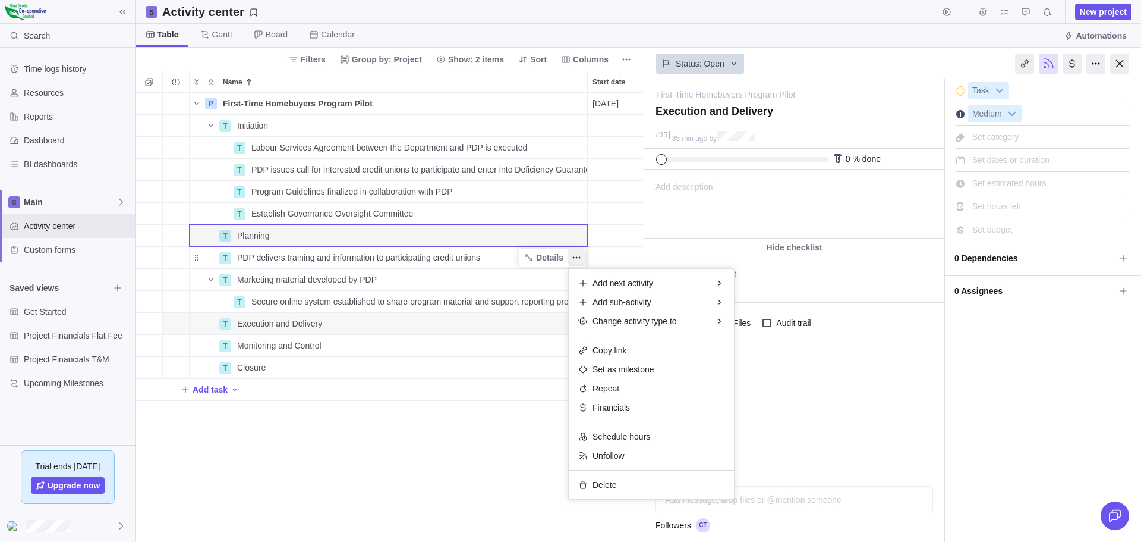
click at [222, 254] on div "P First-Time Homebuyers Program Pilot Details 11/03/2025 03/30/2029 890d Open 4…" at bounding box center [390, 317] width 508 height 449
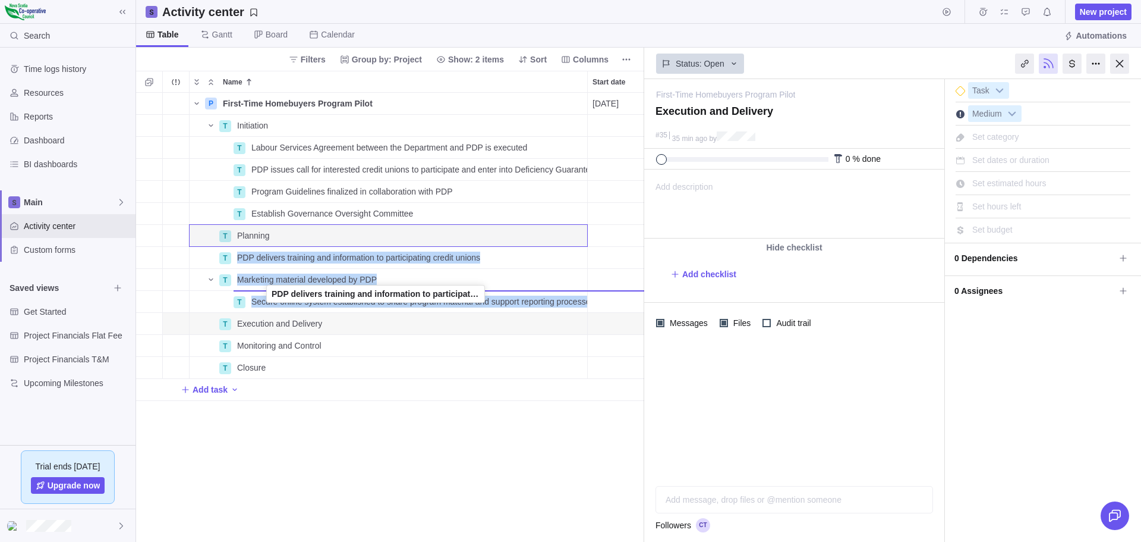
drag, startPoint x: 198, startPoint y: 256, endPoint x: 269, endPoint y: 294, distance: 80.3
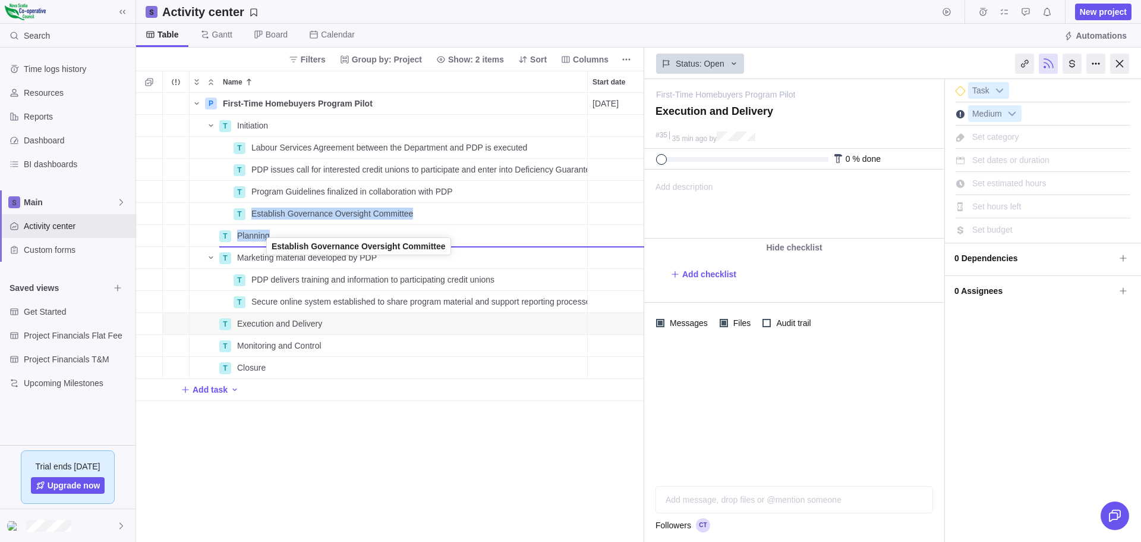
drag, startPoint x: 196, startPoint y: 211, endPoint x: 267, endPoint y: 246, distance: 78.7
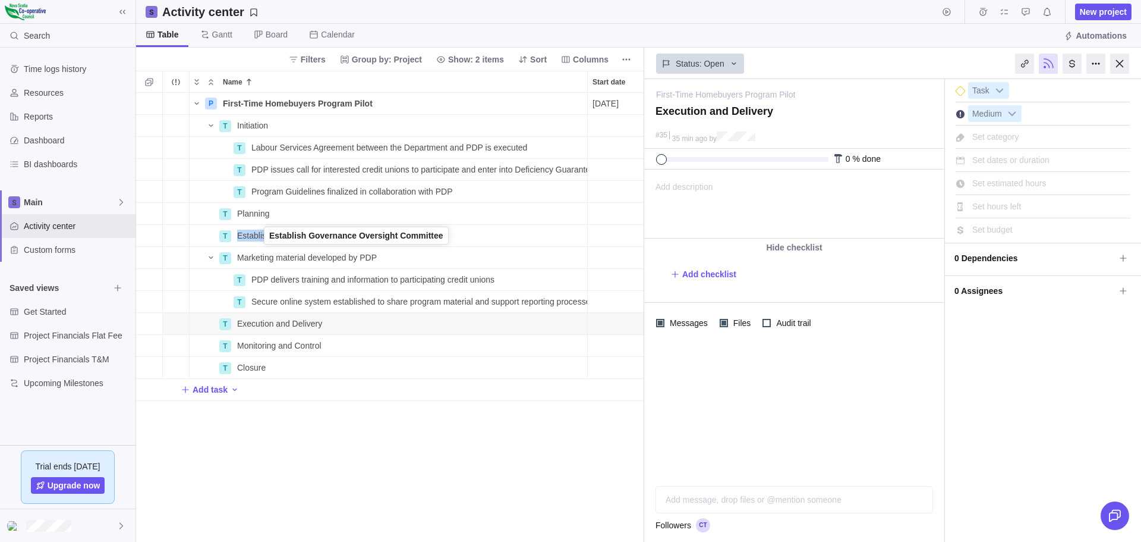
drag, startPoint x: 197, startPoint y: 233, endPoint x: 265, endPoint y: 235, distance: 68.4
click at [265, 235] on div "T Establish Governance Oversight Committee" at bounding box center [388, 235] width 399 height 23
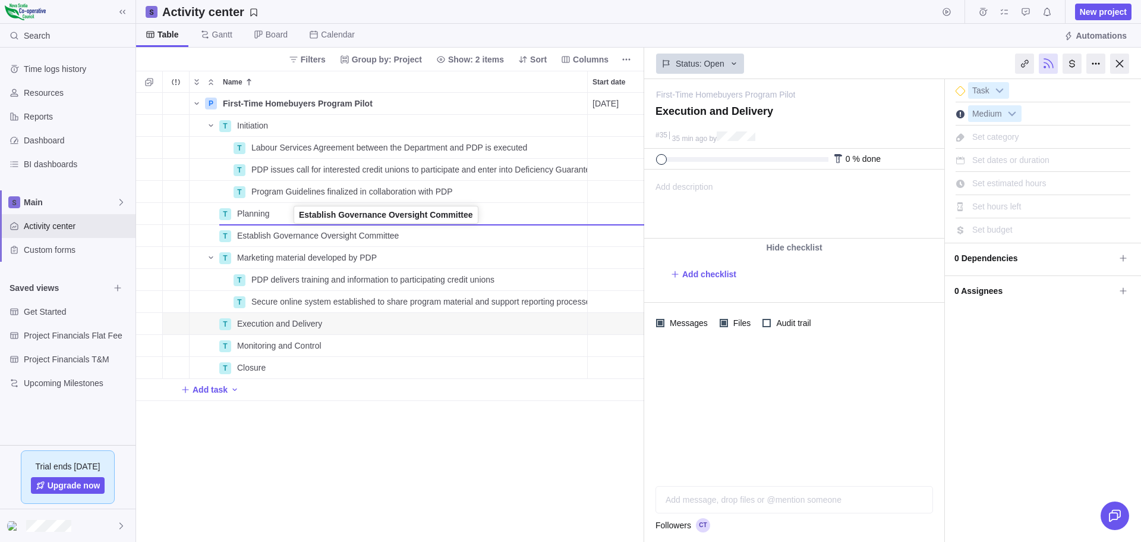
drag, startPoint x: 196, startPoint y: 239, endPoint x: 289, endPoint y: 224, distance: 95.1
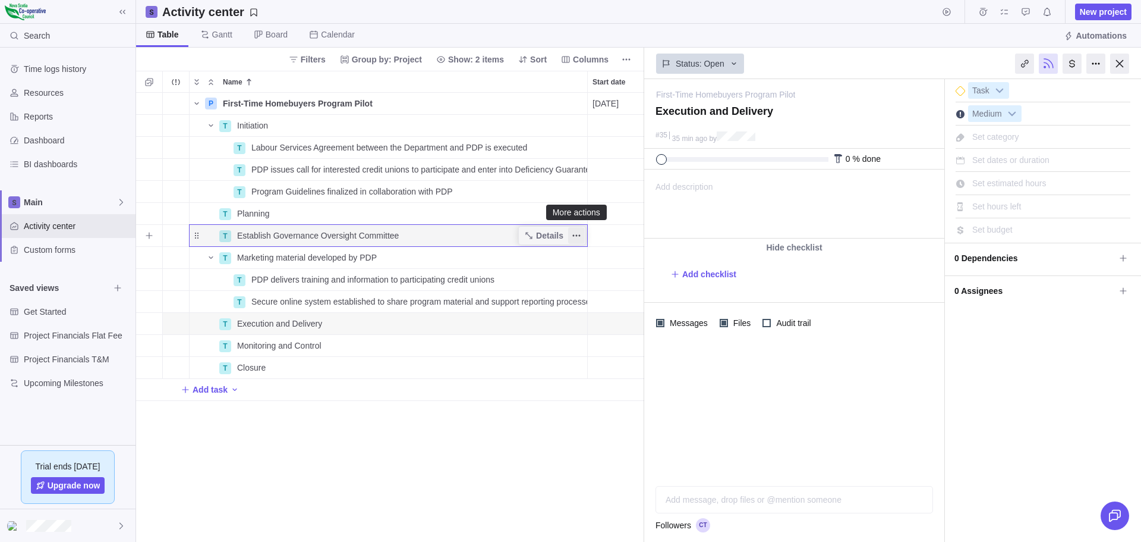
click at [577, 235] on icon "More actions" at bounding box center [577, 236] width 2 height 2
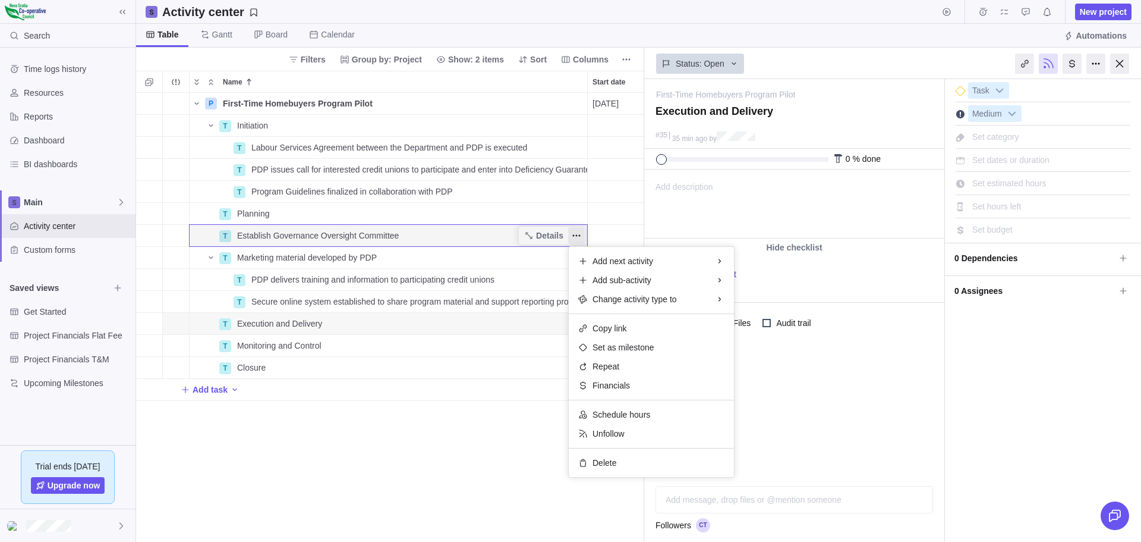
click at [218, 34] on body "Search Time logs history Resources Reports Dashboard BI dashboards Main Activit…" at bounding box center [570, 271] width 1141 height 542
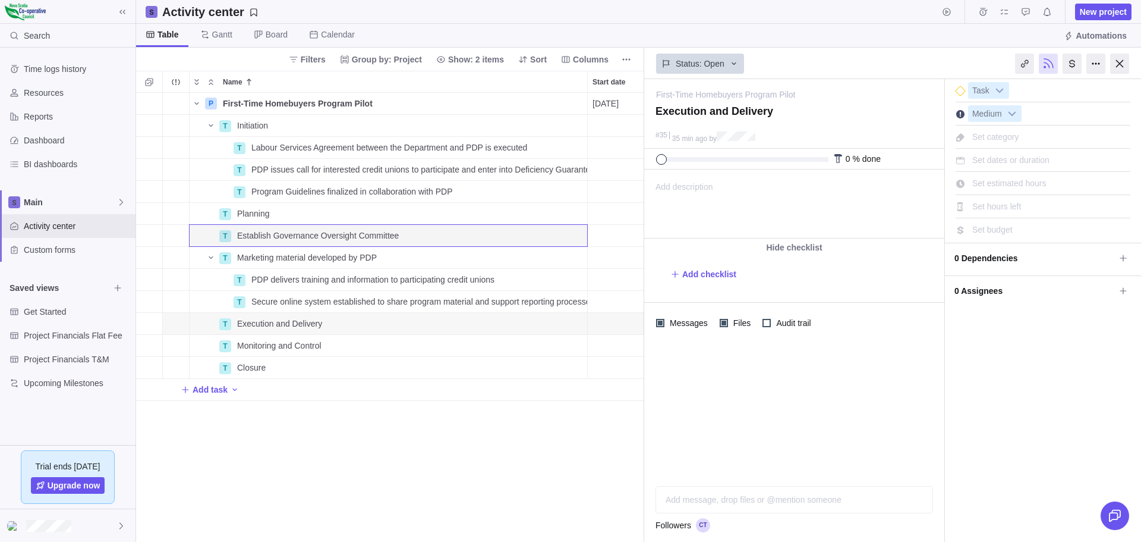
drag, startPoint x: 525, startPoint y: 4, endPoint x: 493, endPoint y: 7, distance: 31.6
click at [525, 4] on div "Activity center New project" at bounding box center [638, 12] width 1005 height 24
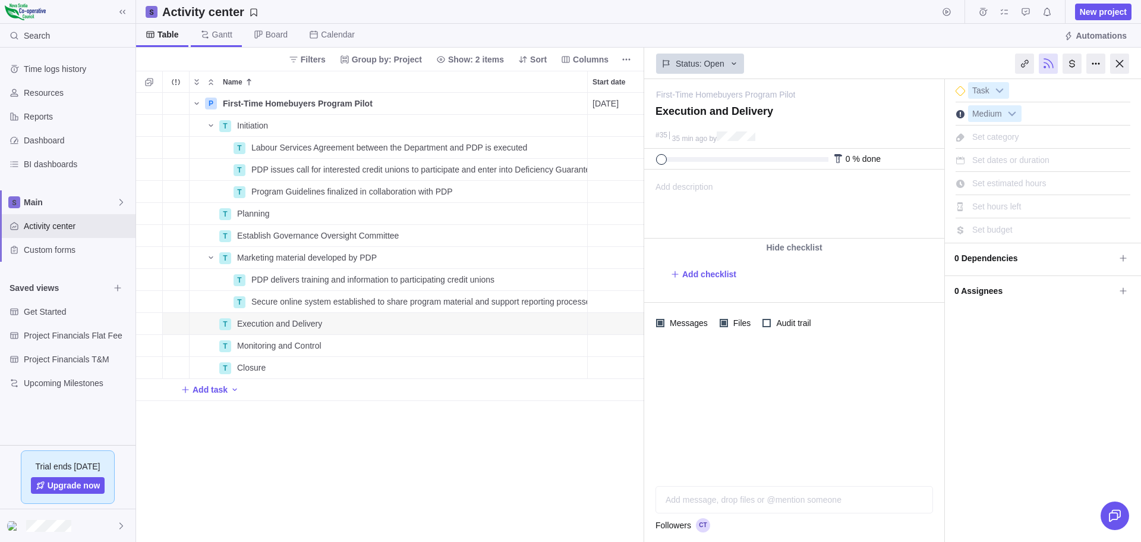
click at [215, 34] on span "Gantt" at bounding box center [222, 35] width 20 height 12
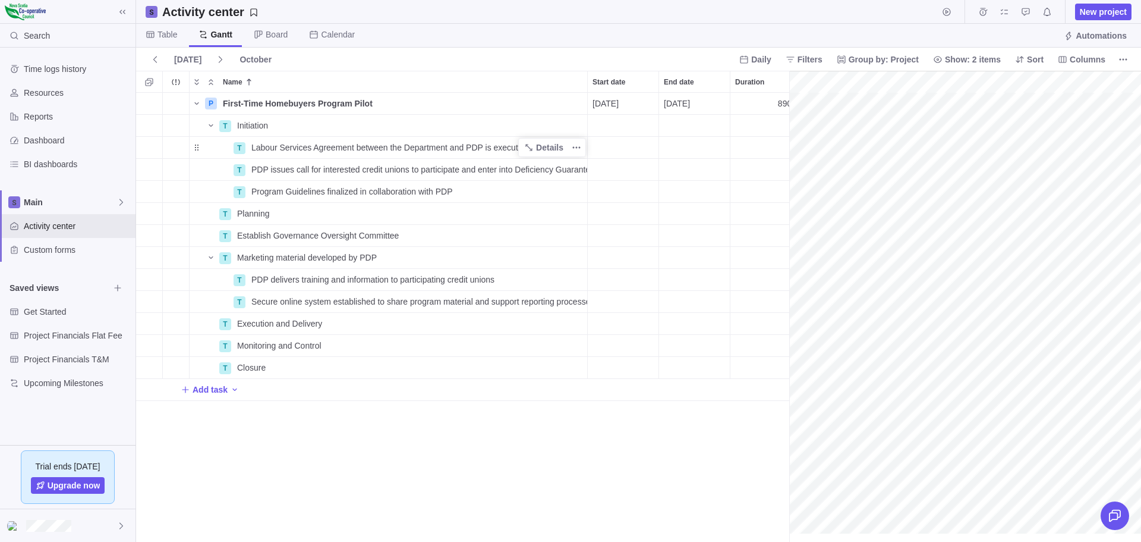
scroll to position [0, 99]
click at [256, 123] on span "Initiation" at bounding box center [252, 125] width 31 height 12
click at [289, 150] on div "P First-Time Homebuyers Program Pilot Details 11/03/2025 03/30/2029 890d Open 4…" at bounding box center [462, 317] width 653 height 449
click at [148, 212] on icon "Add sub-activity" at bounding box center [149, 214] width 10 height 10
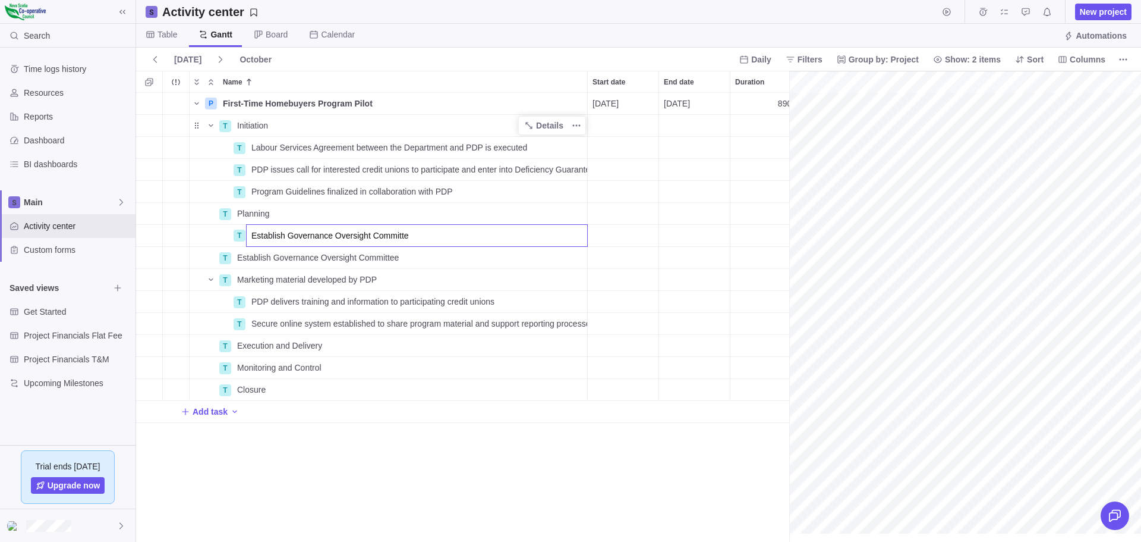
type input "Establish Governance Oversight Committee"
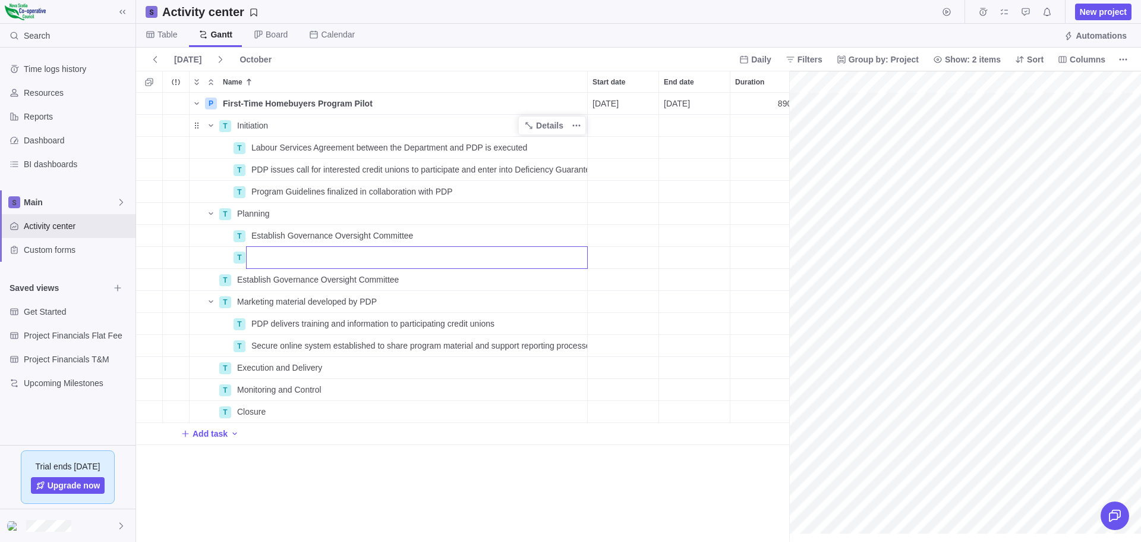
click at [261, 259] on input "Name" at bounding box center [417, 257] width 342 height 23
type input "Develop website requirements"
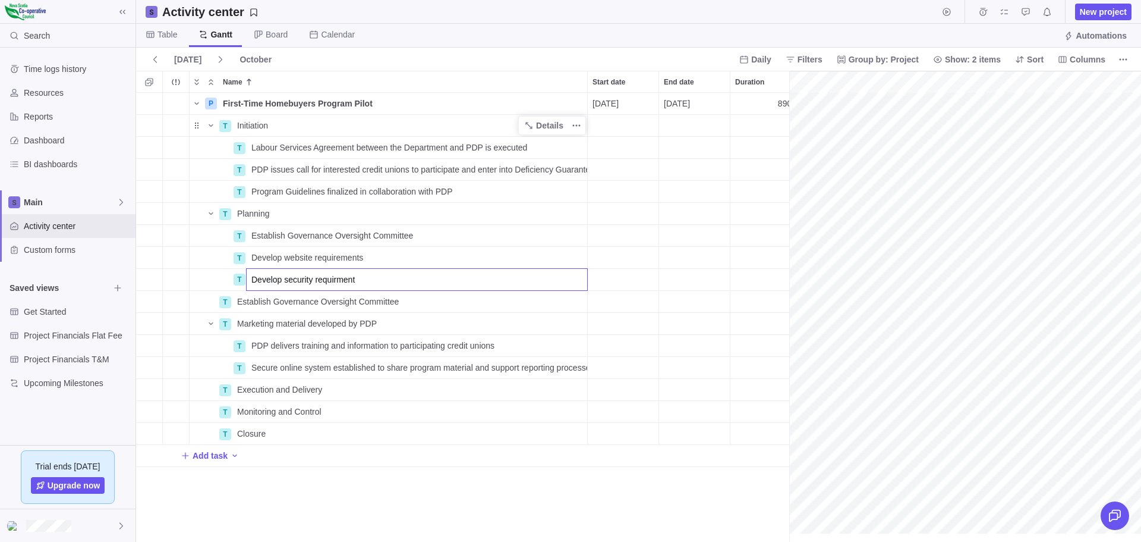
type input "Develop security requirments"
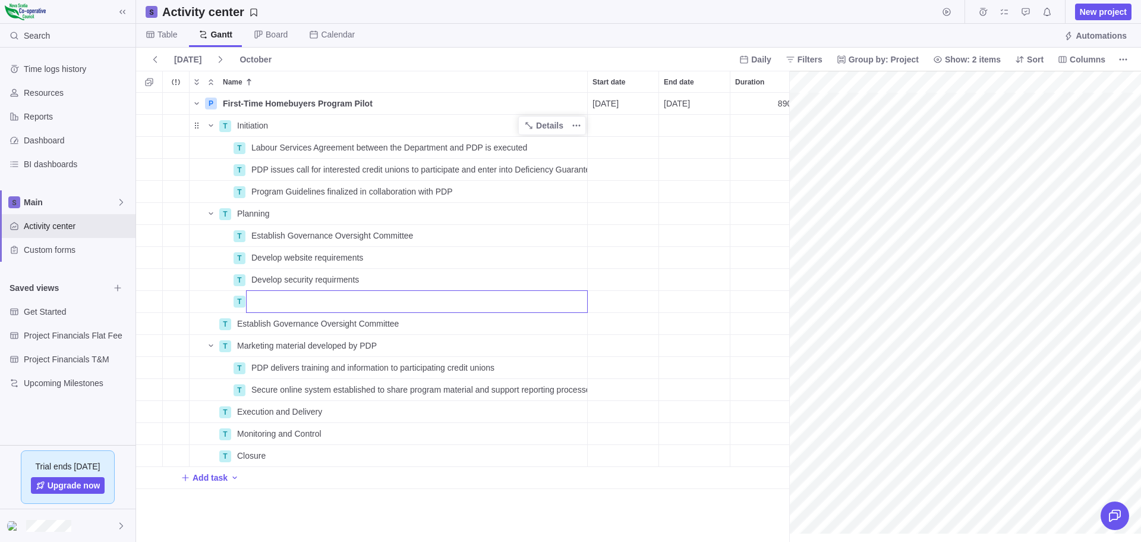
click at [210, 345] on div "P First-Time Homebuyers Program Pilot Details 11/03/2025 03/30/2029 890d Open 4…" at bounding box center [462, 317] width 653 height 449
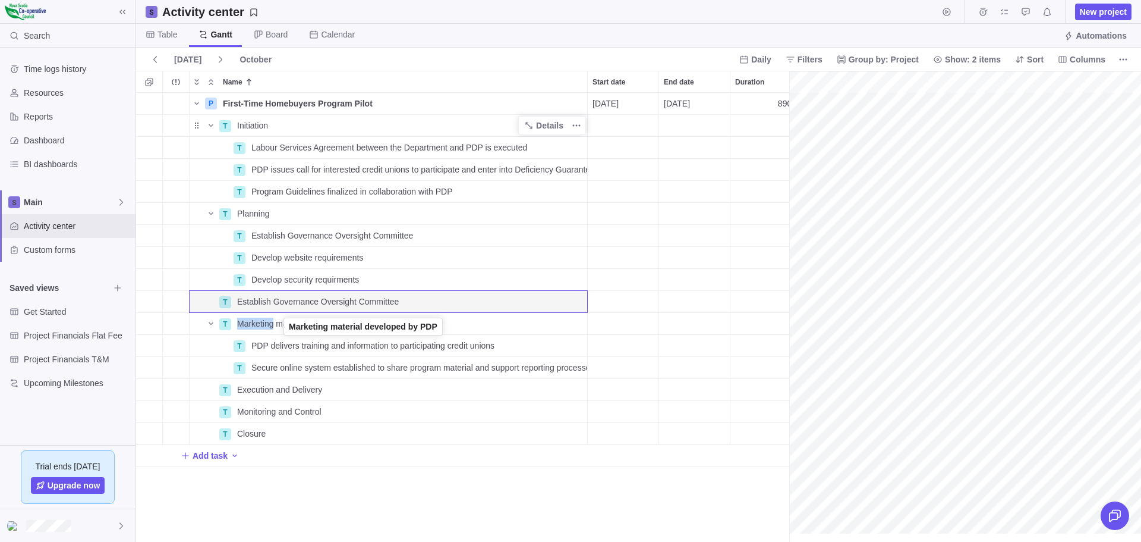
drag, startPoint x: 197, startPoint y: 323, endPoint x: 272, endPoint y: 328, distance: 75.6
click at [273, 328] on div "T Marketing material developed by PDP" at bounding box center [388, 323] width 399 height 23
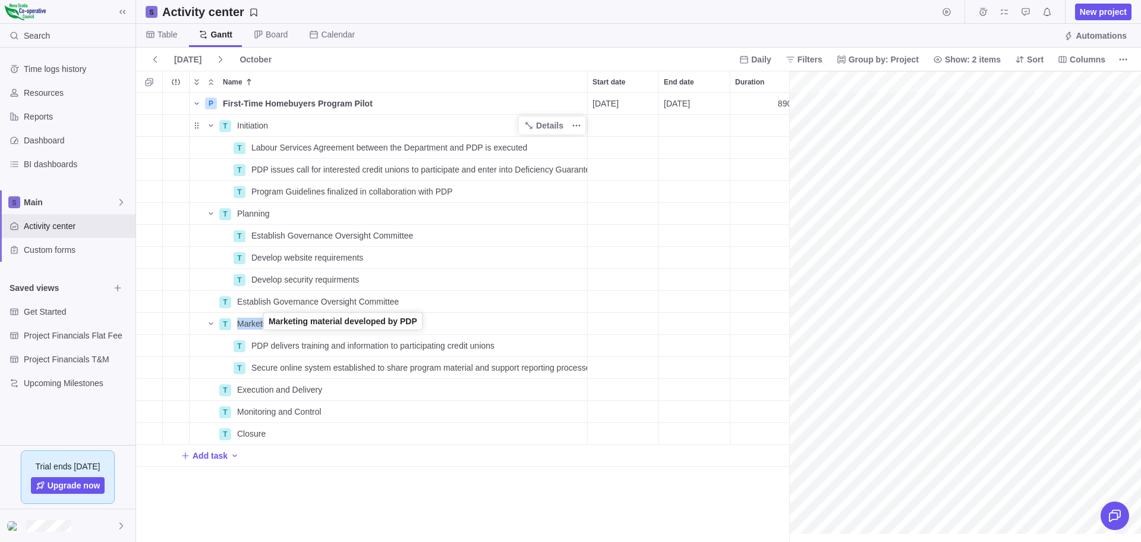
drag, startPoint x: 196, startPoint y: 323, endPoint x: 264, endPoint y: 322, distance: 67.8
click at [577, 323] on icon "More actions" at bounding box center [577, 324] width 2 height 2
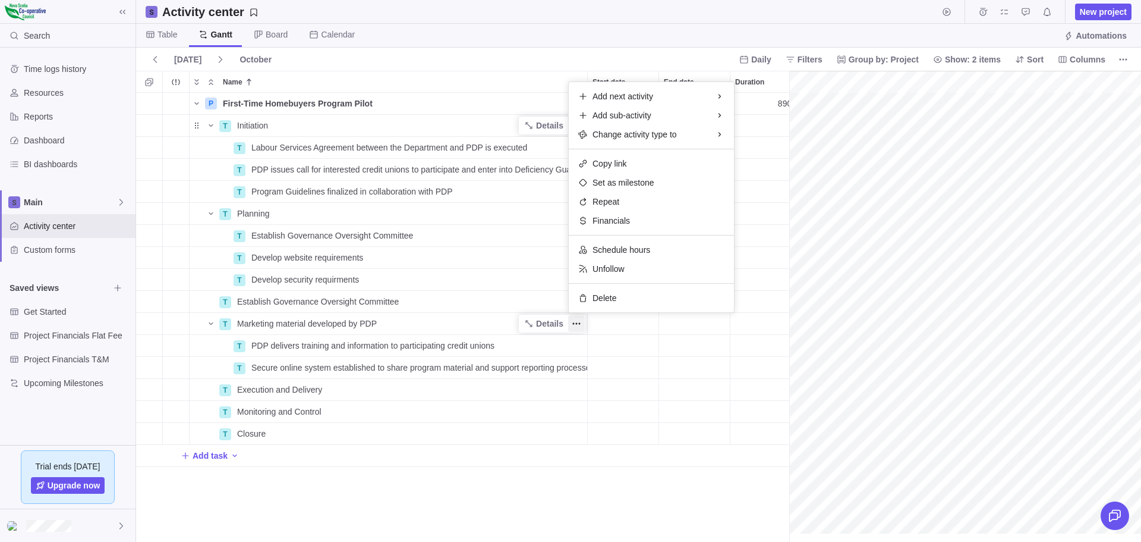
click at [310, 468] on div "P First-Time Homebuyers Program Pilot Details 11/03/2025 03/30/2029 890d Open 4…" at bounding box center [462, 317] width 653 height 449
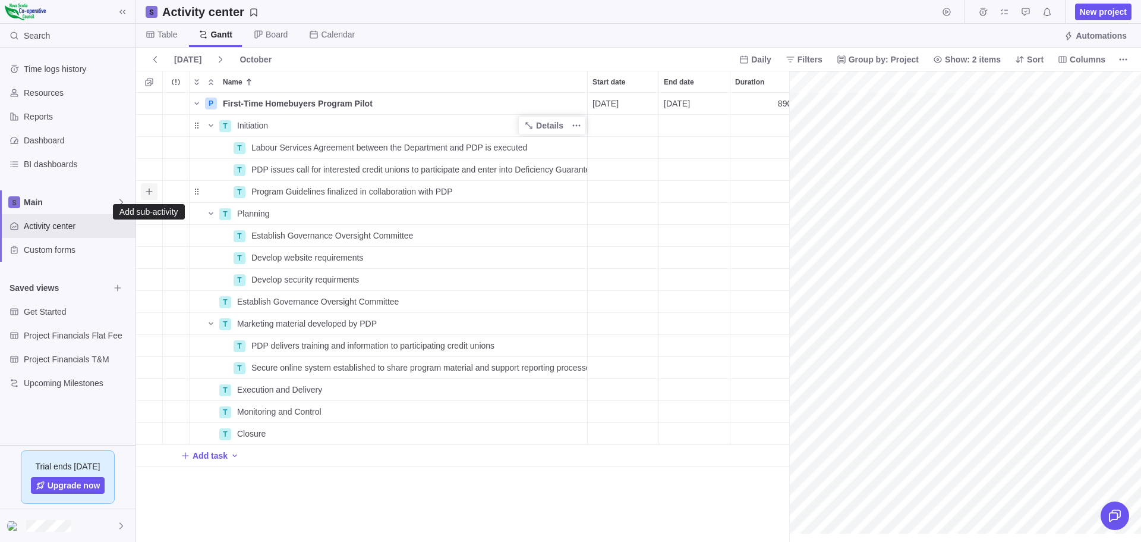
click at [148, 191] on icon "Add sub-activity" at bounding box center [149, 191] width 7 height 7
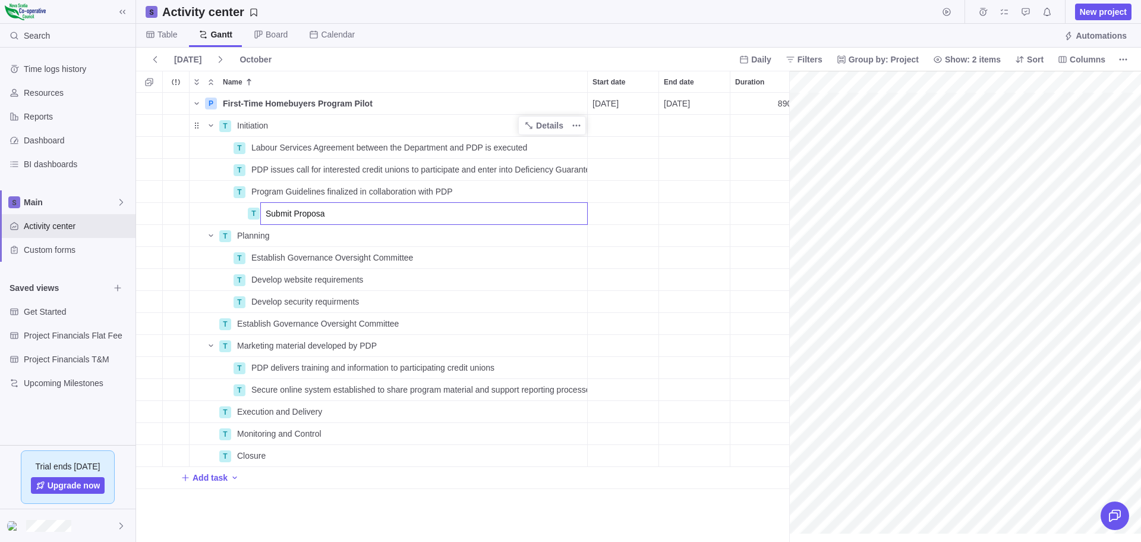
type input "Submit Proposal"
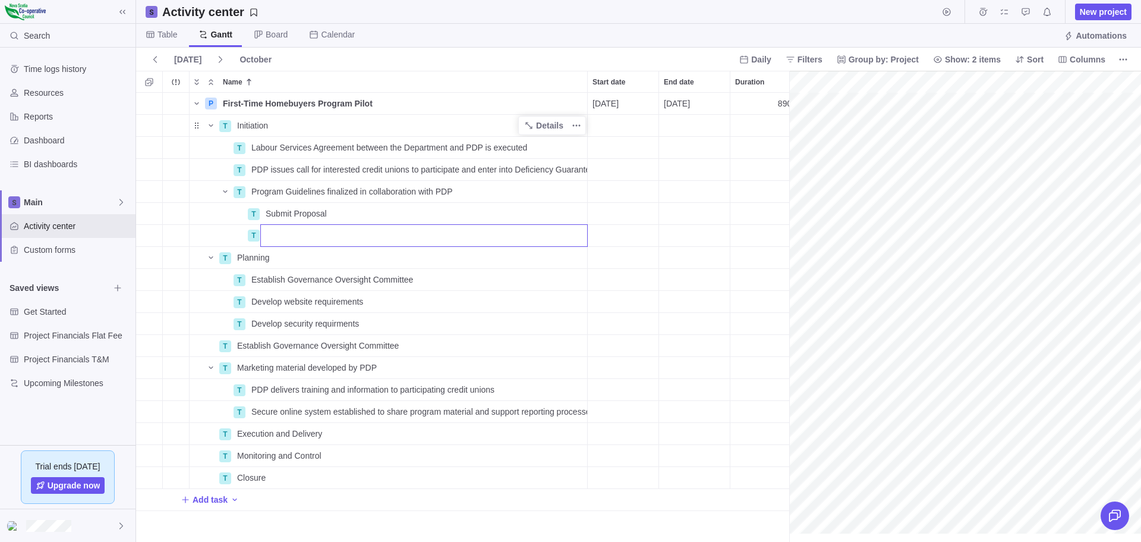
click at [238, 213] on div "P First-Time Homebuyers Program Pilot Details 11/03/2025 03/30/2029 890d Open 4…" at bounding box center [462, 317] width 653 height 449
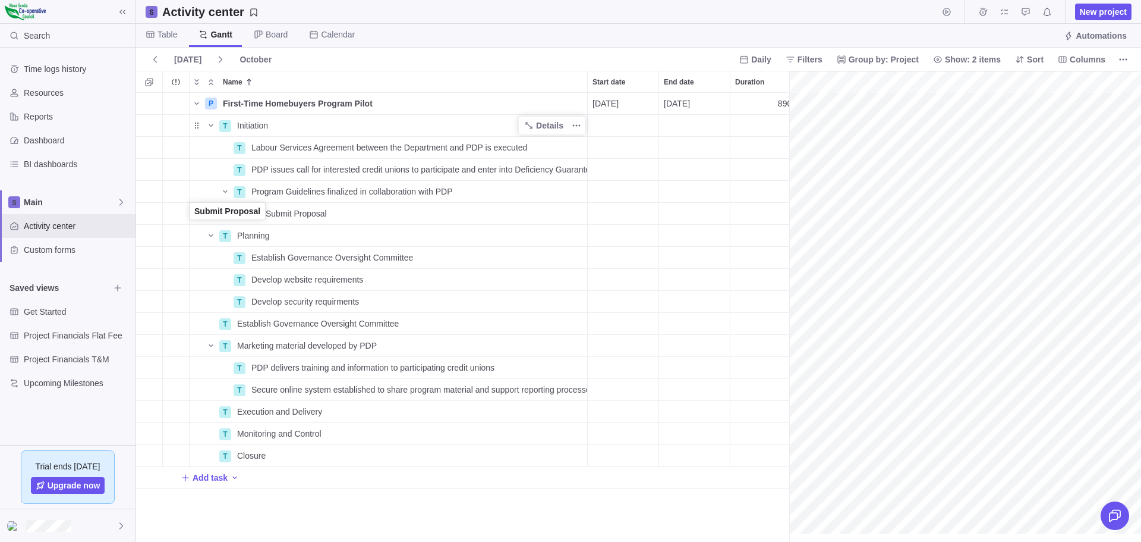
drag, startPoint x: 196, startPoint y: 213, endPoint x: 189, endPoint y: 213, distance: 6.6
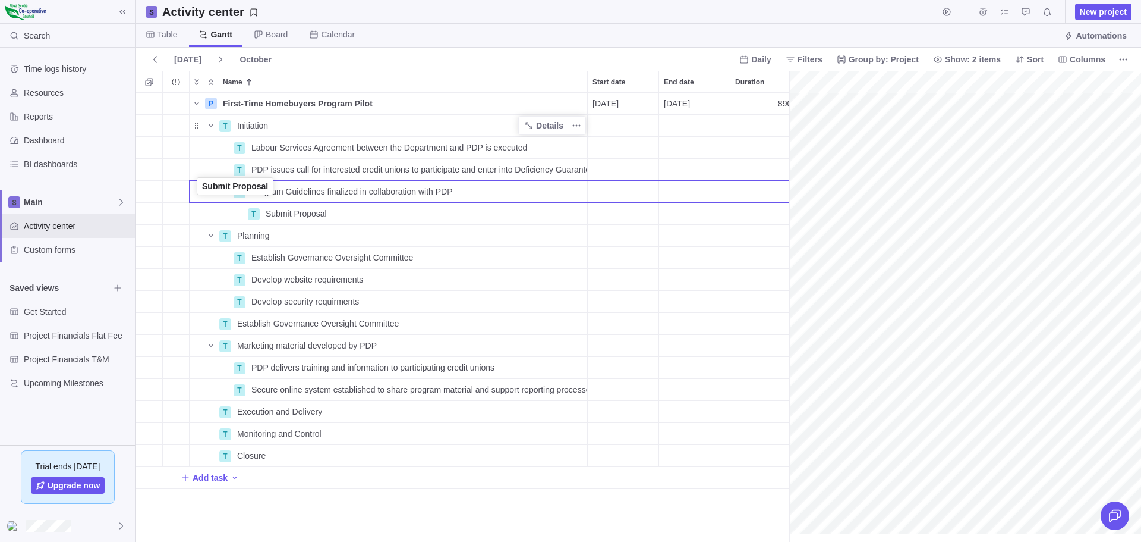
drag, startPoint x: 197, startPoint y: 215, endPoint x: 198, endPoint y: 189, distance: 25.6
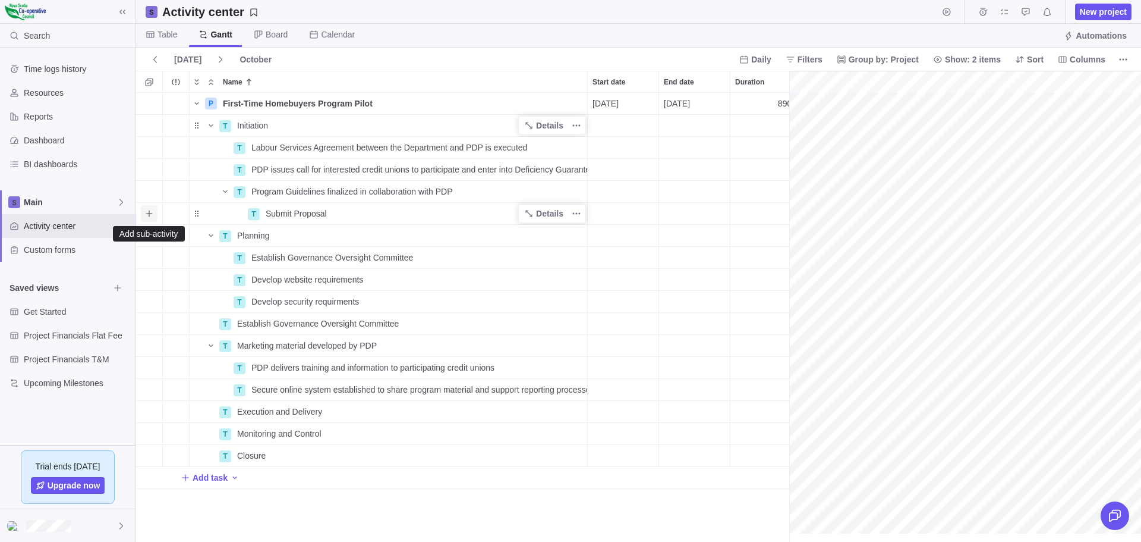
click at [148, 214] on icon "Add sub-activity" at bounding box center [149, 214] width 10 height 10
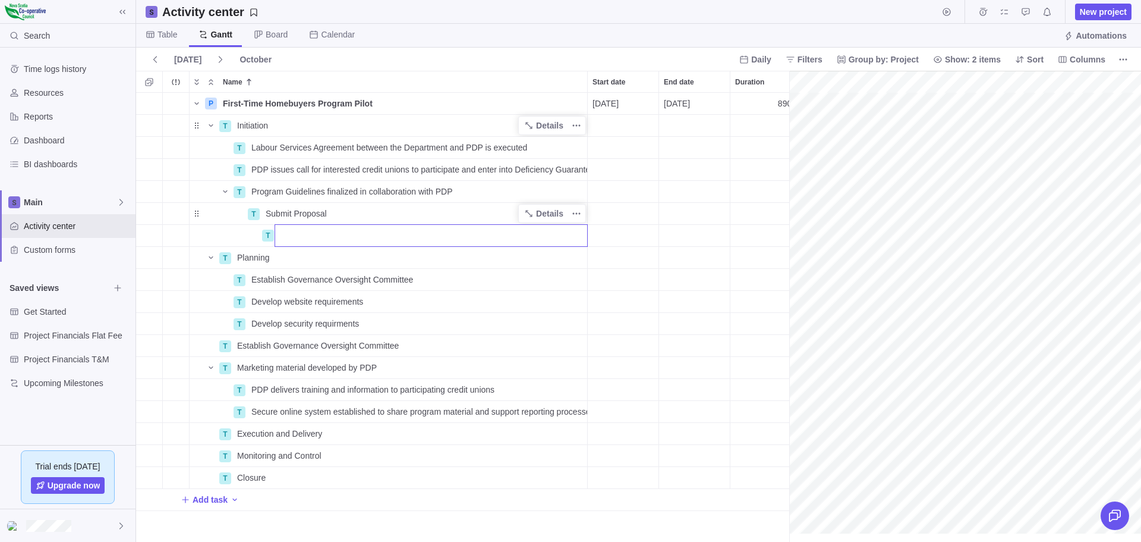
click at [612, 127] on div "P First-Time Homebuyers Program Pilot Details 11/03/2025 03/30/2029 890d Open 4…" at bounding box center [462, 317] width 653 height 449
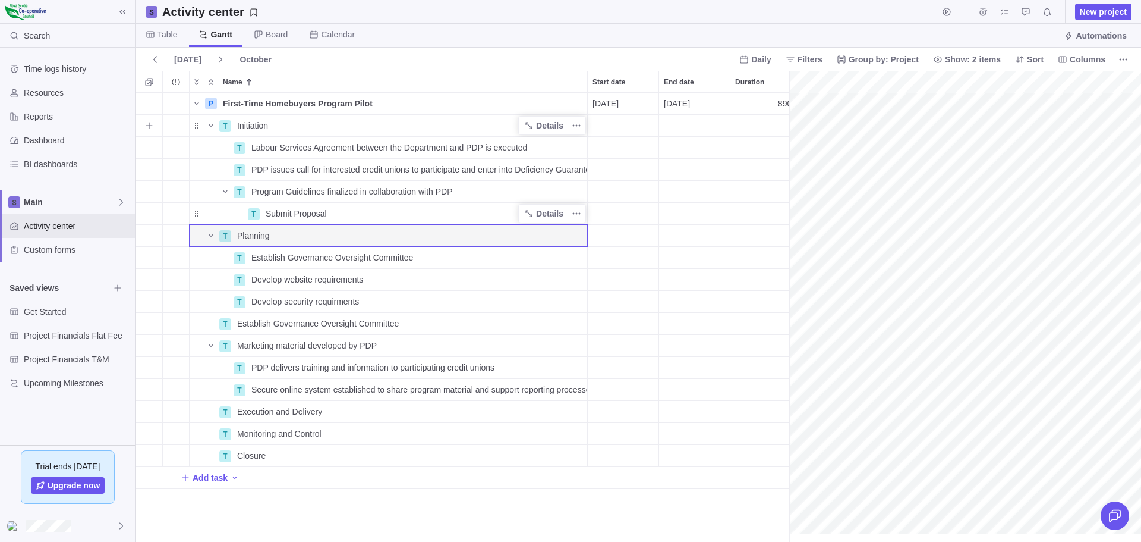
click at [606, 128] on div "Start date" at bounding box center [623, 125] width 71 height 21
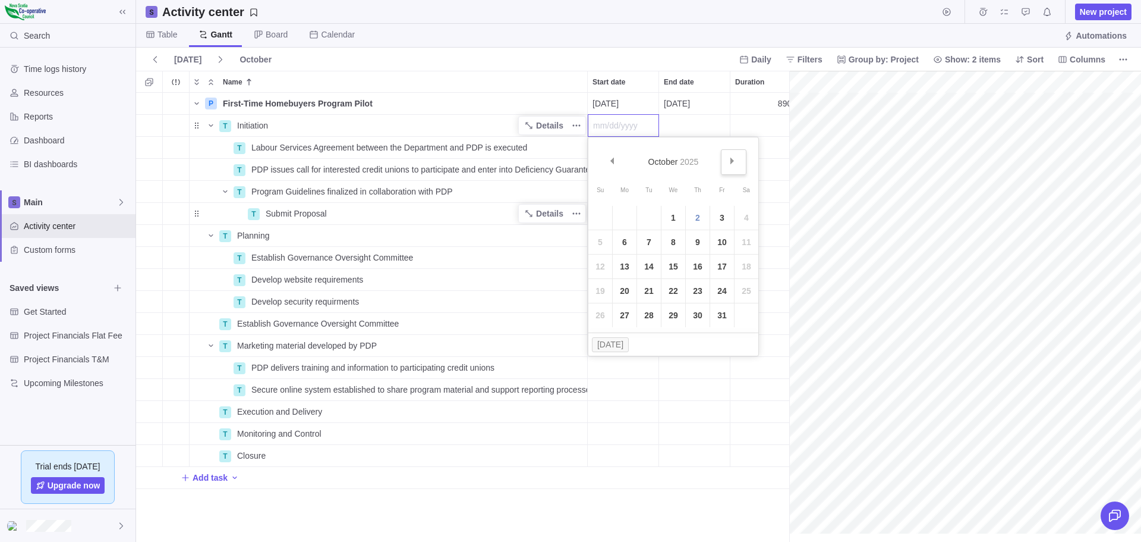
click at [731, 159] on span "Next" at bounding box center [732, 161] width 7 height 7
click at [621, 239] on link "3" at bounding box center [625, 242] width 24 height 24
click at [684, 124] on div "End date" at bounding box center [694, 125] width 71 height 21
click at [792, 241] on link "7" at bounding box center [793, 242] width 24 height 24
click at [325, 140] on div "Labour Services Agreement between the Department and PDP is executed" at bounding box center [417, 147] width 341 height 21
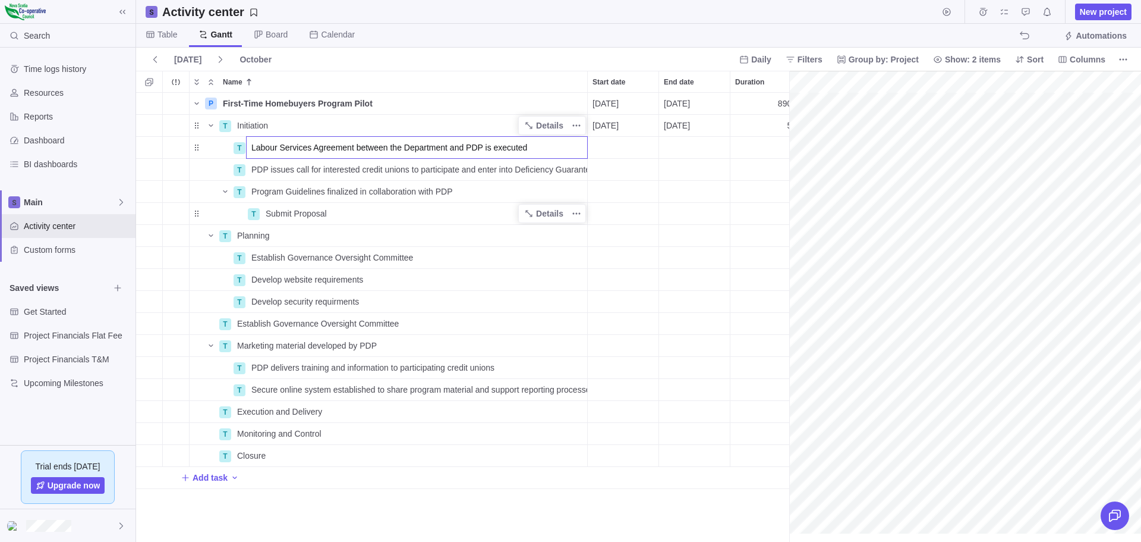
click at [629, 144] on div "P First-Time Homebuyers Program Pilot Details 11/03/2025 03/30/2029 890d Open 4…" at bounding box center [462, 317] width 653 height 449
click at [612, 145] on div "Start date" at bounding box center [623, 147] width 71 height 21
click at [723, 240] on link "3" at bounding box center [722, 240] width 24 height 24
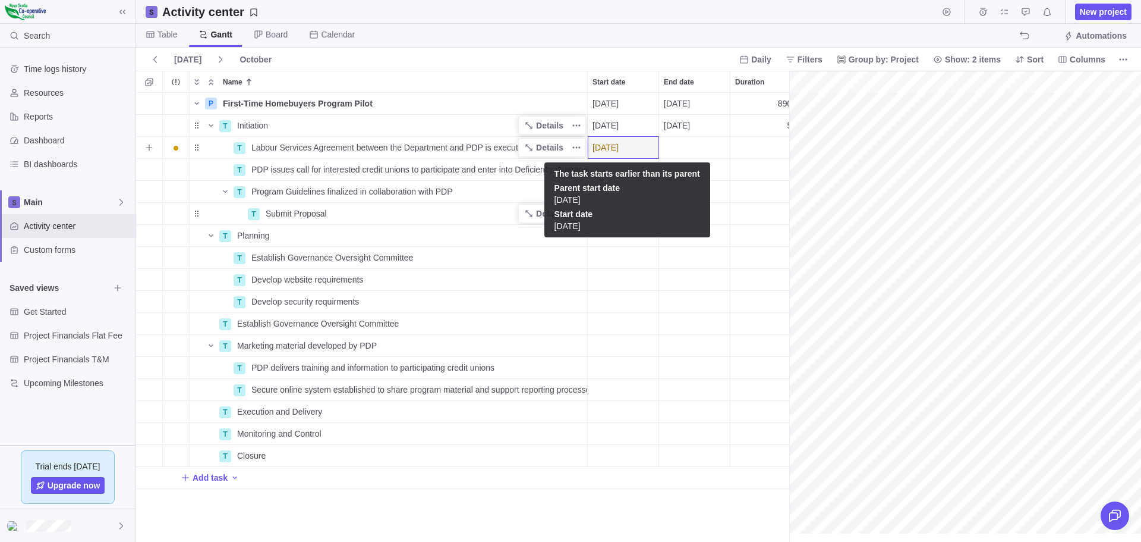
click at [646, 145] on div "10/03/2025" at bounding box center [623, 147] width 71 height 21
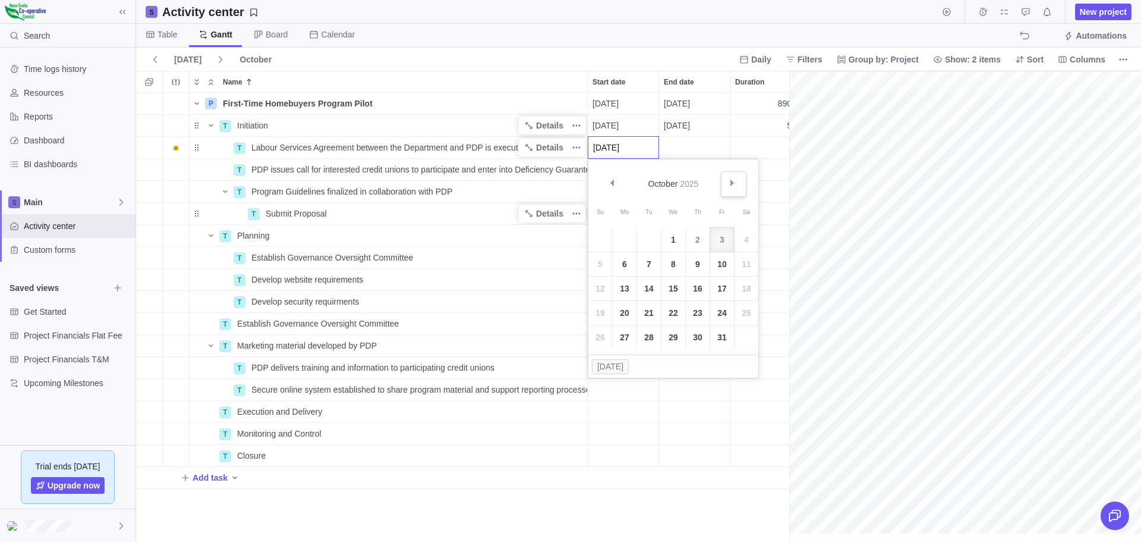
click at [735, 181] on span "Next" at bounding box center [732, 183] width 7 height 7
click at [627, 262] on link "3" at bounding box center [625, 264] width 24 height 24
click at [621, 168] on div "Start date" at bounding box center [623, 169] width 71 height 21
click at [732, 202] on span "Next" at bounding box center [732, 205] width 7 height 7
click at [620, 284] on link "3" at bounding box center [625, 286] width 24 height 24
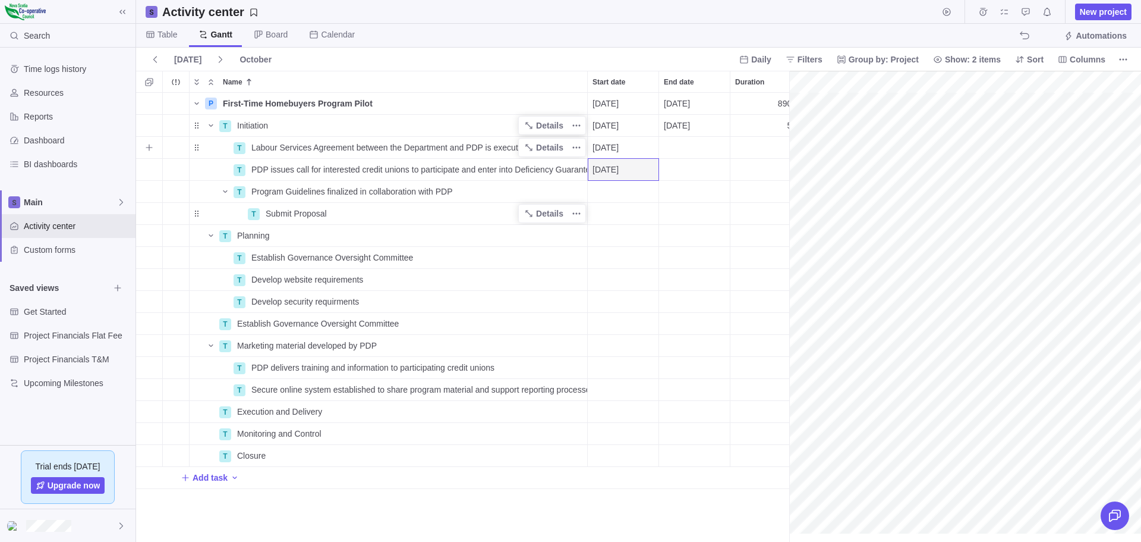
click at [685, 143] on div "End date" at bounding box center [694, 147] width 71 height 21
click at [789, 265] on link "7" at bounding box center [793, 264] width 24 height 24
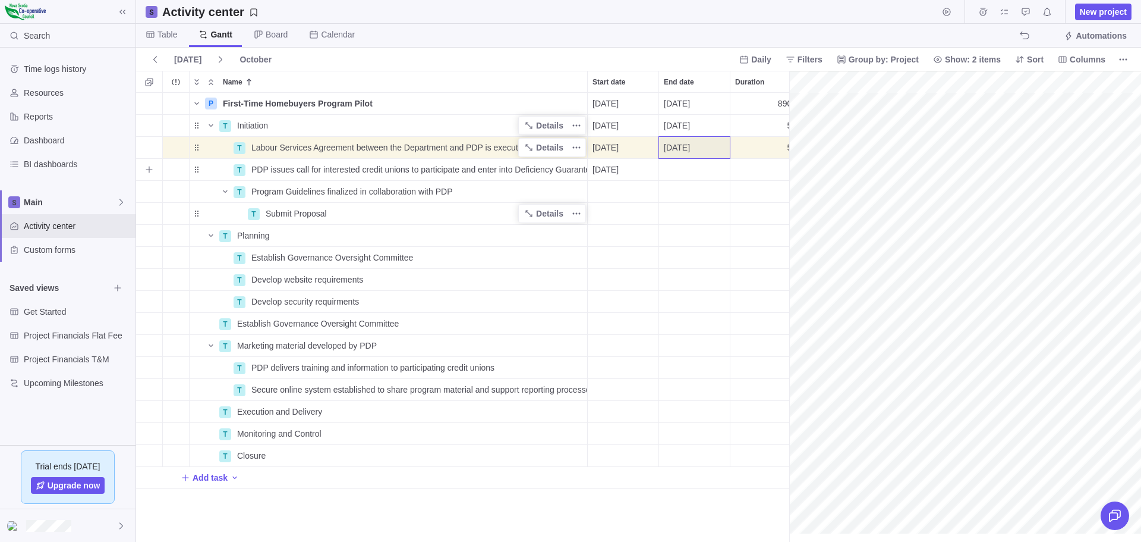
click at [674, 170] on div "End date" at bounding box center [694, 169] width 71 height 21
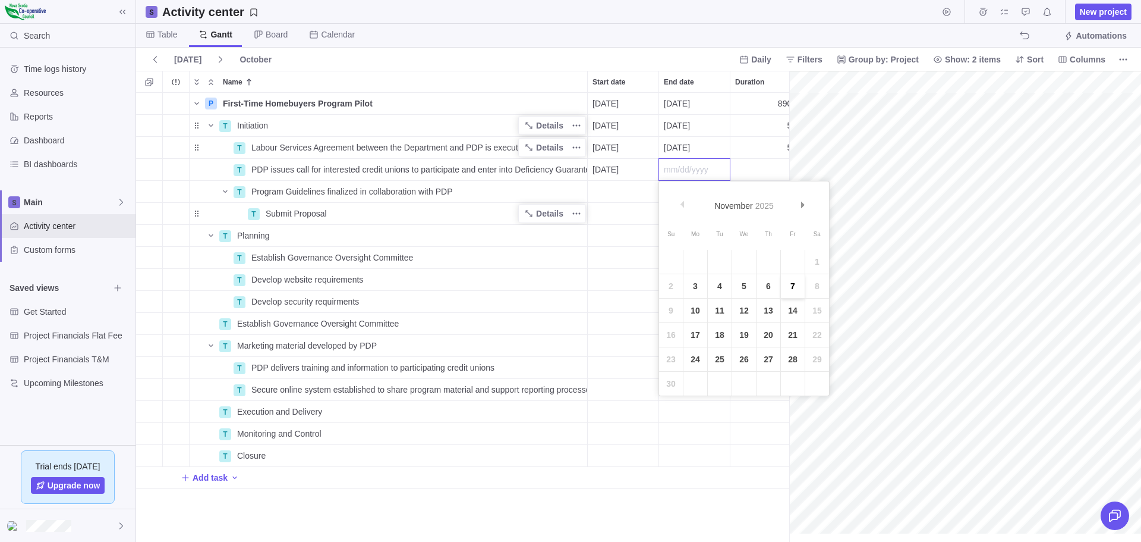
click at [795, 288] on link "7" at bounding box center [793, 286] width 24 height 24
click at [611, 189] on div "Start date" at bounding box center [623, 191] width 71 height 21
click at [729, 224] on span "Next" at bounding box center [732, 227] width 7 height 7
click at [622, 309] on link "3" at bounding box center [625, 308] width 24 height 24
click at [693, 189] on div "End date" at bounding box center [694, 191] width 71 height 21
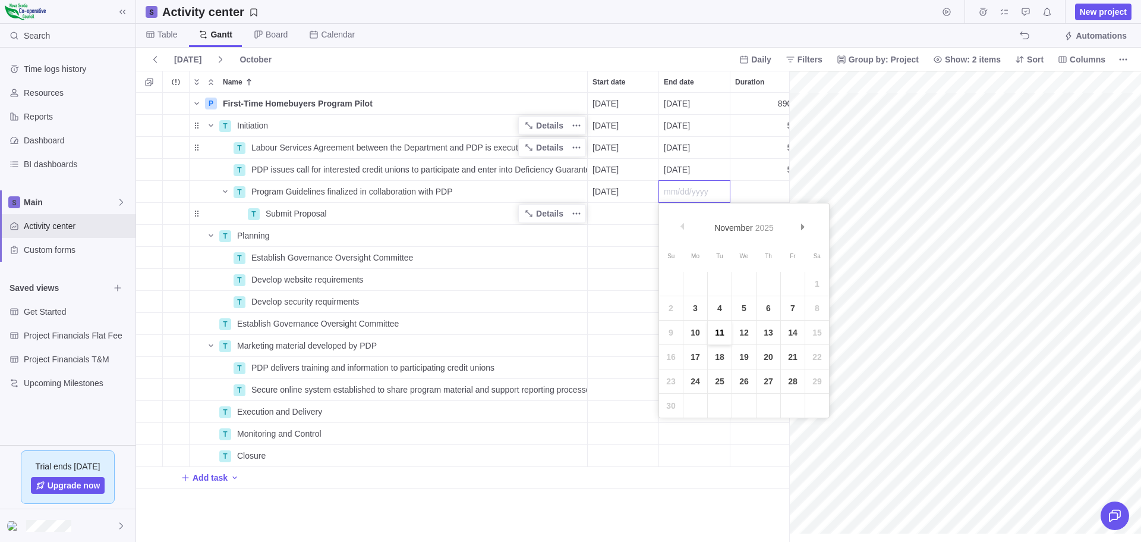
click at [716, 335] on link "11" at bounding box center [720, 332] width 24 height 24
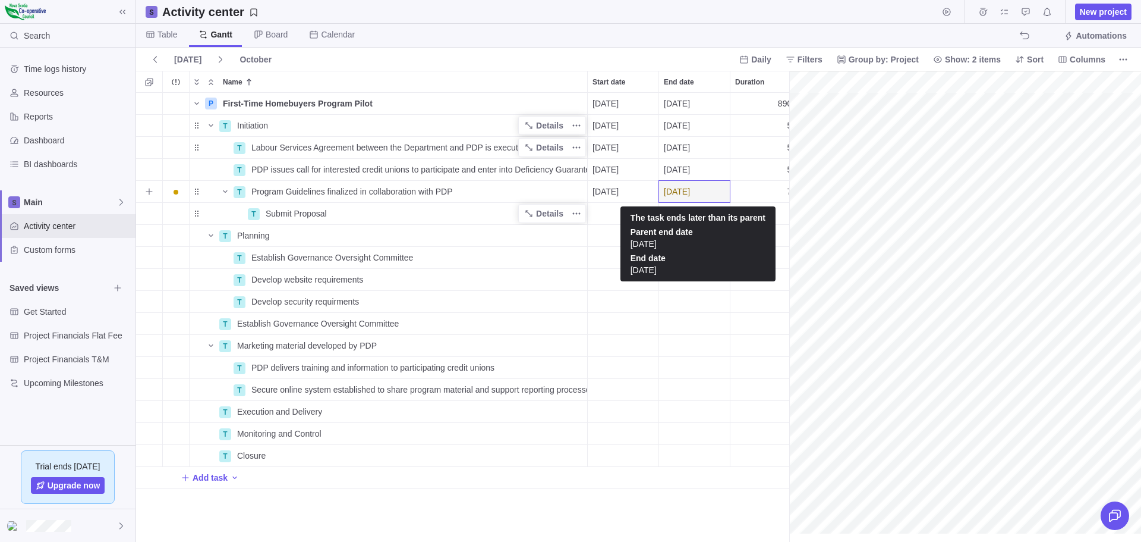
click at [690, 192] on span "11/11/2025" at bounding box center [677, 191] width 26 height 12
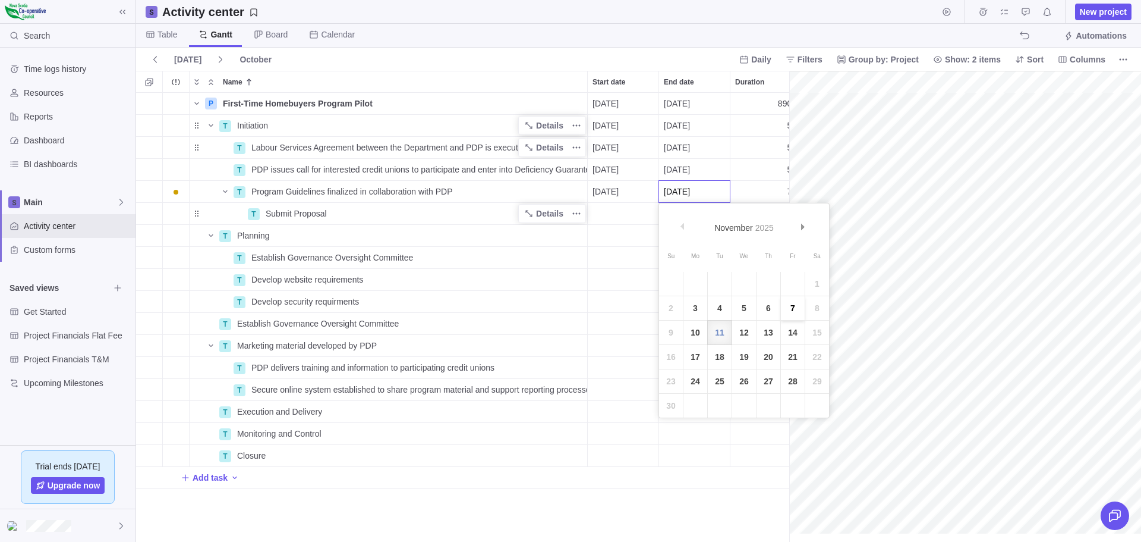
click at [792, 305] on link "7" at bounding box center [793, 308] width 24 height 24
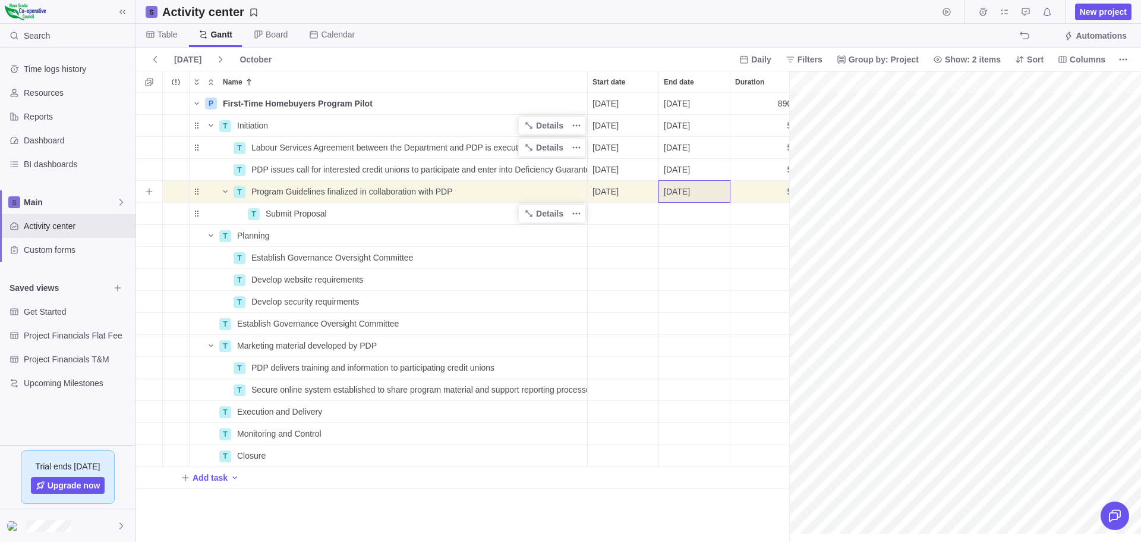
click at [638, 201] on div "11/03/2025" at bounding box center [623, 191] width 71 height 21
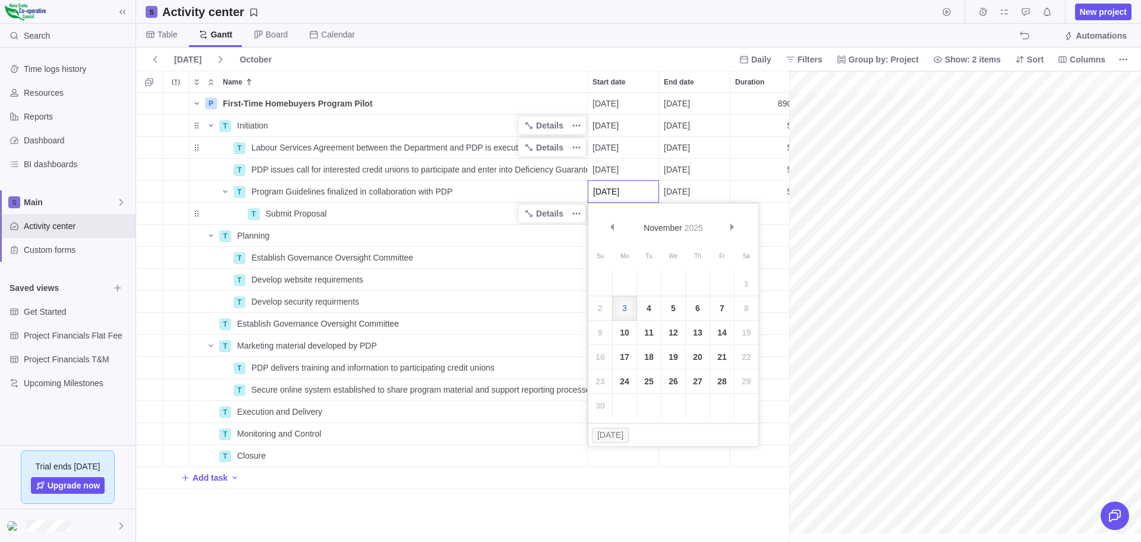
click at [530, 218] on div "P First-Time Homebuyers Program Pilot Details 11/03/2025 03/30/2029 890d Open 4…" at bounding box center [462, 317] width 653 height 449
click at [609, 212] on div "Start date" at bounding box center [623, 213] width 71 height 21
click at [609, 103] on div "P First-Time Homebuyers Program Pilot Details 11/03/2025 03/30/2029 890d Open 4…" at bounding box center [462, 317] width 653 height 449
click at [619, 102] on span "11/03/2025" at bounding box center [606, 103] width 26 height 12
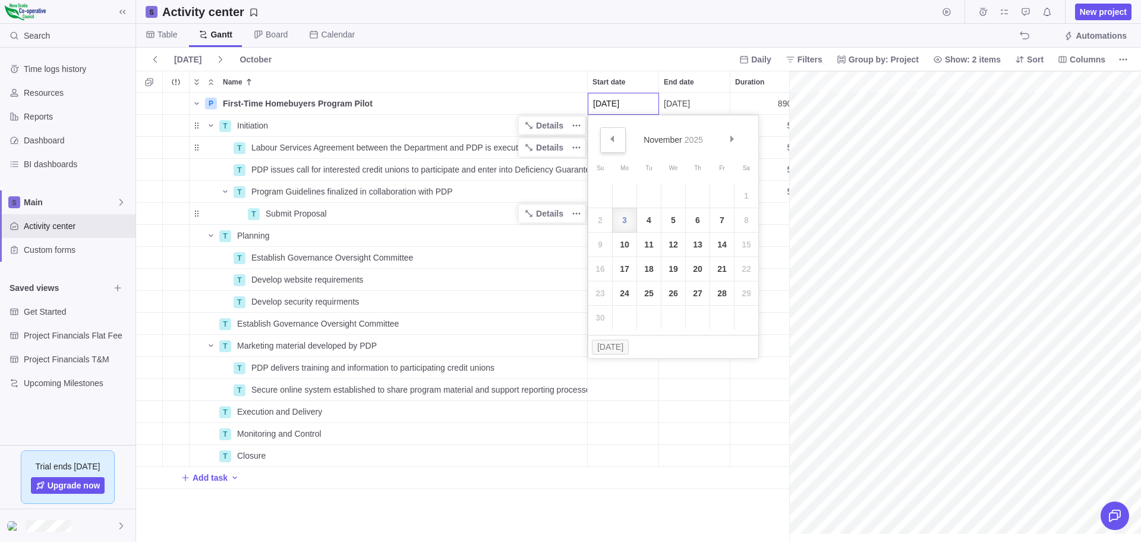
click at [615, 137] on span "Prev" at bounding box center [612, 139] width 7 height 7
click at [723, 244] on link "17" at bounding box center [722, 244] width 24 height 24
click at [618, 208] on div "Start date" at bounding box center [623, 213] width 71 height 21
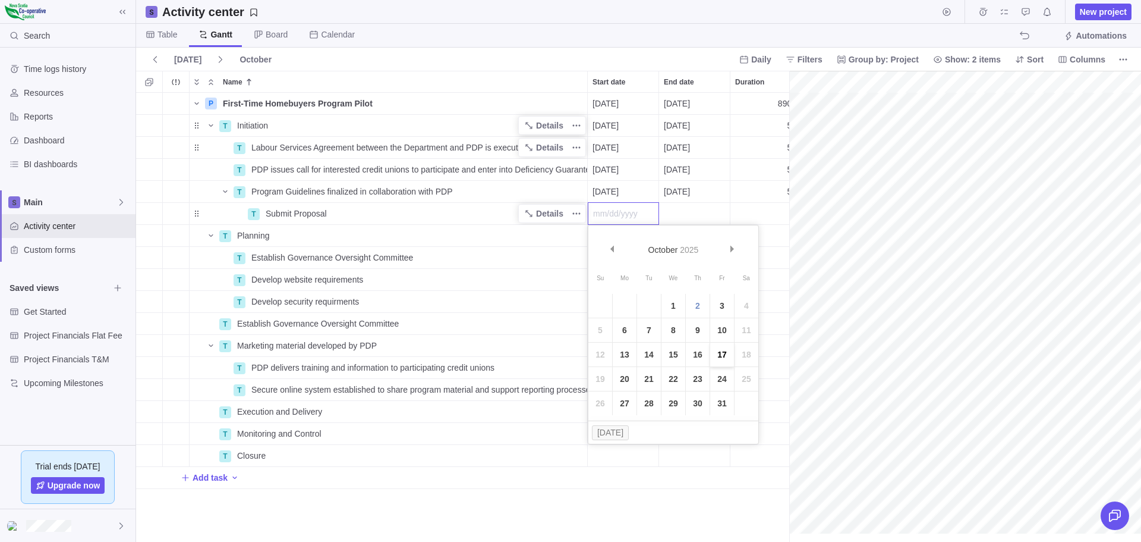
click at [722, 356] on link "17" at bounding box center [722, 354] width 24 height 24
click at [693, 213] on div "End date" at bounding box center [694, 213] width 71 height 21
click at [769, 379] on link "23" at bounding box center [769, 379] width 24 height 24
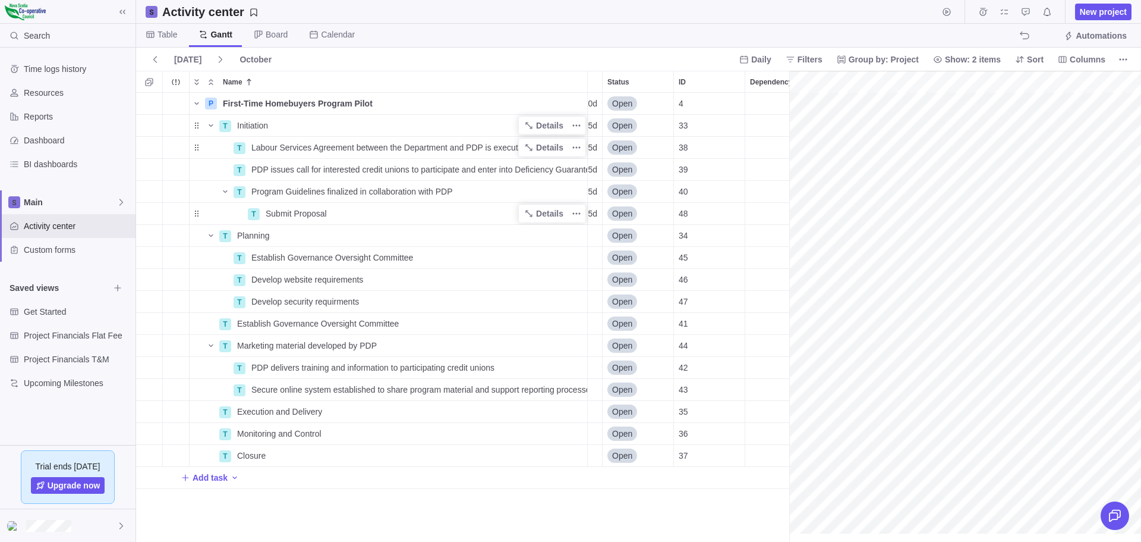
scroll to position [0, 213]
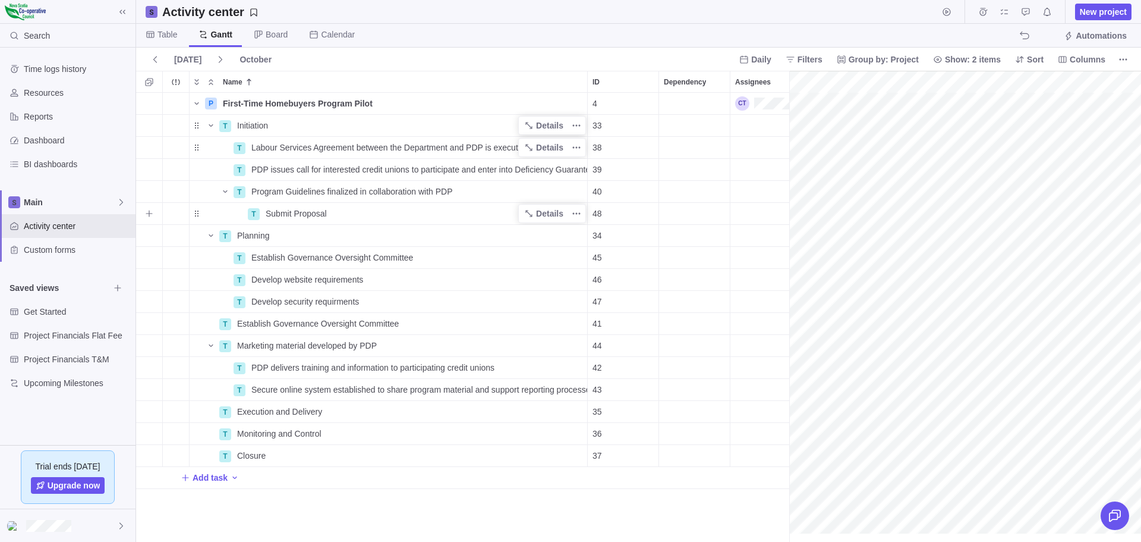
click at [686, 213] on div "Dependency" at bounding box center [694, 213] width 71 height 21
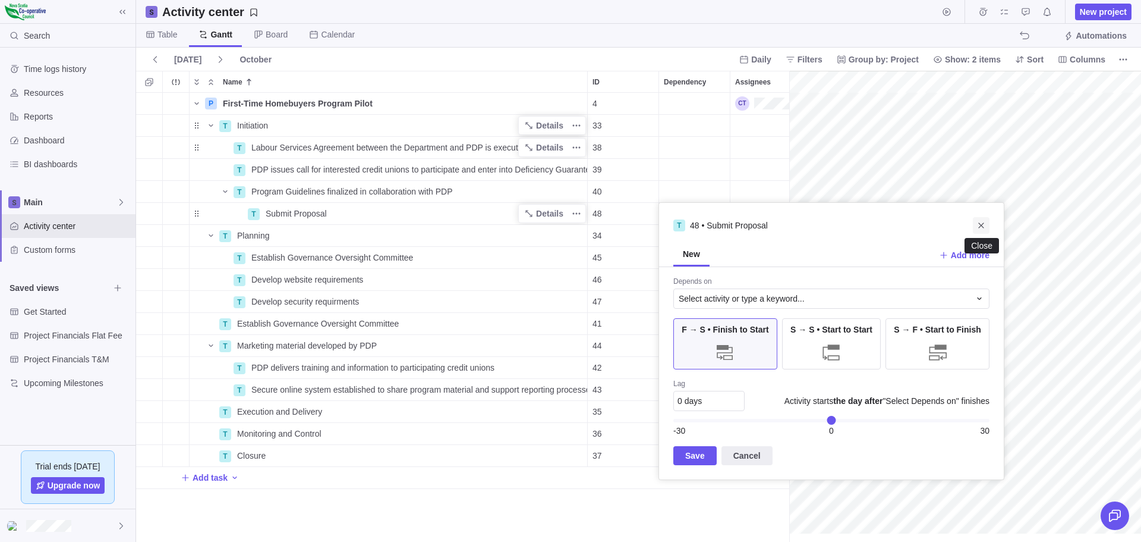
click at [980, 224] on icon "Close" at bounding box center [982, 226] width 10 height 10
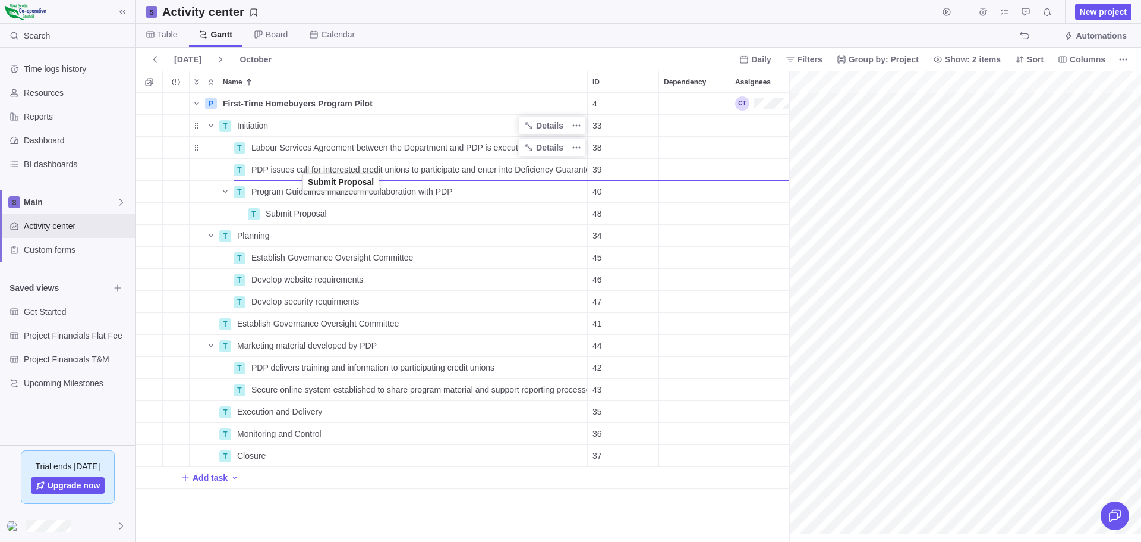
drag, startPoint x: 196, startPoint y: 213, endPoint x: 303, endPoint y: 183, distance: 111.0
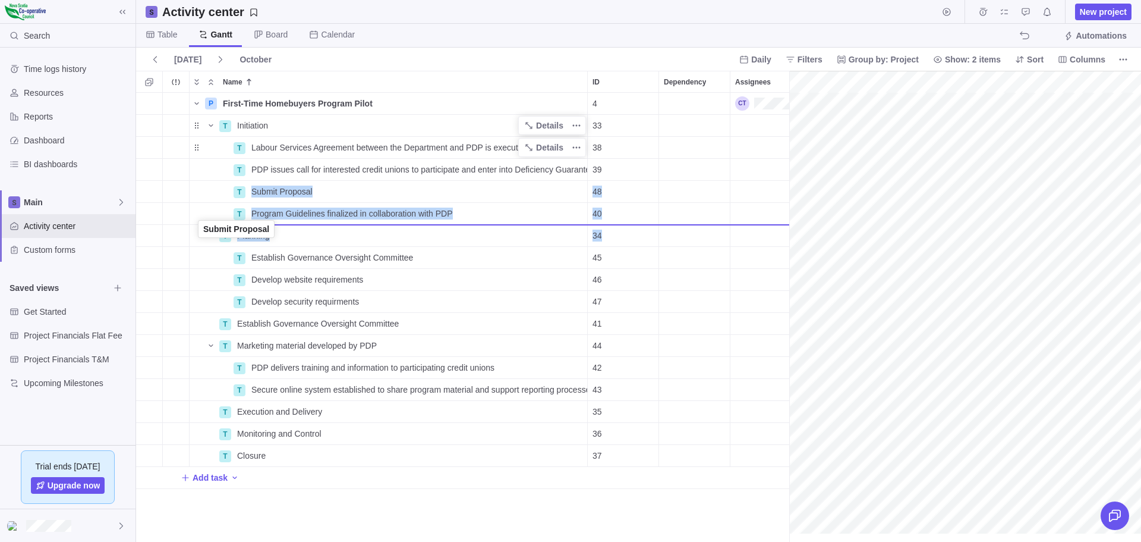
drag, startPoint x: 198, startPoint y: 191, endPoint x: 200, endPoint y: 230, distance: 39.3
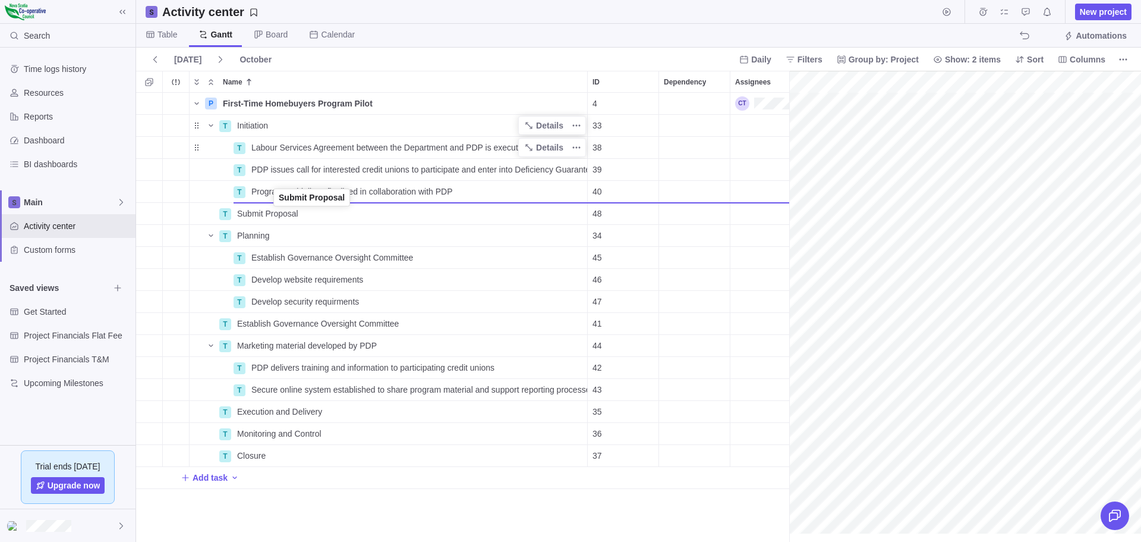
drag, startPoint x: 195, startPoint y: 213, endPoint x: 273, endPoint y: 199, distance: 79.2
click at [317, 299] on span "Develop security requirments" at bounding box center [305, 301] width 108 height 12
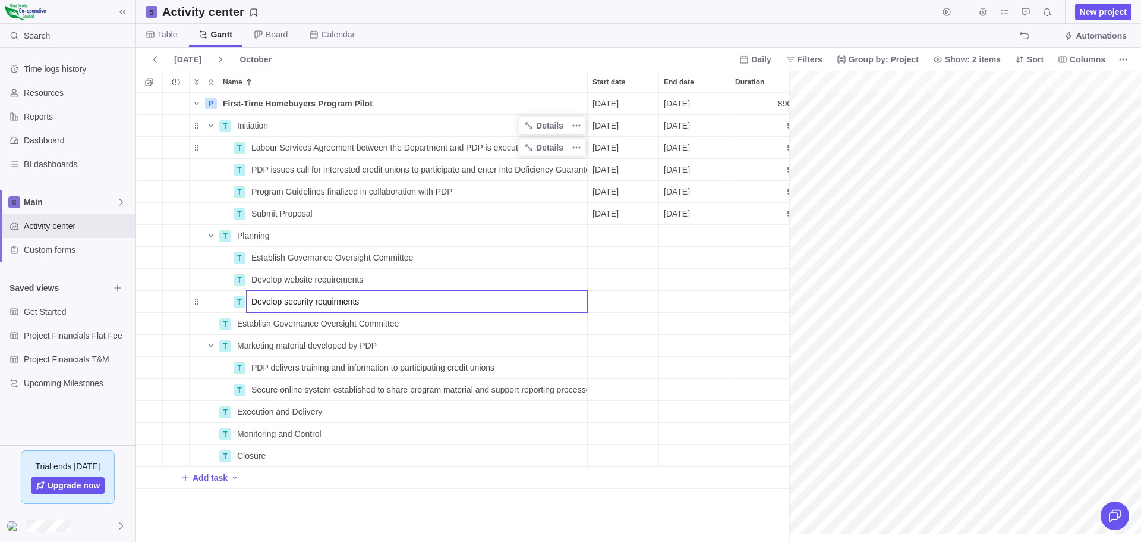
click at [145, 302] on div "P First-Time Homebuyers Program Pilot Details 10/17/2025 03/15/2029 890d Open 4…" at bounding box center [462, 317] width 653 height 449
click at [148, 299] on icon "Add sub-activity" at bounding box center [149, 302] width 10 height 10
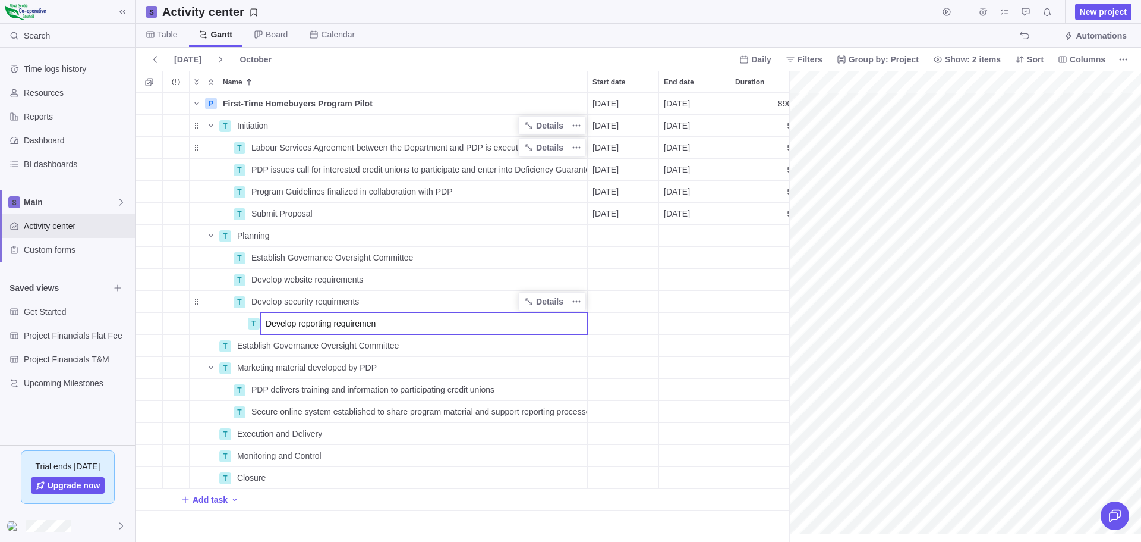
type input "Develop reporting requirement"
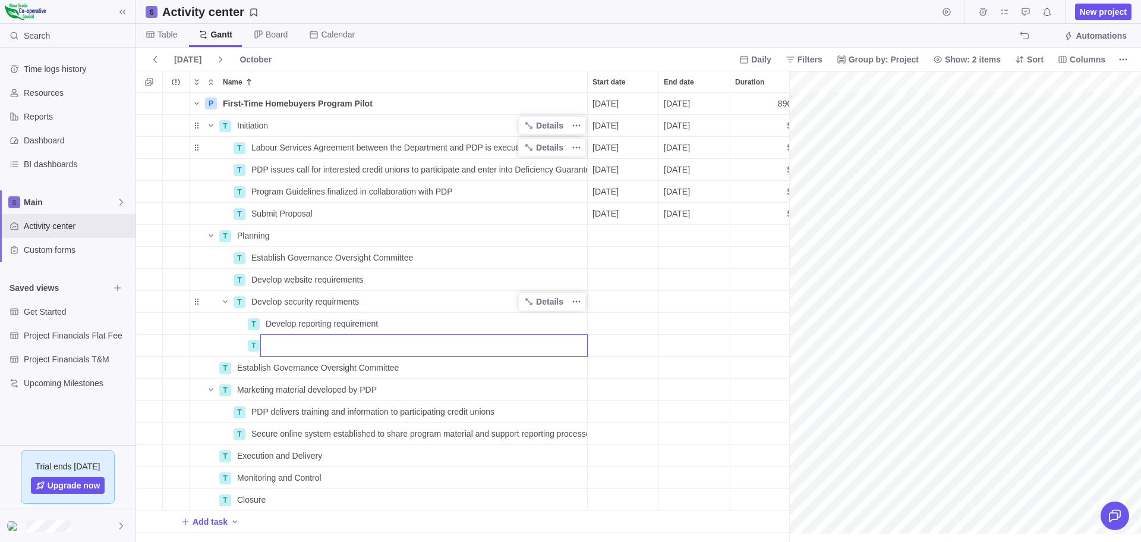
click at [253, 316] on div "P First-Time Homebuyers Program Pilot Details 10/17/2025 03/15/2029 890d Open 4…" at bounding box center [462, 317] width 653 height 449
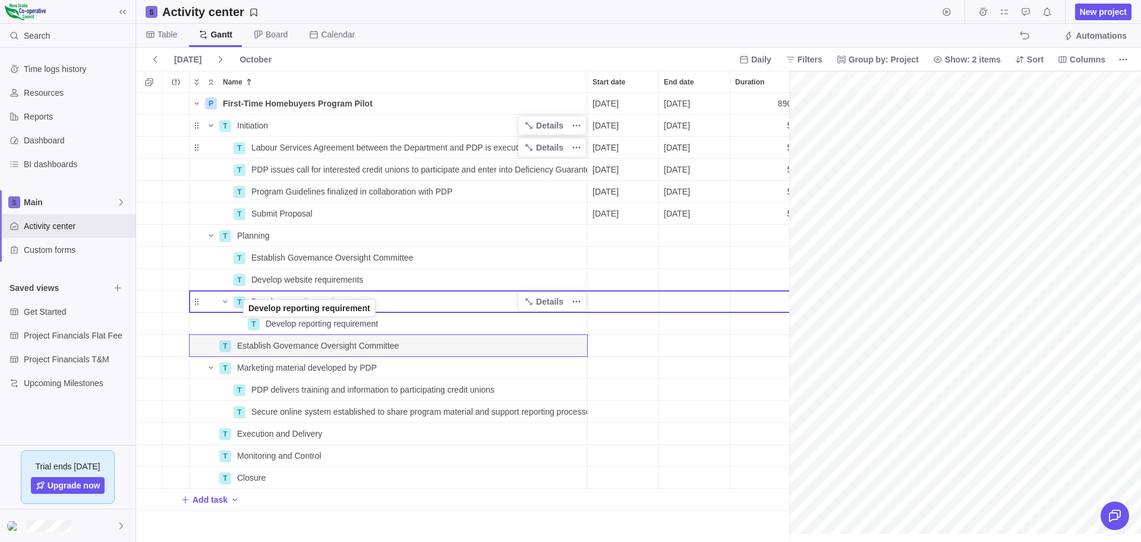
drag, startPoint x: 196, startPoint y: 325, endPoint x: 244, endPoint y: 311, distance: 49.5
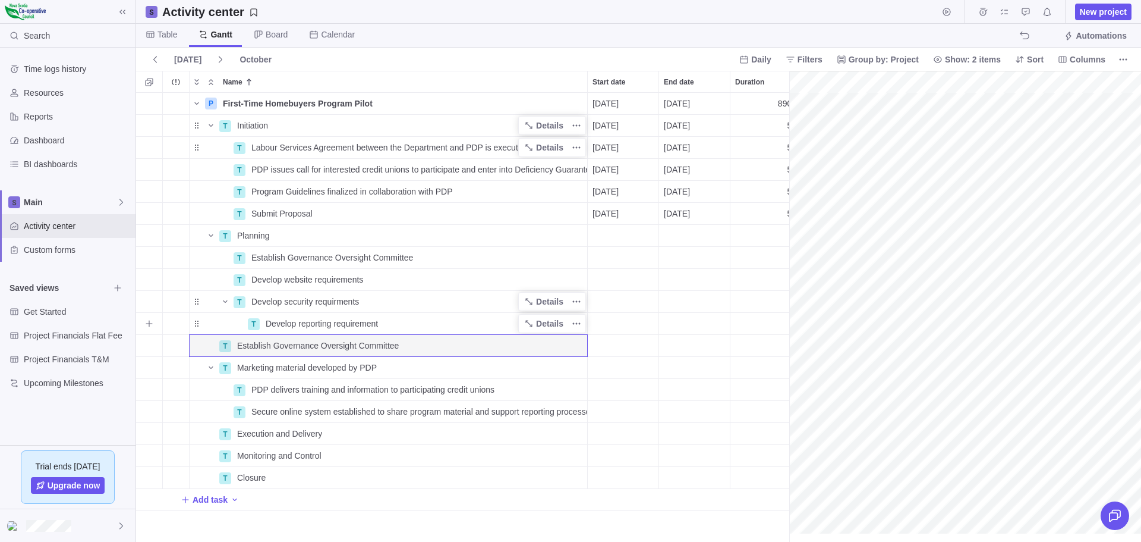
drag, startPoint x: 253, startPoint y: 322, endPoint x: 224, endPoint y: 323, distance: 29.7
click at [224, 320] on div "T Develop reporting requirement" at bounding box center [388, 323] width 399 height 23
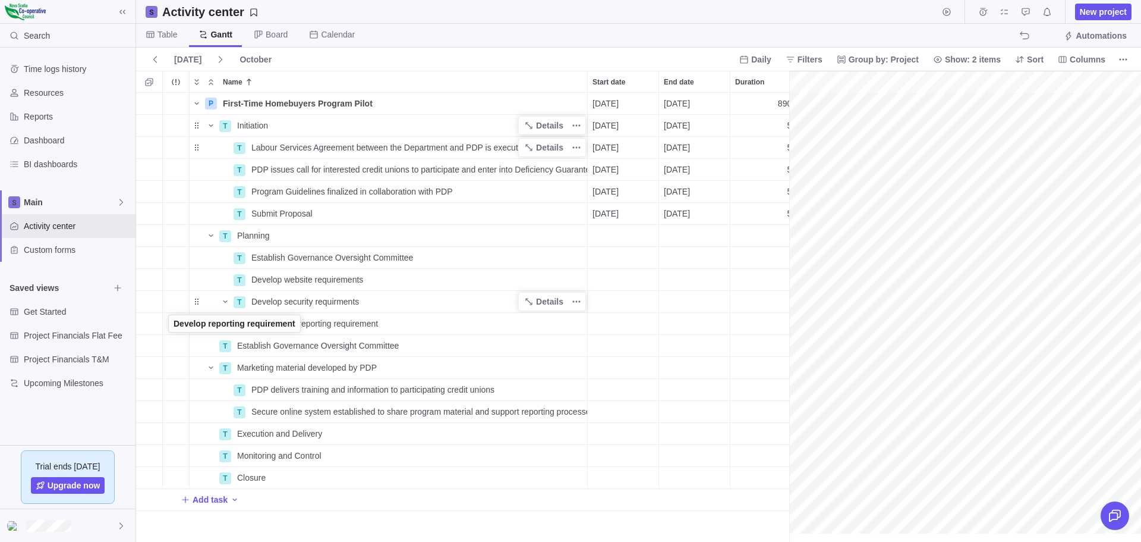
drag, startPoint x: 197, startPoint y: 323, endPoint x: 169, endPoint y: 325, distance: 28.0
click at [169, 325] on div "T Develop reporting requirement Open 49" at bounding box center [635, 324] width 999 height 22
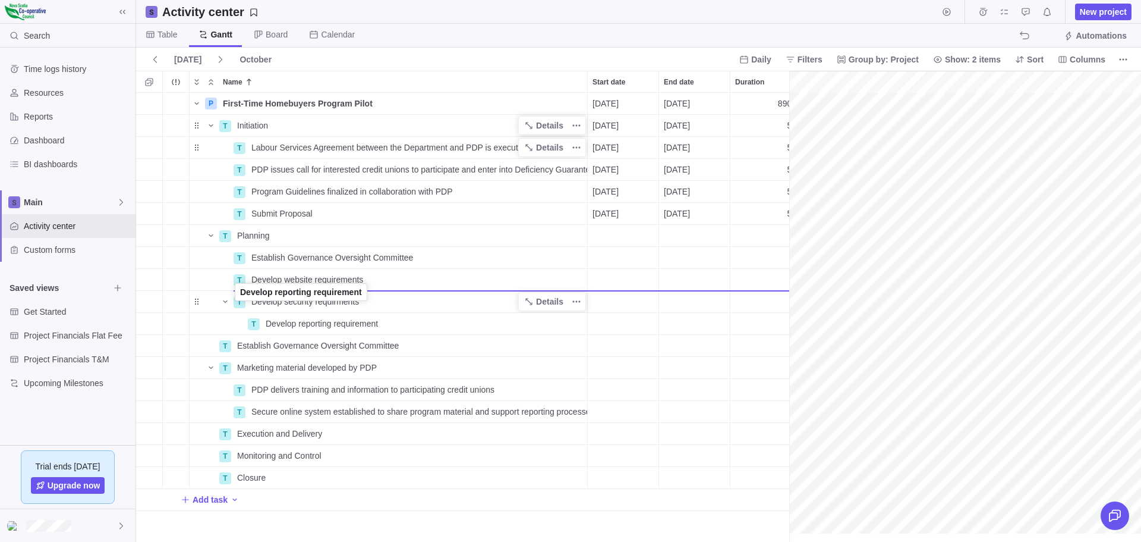
drag, startPoint x: 197, startPoint y: 323, endPoint x: 237, endPoint y: 294, distance: 49.2
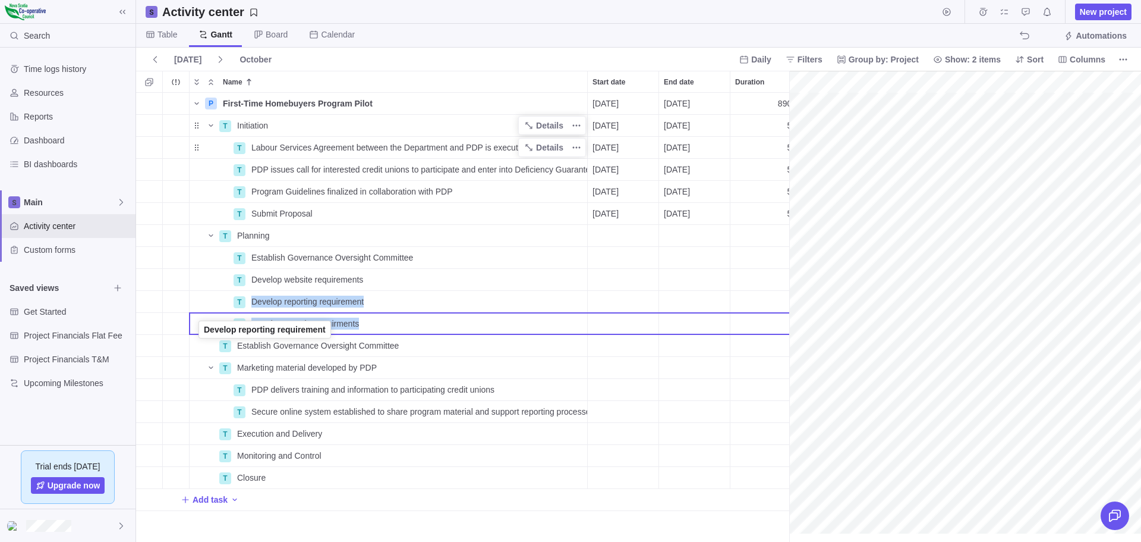
drag, startPoint x: 197, startPoint y: 299, endPoint x: 200, endPoint y: 329, distance: 29.9
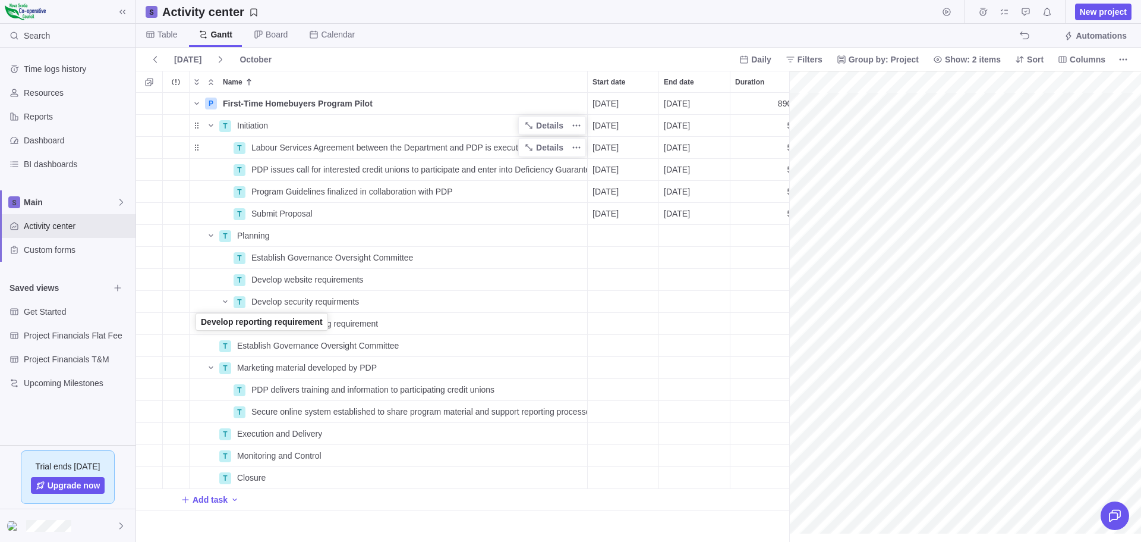
click at [196, 326] on div "Name" at bounding box center [218, 324] width 57 height 10
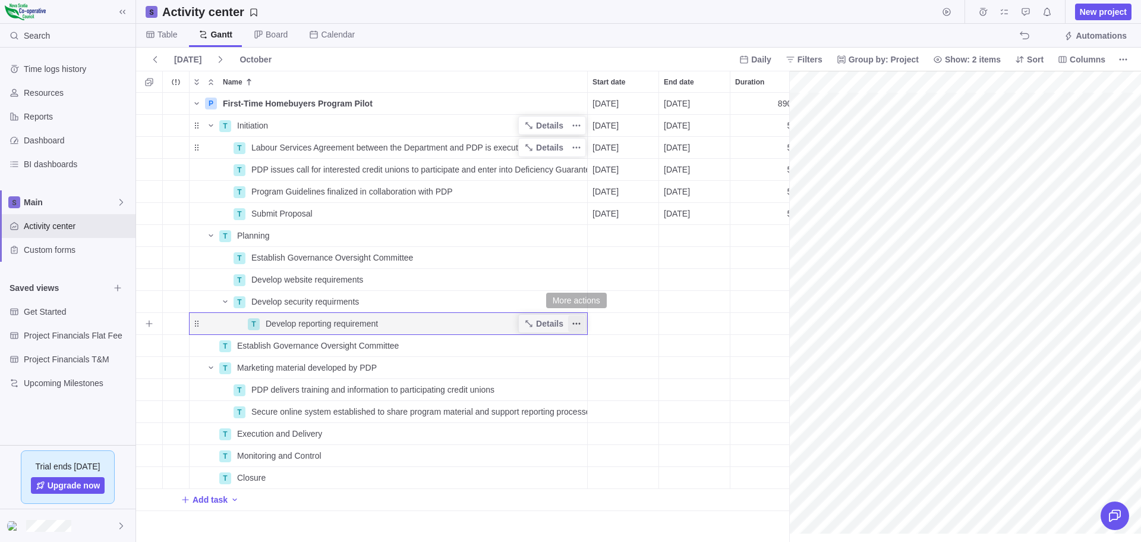
click at [574, 319] on icon "More actions" at bounding box center [577, 324] width 10 height 10
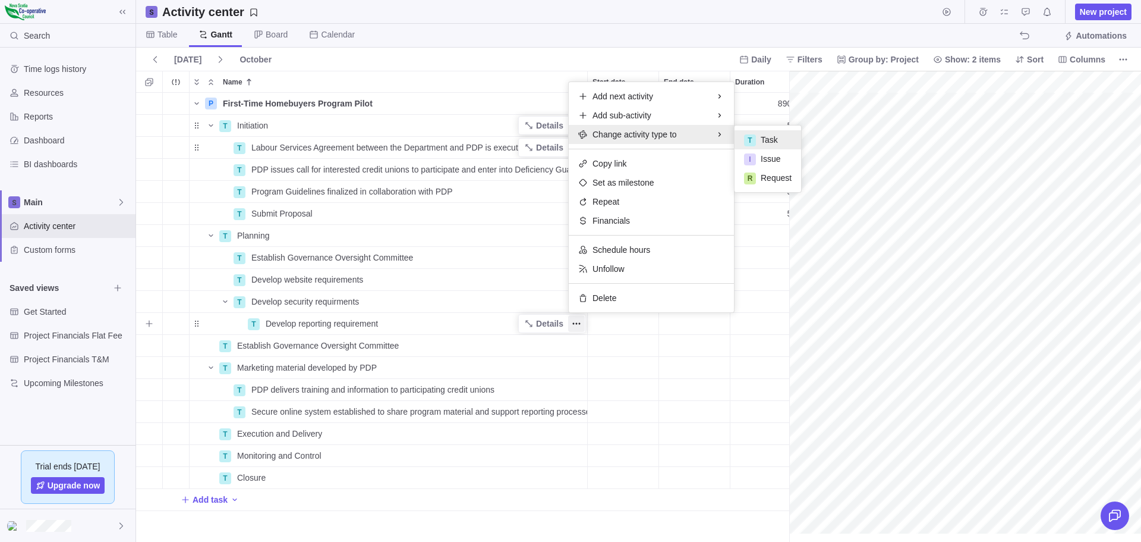
click at [720, 135] on icon at bounding box center [720, 134] width 2 height 4
click at [769, 138] on span "Task" at bounding box center [769, 140] width 17 height 12
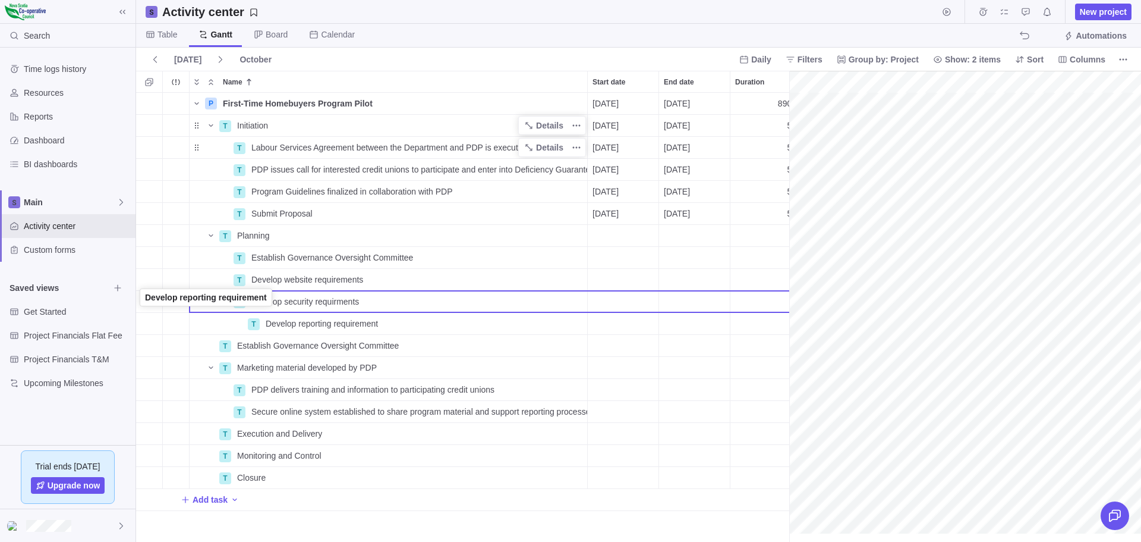
drag, startPoint x: 196, startPoint y: 321, endPoint x: 140, endPoint y: 297, distance: 61.0
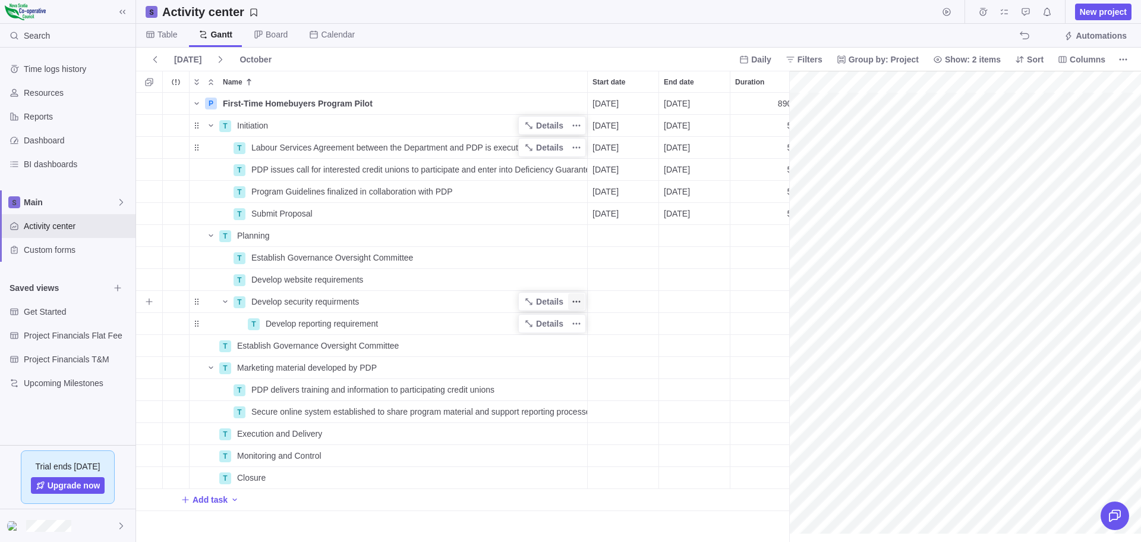
click at [574, 301] on icon "More actions" at bounding box center [574, 302] width 2 height 2
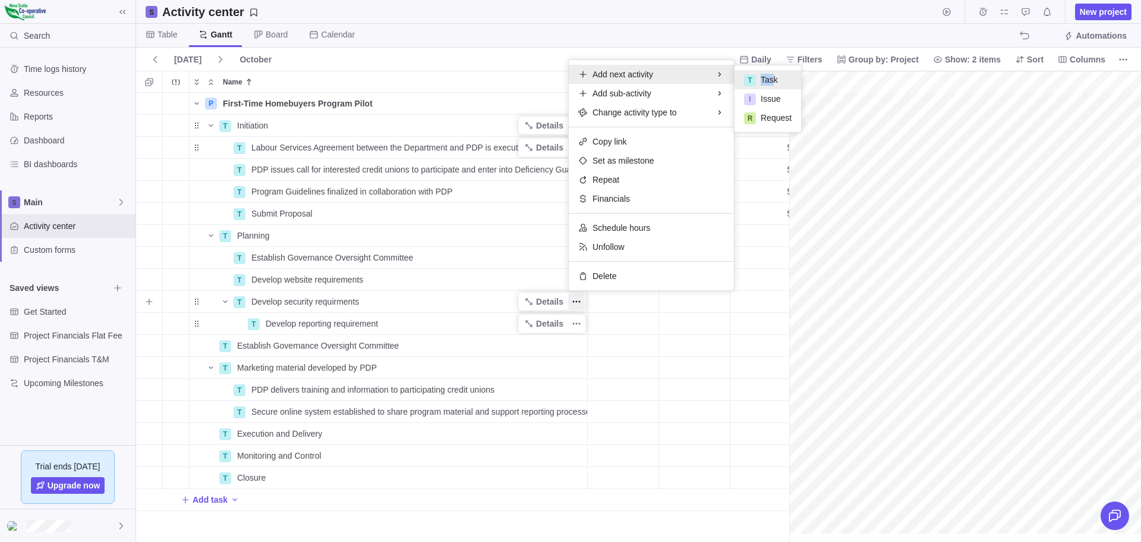
drag, startPoint x: 661, startPoint y: 72, endPoint x: 770, endPoint y: 78, distance: 109.6
click at [734, 78] on div "Add next activity T Task I Issue R Request" at bounding box center [651, 74] width 165 height 19
click at [767, 78] on span "Task" at bounding box center [769, 80] width 17 height 12
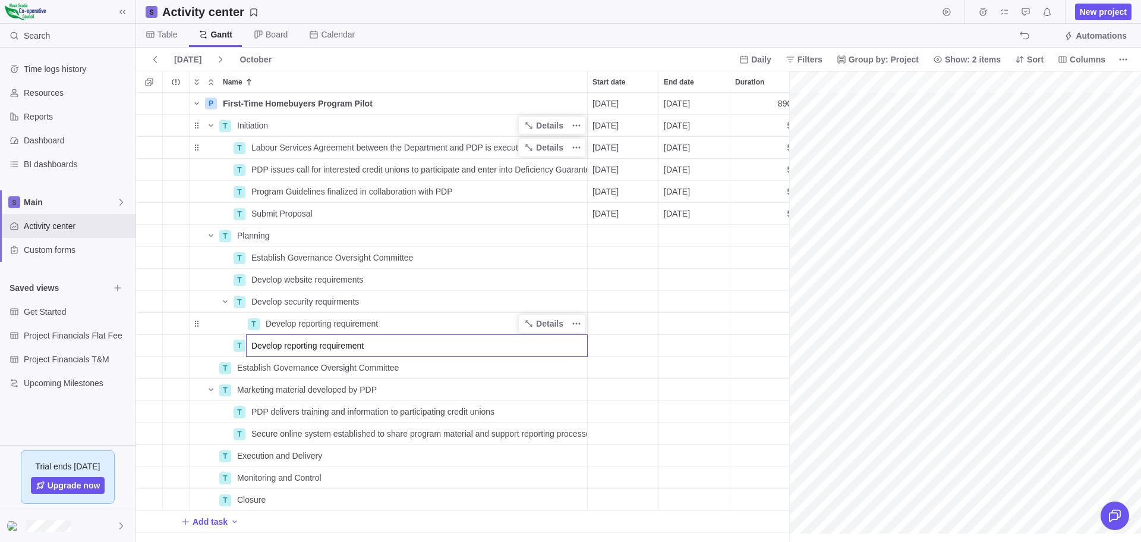
type input "Develop reporting requirements"
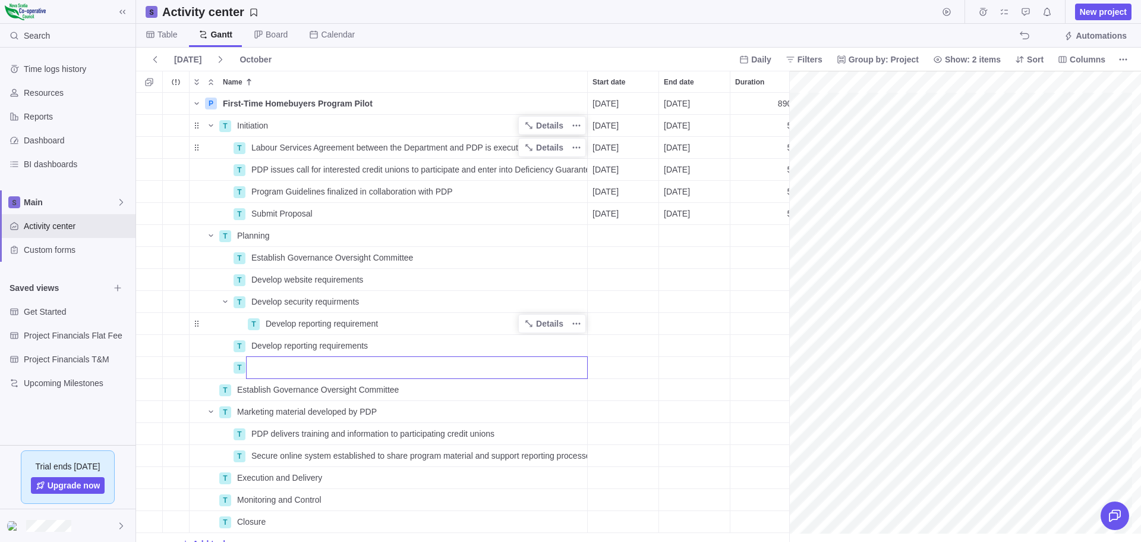
click at [374, 322] on div "P First-Time Homebuyers Program Pilot Details 10/17/2025 03/15/2029 890d Open 4…" at bounding box center [467, 317] width 662 height 449
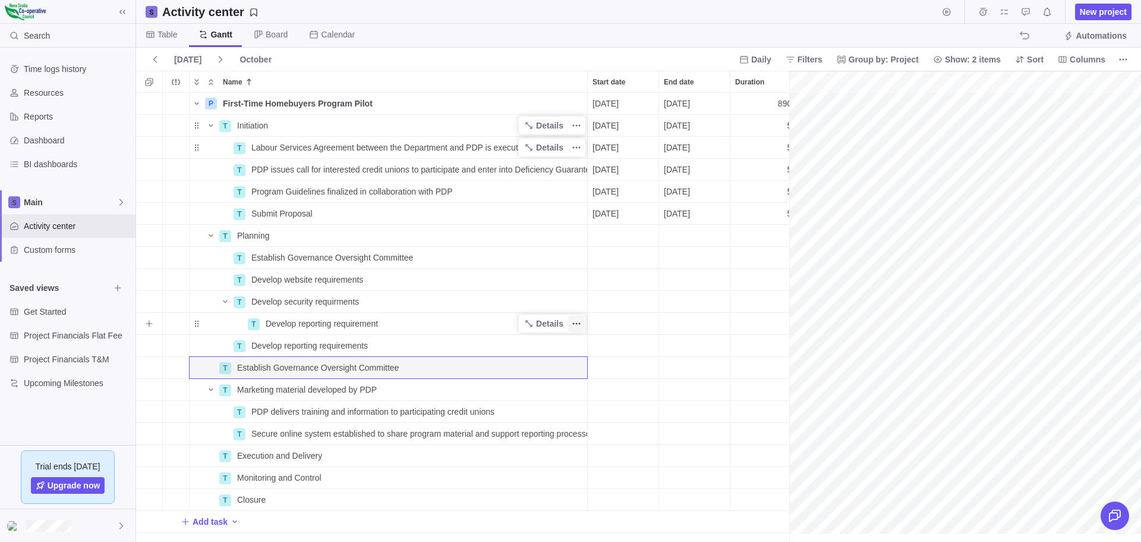
click at [578, 320] on icon "More actions" at bounding box center [577, 324] width 10 height 10
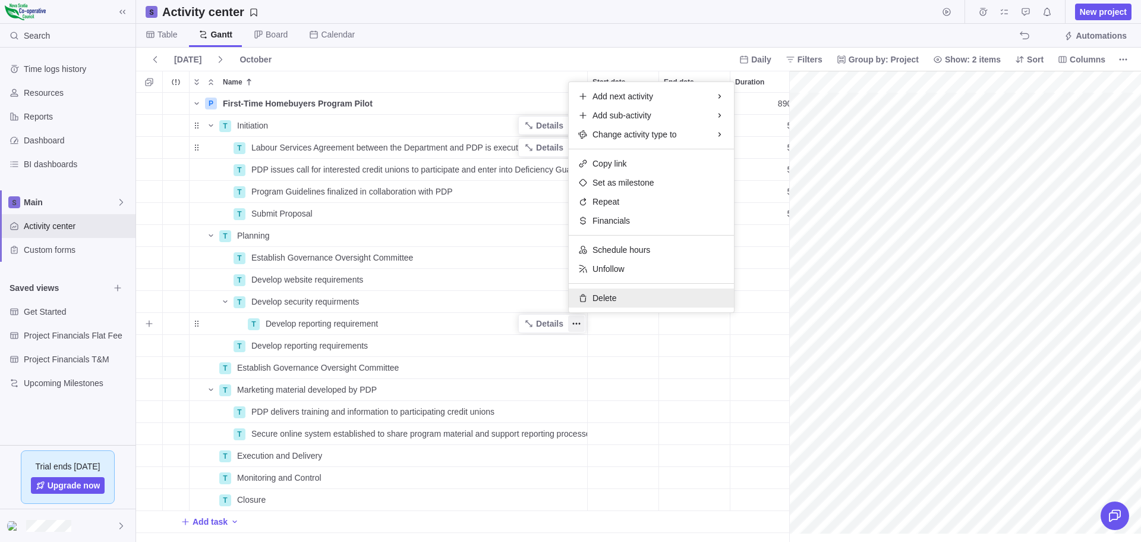
click at [606, 292] on span "Delete" at bounding box center [605, 298] width 24 height 12
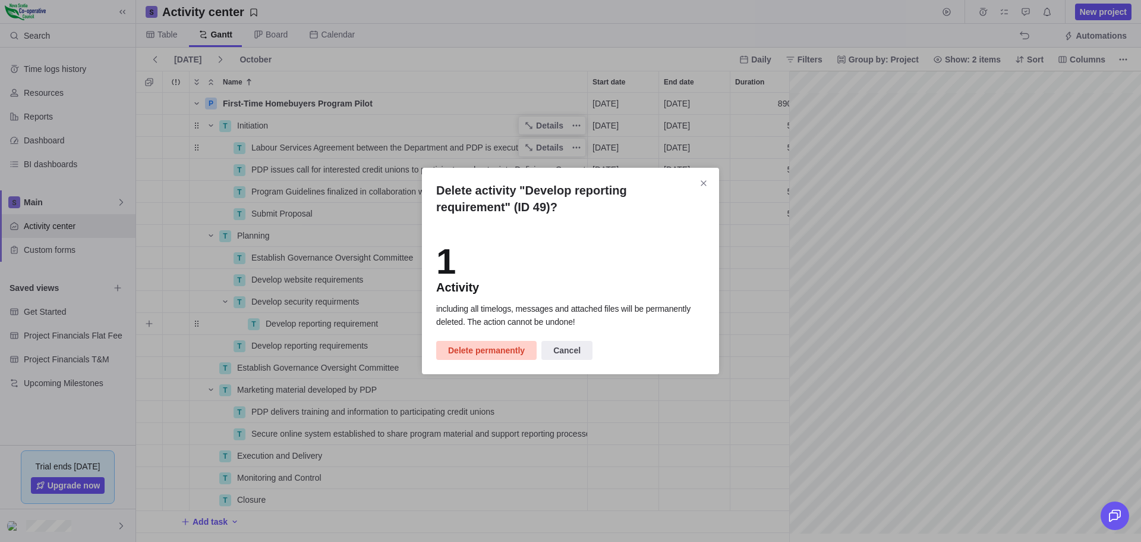
click at [477, 351] on span "Delete permanently" at bounding box center [486, 350] width 77 height 14
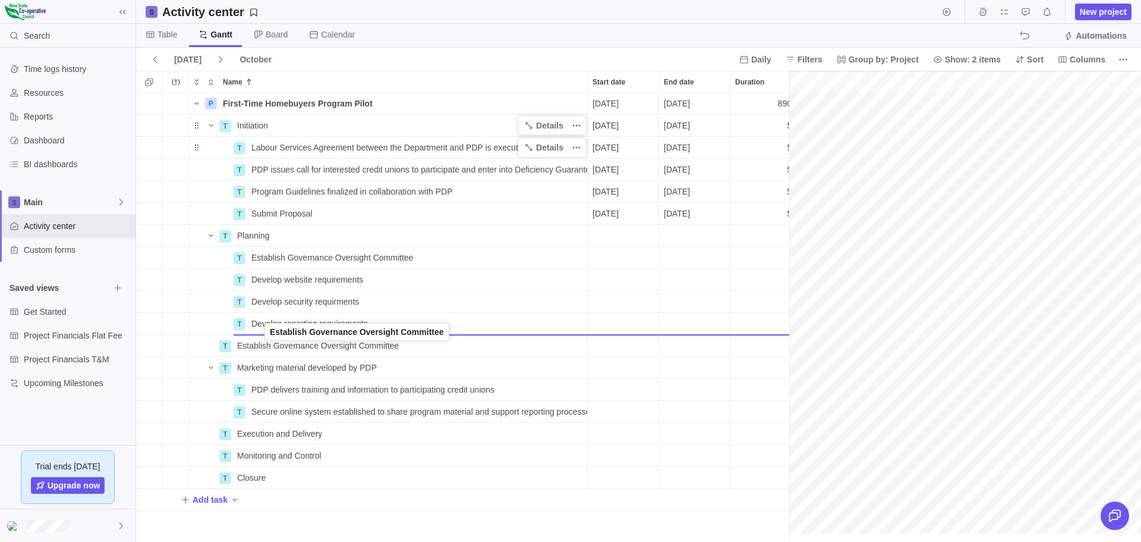
drag, startPoint x: 197, startPoint y: 345, endPoint x: 266, endPoint y: 333, distance: 70.0
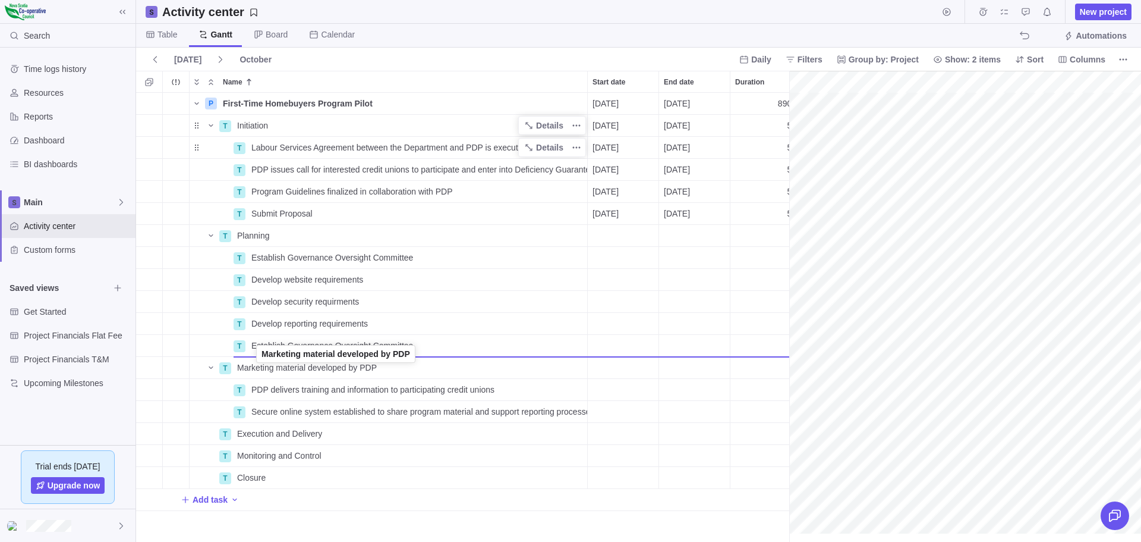
drag, startPoint x: 196, startPoint y: 366, endPoint x: 256, endPoint y: 354, distance: 61.8
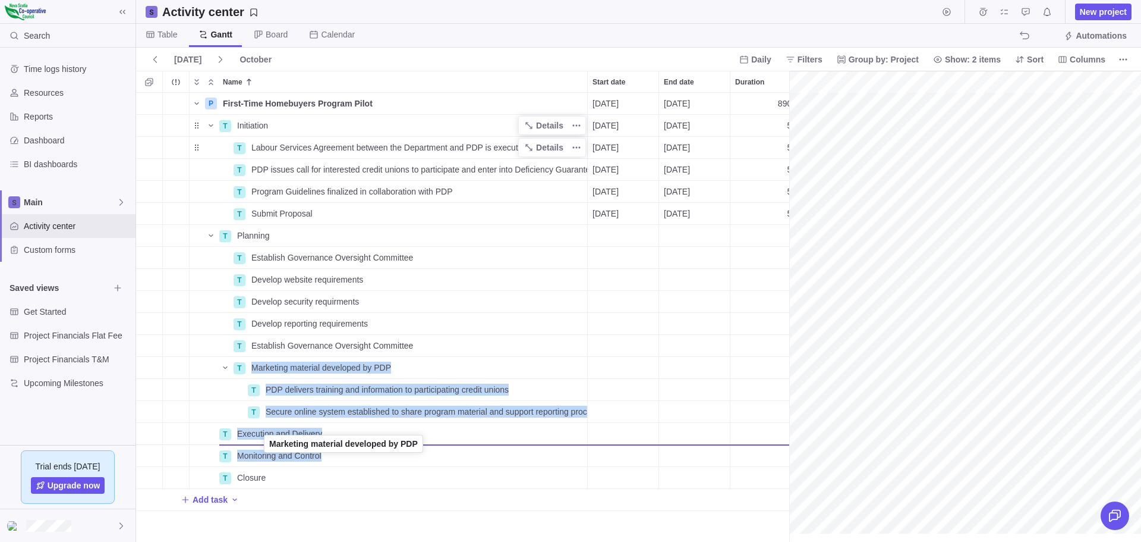
drag, startPoint x: 197, startPoint y: 367, endPoint x: 265, endPoint y: 445, distance: 103.6
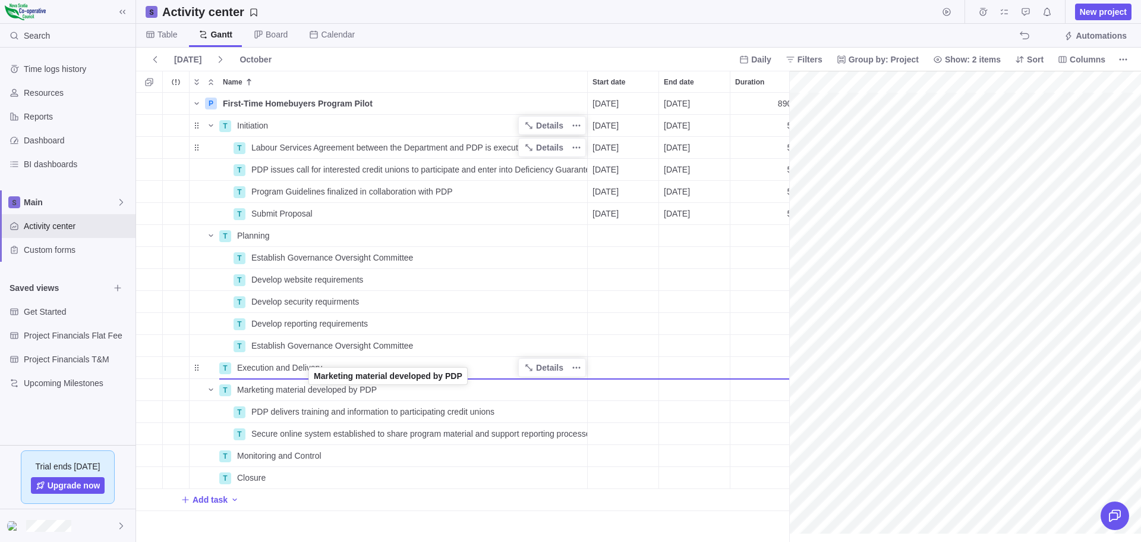
drag, startPoint x: 196, startPoint y: 388, endPoint x: 310, endPoint y: 377, distance: 114.0
drag, startPoint x: 199, startPoint y: 389, endPoint x: 310, endPoint y: 377, distance: 111.1
click at [577, 369] on icon "More actions" at bounding box center [577, 368] width 10 height 10
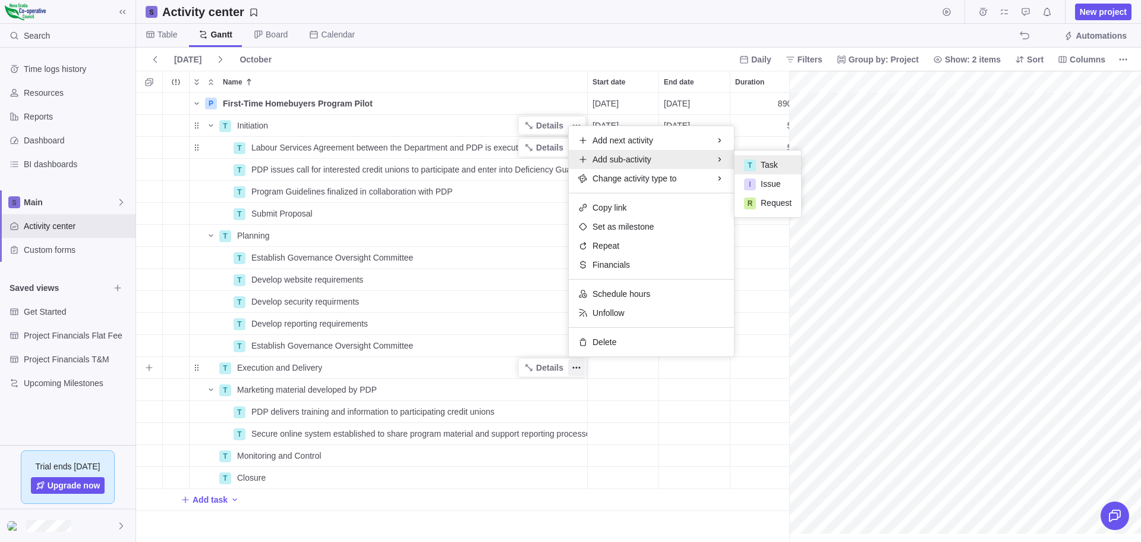
click at [767, 160] on span "Task" at bounding box center [769, 165] width 17 height 12
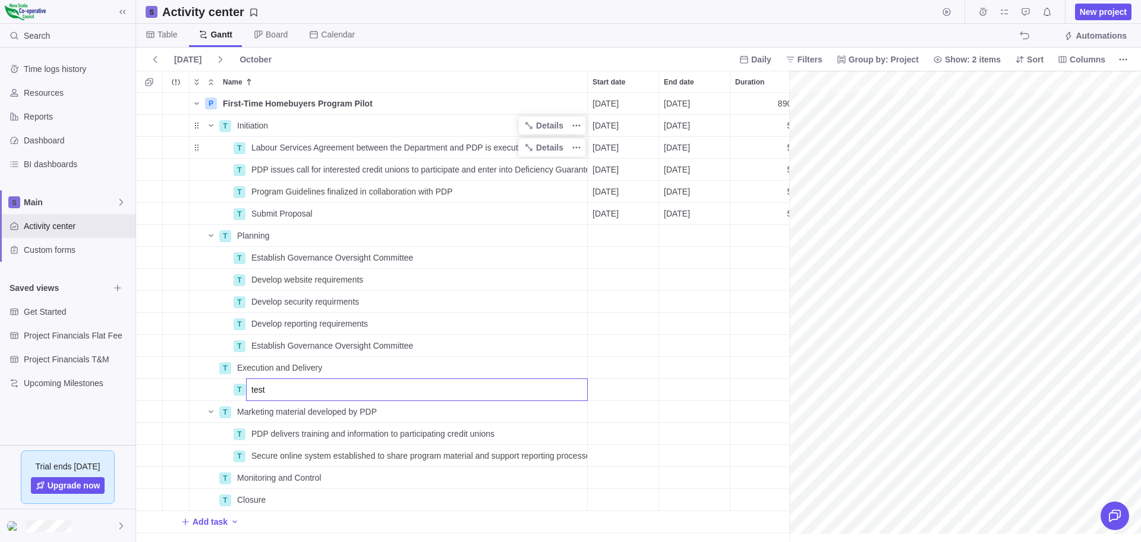
click at [289, 398] on input "test" at bounding box center [417, 389] width 342 height 23
type input "test"
click at [257, 410] on div "P First-Time Homebuyers Program Pilot Details 10/17/2025 03/15/2029 890d Open 4…" at bounding box center [462, 317] width 653 height 449
drag, startPoint x: 196, startPoint y: 411, endPoint x: 268, endPoint y: 398, distance: 73.7
click at [578, 385] on icon "More actions" at bounding box center [577, 390] width 10 height 10
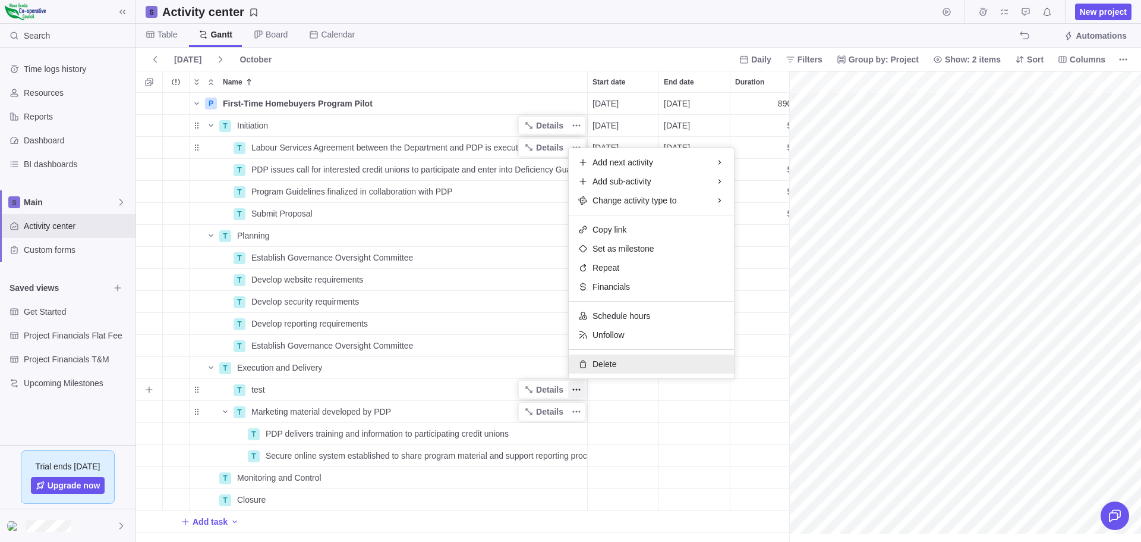
click at [610, 359] on span "Delete" at bounding box center [605, 364] width 24 height 12
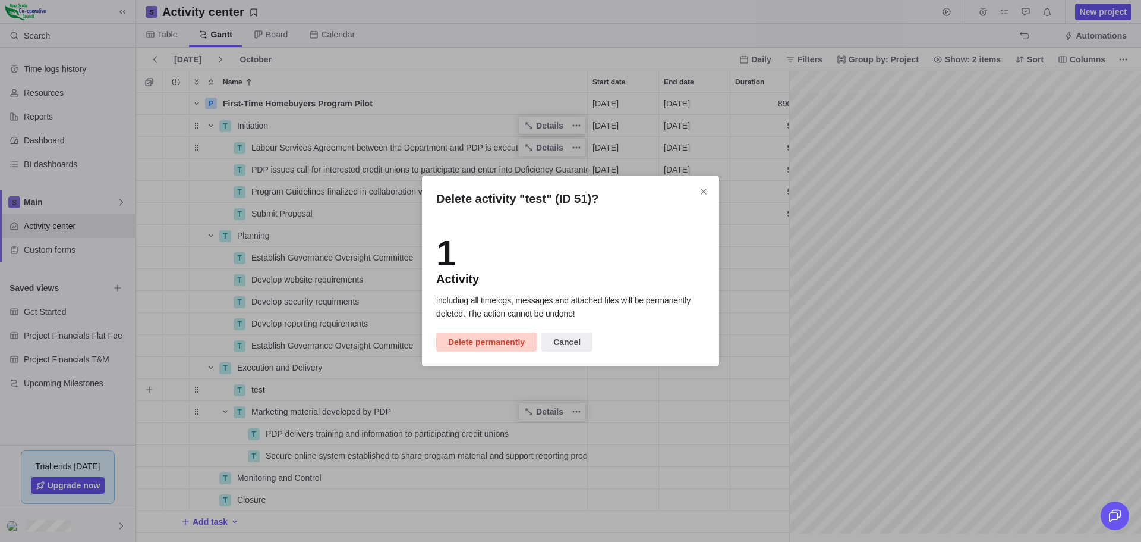
click at [486, 340] on span "Delete permanently" at bounding box center [486, 342] width 77 height 14
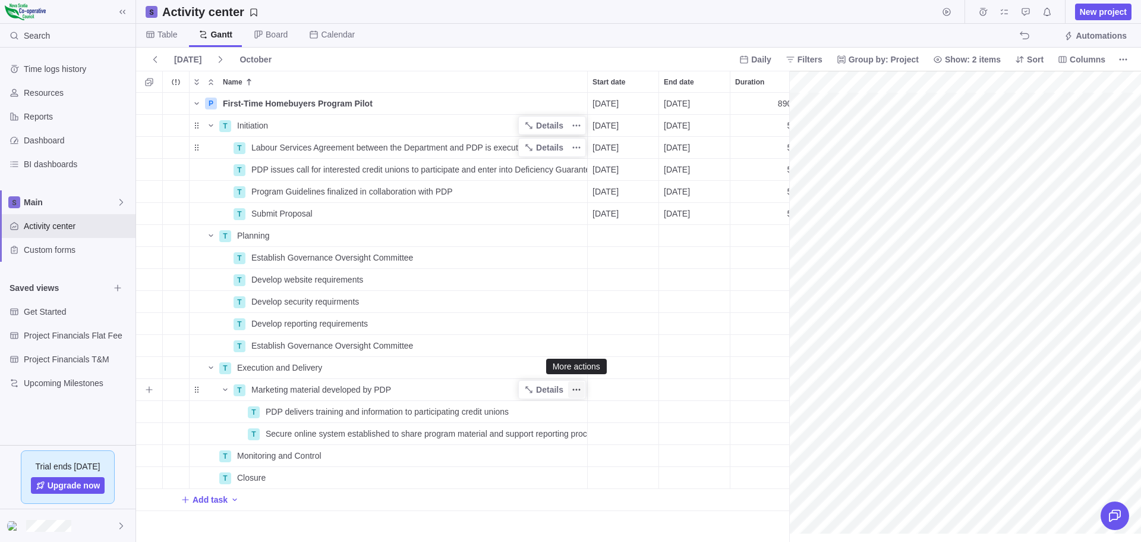
click at [577, 389] on icon "More actions" at bounding box center [577, 390] width 2 height 2
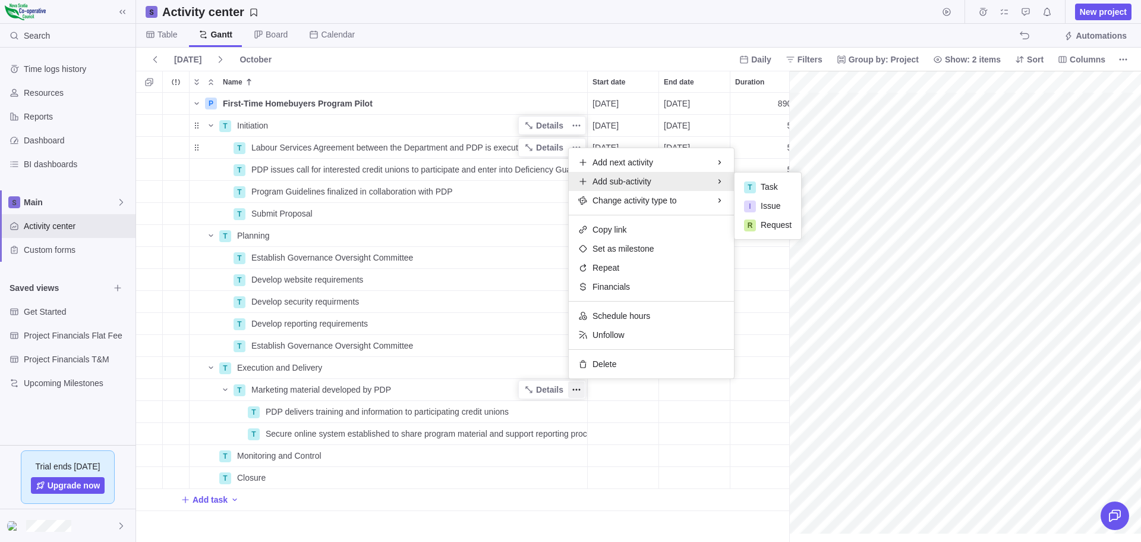
click at [539, 370] on div "P First-Time Homebuyers Program Pilot Details 10/17/2025 03/15/2029 890d Open 4…" at bounding box center [462, 317] width 653 height 449
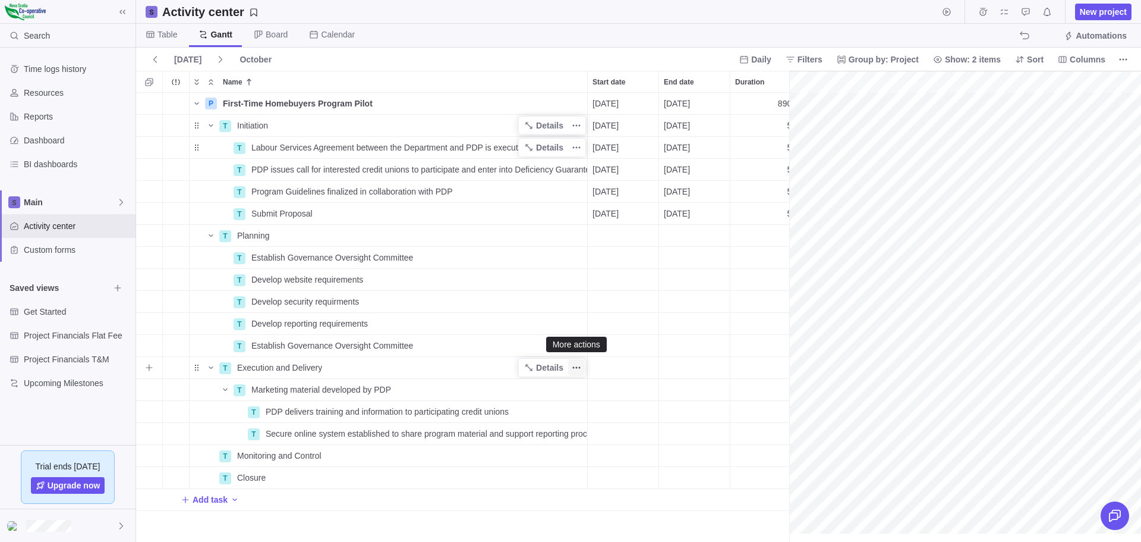
click at [576, 367] on icon "More actions" at bounding box center [577, 368] width 2 height 2
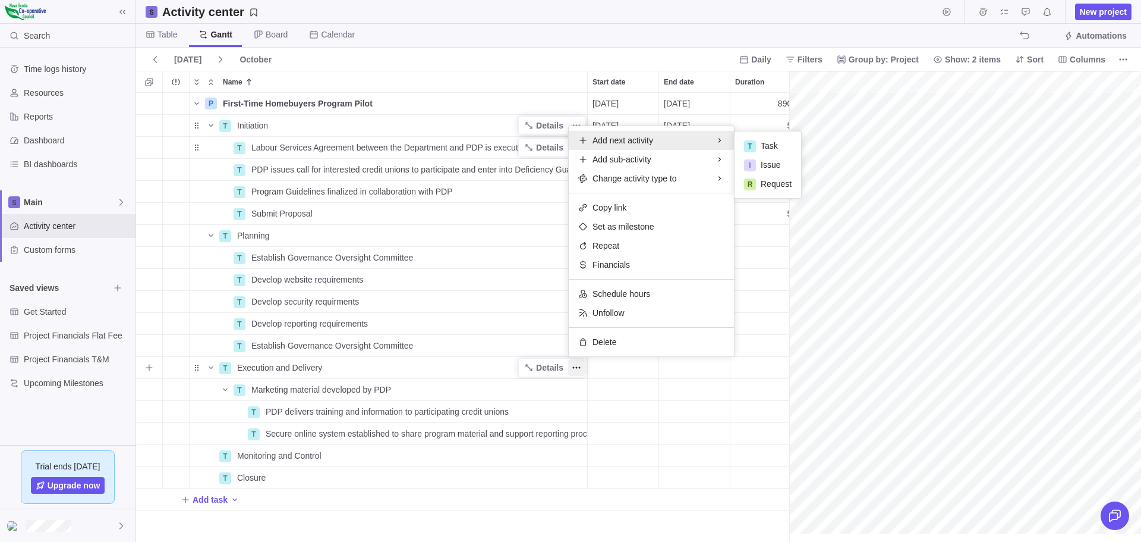
click at [647, 143] on span "Add next activity" at bounding box center [623, 140] width 61 height 12
click at [770, 140] on span "Task" at bounding box center [769, 146] width 17 height 12
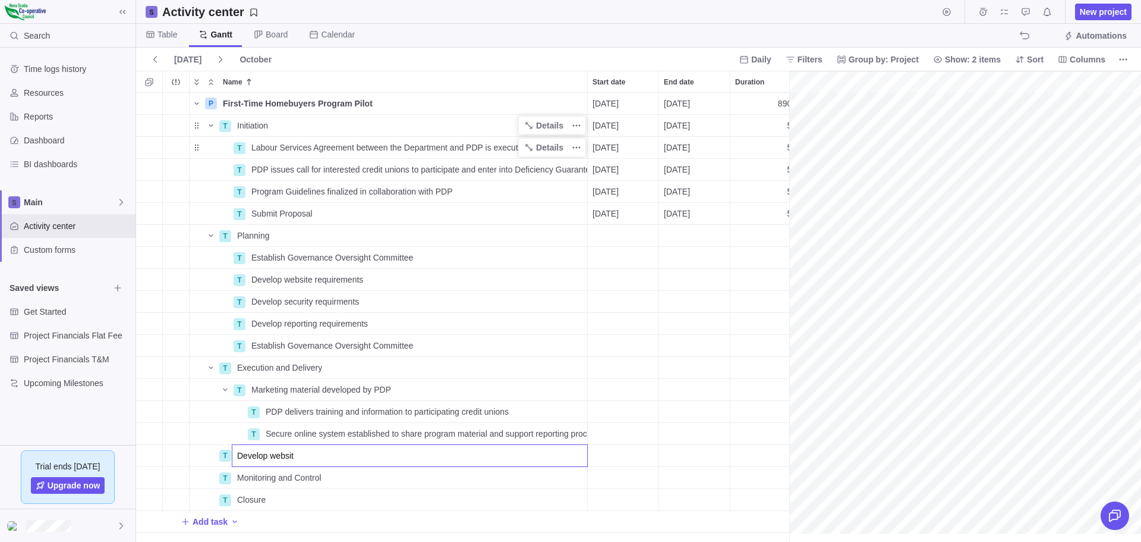
type input "Develop website"
click at [290, 455] on span "Develop website" at bounding box center [267, 455] width 61 height 12
click at [255, 443] on div "P First-Time Homebuyers Program Pilot Details 10/17/2025 03/15/2029 890d Open 4…" at bounding box center [462, 317] width 653 height 449
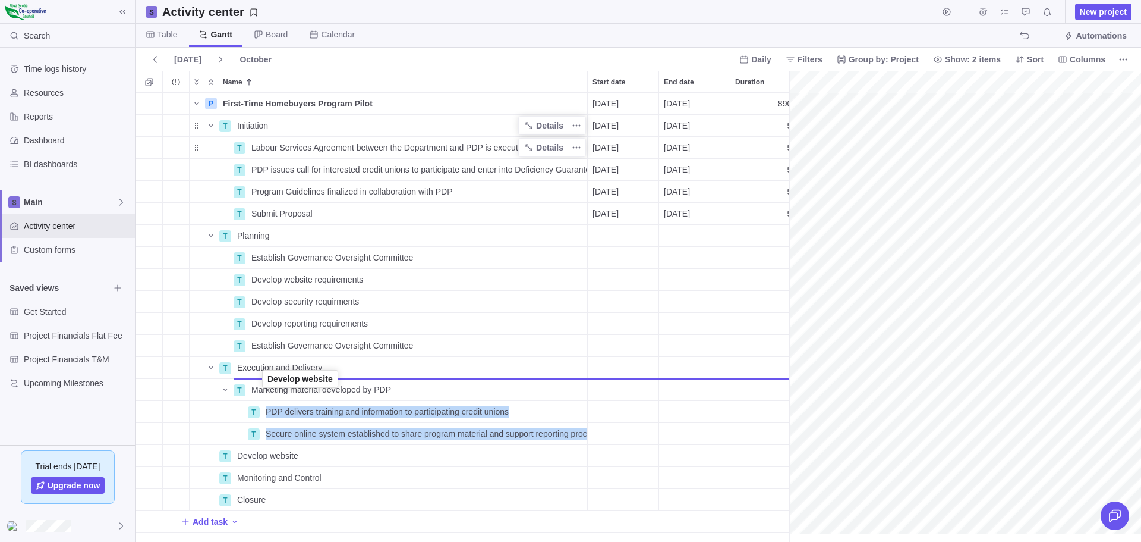
drag, startPoint x: 197, startPoint y: 455, endPoint x: 263, endPoint y: 380, distance: 100.2
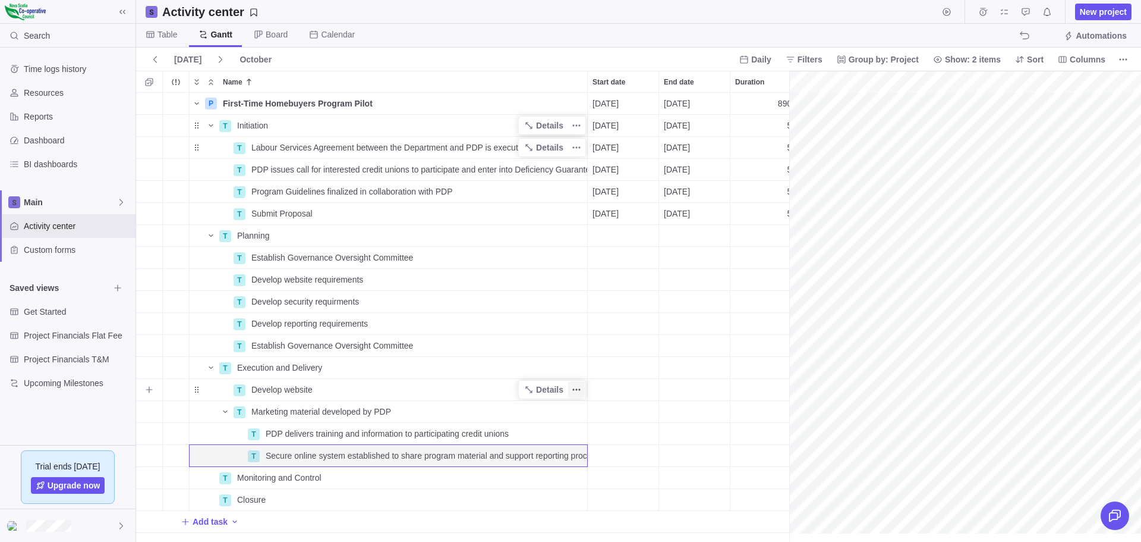
click at [577, 388] on icon "More actions" at bounding box center [577, 390] width 10 height 10
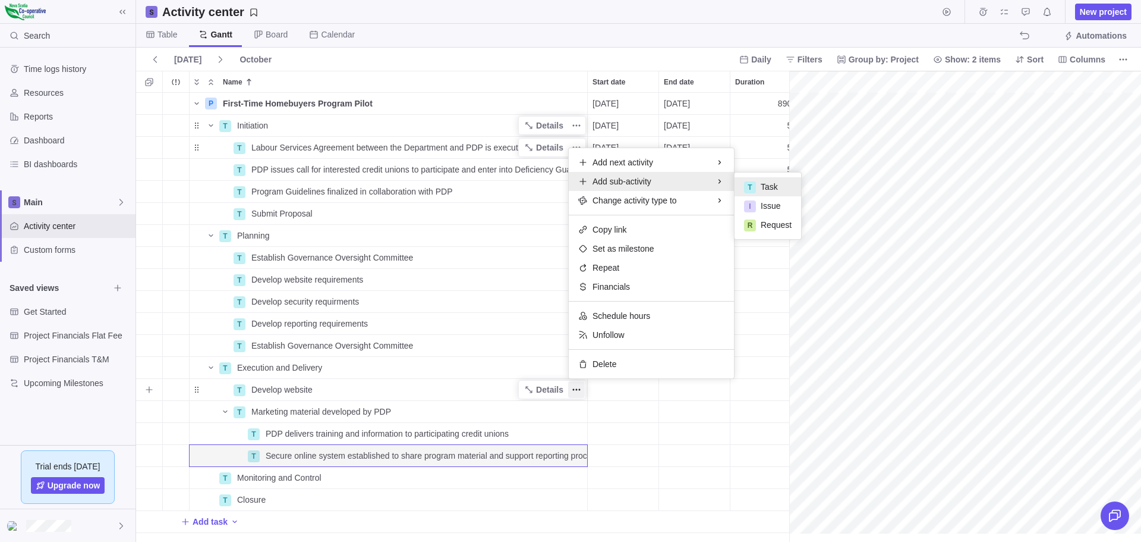
click at [770, 182] on span "Task" at bounding box center [769, 187] width 17 height 12
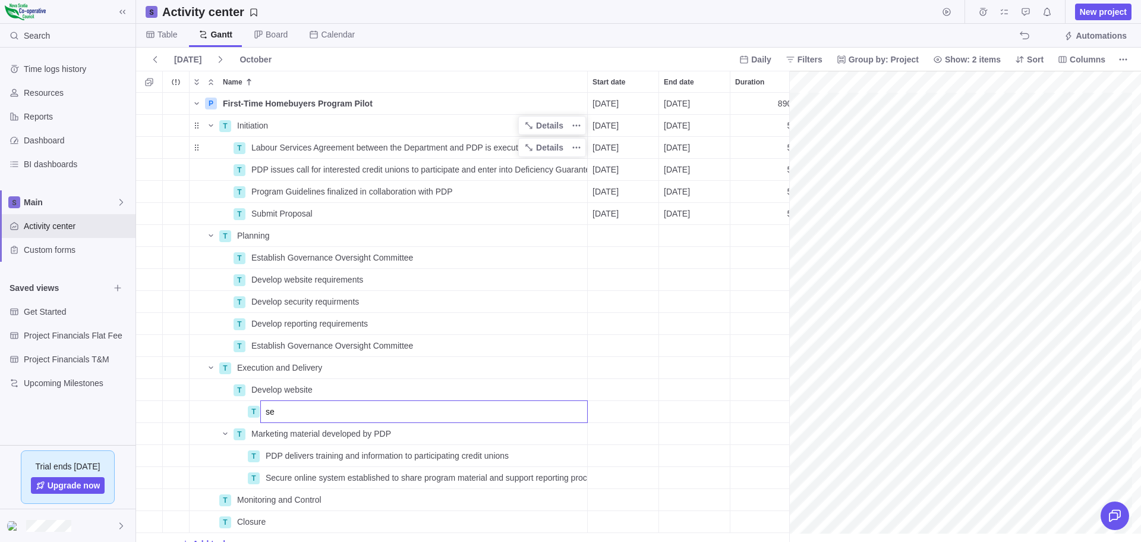
type input "s"
type input "Setup AWS account"
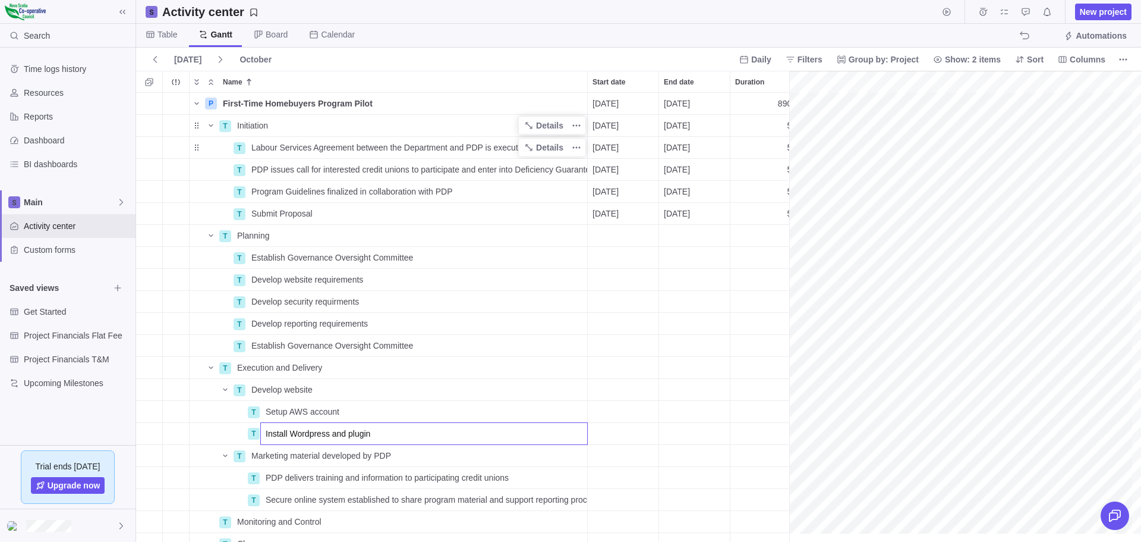
type input "Install Wordpress and plugins"
type input "Obtain domain name"
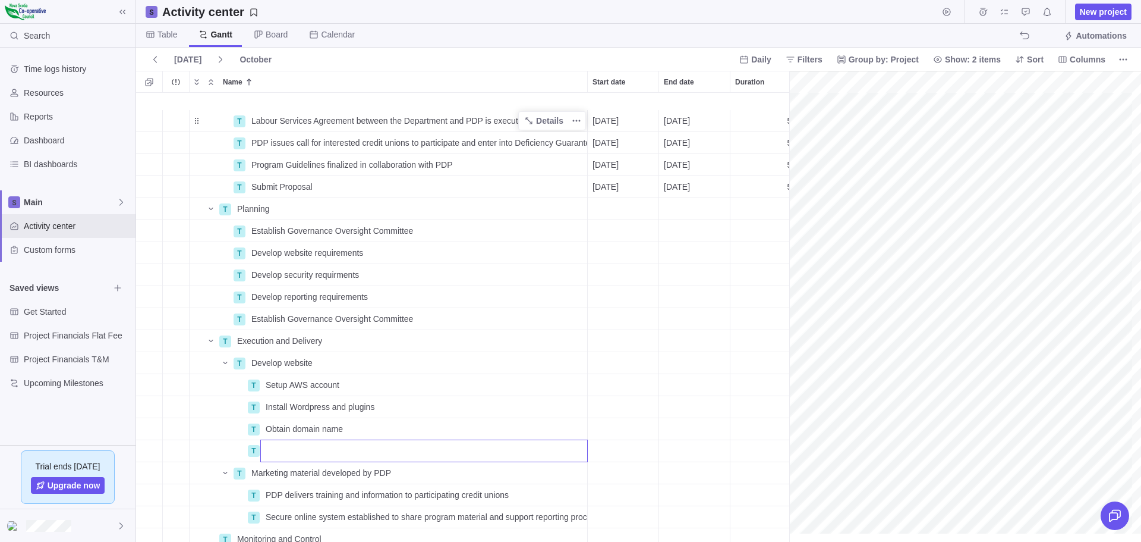
scroll to position [88, 99]
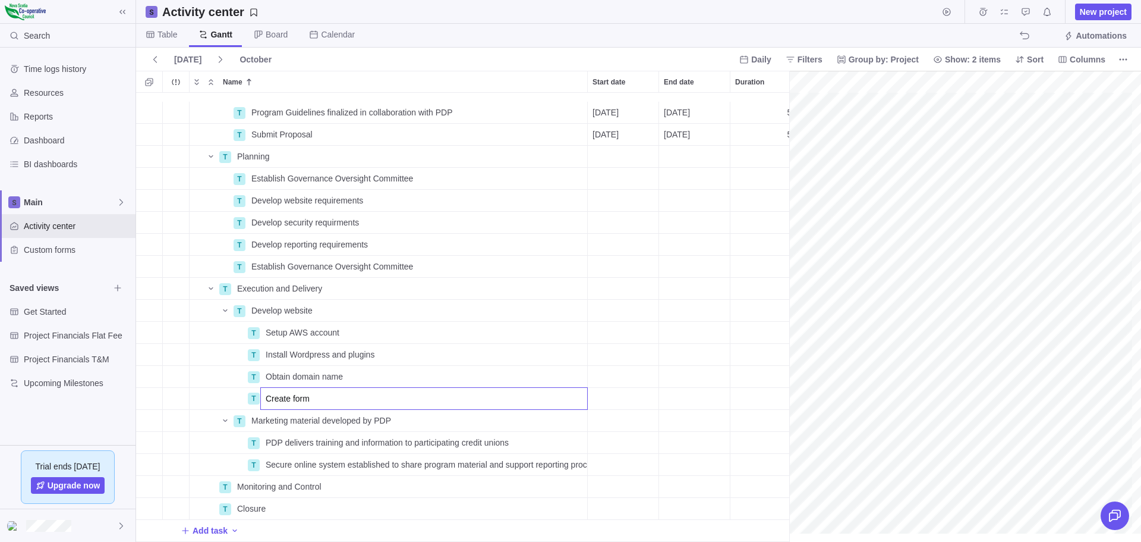
type input "Create forms"
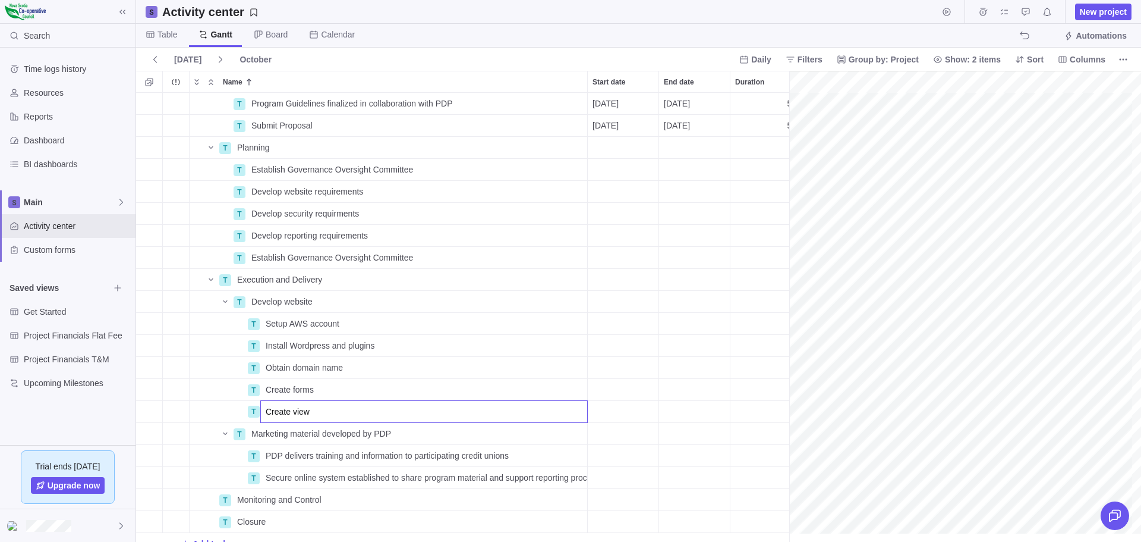
type input "Create views"
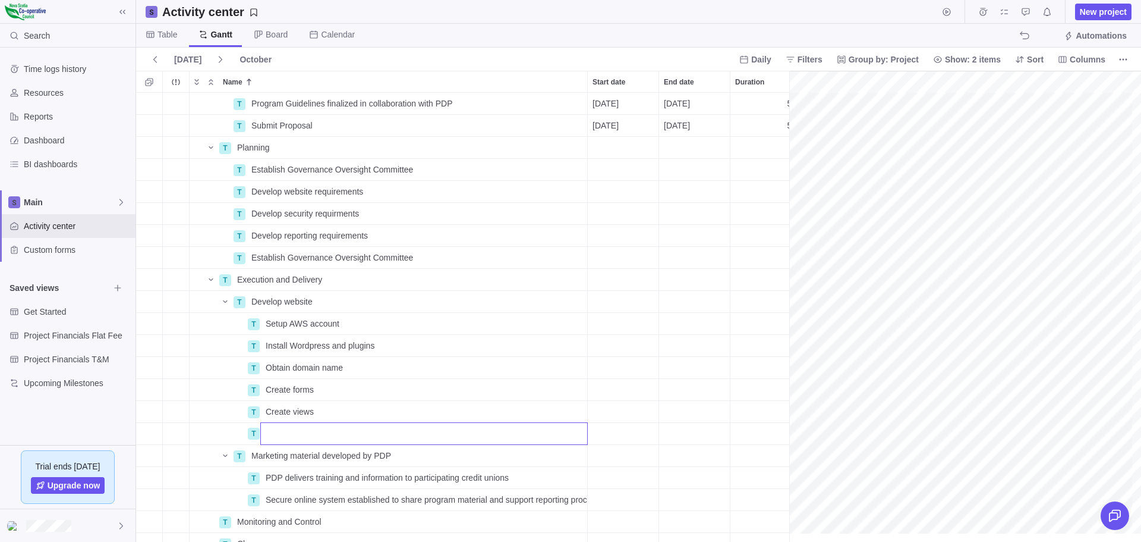
scroll to position [132, 99]
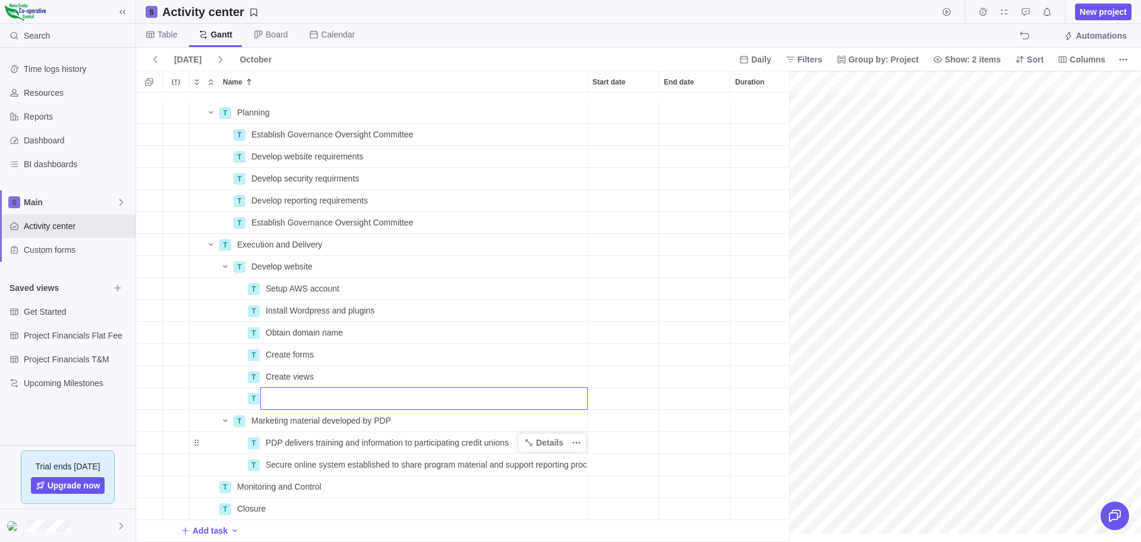
click at [253, 433] on div "T Planning Details Open 34 T Establish Governance Oversight Committee Details O…" at bounding box center [467, 317] width 662 height 449
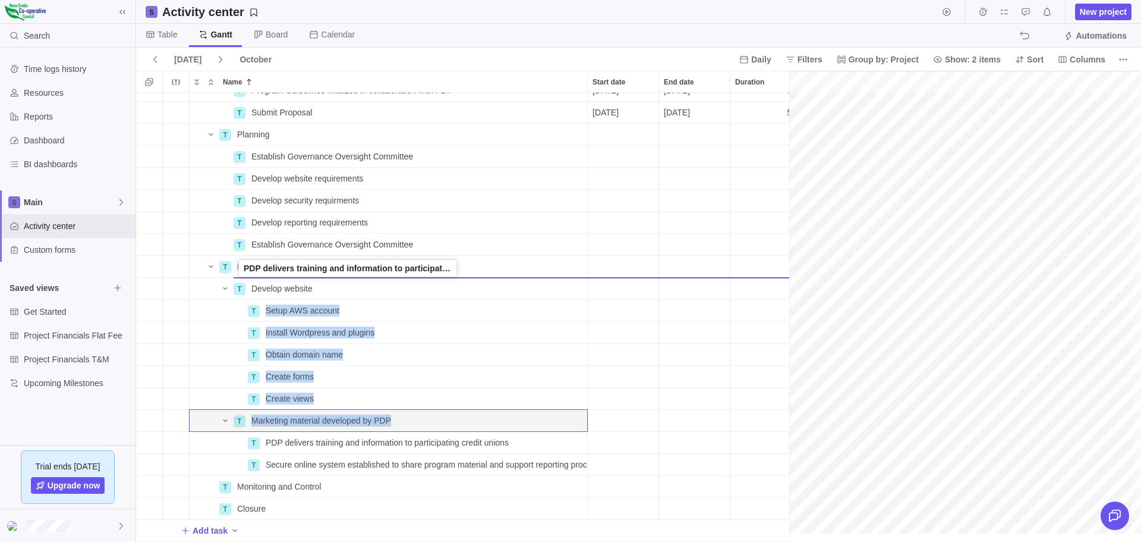
drag, startPoint x: 197, startPoint y: 432, endPoint x: 240, endPoint y: 269, distance: 169.0
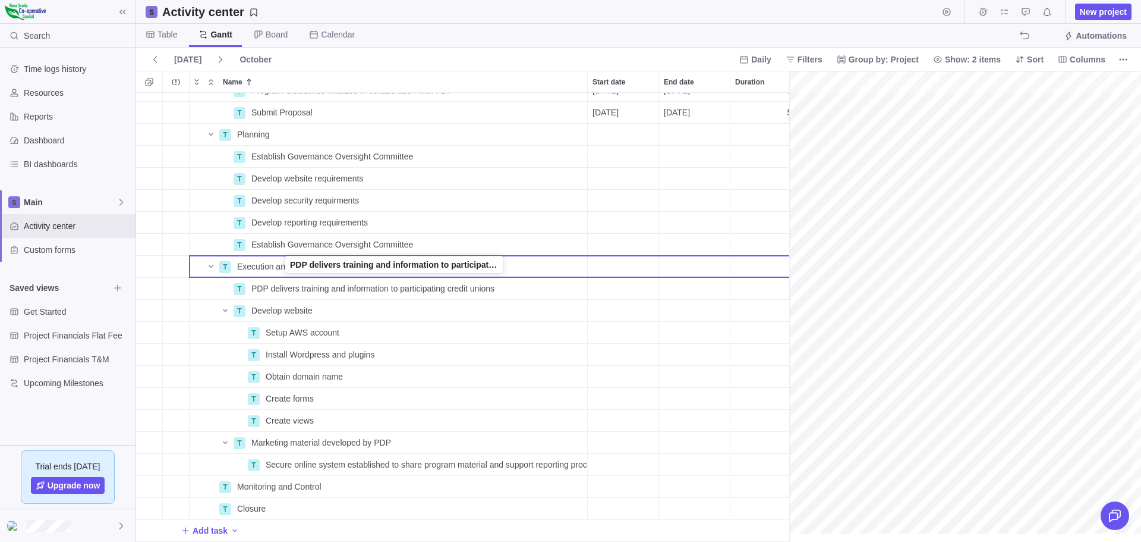
drag, startPoint x: 196, startPoint y: 279, endPoint x: 284, endPoint y: 268, distance: 88.7
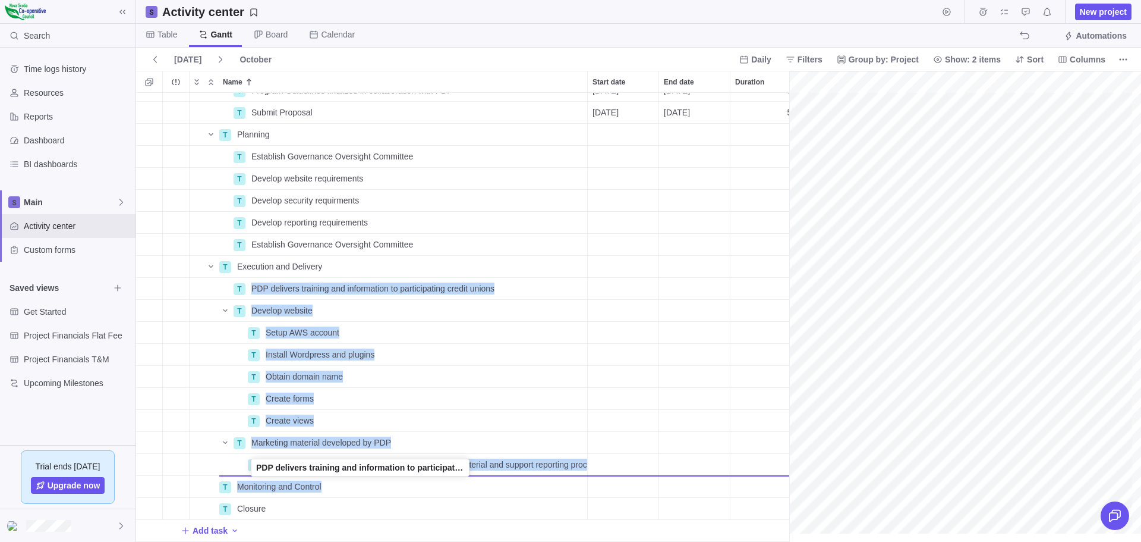
drag, startPoint x: 196, startPoint y: 278, endPoint x: 251, endPoint y: 468, distance: 197.5
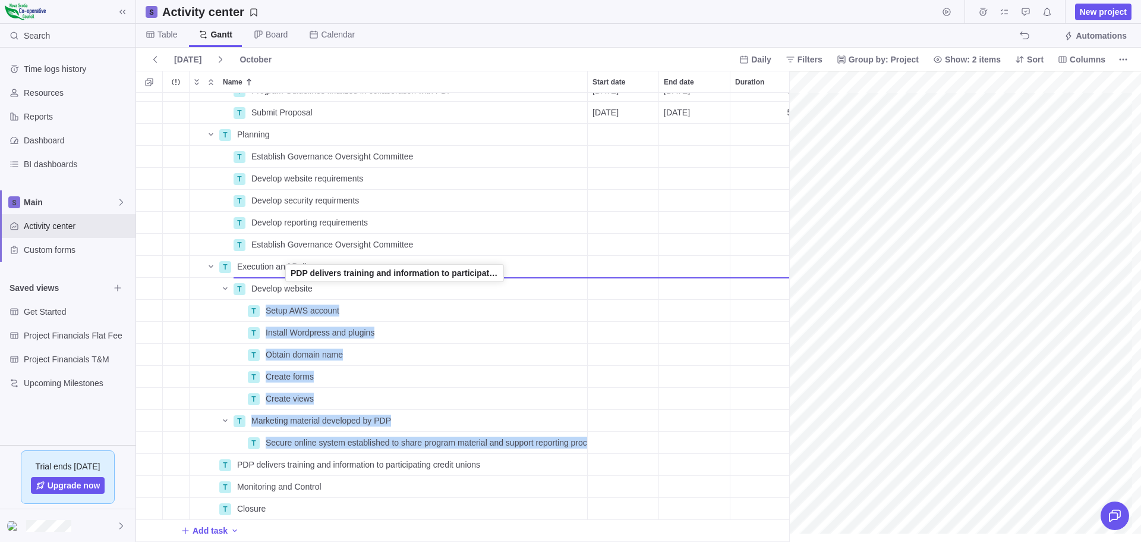
drag, startPoint x: 196, startPoint y: 453, endPoint x: 285, endPoint y: 269, distance: 205.0
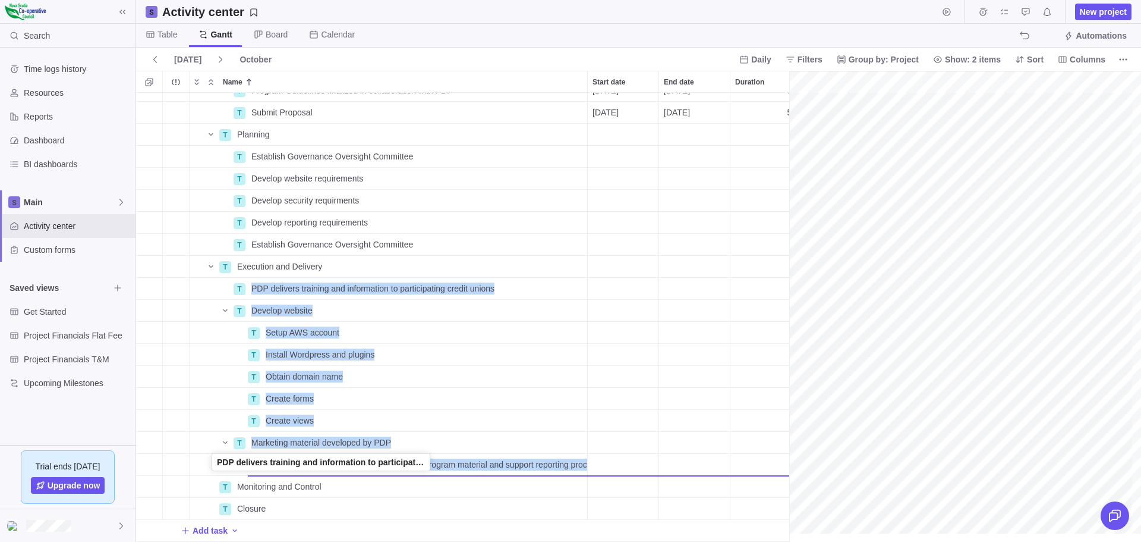
drag, startPoint x: 200, startPoint y: 280, endPoint x: 216, endPoint y: 464, distance: 185.0
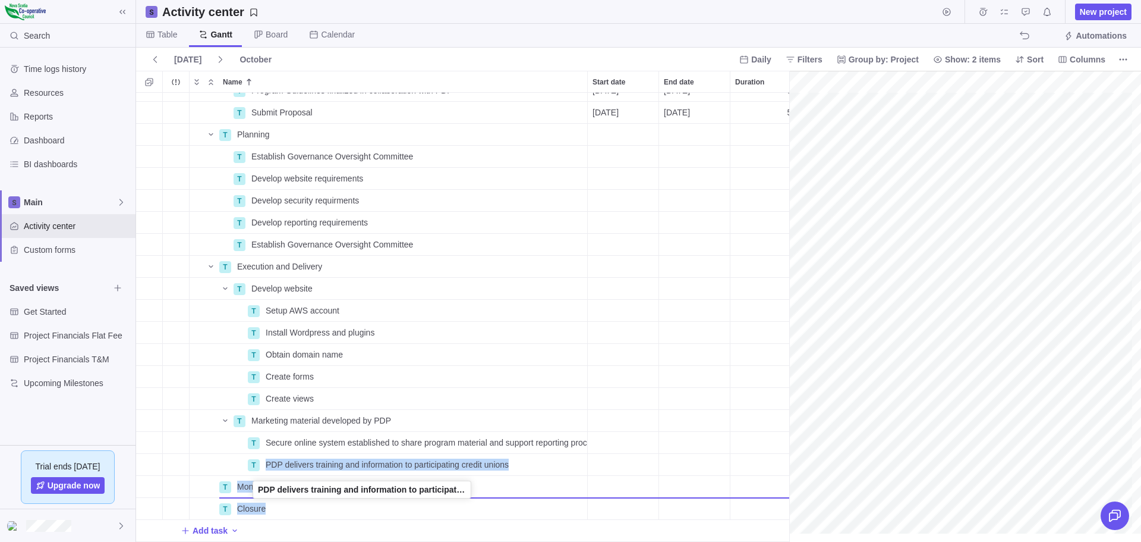
drag, startPoint x: 196, startPoint y: 453, endPoint x: 253, endPoint y: 489, distance: 67.3
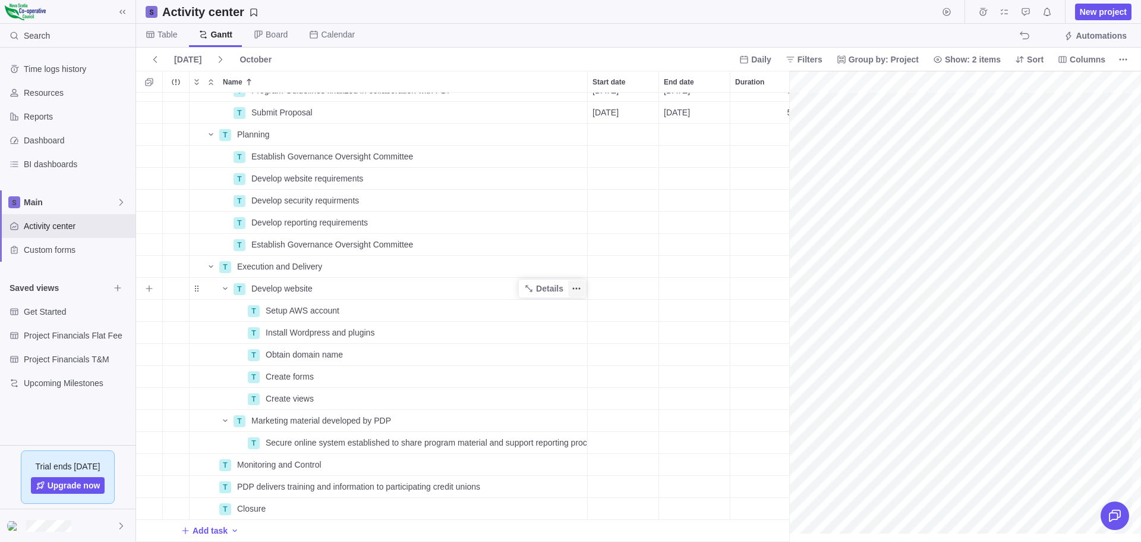
drag, startPoint x: 300, startPoint y: 278, endPoint x: 577, endPoint y: 276, distance: 277.6
click at [577, 284] on icon "More actions" at bounding box center [577, 289] width 10 height 10
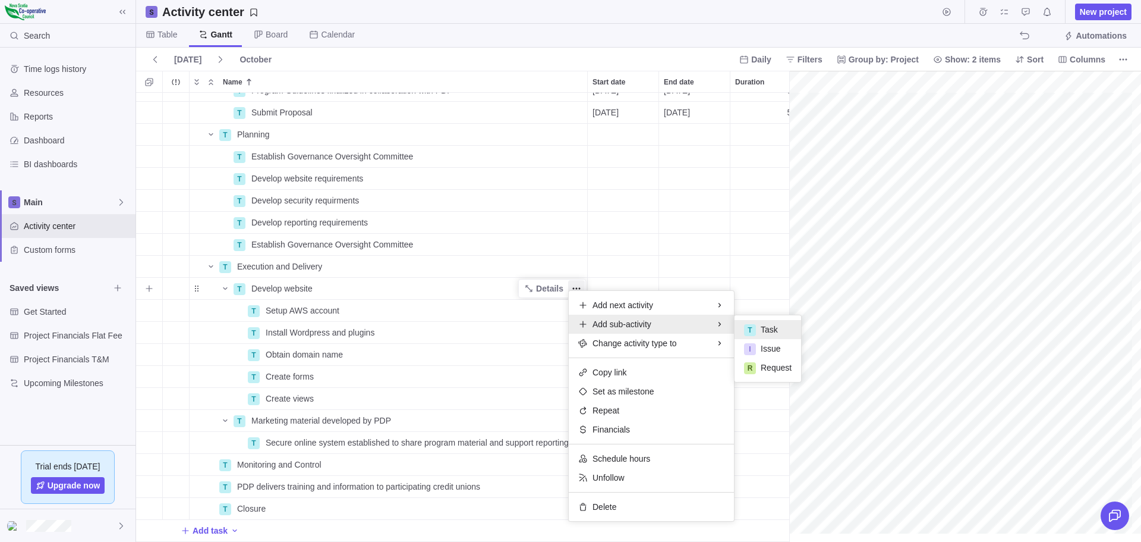
click at [771, 326] on span "Task" at bounding box center [769, 329] width 17 height 12
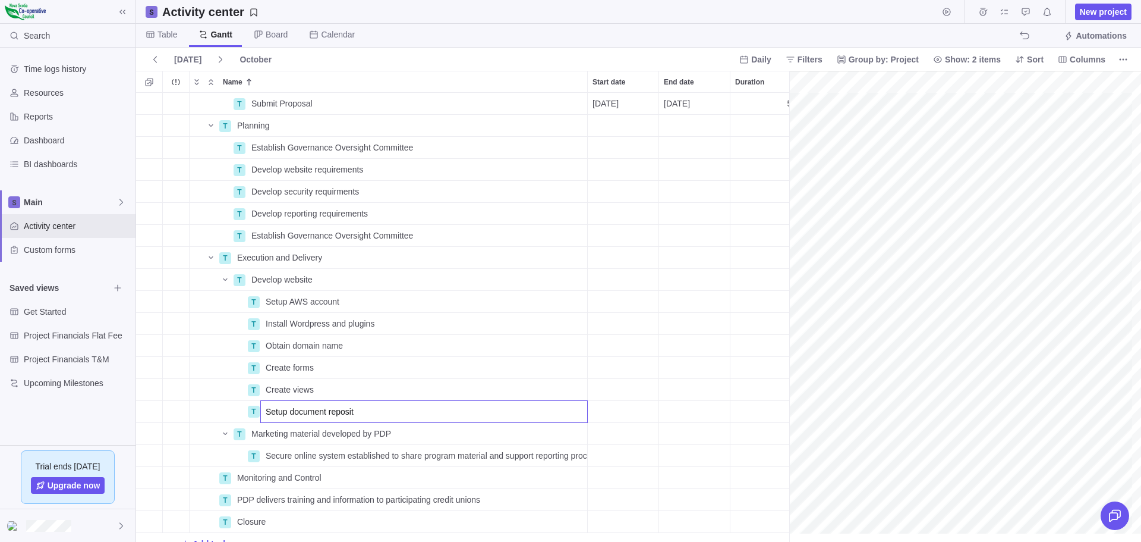
type input "Setup document reposity"
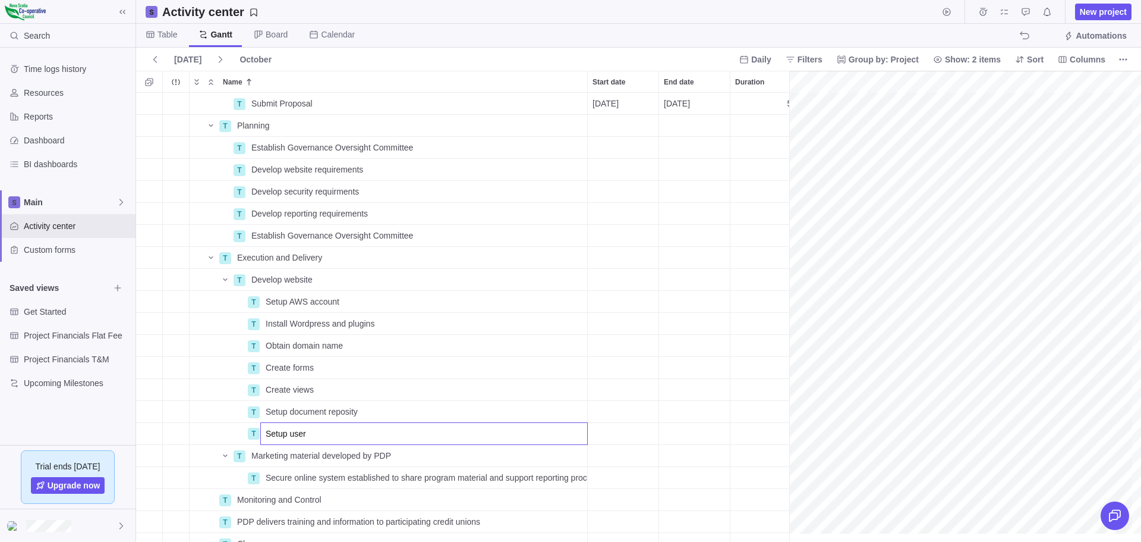
type input "Setup users"
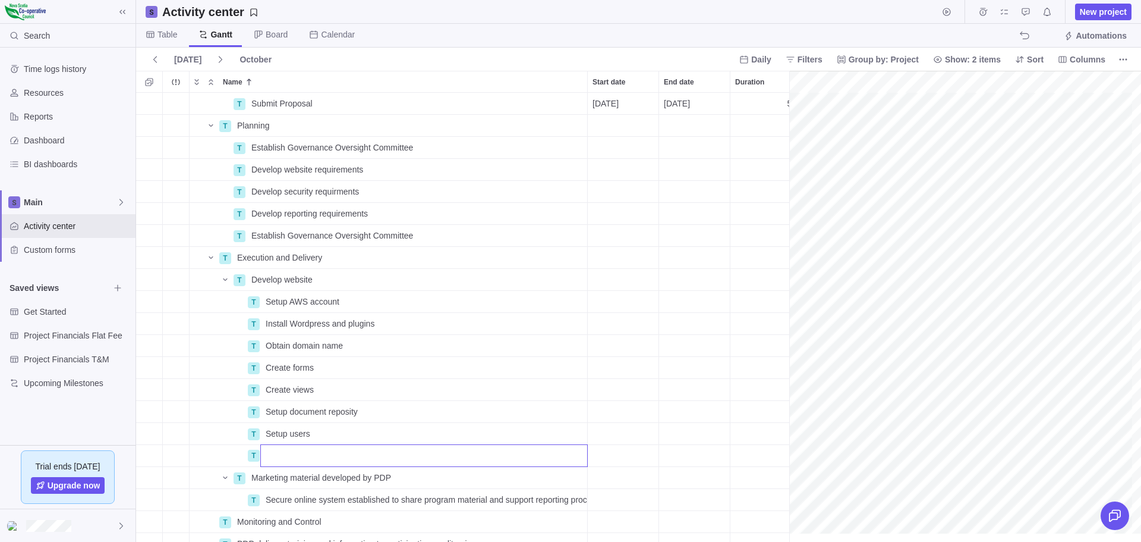
click at [358, 411] on div "P First-Time Homebuyers Program Pilot Details 10/17/2025 03/15/2029 890d Open 4…" at bounding box center [467, 317] width 662 height 449
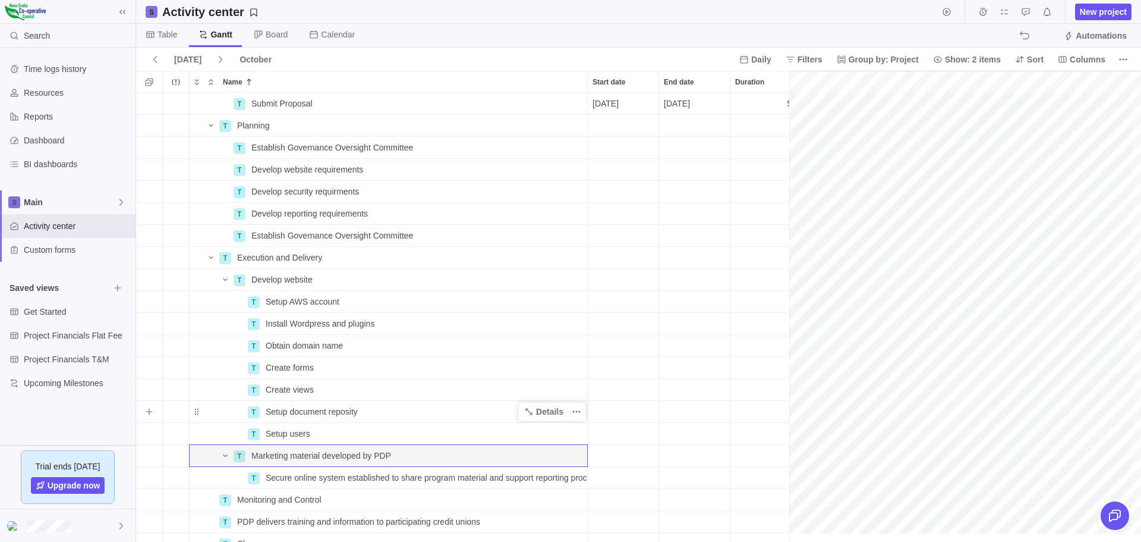
click at [363, 410] on div "Setup document reposity" at bounding box center [424, 411] width 326 height 21
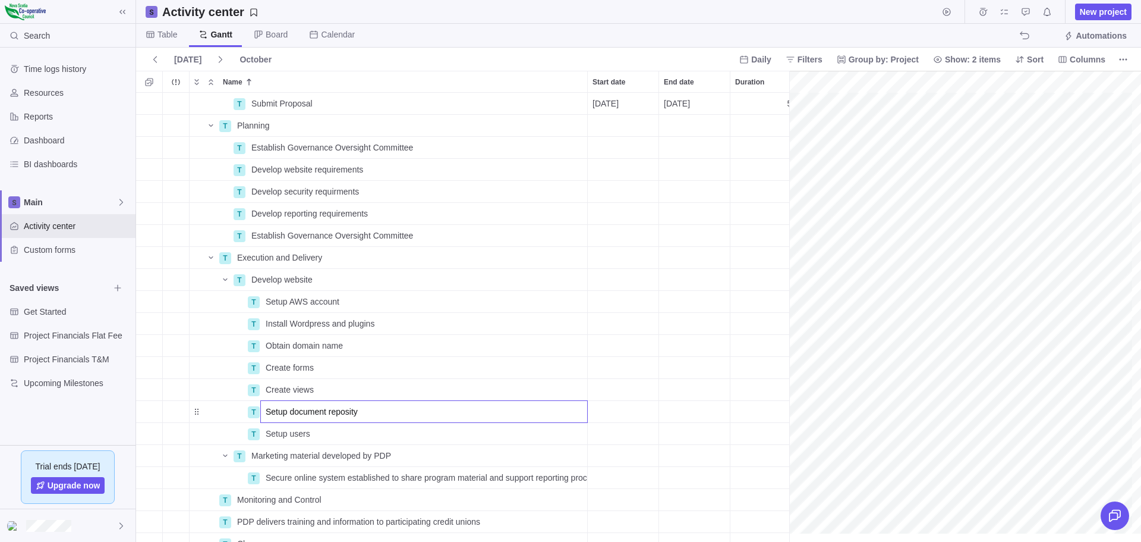
click at [363, 410] on input "Setup document reposity" at bounding box center [424, 411] width 328 height 23
click at [353, 413] on input "Setup document reposity" at bounding box center [424, 411] width 328 height 23
type input "Setup document repository"
click at [317, 433] on div "P First-Time Homebuyers Program Pilot Details 10/17/2025 03/15/2029 890d Open 4…" at bounding box center [467, 317] width 662 height 449
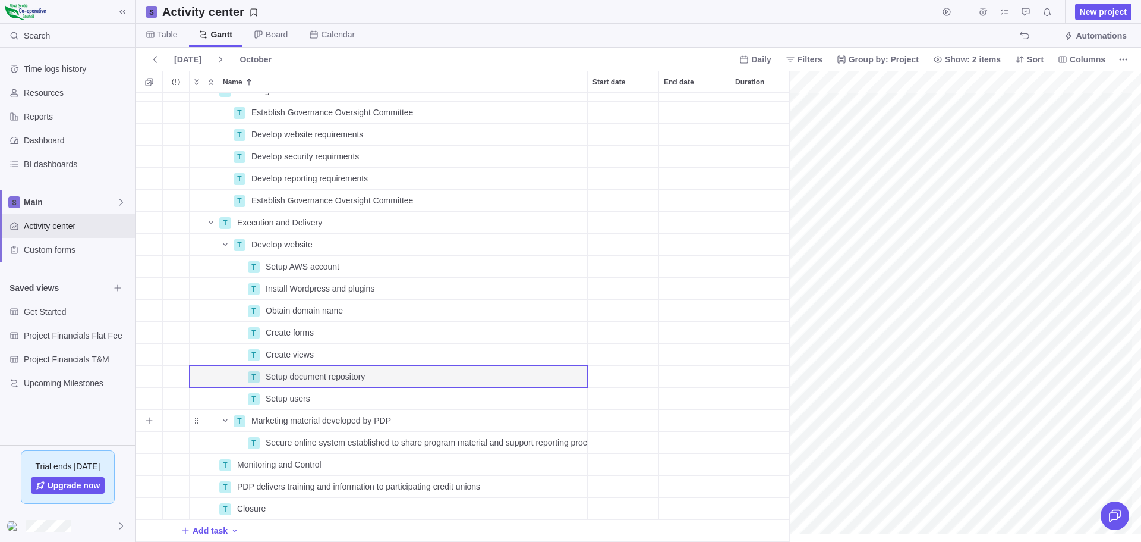
scroll to position [154, 99]
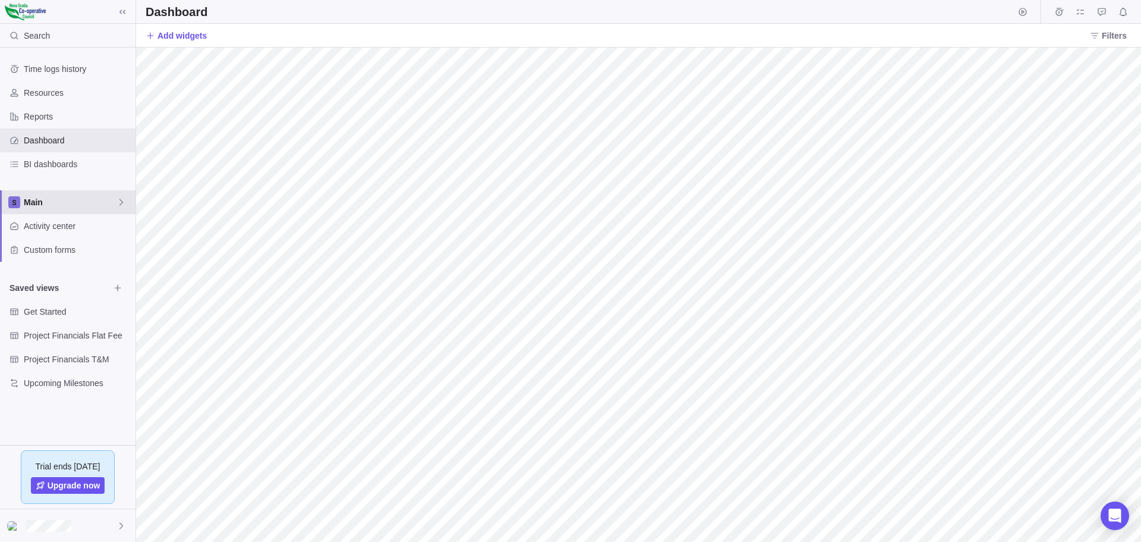
click at [31, 200] on span "Main" at bounding box center [70, 202] width 93 height 12
click at [43, 228] on span "Main" at bounding box center [68, 230] width 73 height 12
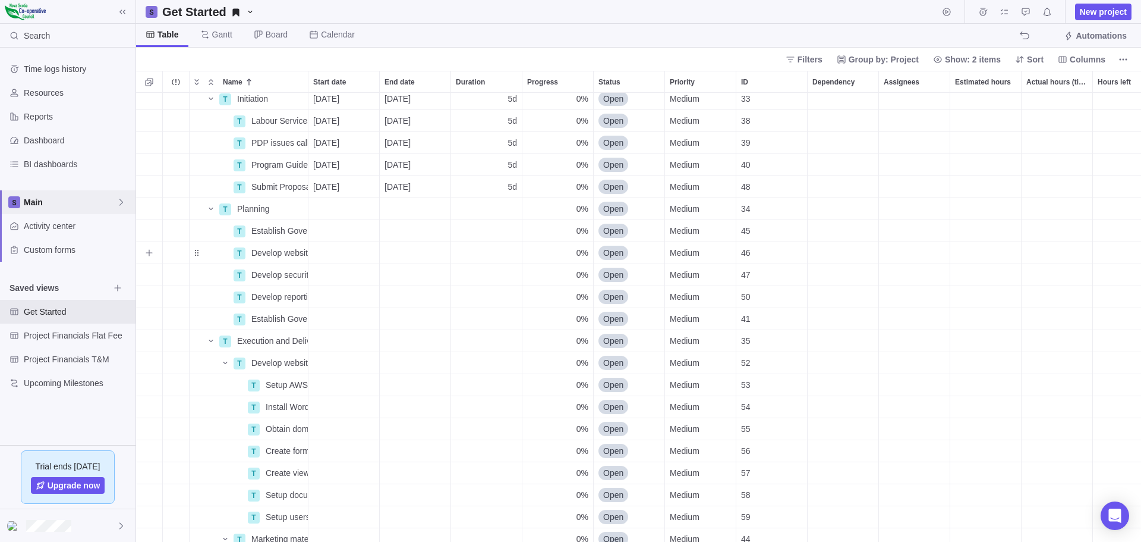
scroll to position [59, 0]
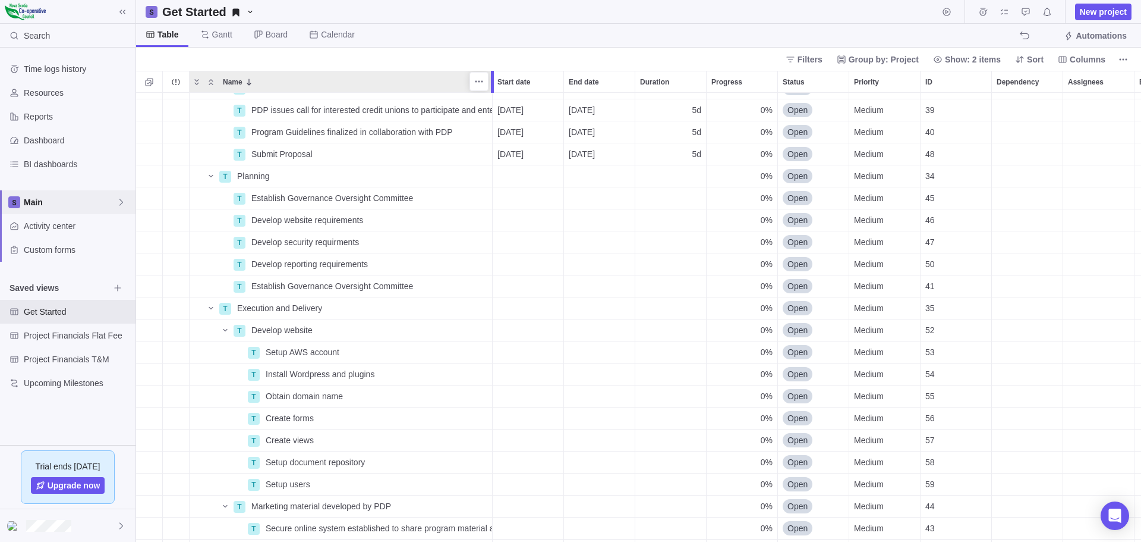
drag, startPoint x: 309, startPoint y: 75, endPoint x: 496, endPoint y: 53, distance: 187.9
click at [496, 53] on body "Search Time logs history Resources Reports Dashboard BI dashboards Main Activit…" at bounding box center [570, 271] width 1141 height 542
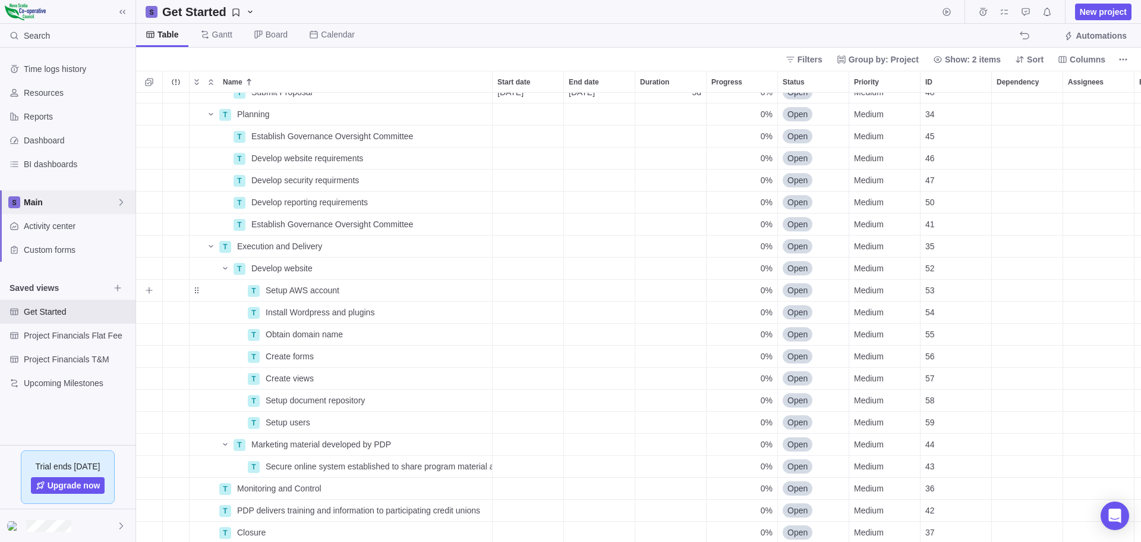
scroll to position [154, 0]
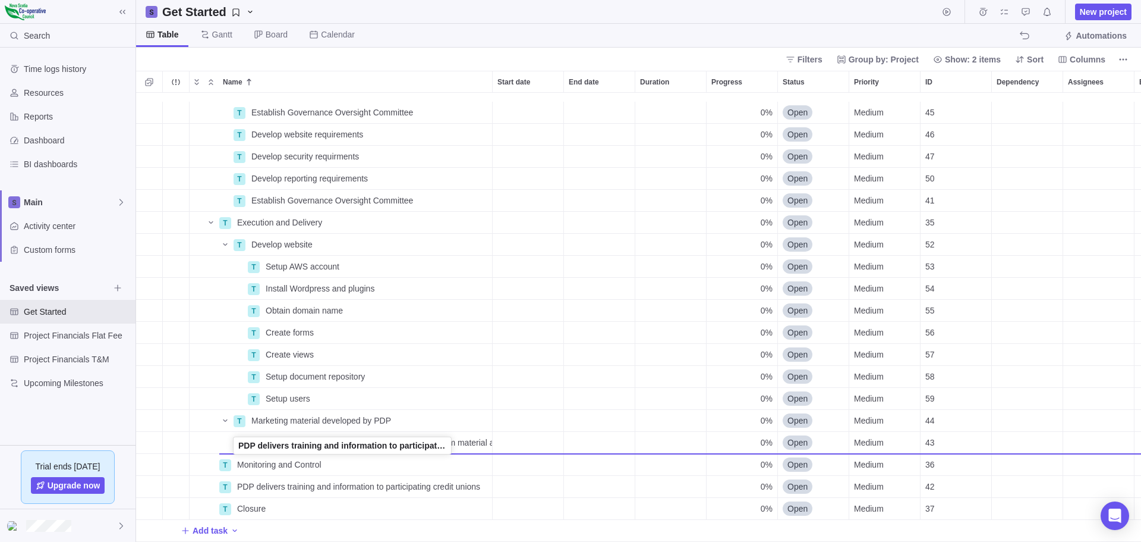
drag, startPoint x: 198, startPoint y: 477, endPoint x: 234, endPoint y: 445, distance: 48.4
drag, startPoint x: 197, startPoint y: 452, endPoint x: 256, endPoint y: 442, distance: 59.7
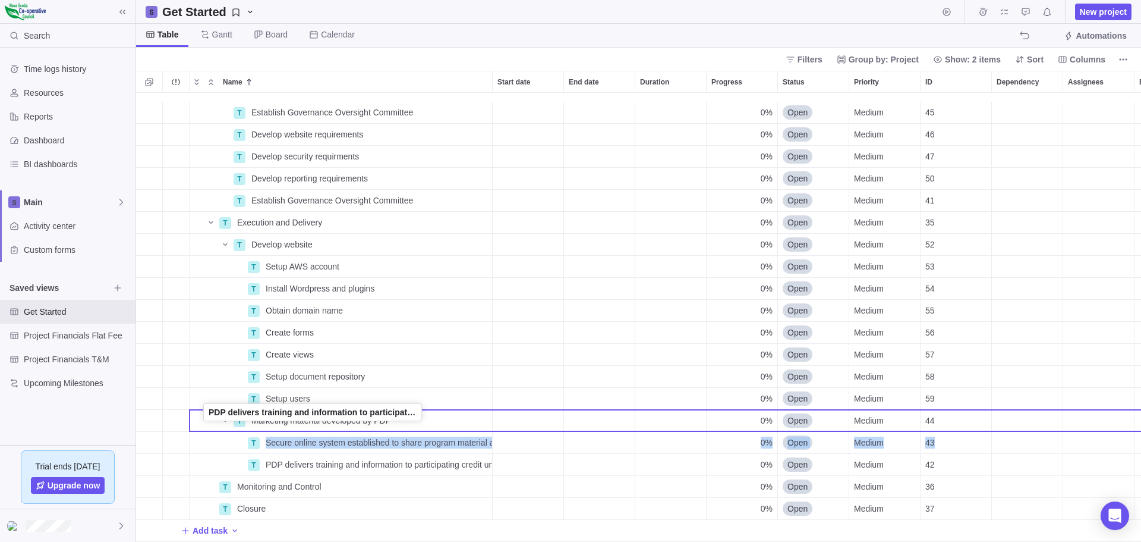
drag, startPoint x: 198, startPoint y: 456, endPoint x: 206, endPoint y: 414, distance: 42.3
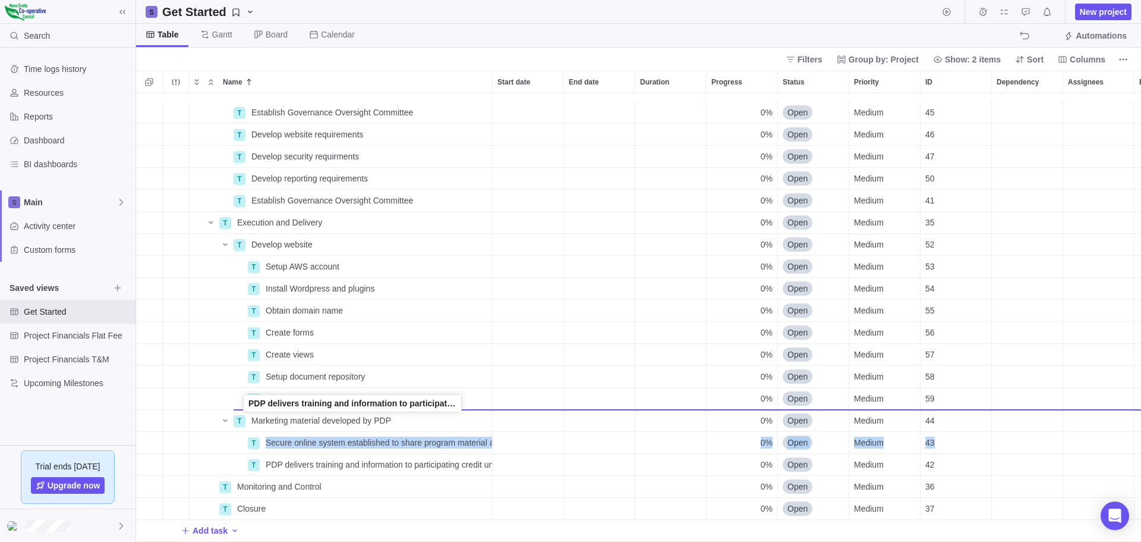
drag, startPoint x: 197, startPoint y: 455, endPoint x: 244, endPoint y: 404, distance: 69.4
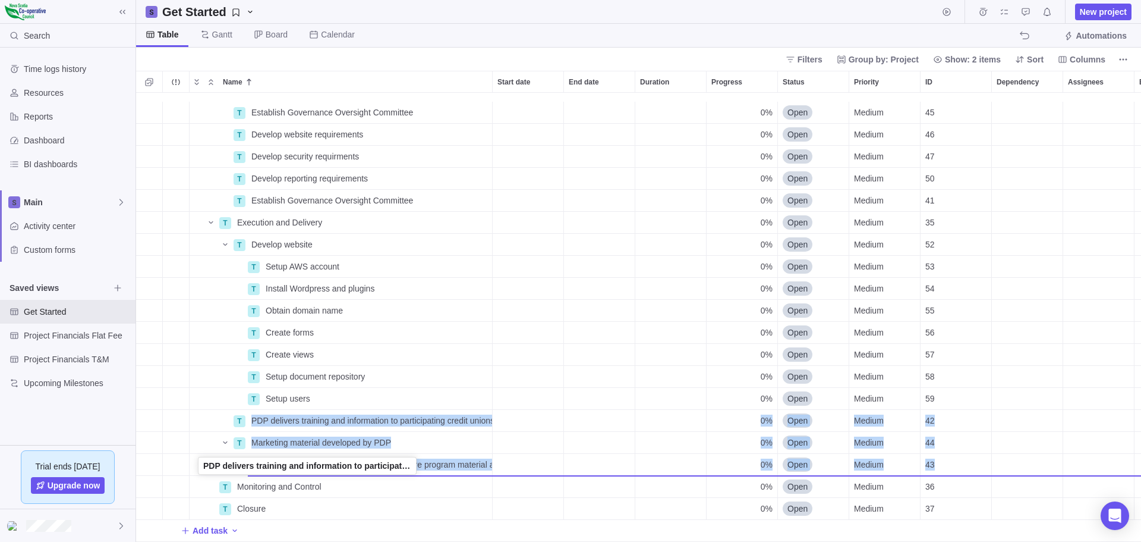
drag, startPoint x: 197, startPoint y: 410, endPoint x: 200, endPoint y: 466, distance: 55.9
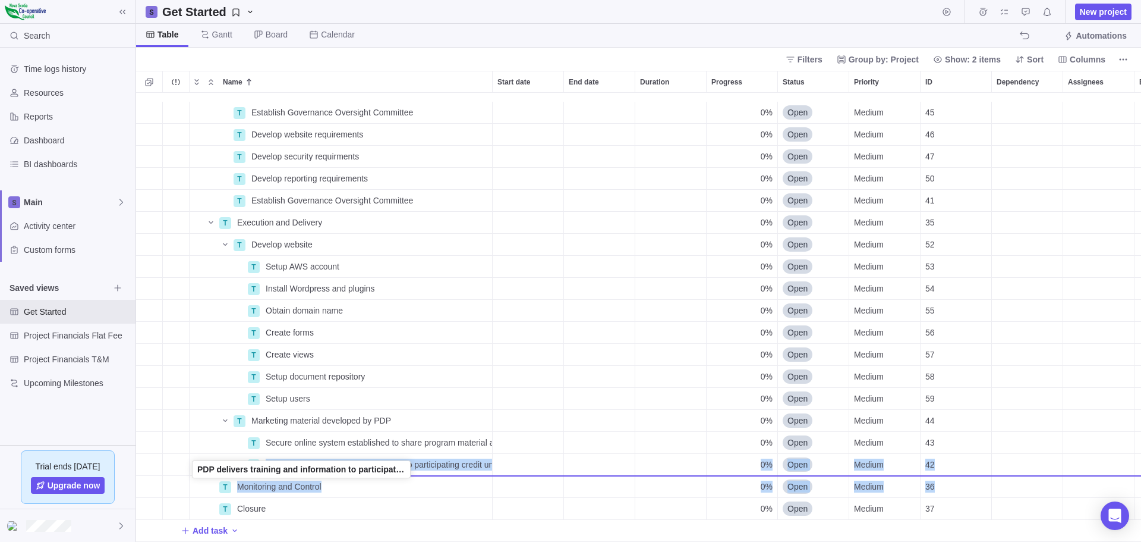
drag, startPoint x: 197, startPoint y: 454, endPoint x: 194, endPoint y: 470, distance: 15.9
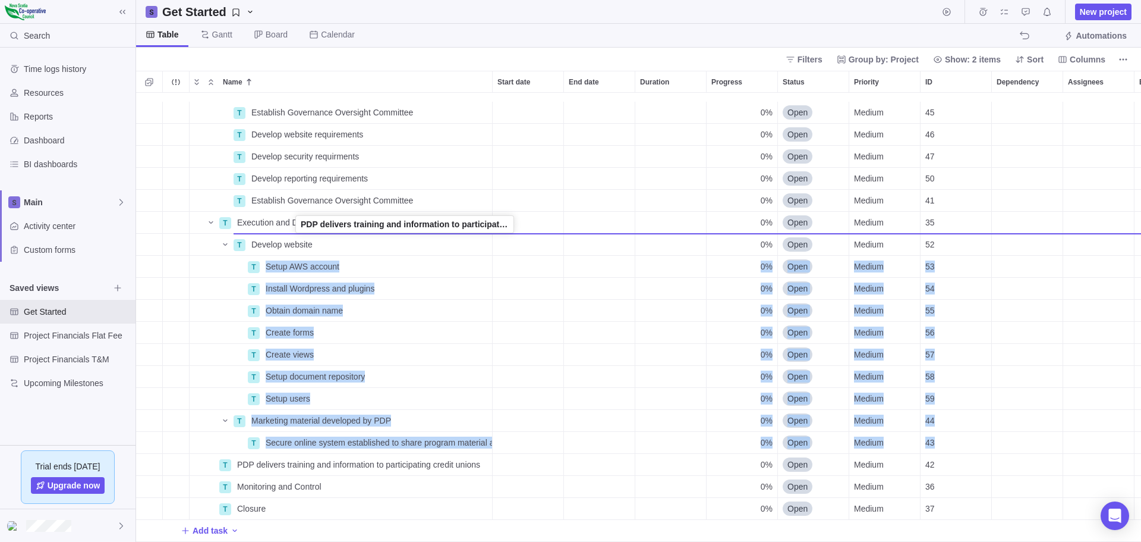
drag, startPoint x: 194, startPoint y: 455, endPoint x: 292, endPoint y: 225, distance: 250.6
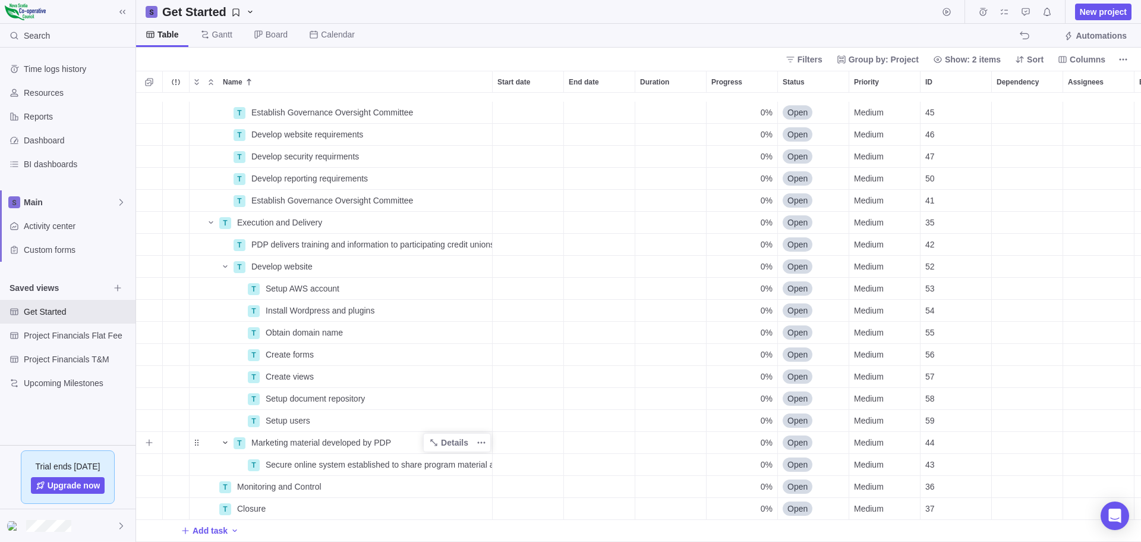
click at [226, 438] on icon "Name" at bounding box center [226, 443] width 10 height 10
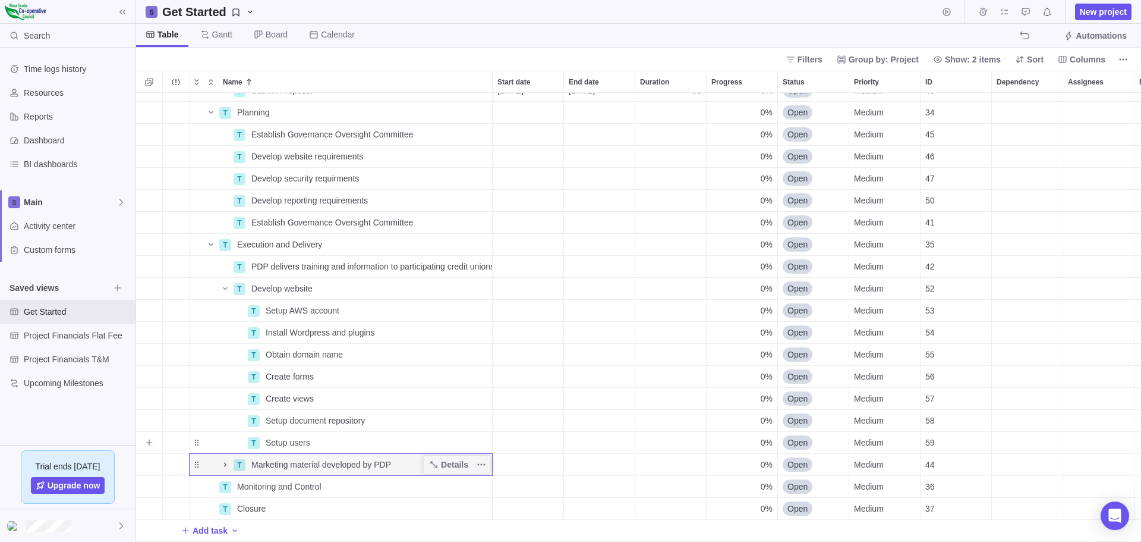
scroll to position [132, 0]
click at [225, 284] on icon "Name" at bounding box center [226, 289] width 10 height 10
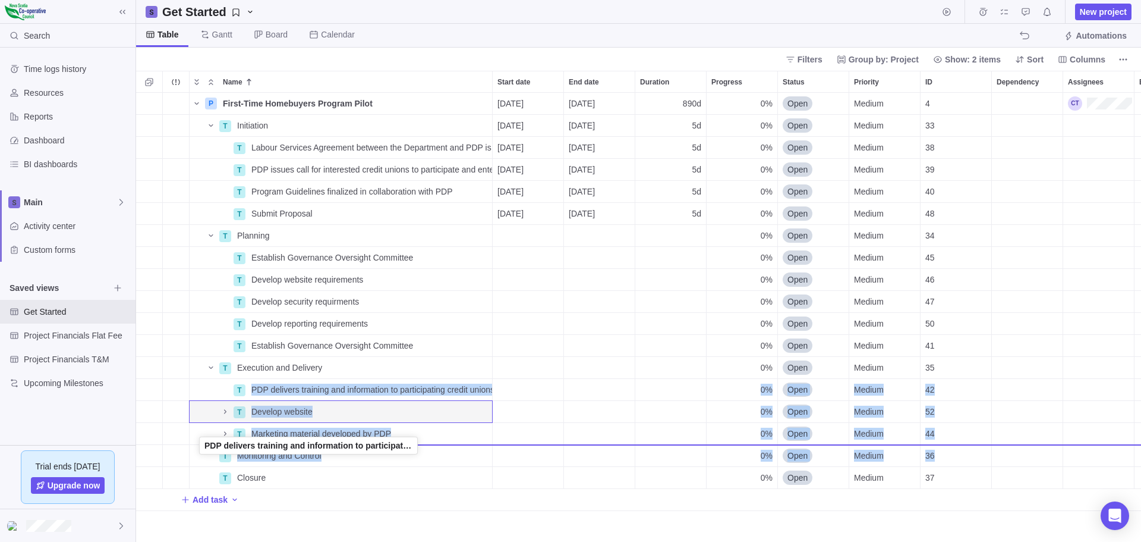
drag, startPoint x: 196, startPoint y: 388, endPoint x: 199, endPoint y: 446, distance: 57.8
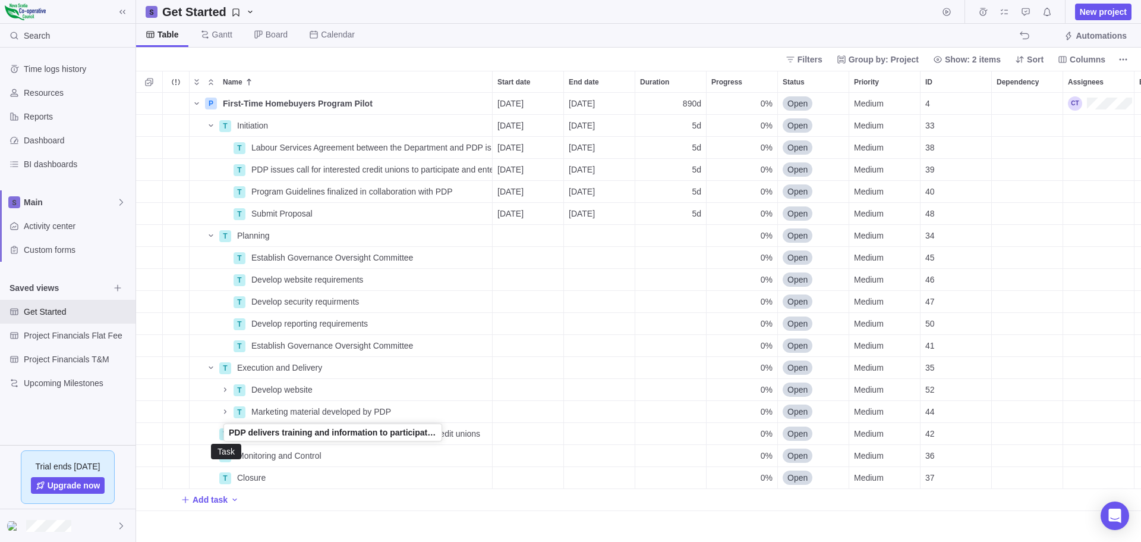
drag, startPoint x: 196, startPoint y: 431, endPoint x: 224, endPoint y: 432, distance: 27.9
drag, startPoint x: 197, startPoint y: 435, endPoint x: 360, endPoint y: 437, distance: 163.5
click at [360, 437] on div "T PDP delivers training and information to participating credit unions" at bounding box center [341, 433] width 304 height 23
drag, startPoint x: 194, startPoint y: 431, endPoint x: 210, endPoint y: 431, distance: 16.0
click at [210, 431] on div "Name" at bounding box center [204, 434] width 29 height 10
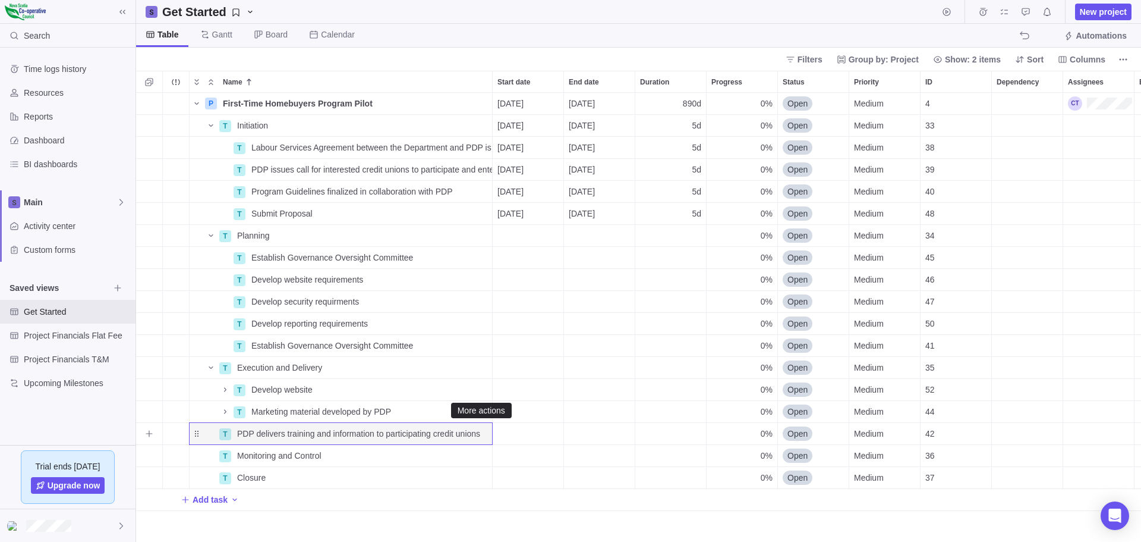
click at [0, 0] on icon "More actions" at bounding box center [0, 0] width 0 height 0
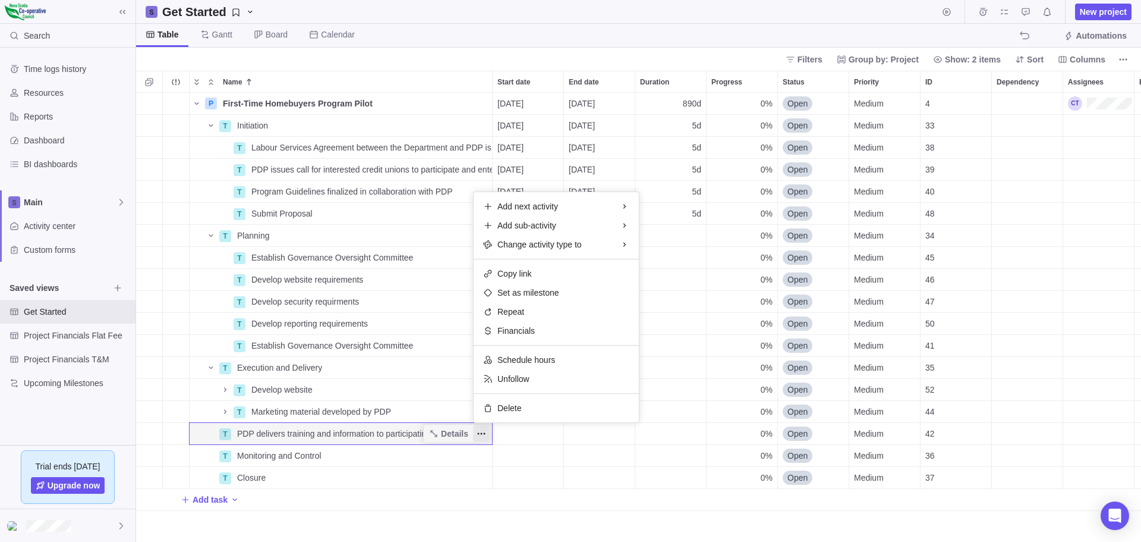
click at [435, 434] on div "P First-Time Homebuyers Program Pilot Details [DATE] [DATE] 890d 0% Open Medium…" at bounding box center [638, 317] width 1005 height 449
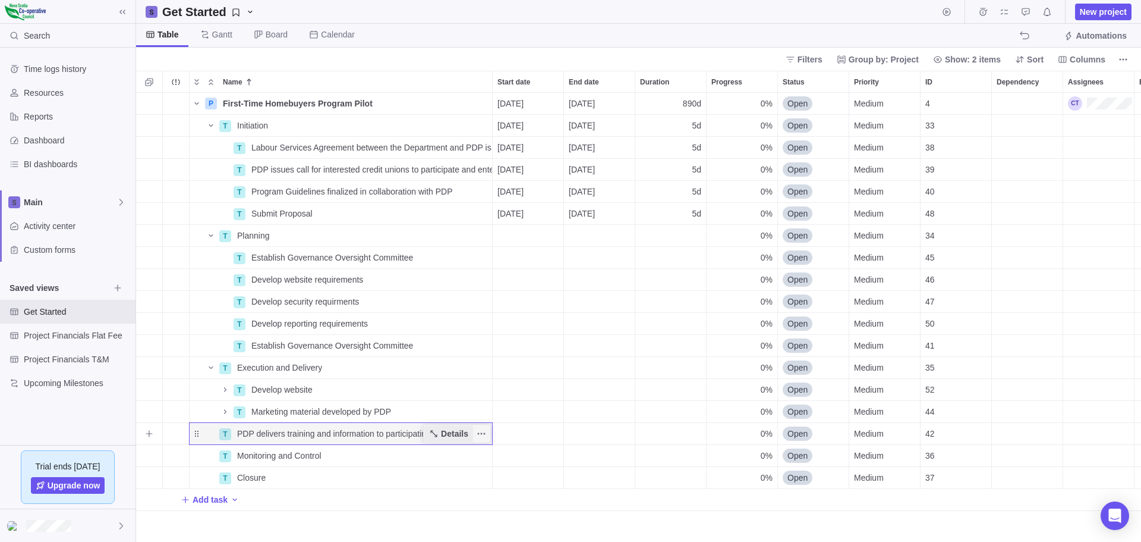
click at [435, 433] on icon "Name" at bounding box center [434, 434] width 10 height 10
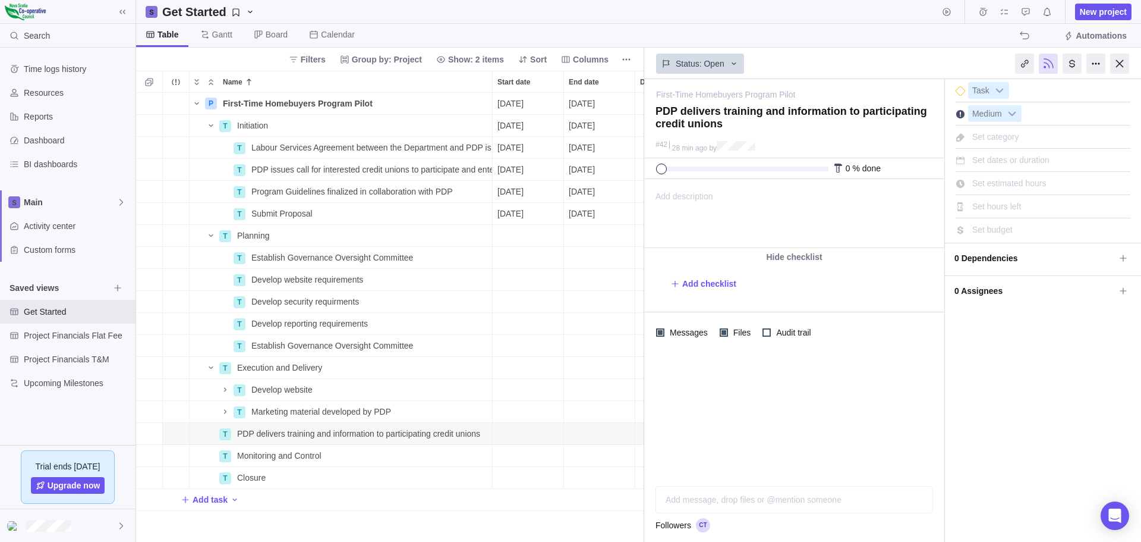
drag, startPoint x: 848, startPoint y: 216, endPoint x: 206, endPoint y: 35, distance: 667.5
click at [848, 216] on div "Add description ... read all" at bounding box center [793, 214] width 297 height 68
drag, startPoint x: 713, startPoint y: 411, endPoint x: 697, endPoint y: 411, distance: 15.5
click at [713, 410] on div at bounding box center [794, 415] width 300 height 124
drag, startPoint x: 196, startPoint y: 431, endPoint x: 251, endPoint y: 418, distance: 56.7
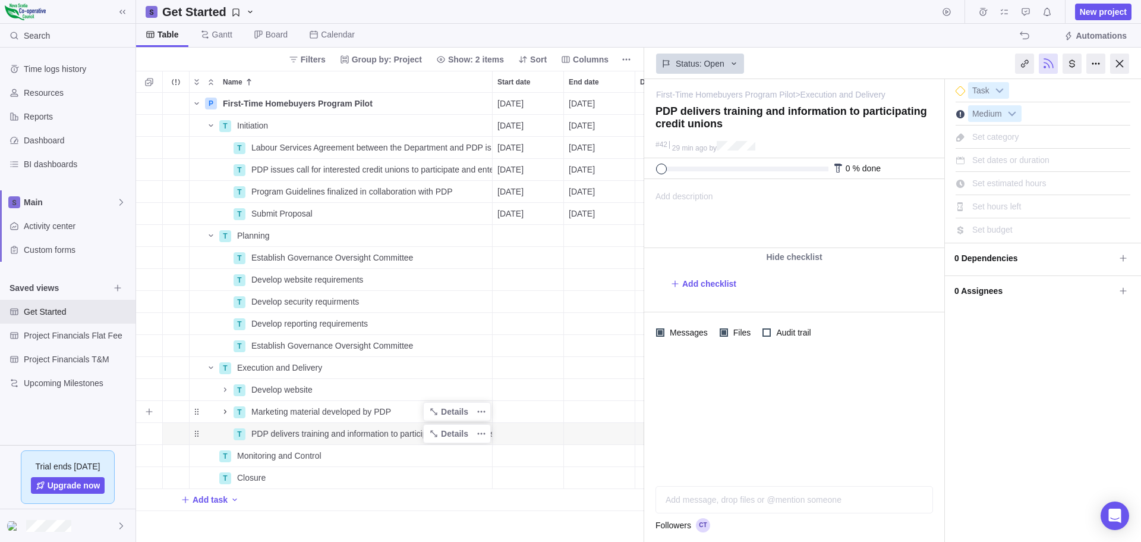
click at [224, 408] on icon "Name" at bounding box center [226, 412] width 10 height 10
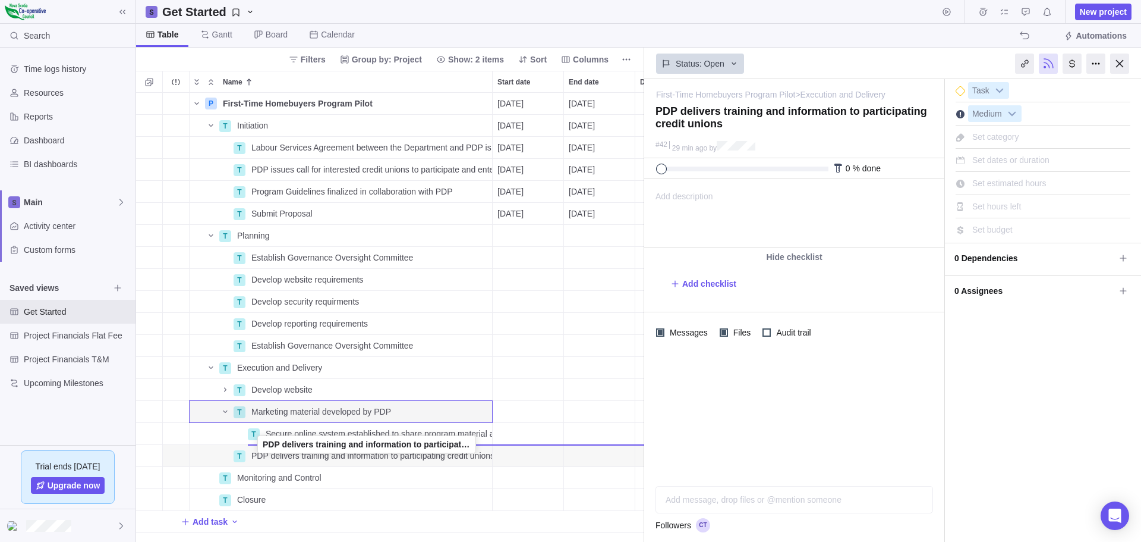
drag, startPoint x: 197, startPoint y: 454, endPoint x: 258, endPoint y: 445, distance: 62.0
click at [329, 411] on span "Marketing material developed by PDP" at bounding box center [321, 411] width 140 height 12
click at [411, 412] on input "Marketing material developed by PDP" at bounding box center [369, 411] width 247 height 23
drag, startPoint x: 404, startPoint y: 412, endPoint x: 360, endPoint y: 416, distance: 43.5
click at [360, 416] on input "Marketing material developed by PDP" at bounding box center [369, 411] width 247 height 23
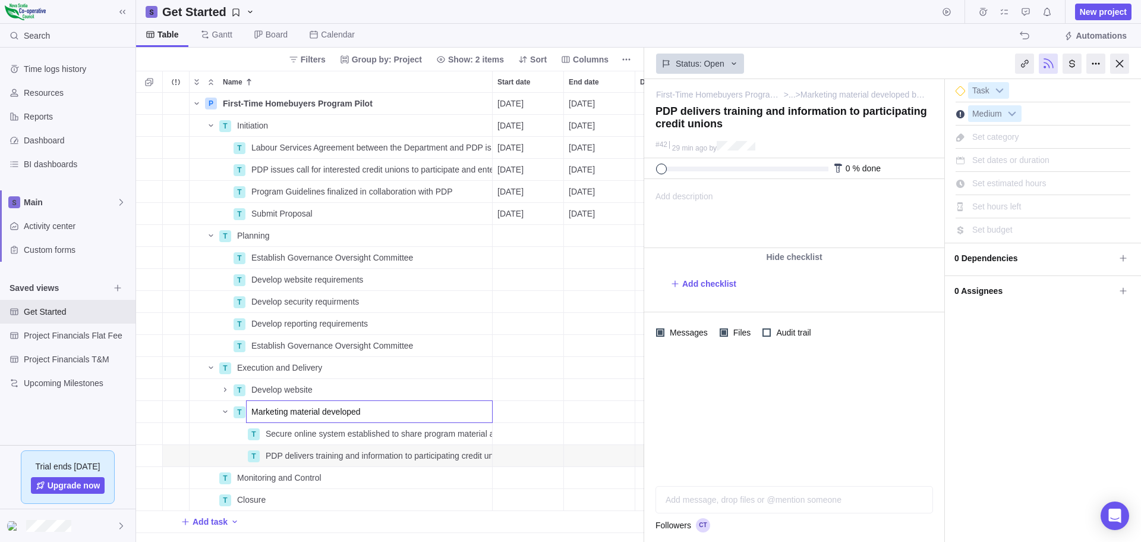
type input "Marketing material developed"
click at [224, 409] on div "P First-Time Homebuyers Program Pilot Details [DATE] [DATE] 890d 0% Open Medium…" at bounding box center [390, 317] width 508 height 449
click at [225, 411] on icon "Name" at bounding box center [226, 412] width 10 height 10
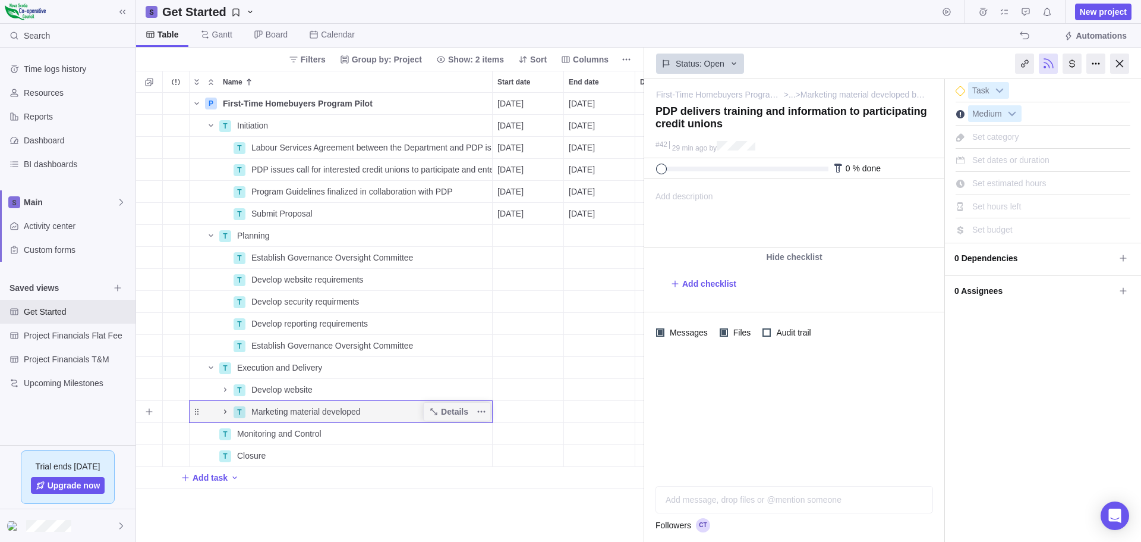
click at [225, 408] on icon "Name" at bounding box center [226, 412] width 10 height 10
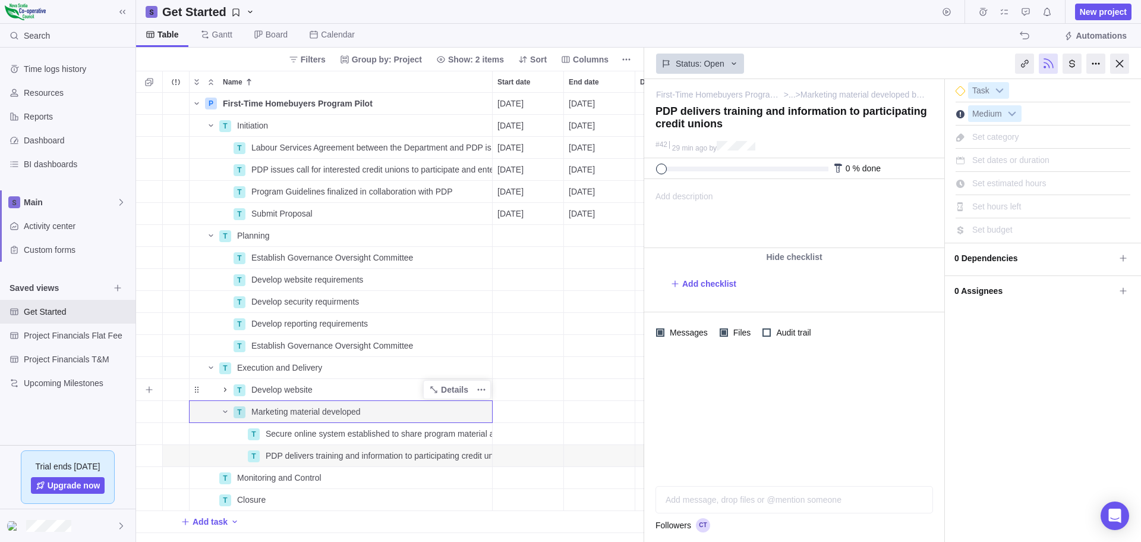
click at [226, 390] on icon "Name" at bounding box center [226, 390] width 10 height 10
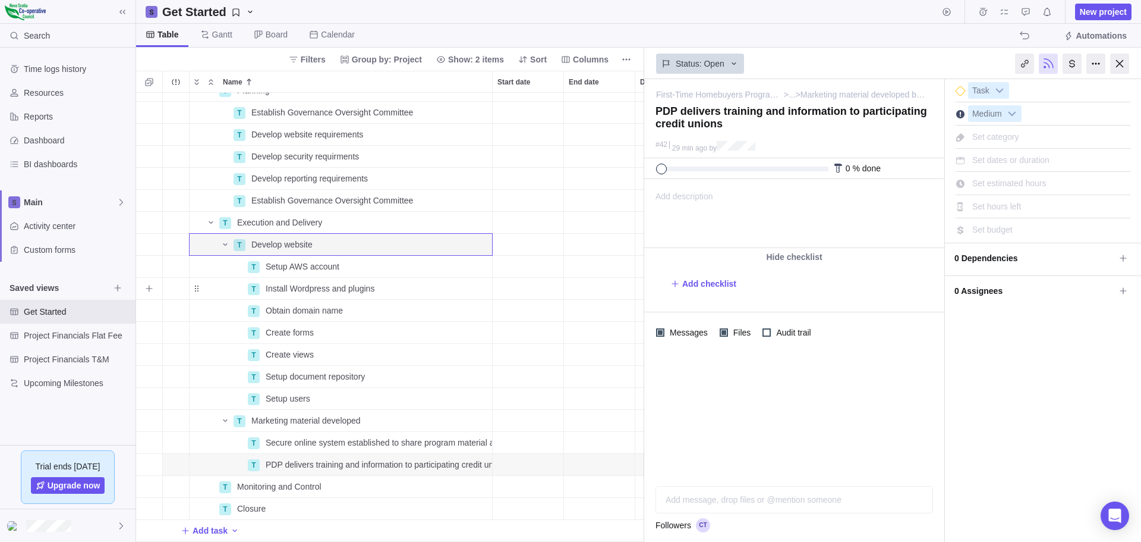
scroll to position [154, 0]
